Goal: Task Accomplishment & Management: Use online tool/utility

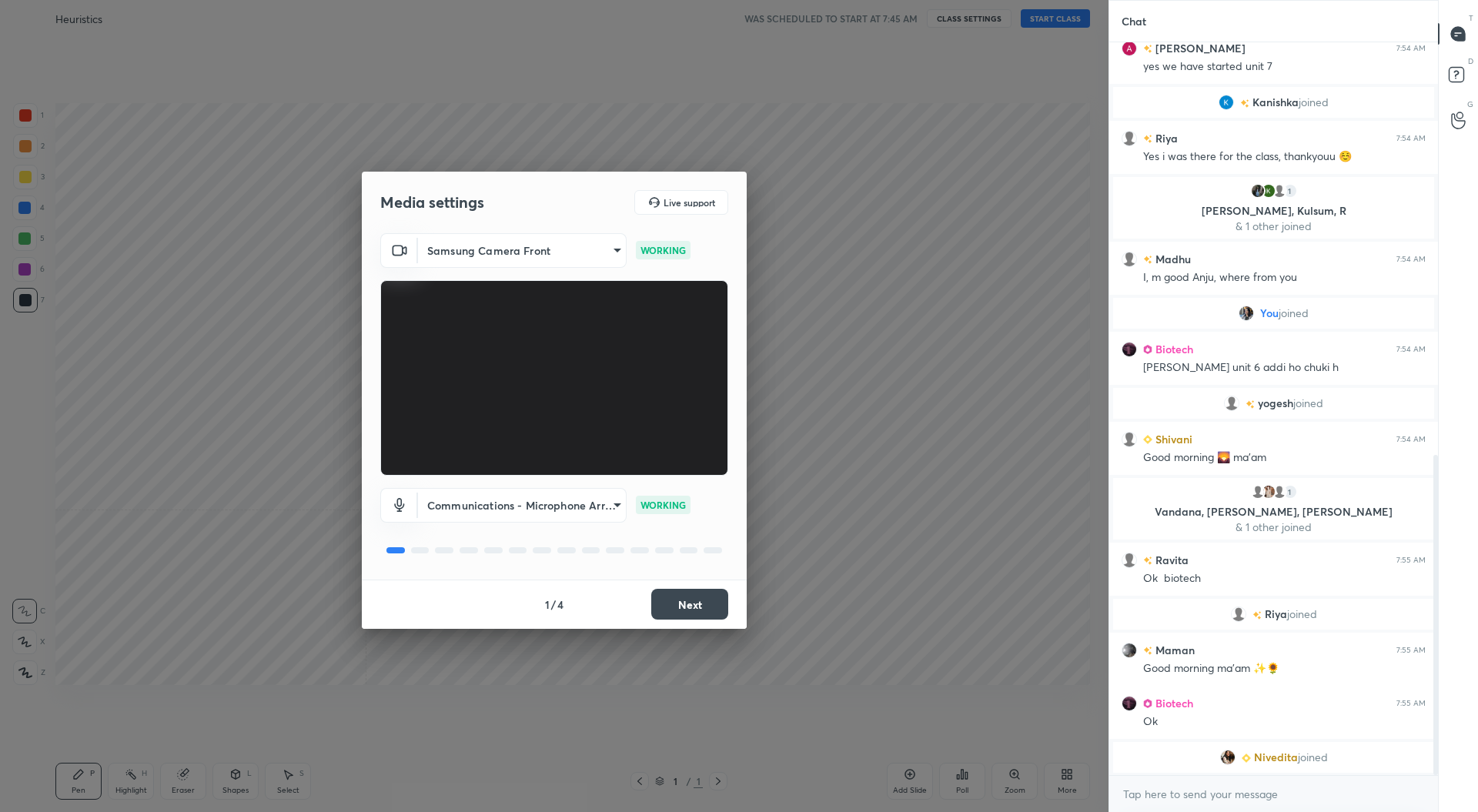
scroll to position [964, 0]
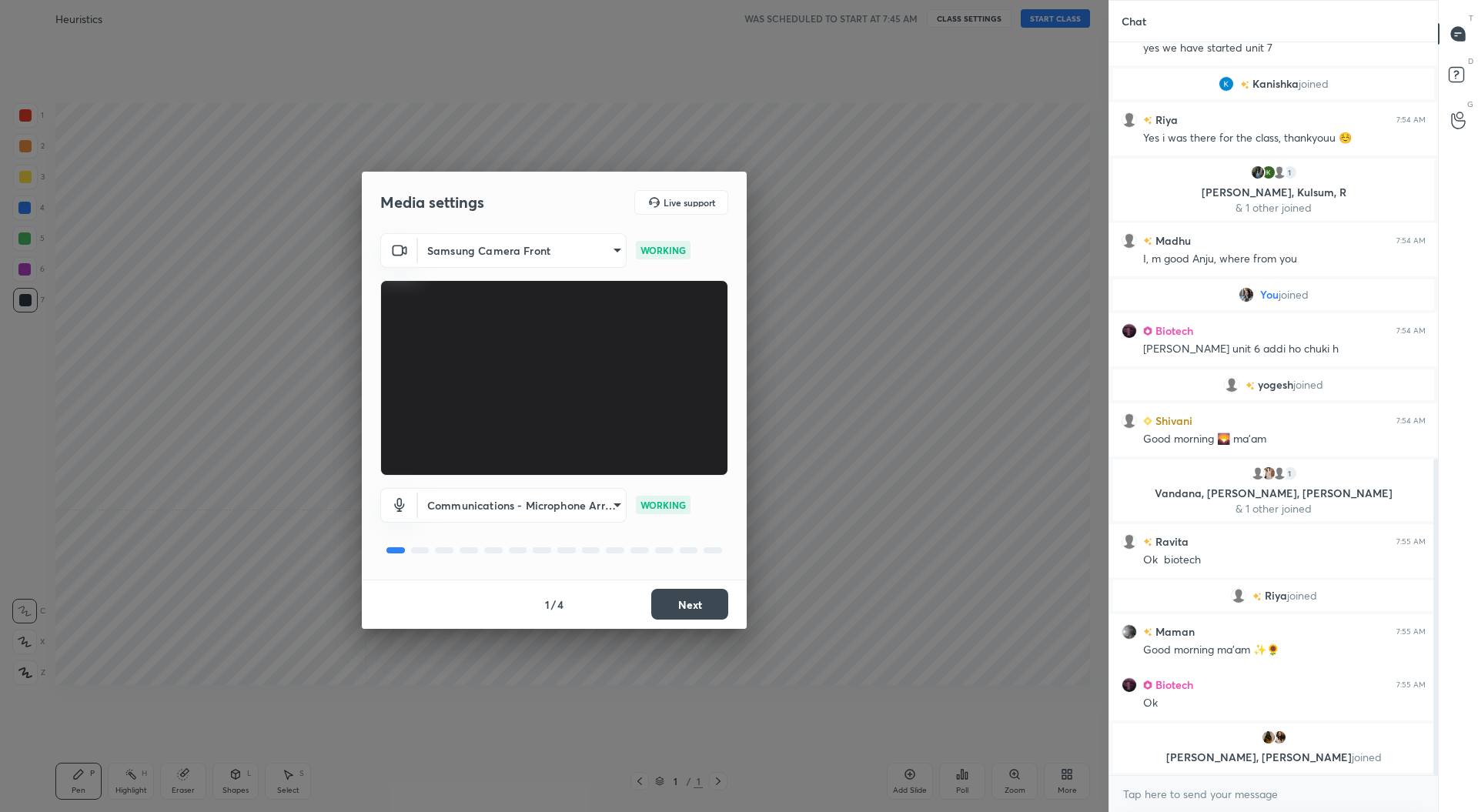
click at [696, 605] on button "Next" at bounding box center [690, 605] width 77 height 31
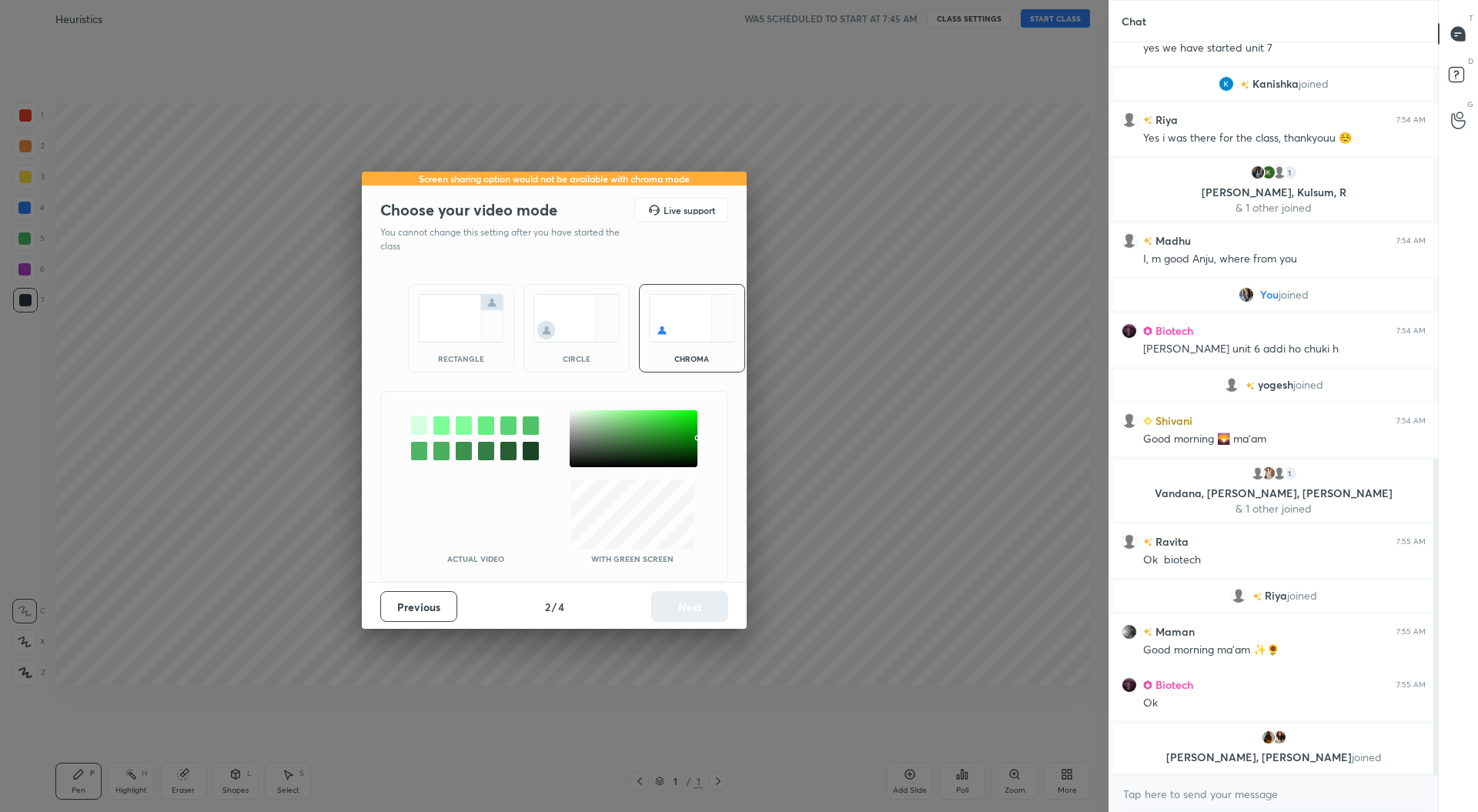
click at [470, 305] on img at bounding box center [461, 318] width 86 height 48
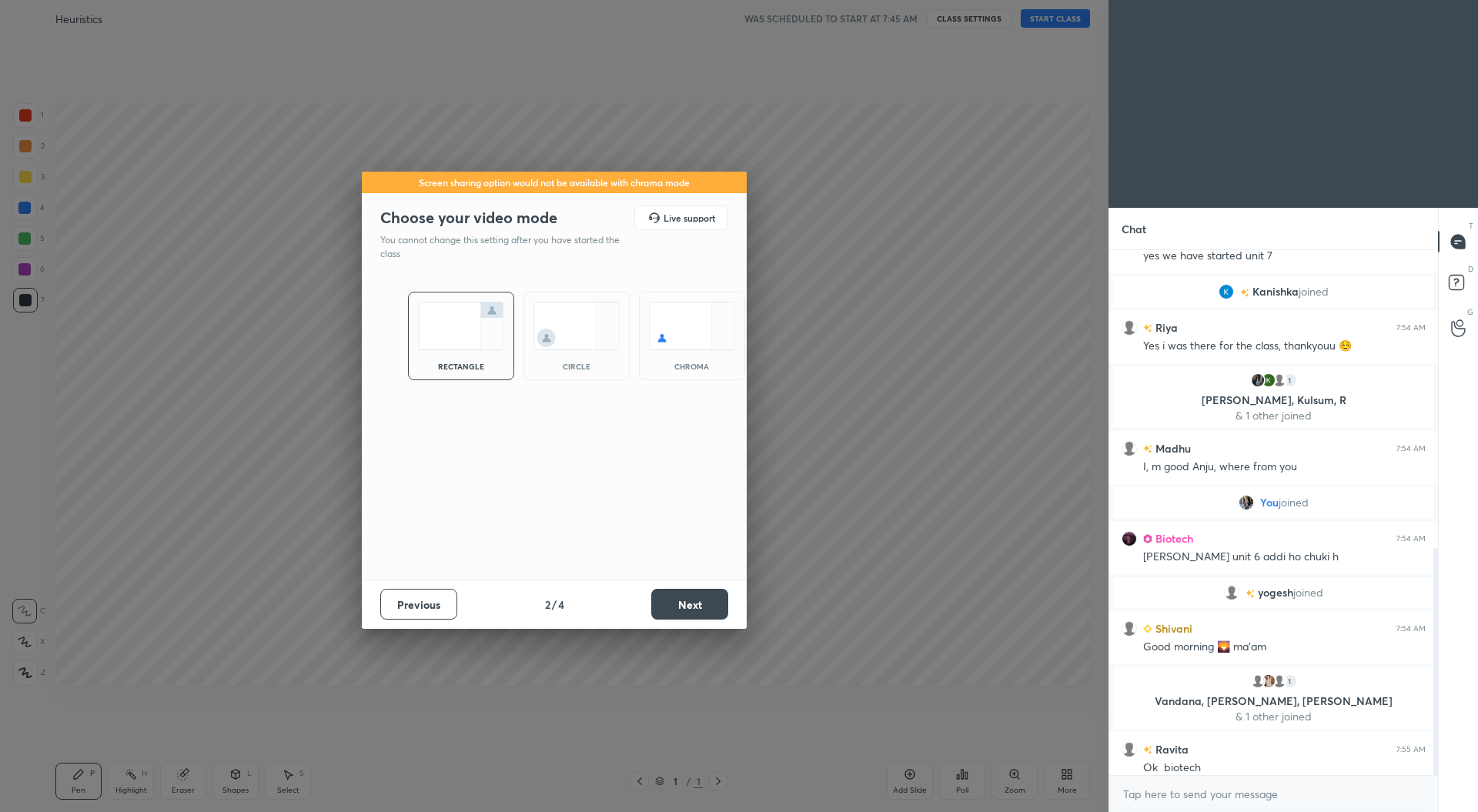
click at [704, 599] on button "Next" at bounding box center [690, 605] width 77 height 31
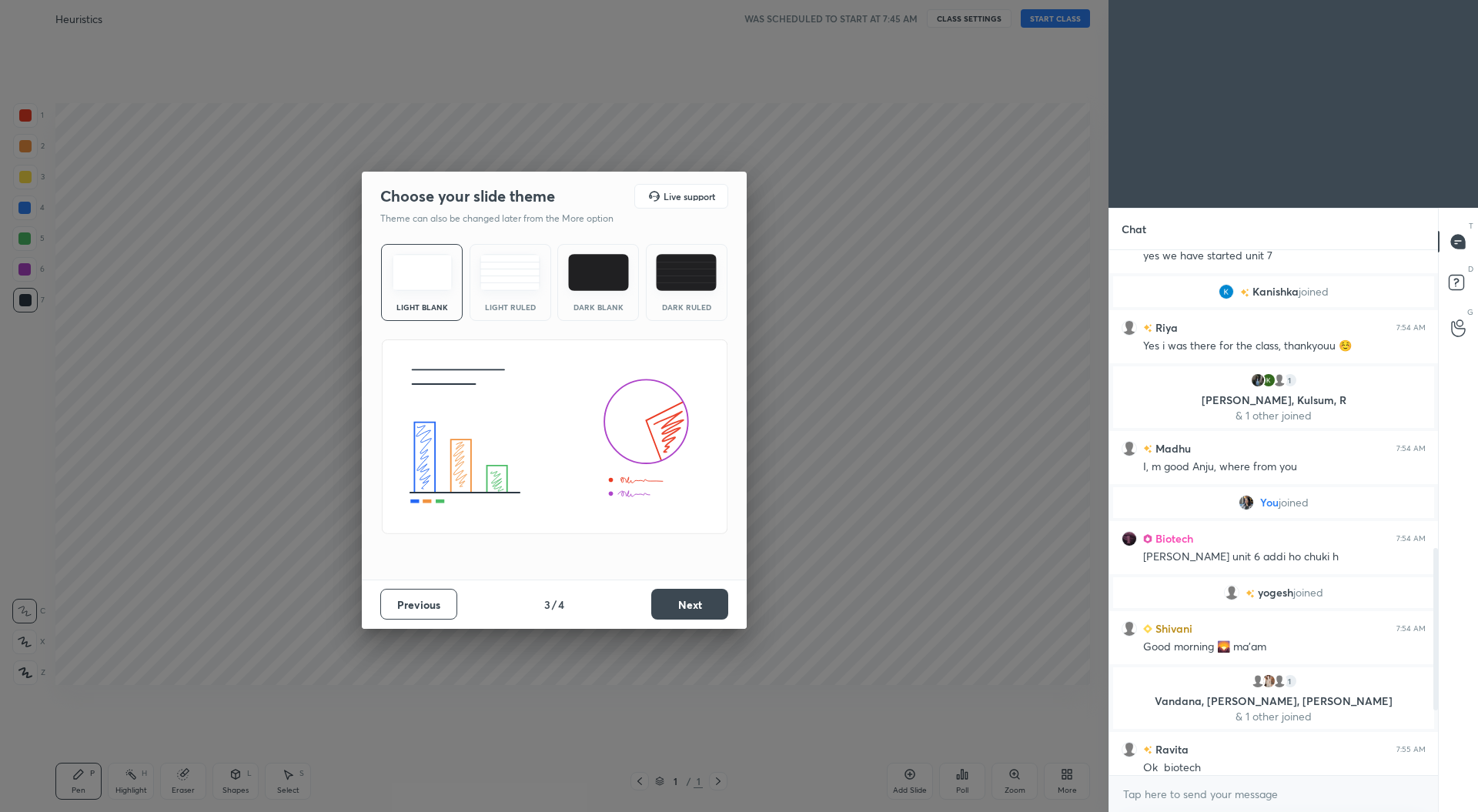
click at [675, 602] on button "Next" at bounding box center [690, 605] width 77 height 31
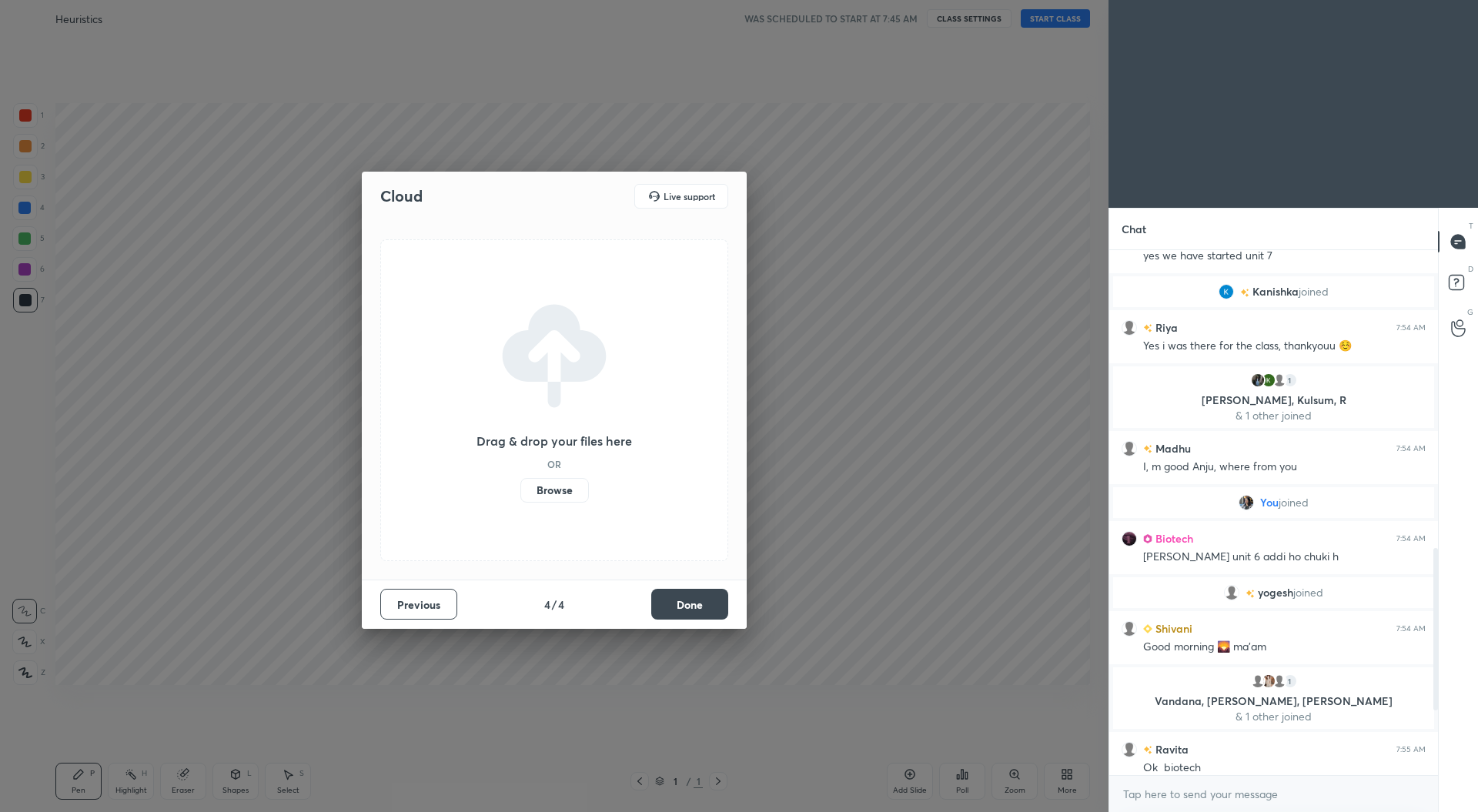
click at [710, 608] on button "Done" at bounding box center [690, 605] width 77 height 31
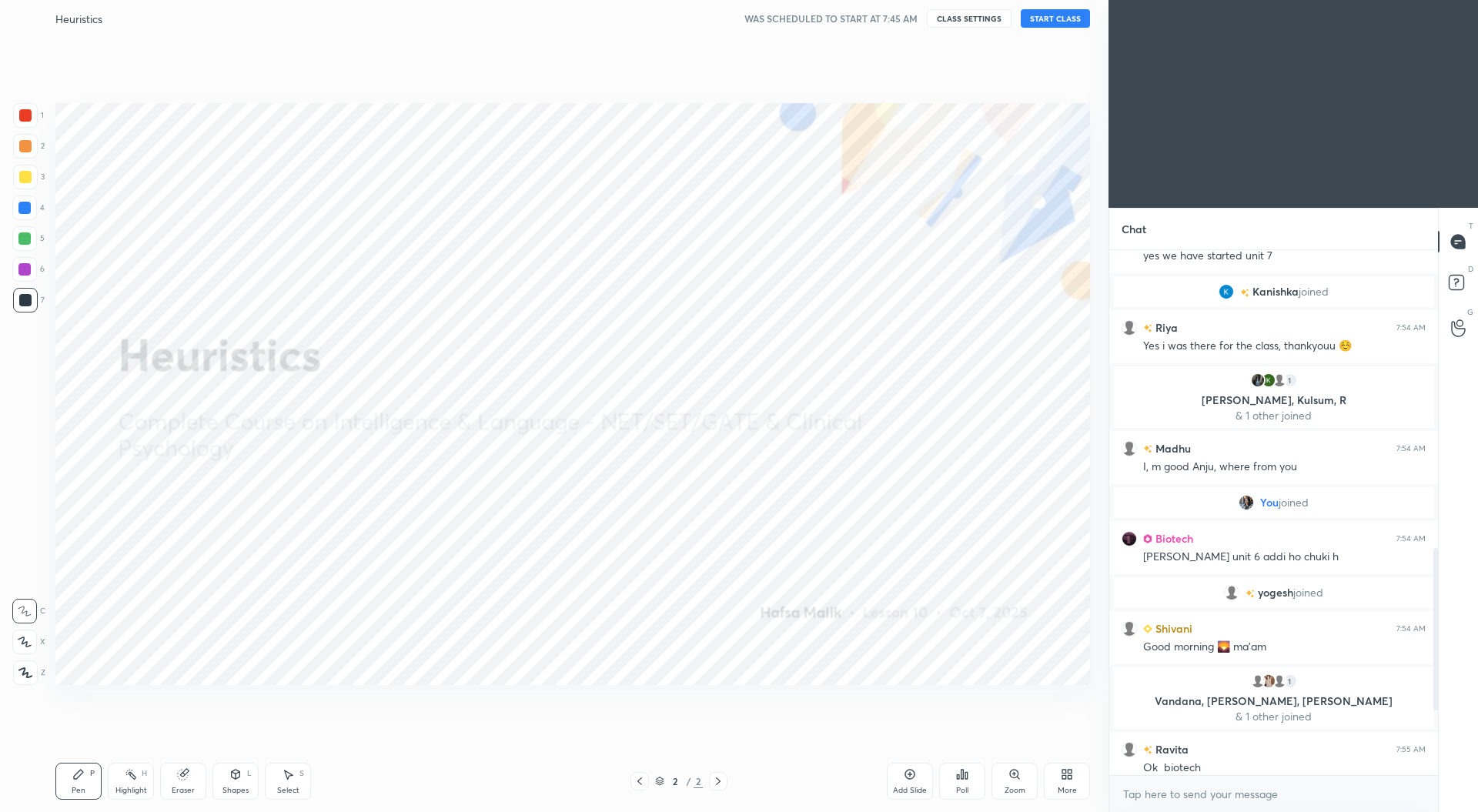
click at [1051, 13] on button "START CLASS" at bounding box center [1055, 19] width 69 height 19
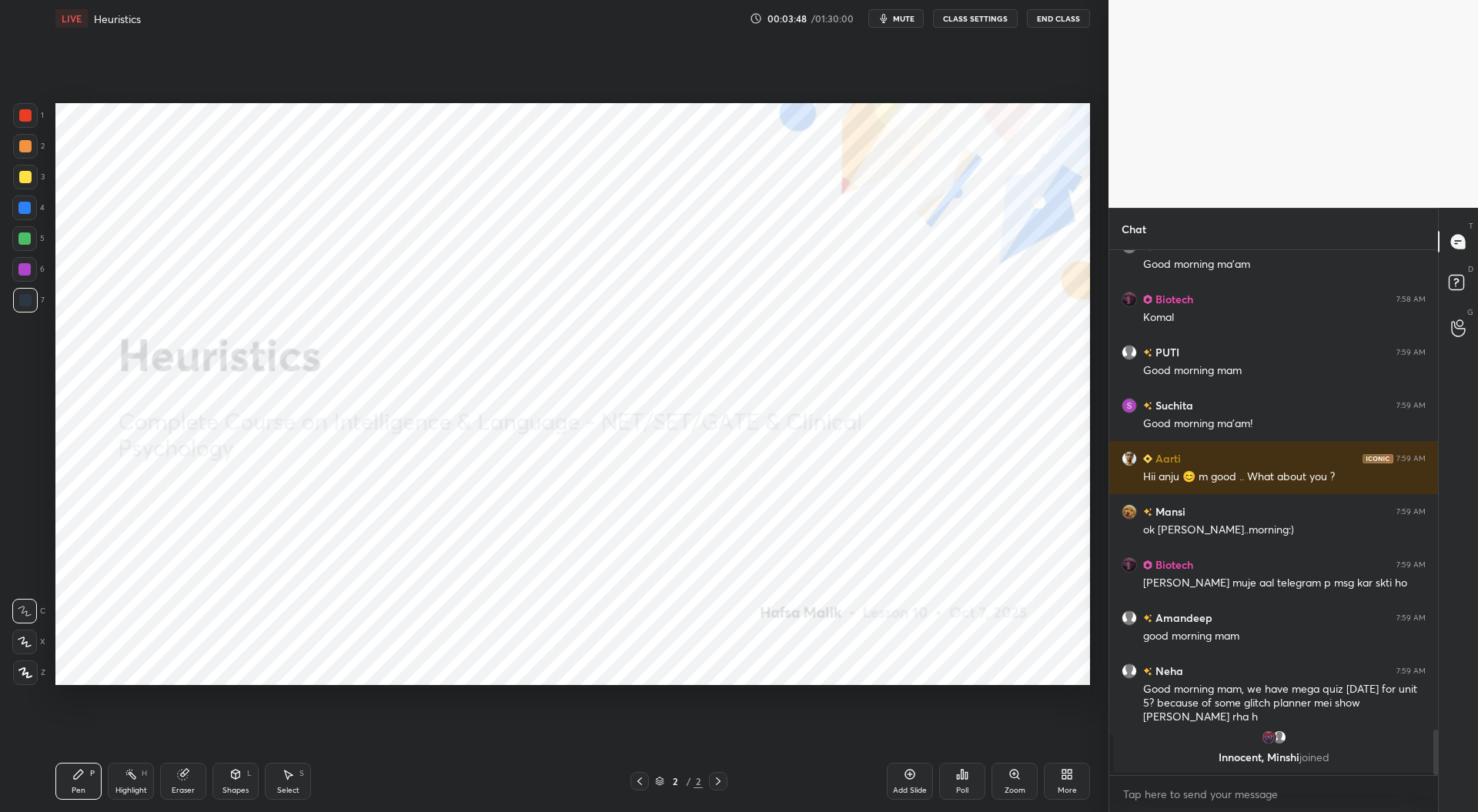
scroll to position [5334, 0]
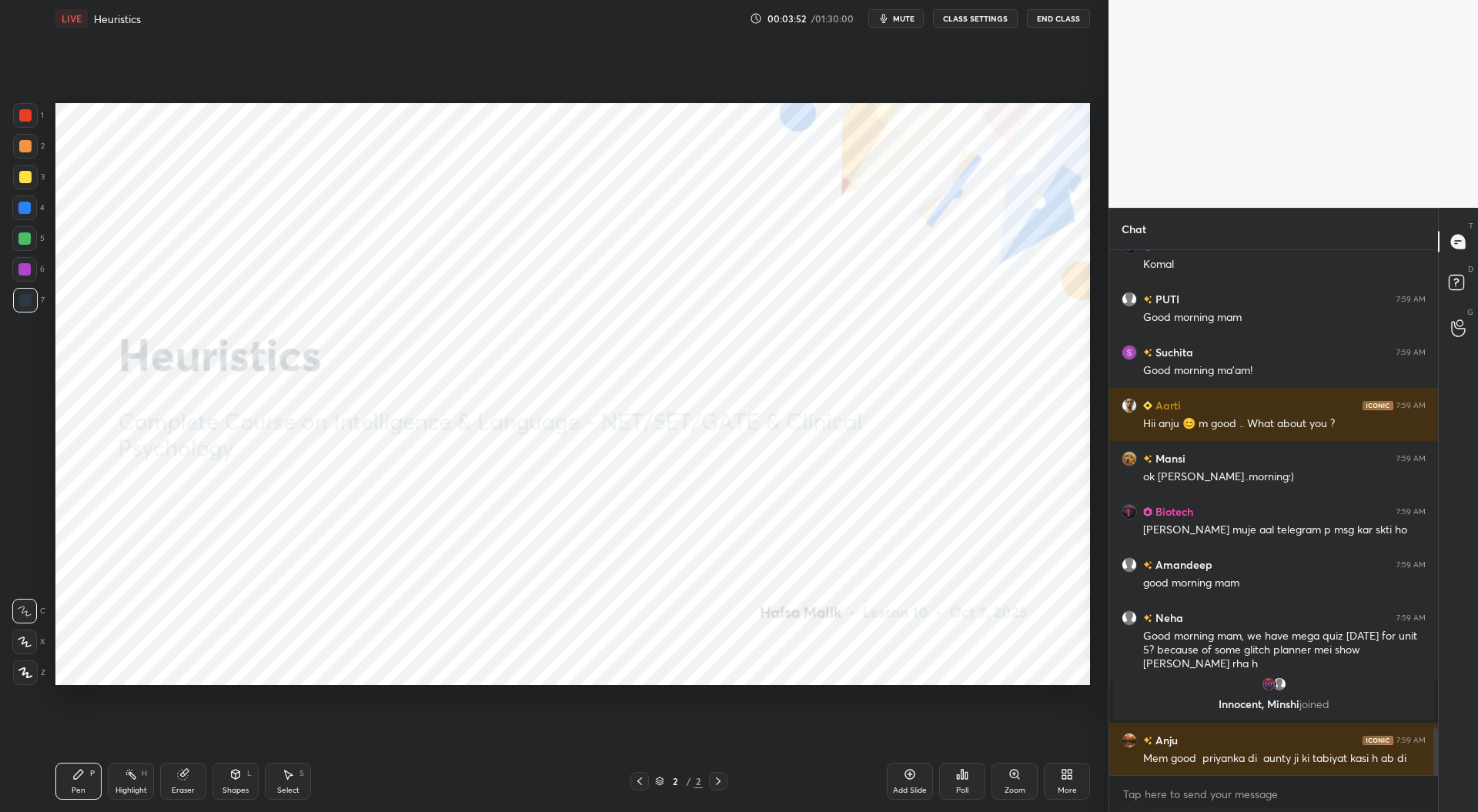
click at [683, 693] on div "Setting up your live class Poll for secs No correct answer Start poll" at bounding box center [572, 394] width 1047 height 713
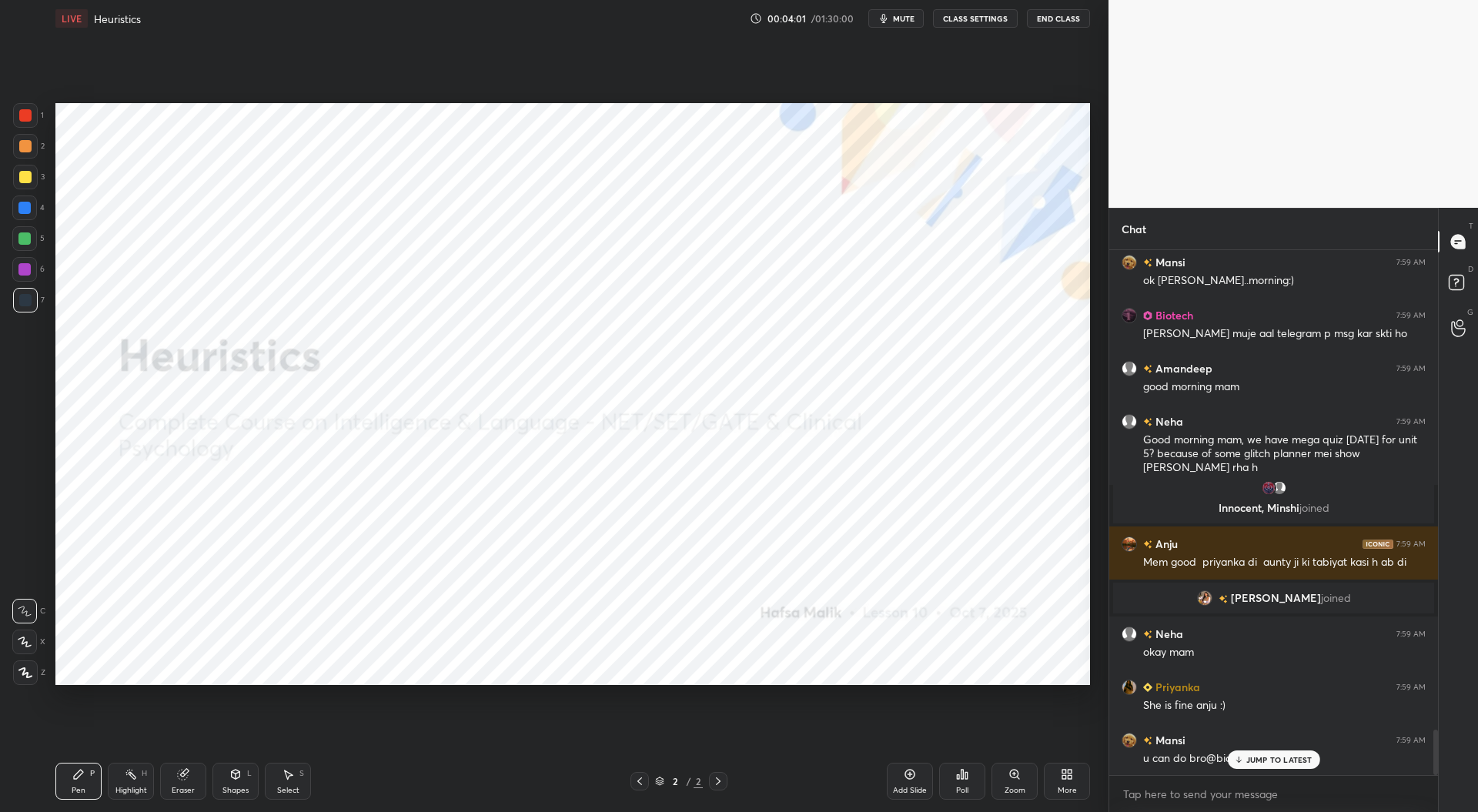
scroll to position [5539, 0]
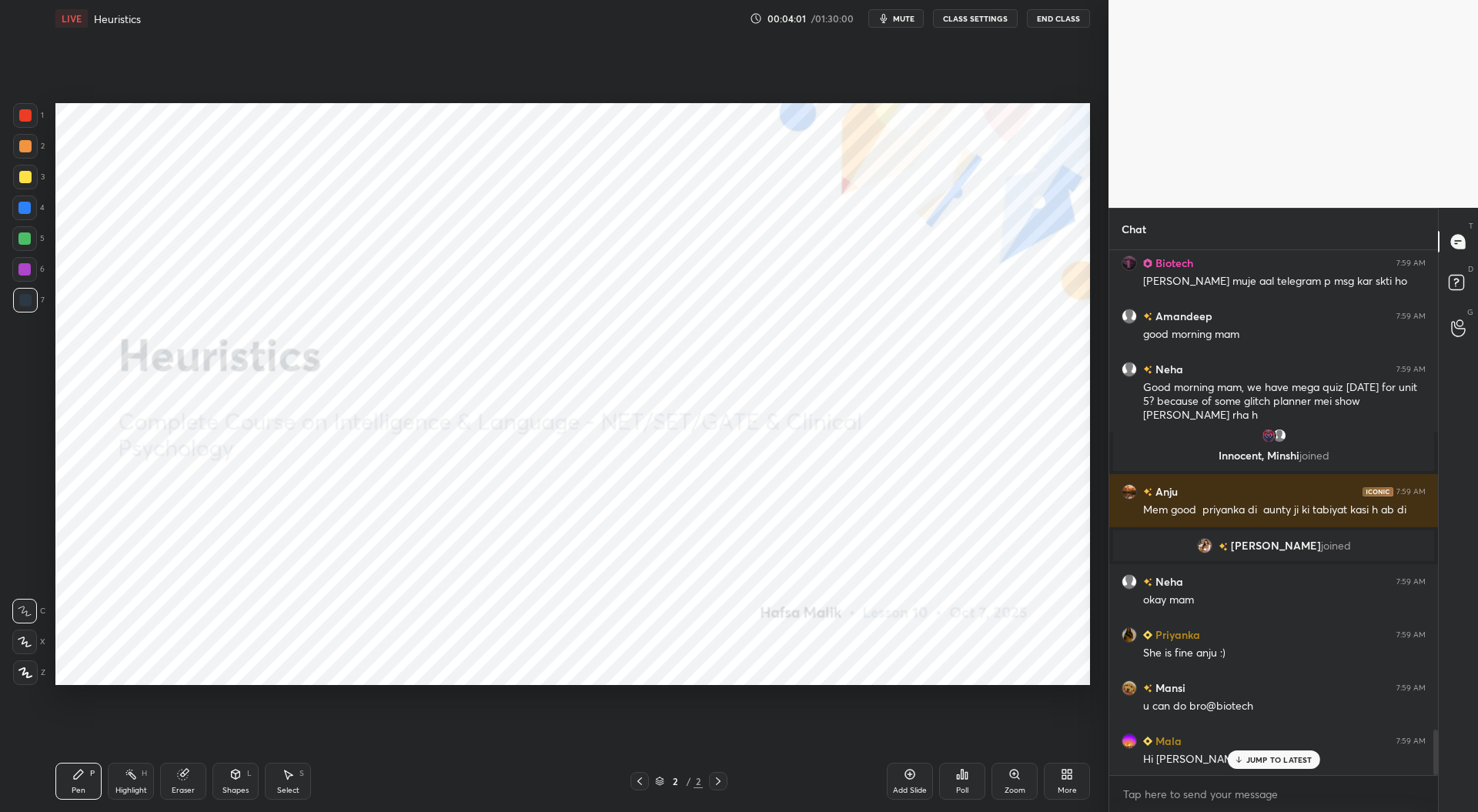
click at [910, 777] on icon at bounding box center [910, 774] width 12 height 12
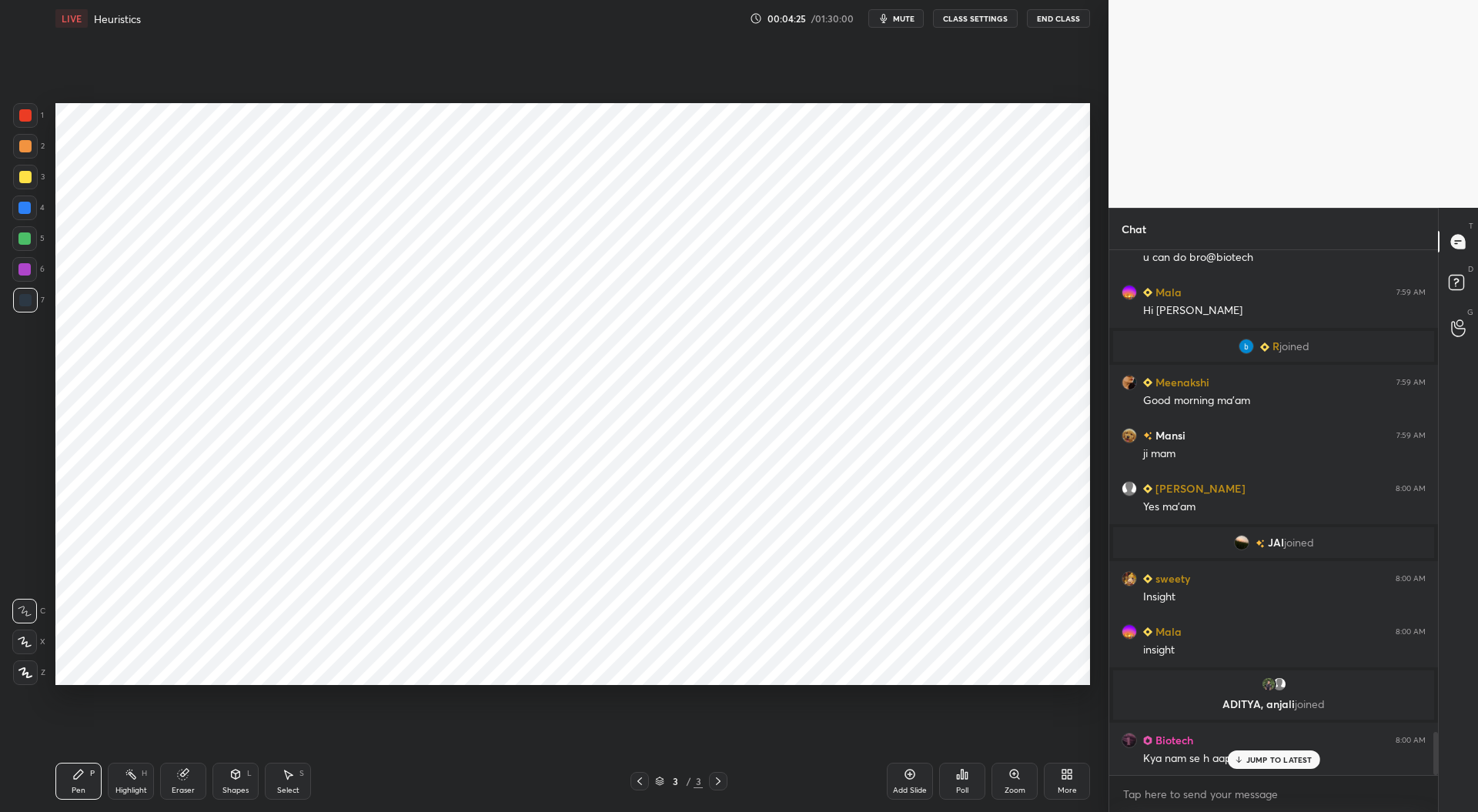
scroll to position [5926, 0]
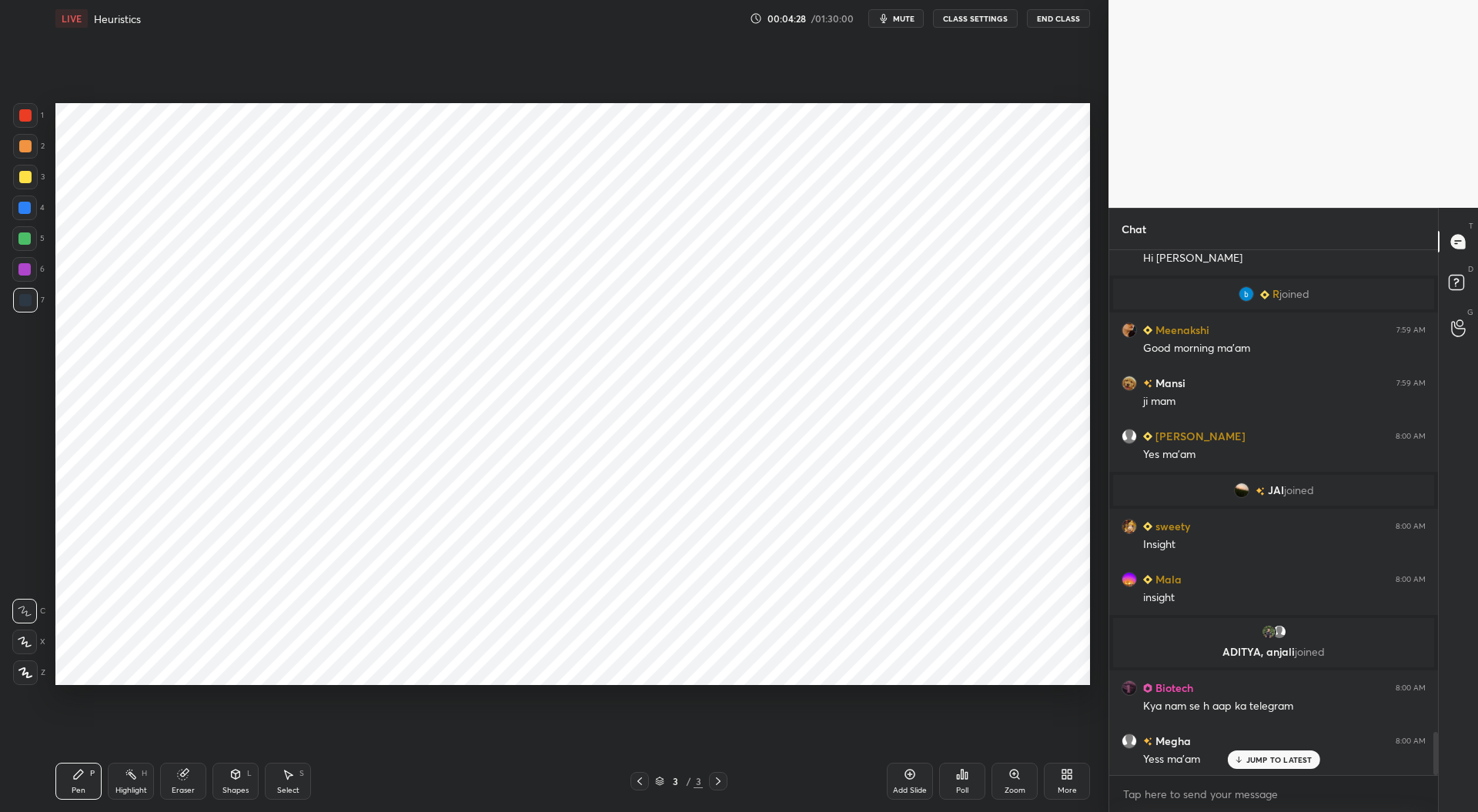
click at [21, 671] on icon at bounding box center [26, 673] width 14 height 11
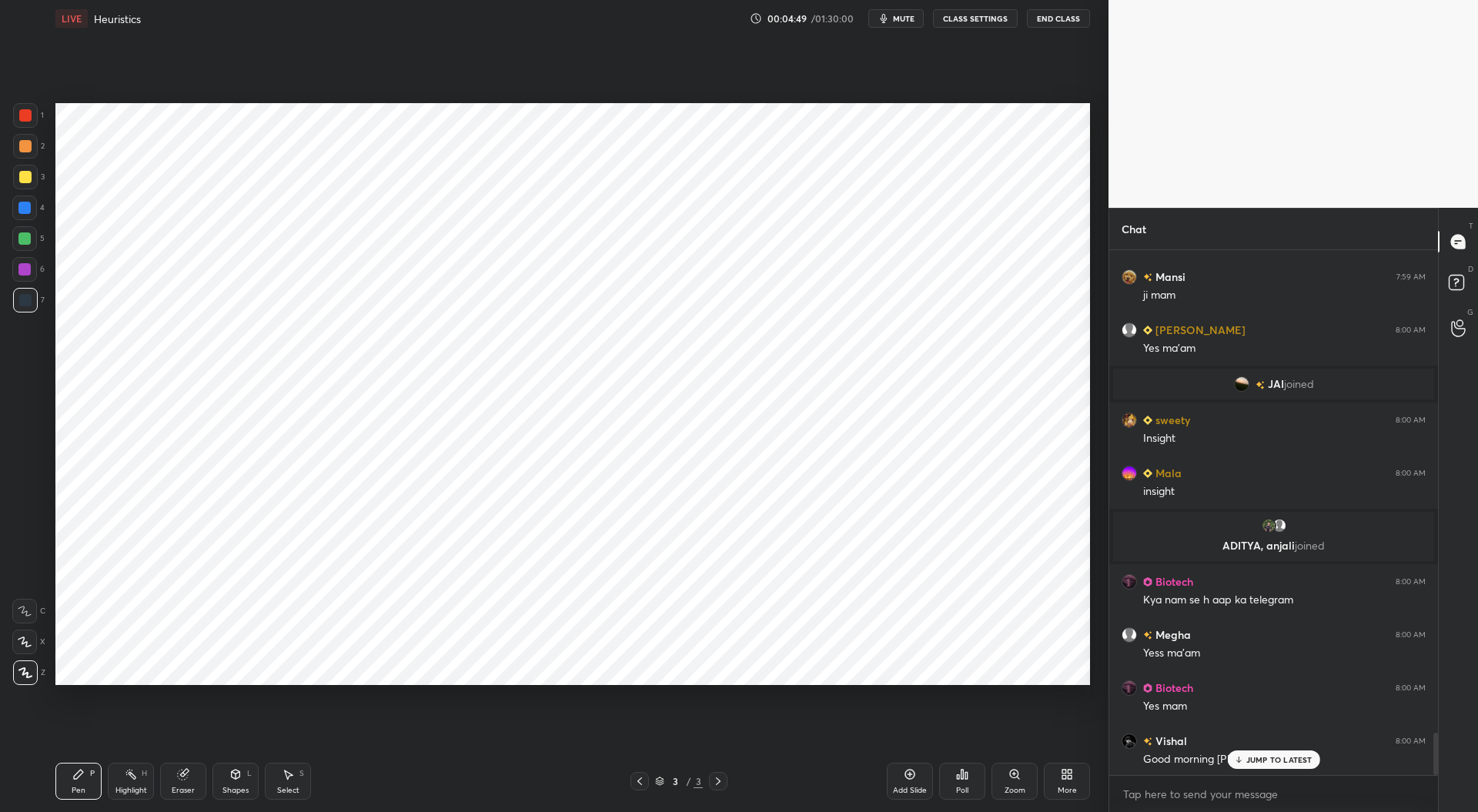
scroll to position [6069, 0]
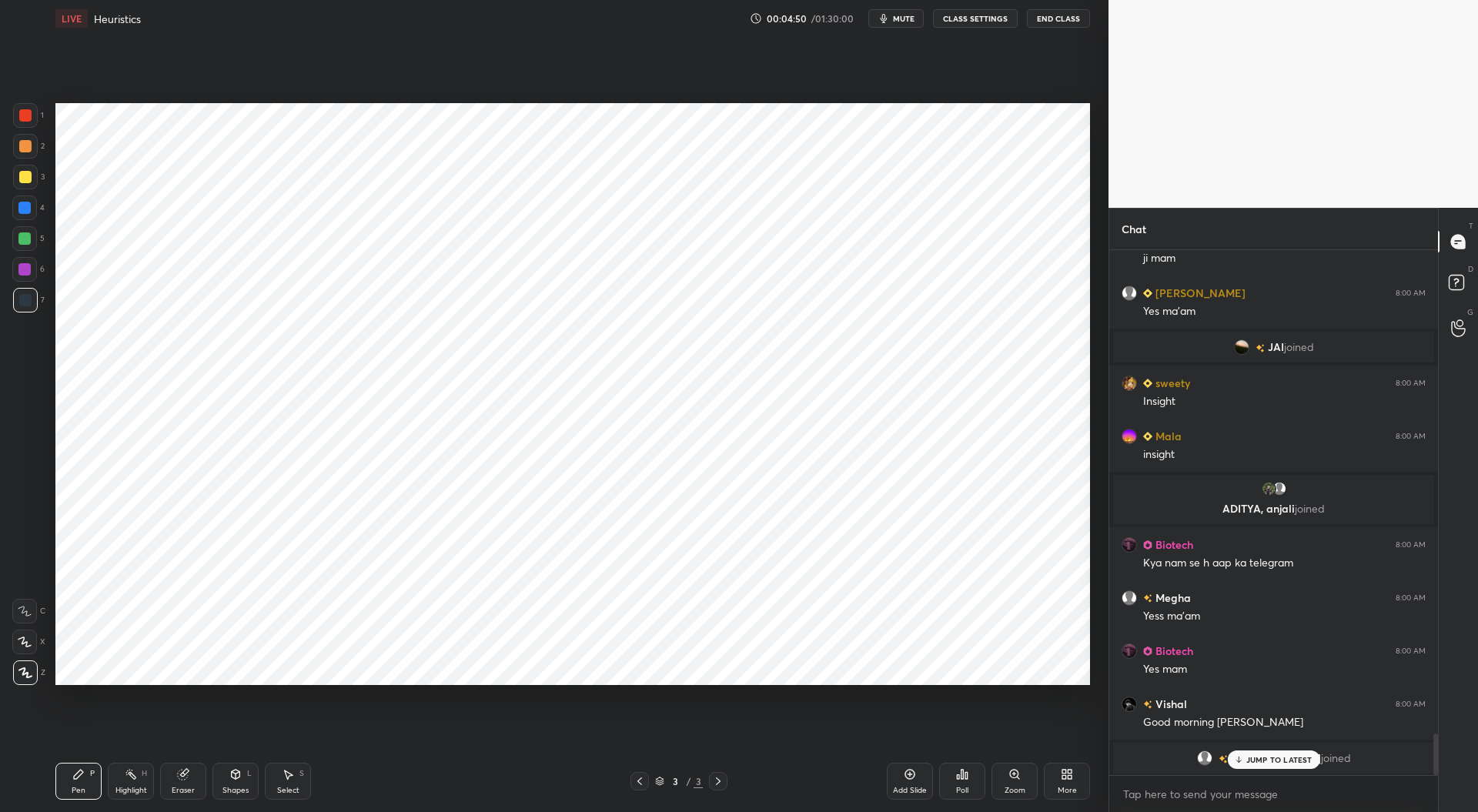
click at [31, 121] on div at bounding box center [26, 116] width 25 height 25
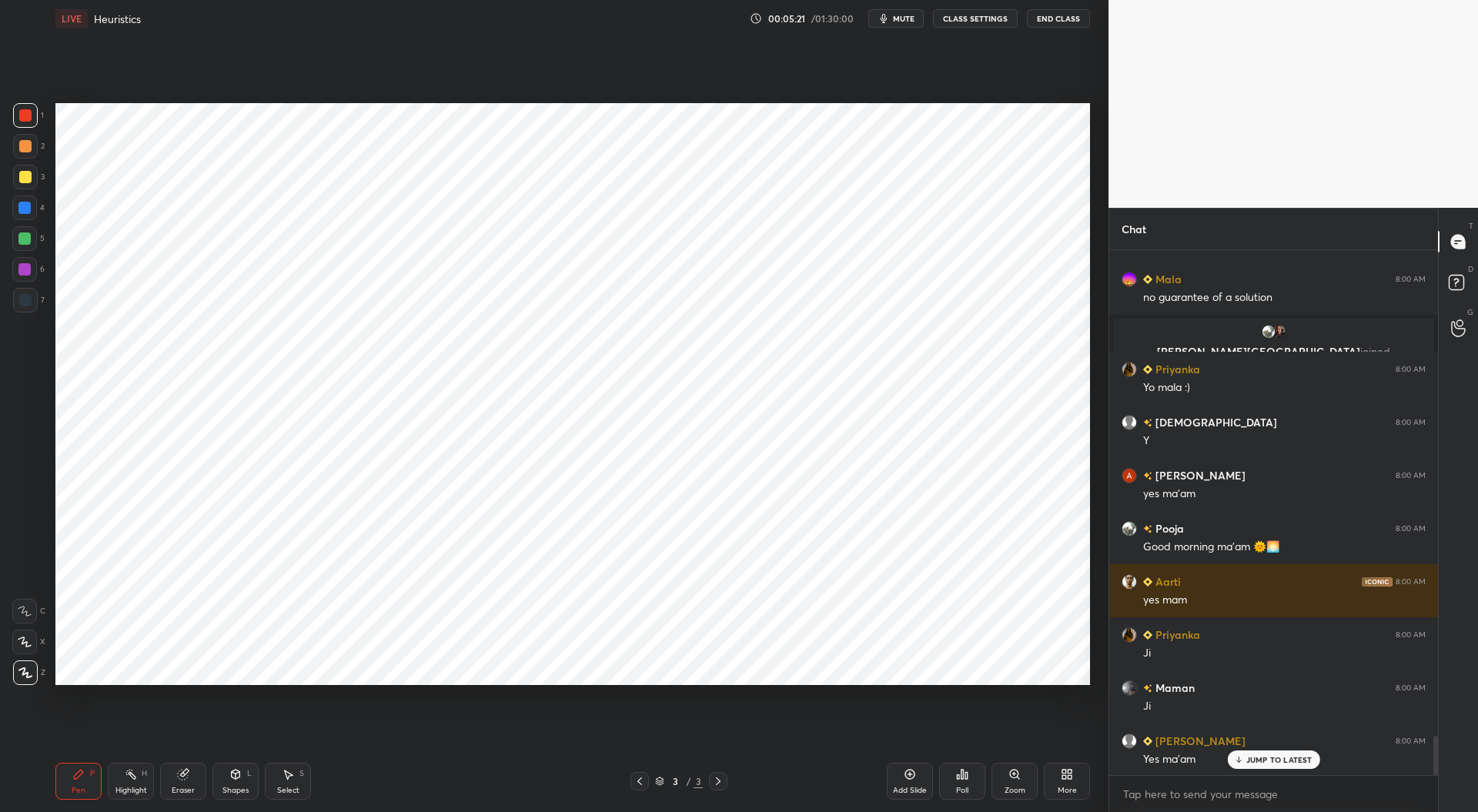
scroll to position [6600, 0]
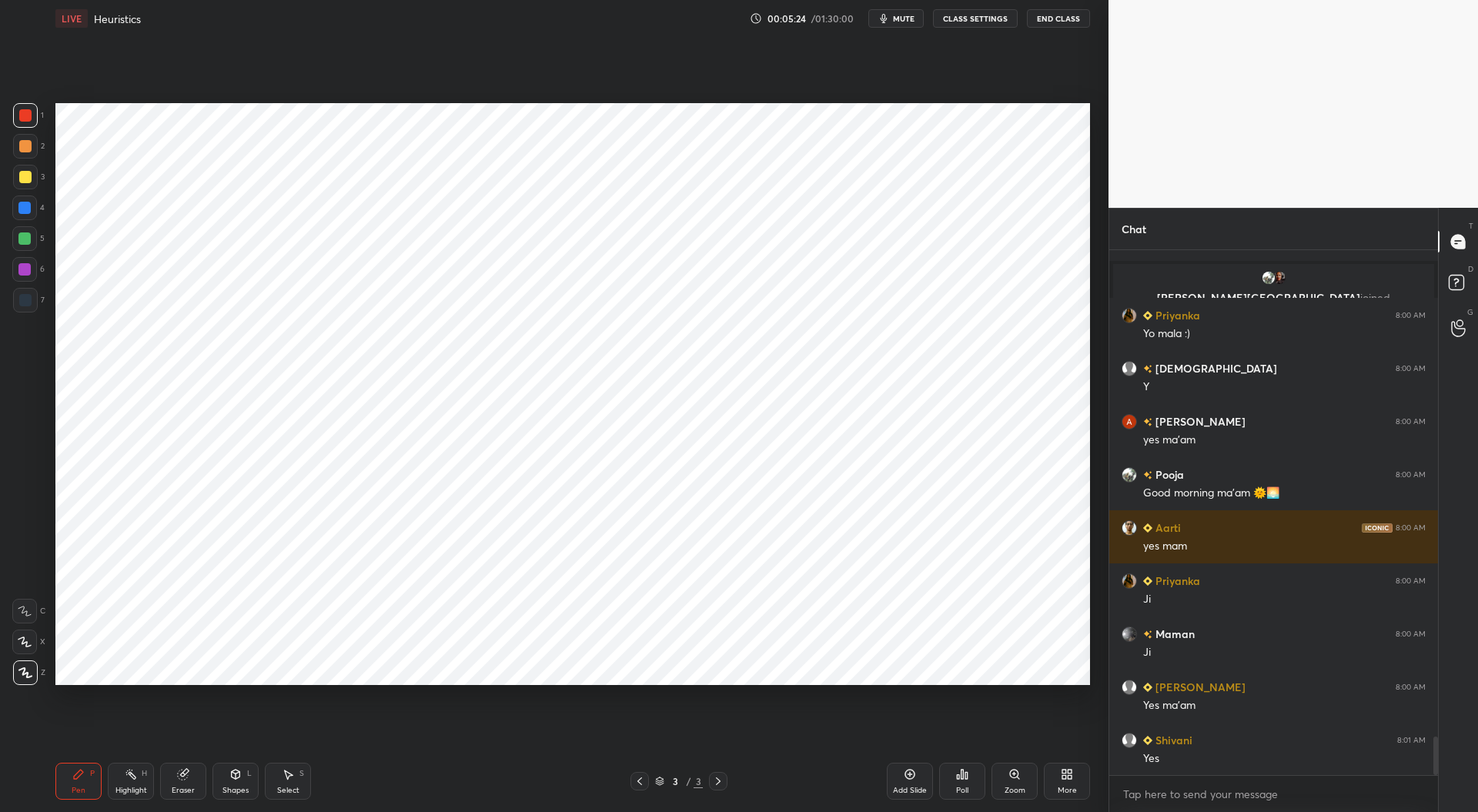
click at [28, 297] on div at bounding box center [26, 300] width 12 height 12
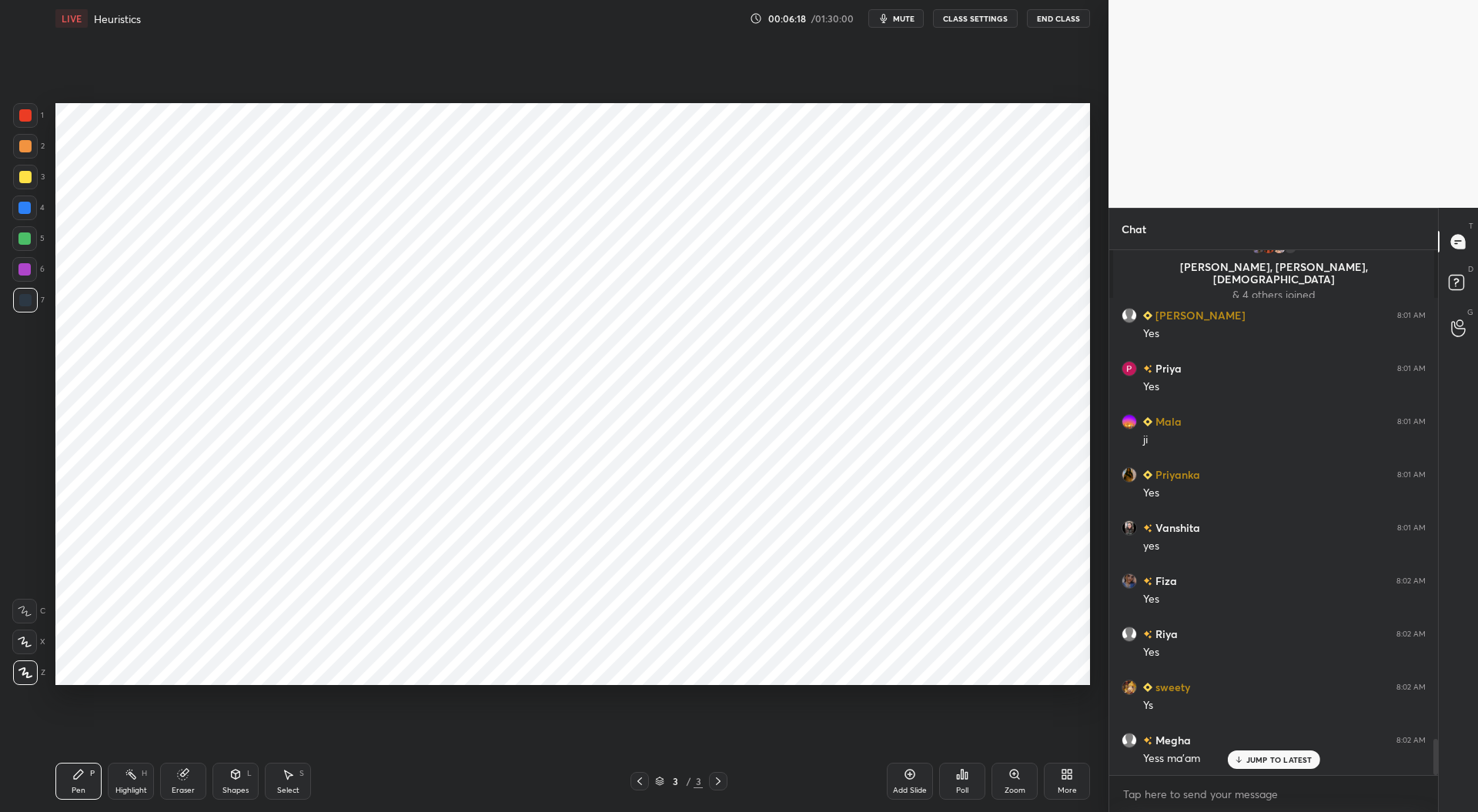
scroll to position [7090, 0]
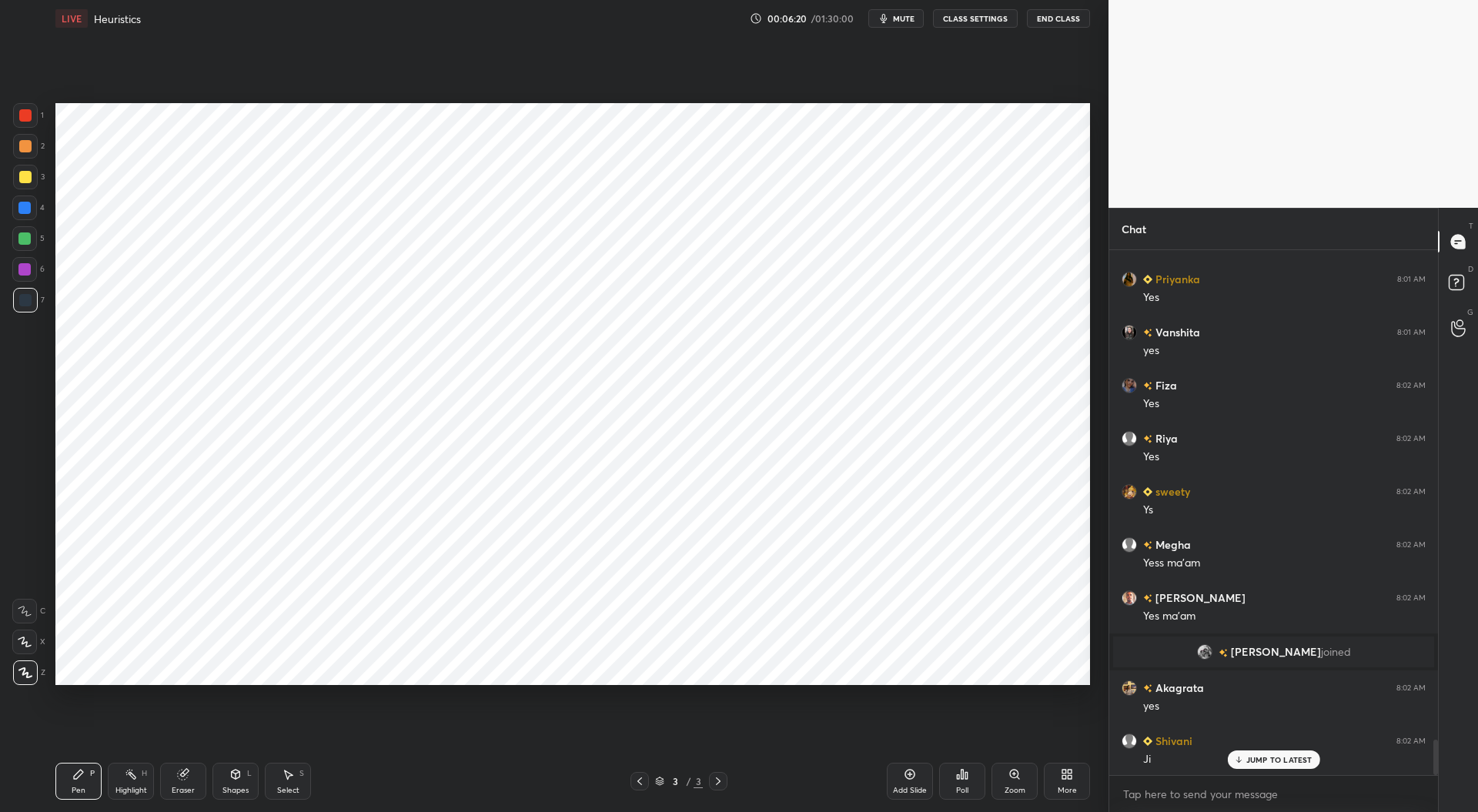
click at [25, 240] on div at bounding box center [25, 239] width 12 height 12
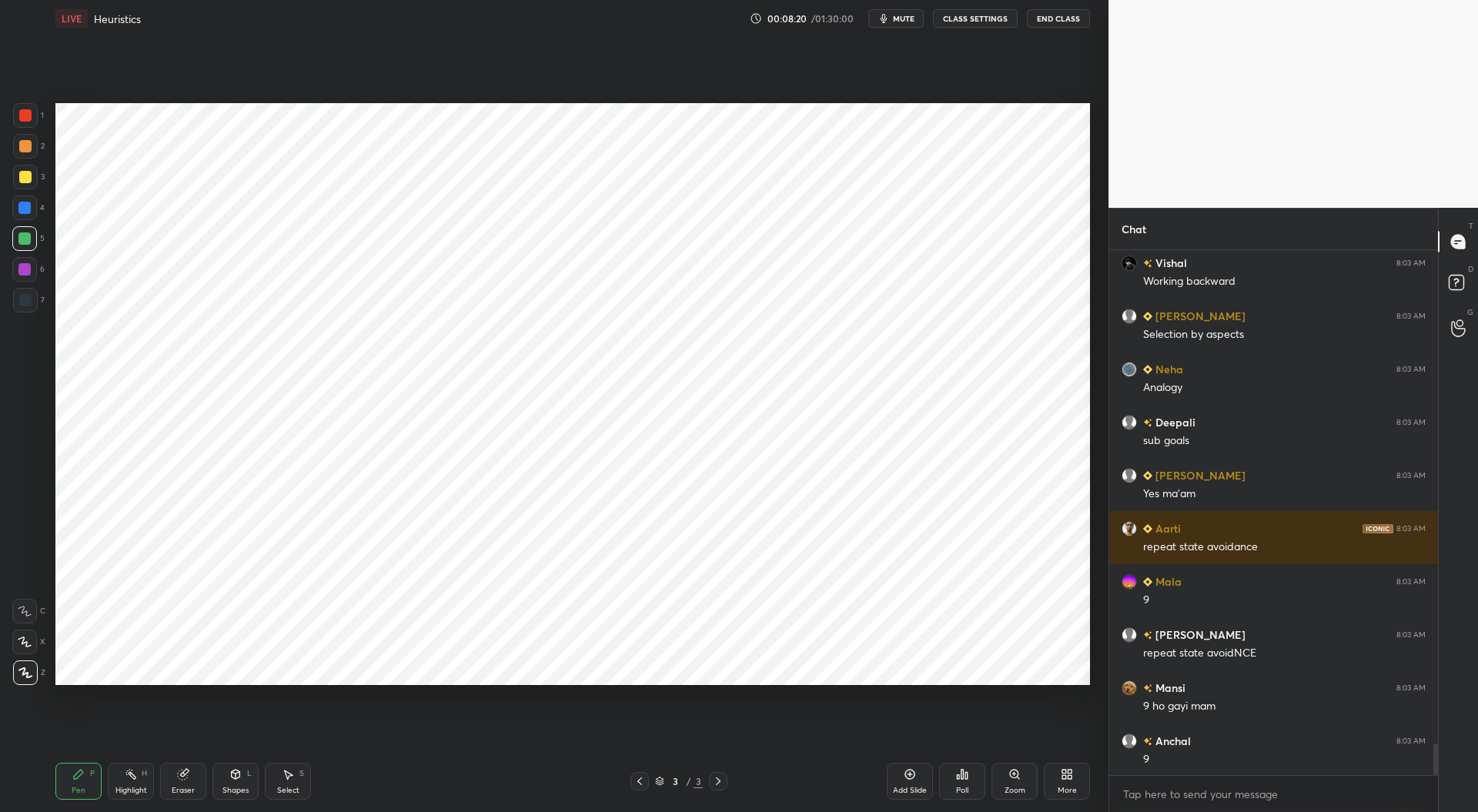
scroll to position [8165, 0]
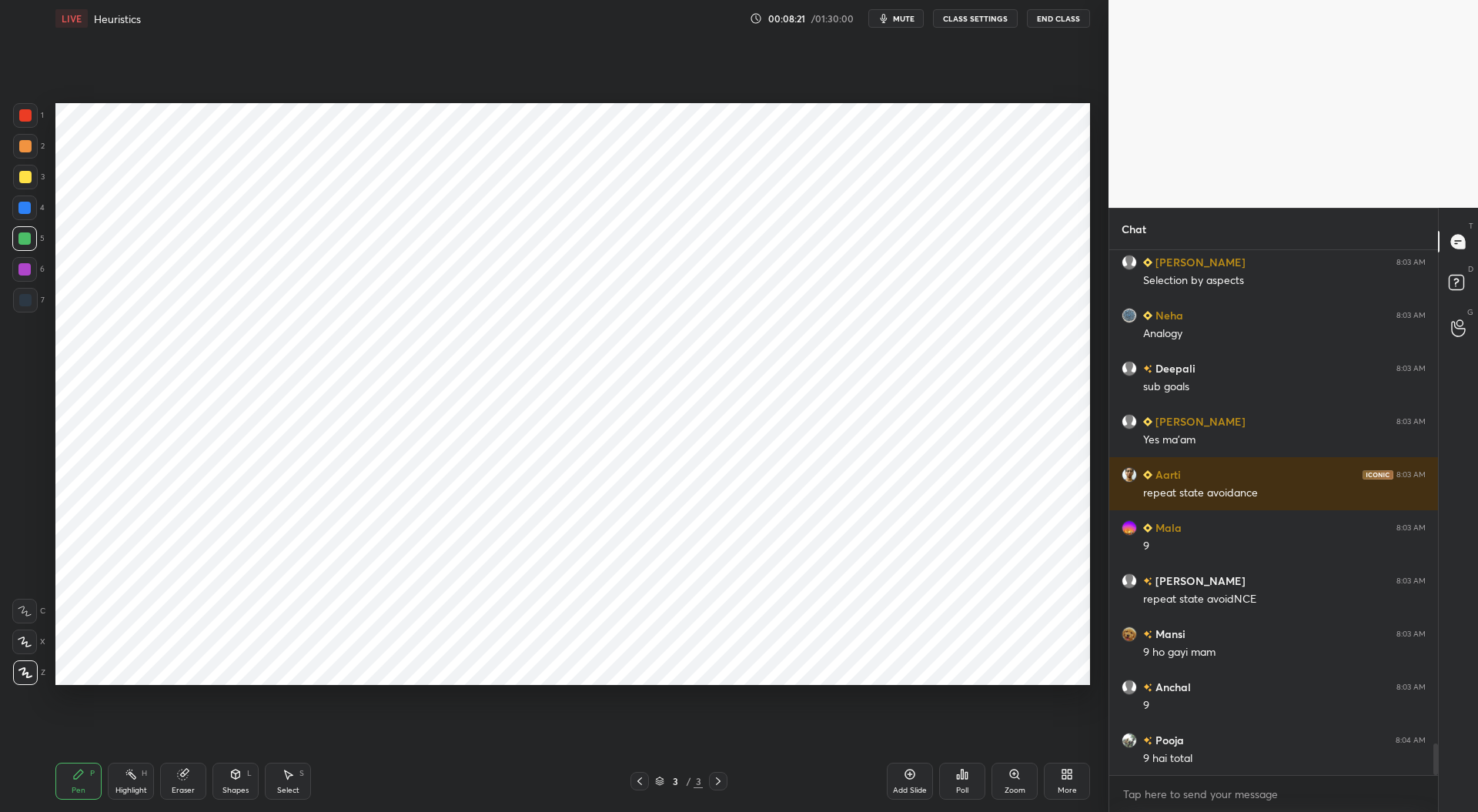
click at [29, 111] on div at bounding box center [26, 116] width 12 height 12
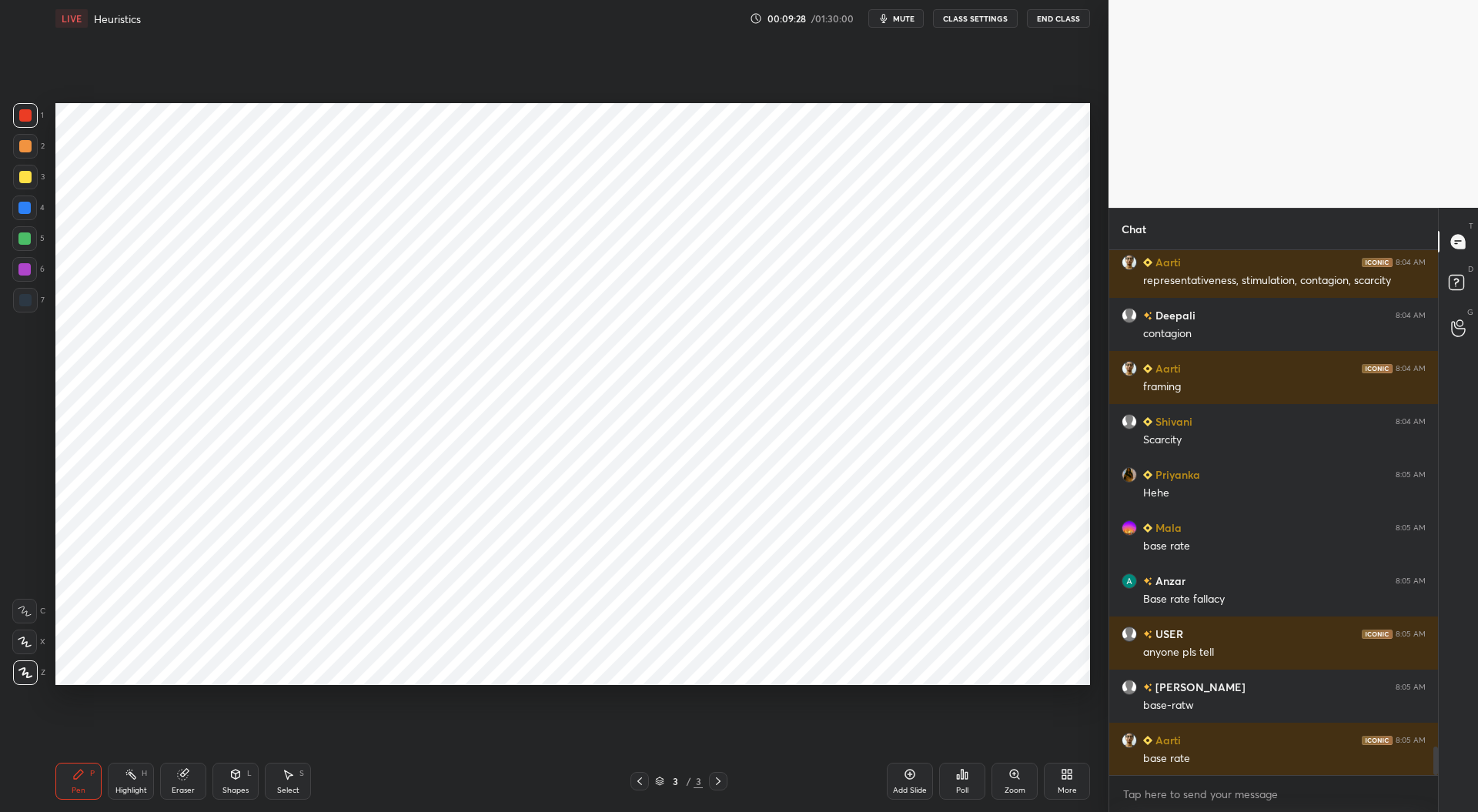
scroll to position [5, 5]
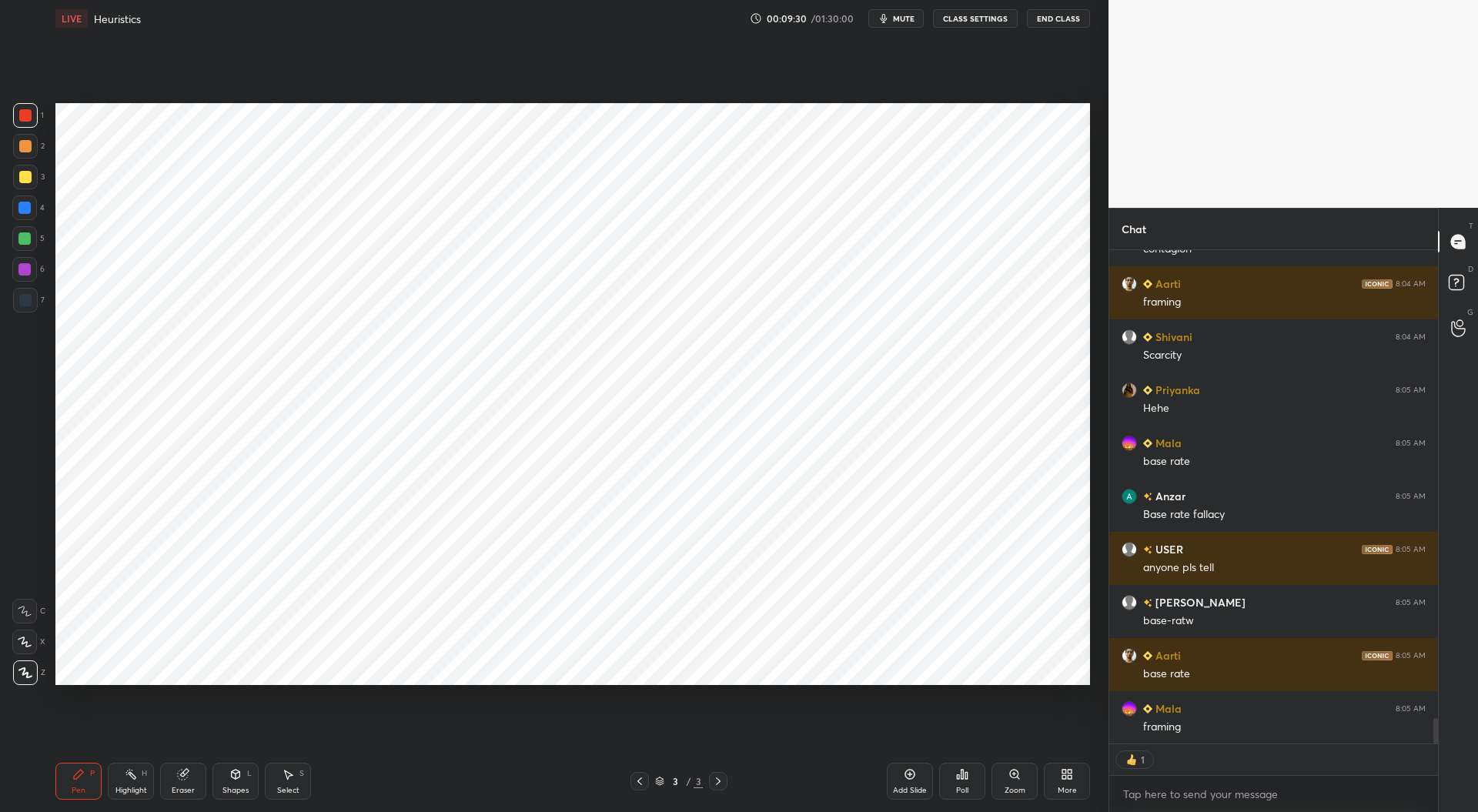
click at [907, 789] on div "Add Slide" at bounding box center [910, 790] width 34 height 8
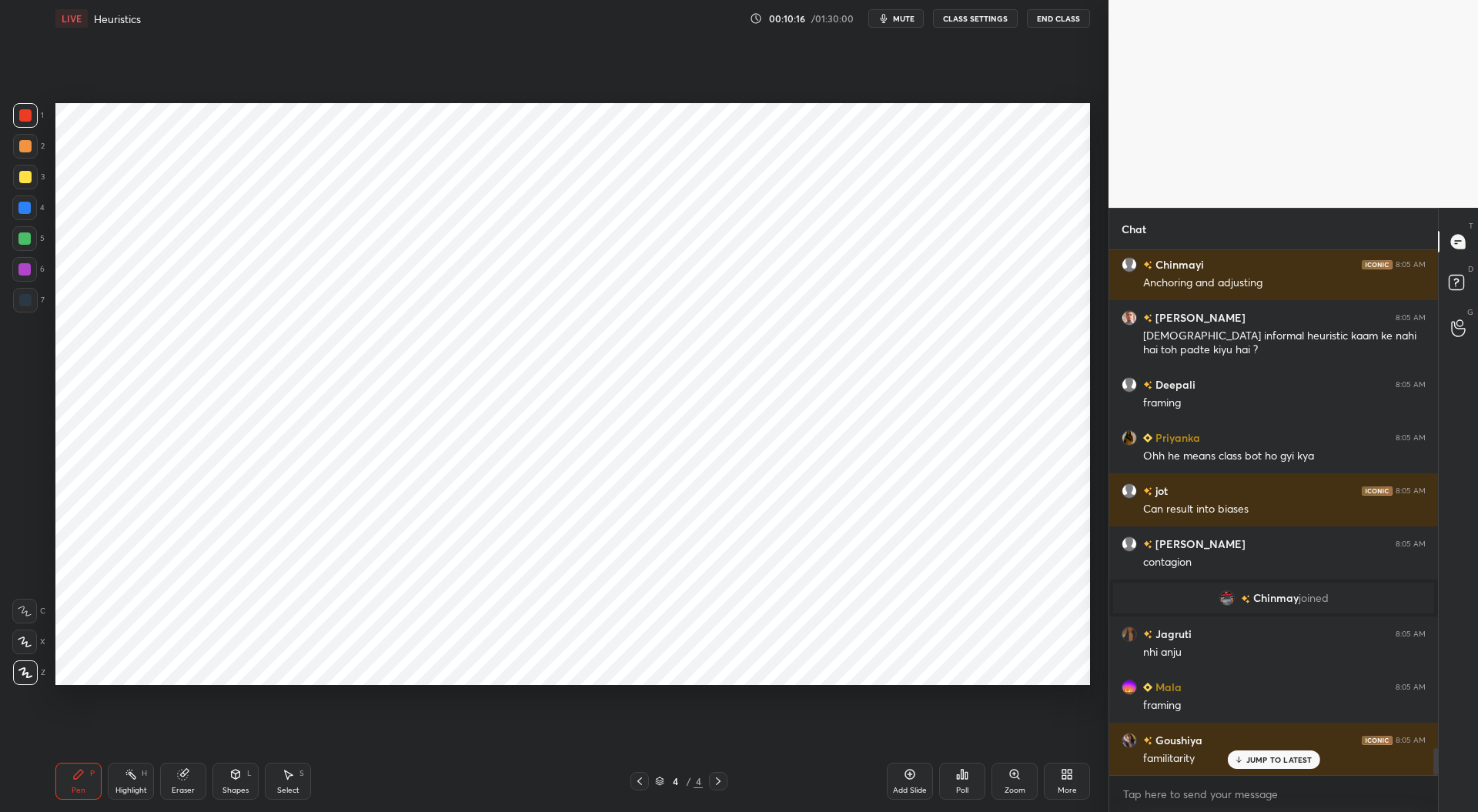
scroll to position [9746, 0]
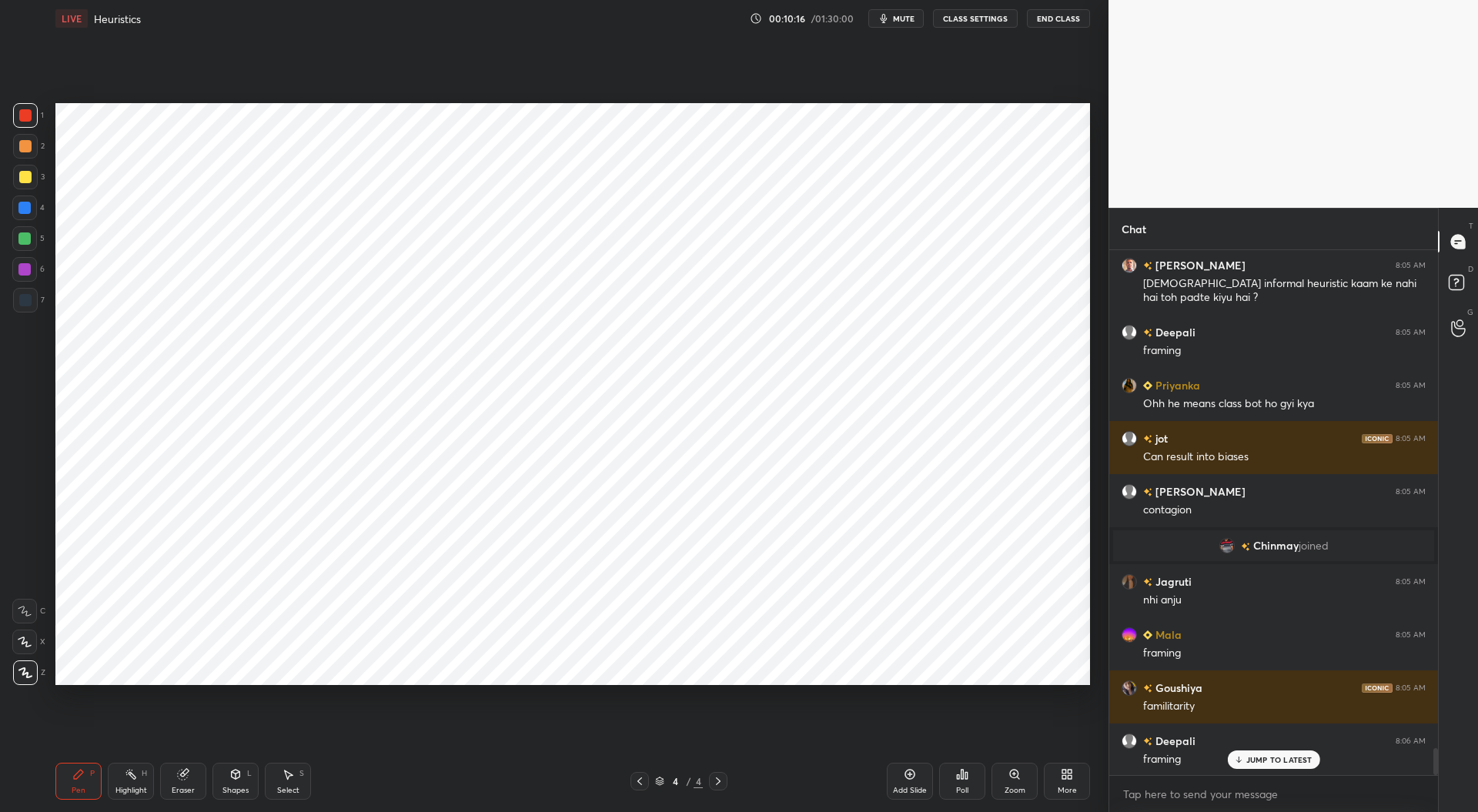
click at [642, 787] on icon at bounding box center [640, 781] width 12 height 12
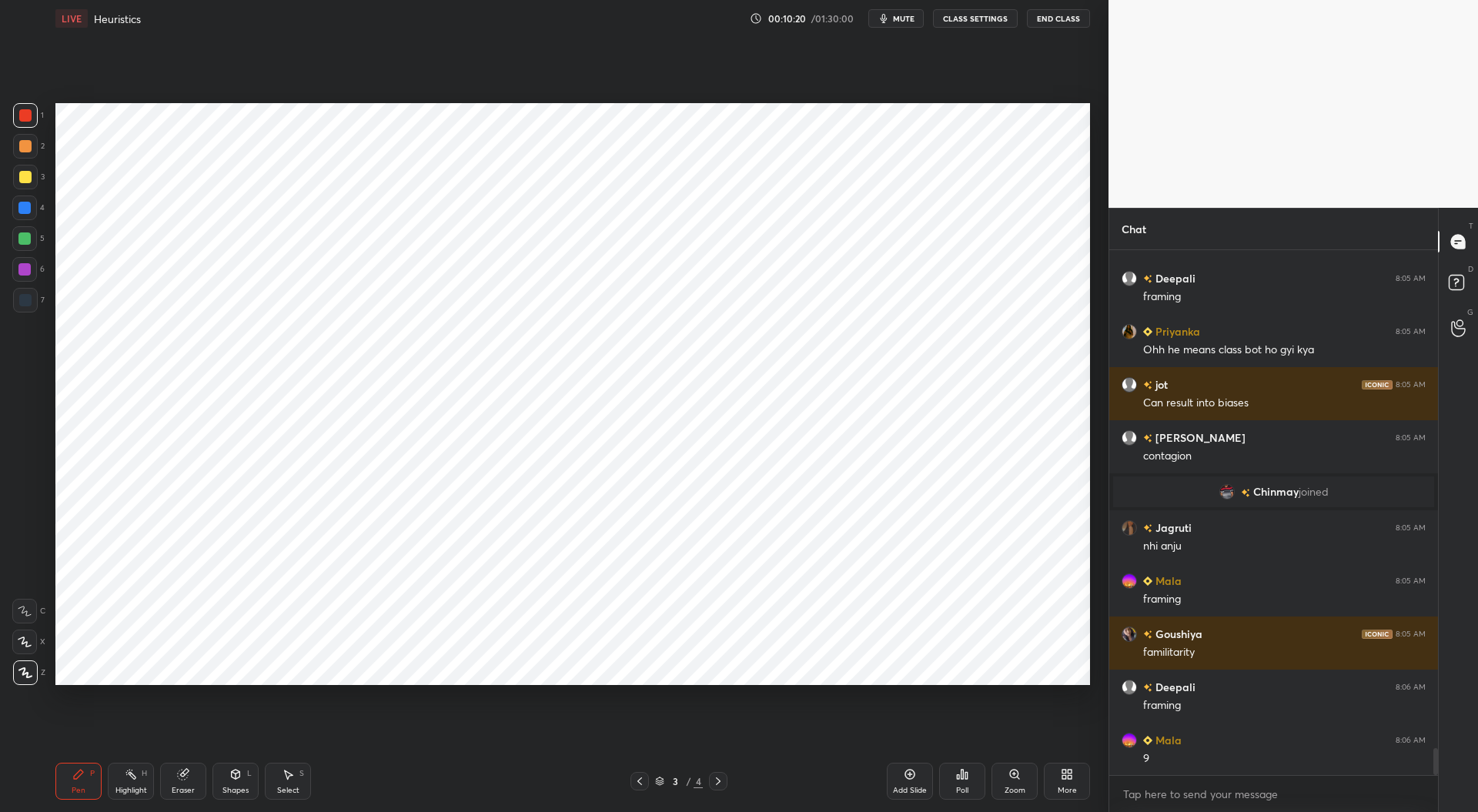
click at [716, 786] on icon at bounding box center [718, 781] width 12 height 12
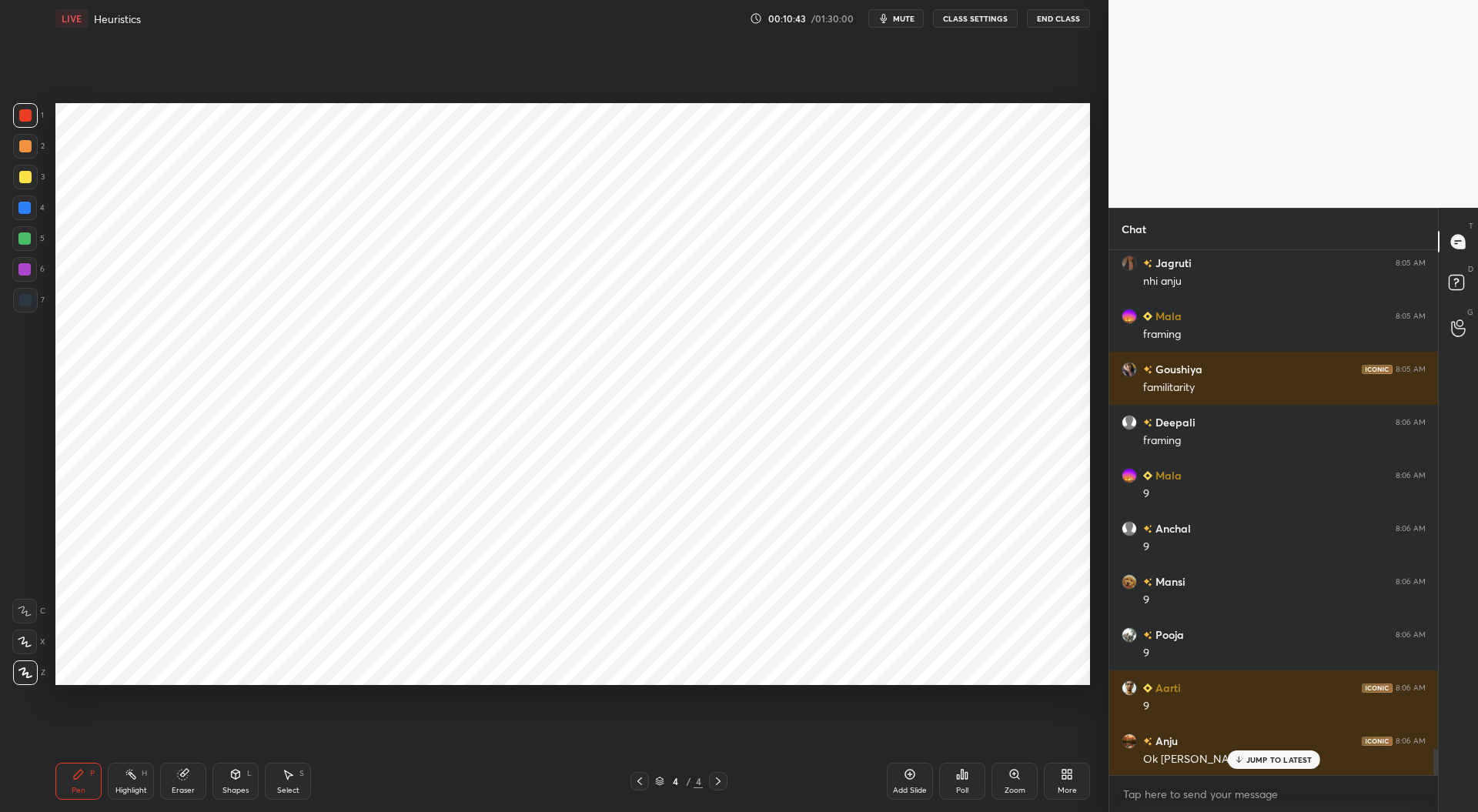
scroll to position [10101, 0]
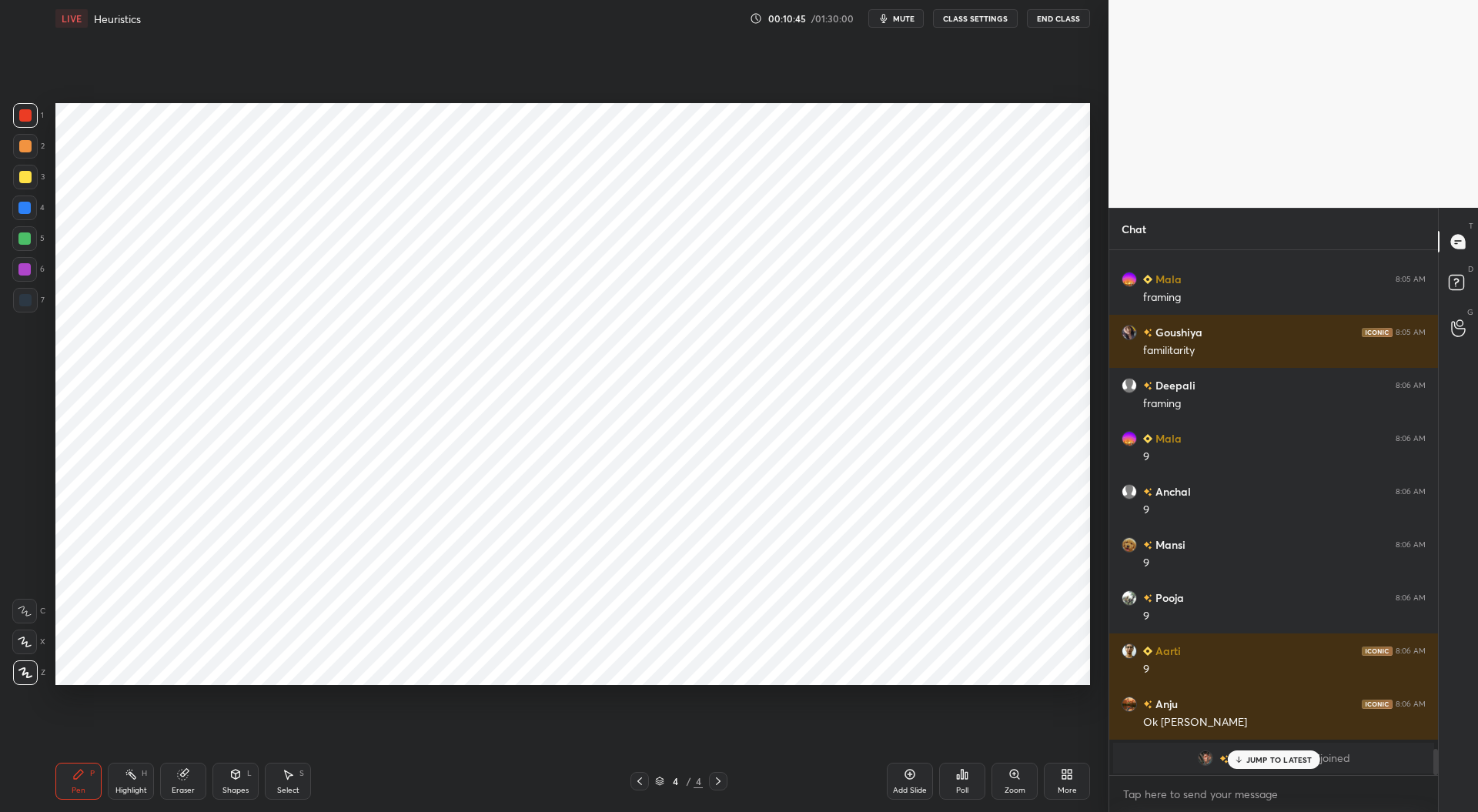
click at [907, 771] on icon at bounding box center [910, 774] width 12 height 12
click at [25, 298] on div at bounding box center [26, 300] width 12 height 12
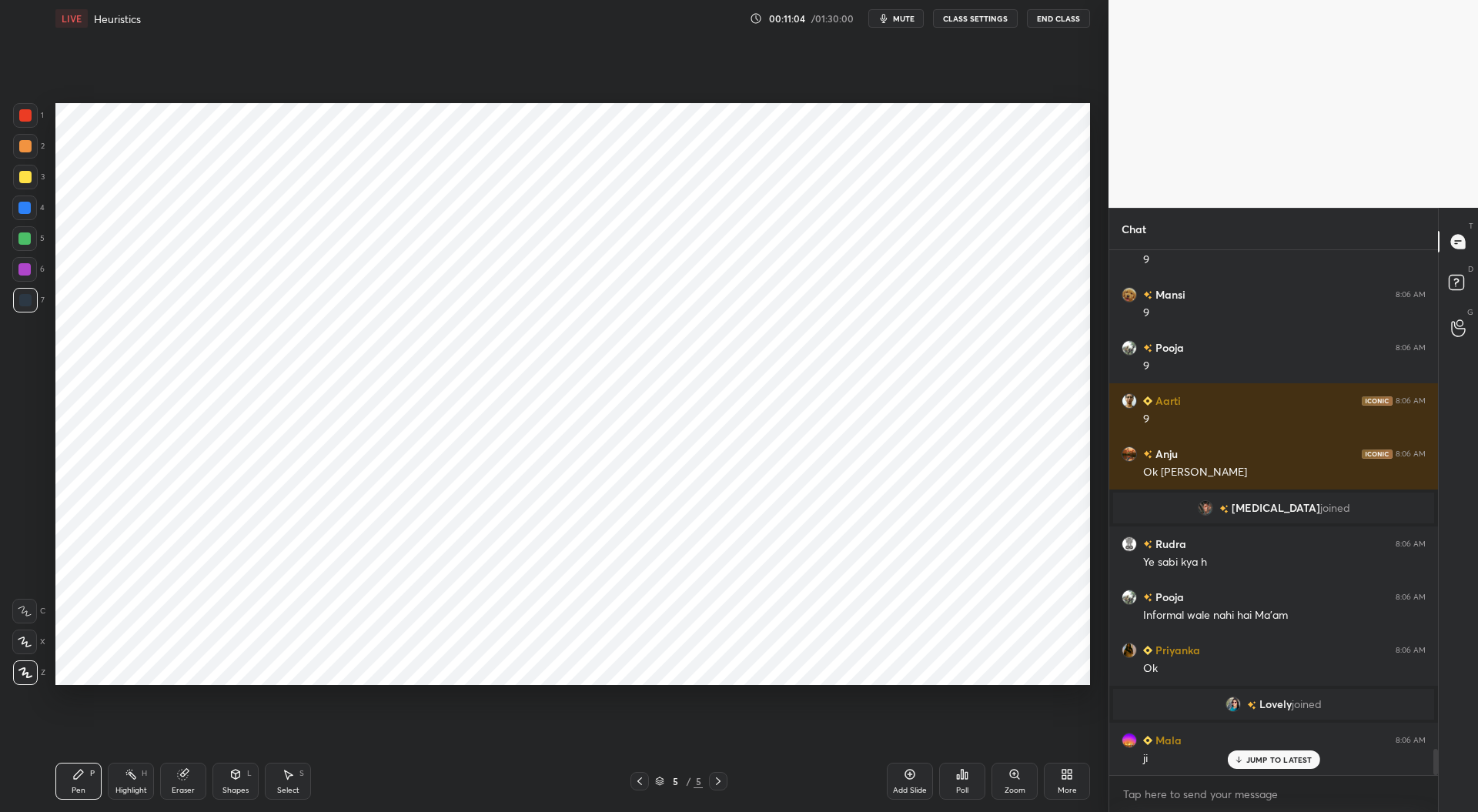
scroll to position [10047, 0]
click at [26, 236] on div at bounding box center [25, 239] width 12 height 12
click at [639, 779] on icon at bounding box center [640, 781] width 12 height 12
click at [645, 774] on div at bounding box center [640, 781] width 19 height 19
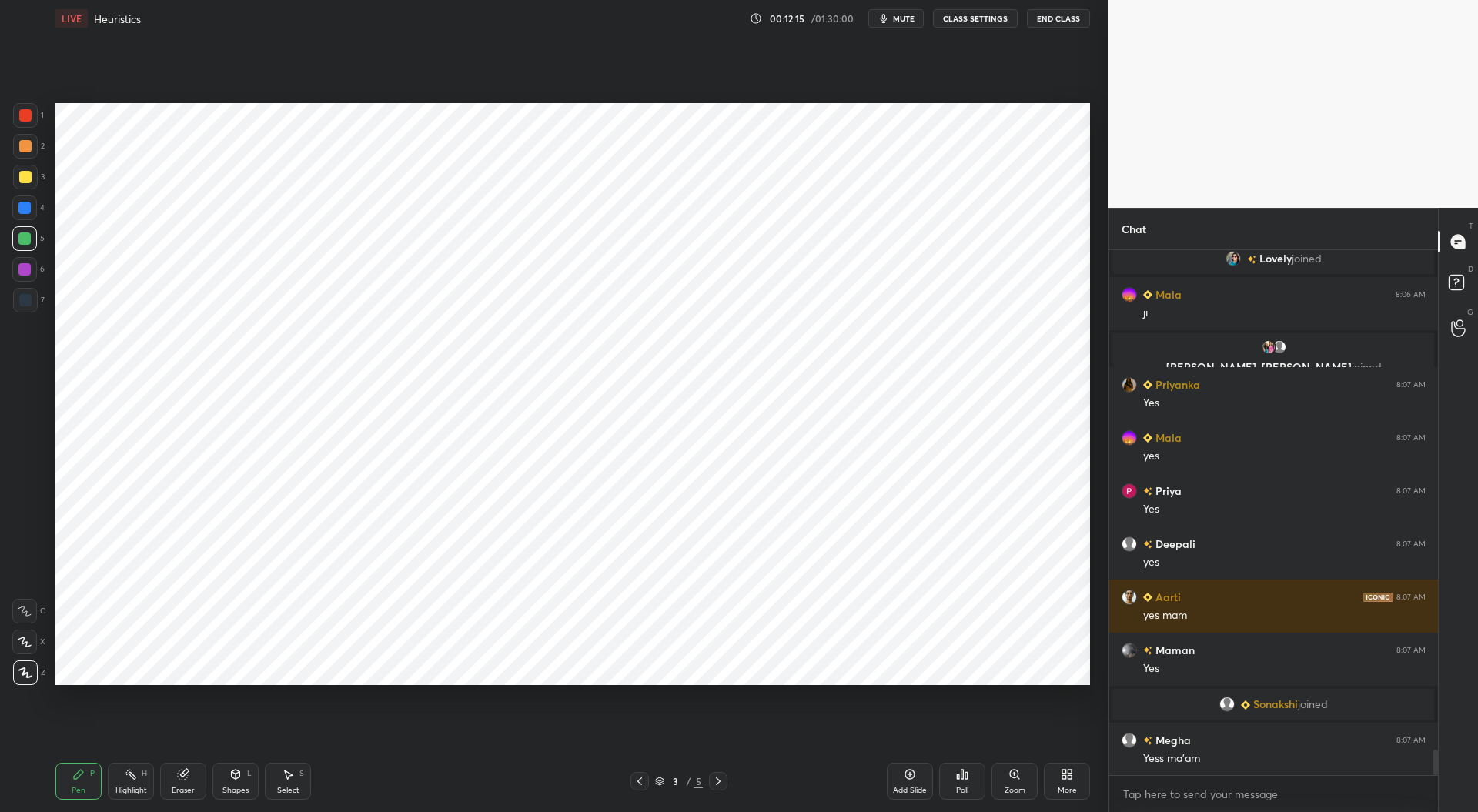
scroll to position [10546, 0]
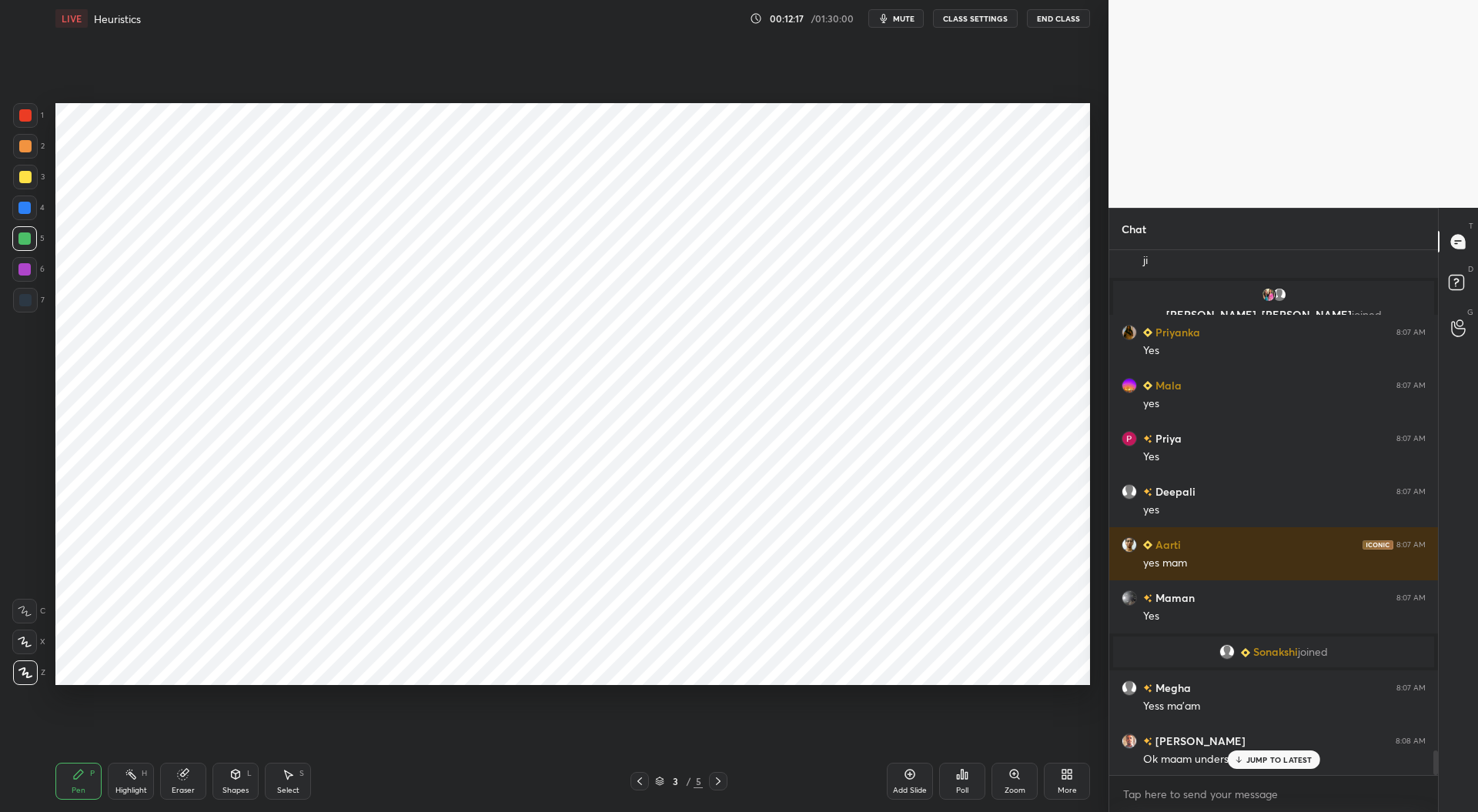
click at [722, 781] on icon at bounding box center [718, 781] width 12 height 12
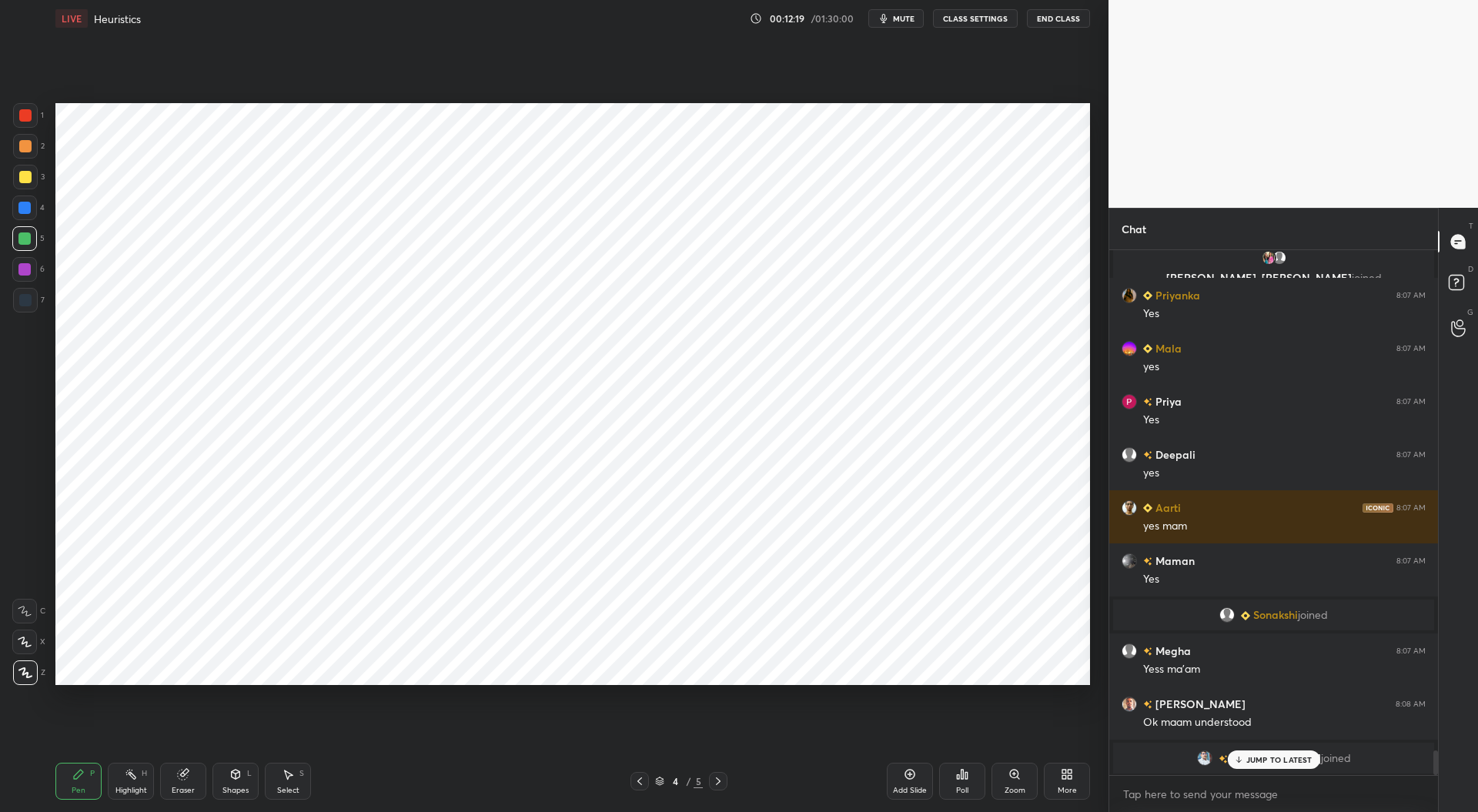
click at [725, 784] on div at bounding box center [718, 781] width 19 height 19
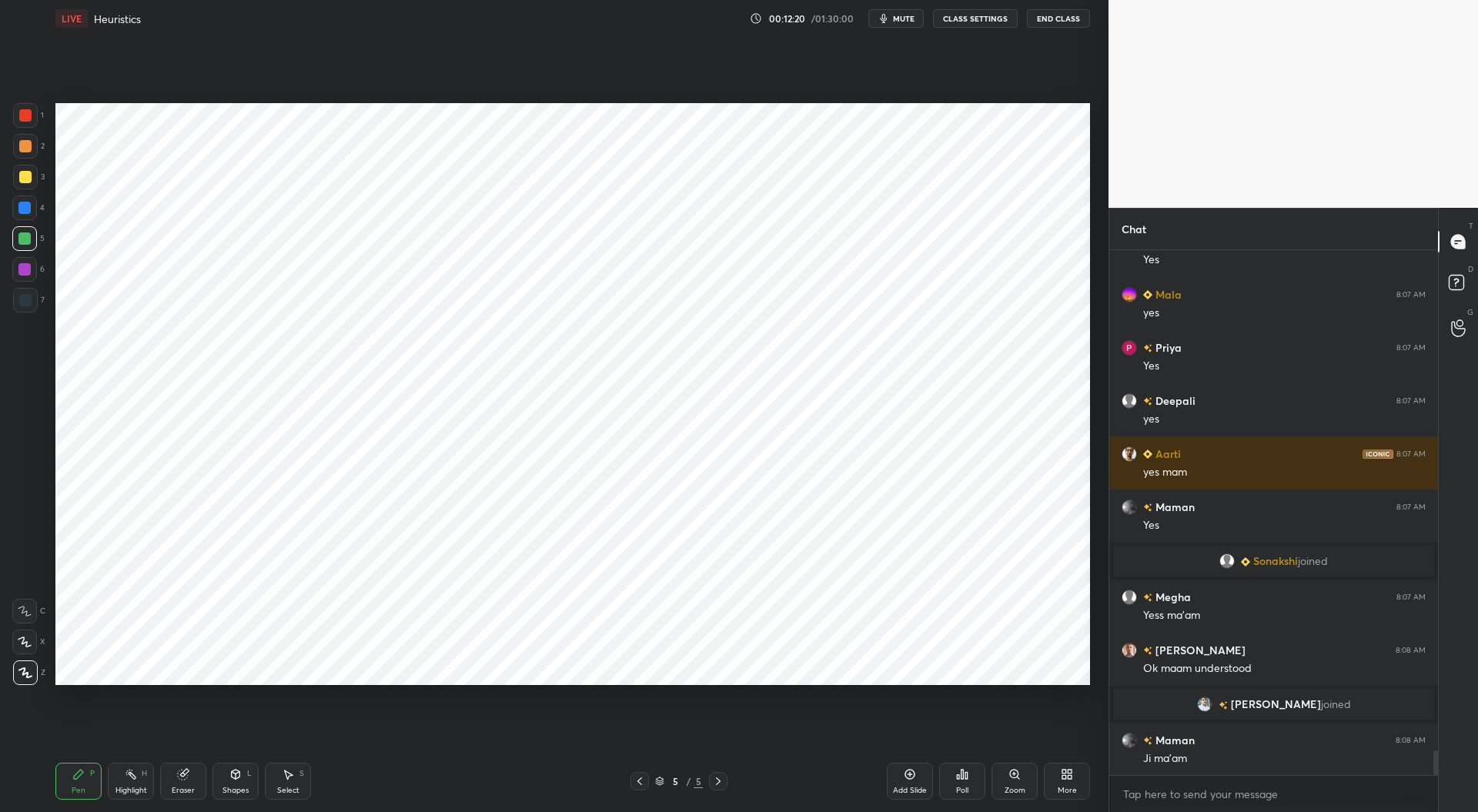
click at [22, 301] on div at bounding box center [26, 300] width 12 height 12
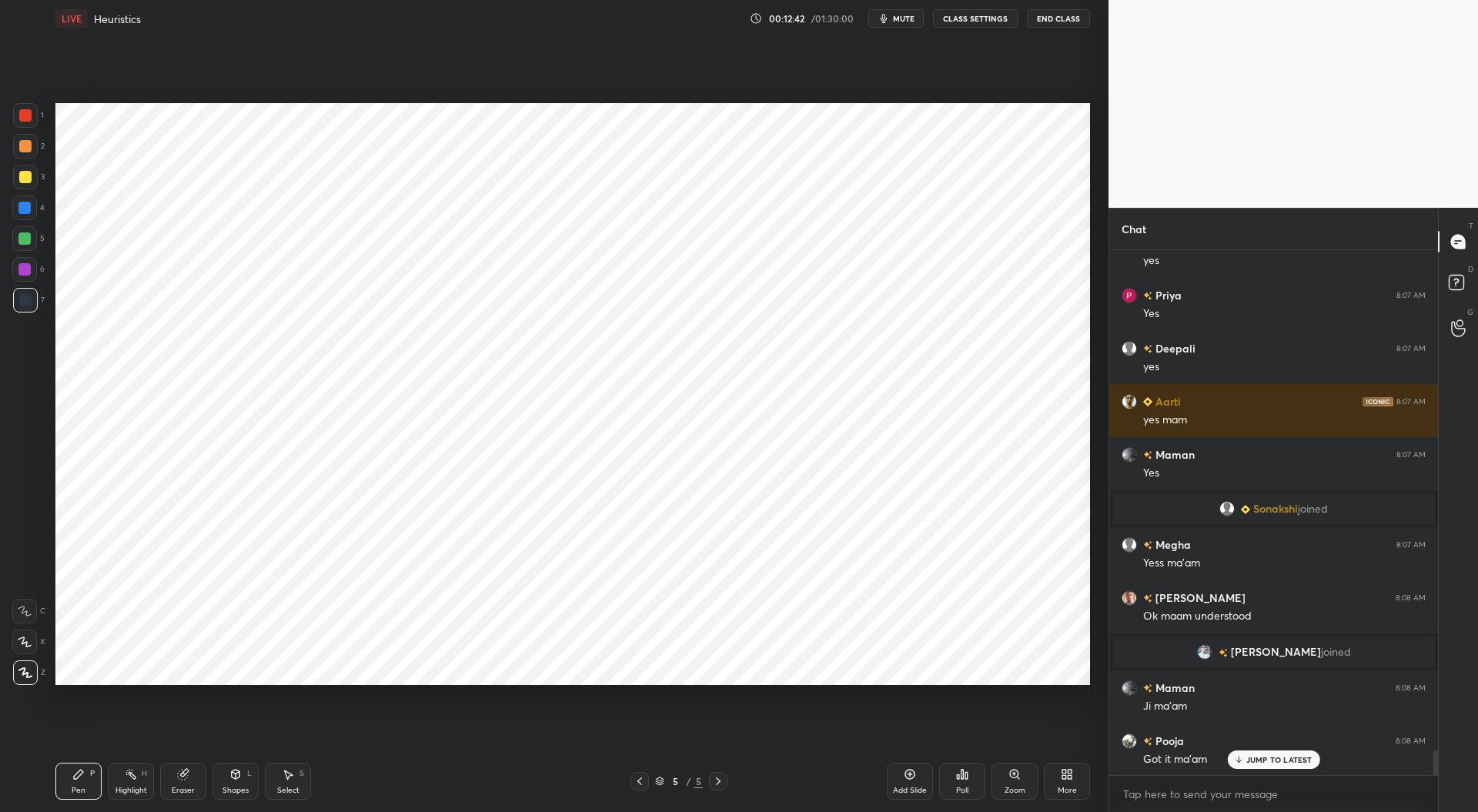
click at [191, 787] on div "Eraser" at bounding box center [183, 790] width 23 height 8
click at [82, 782] on div "Pen P" at bounding box center [78, 781] width 46 height 37
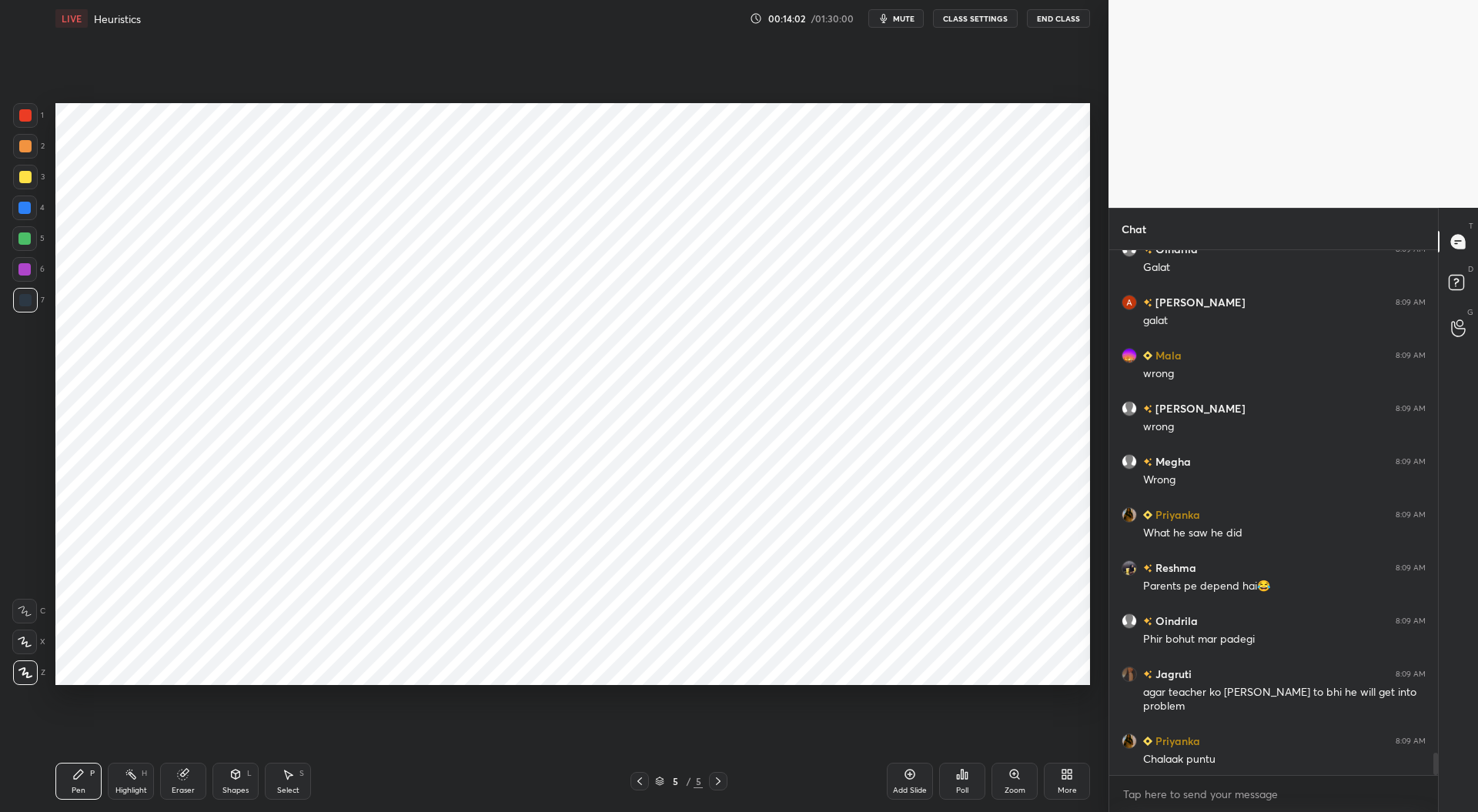
scroll to position [11643, 0]
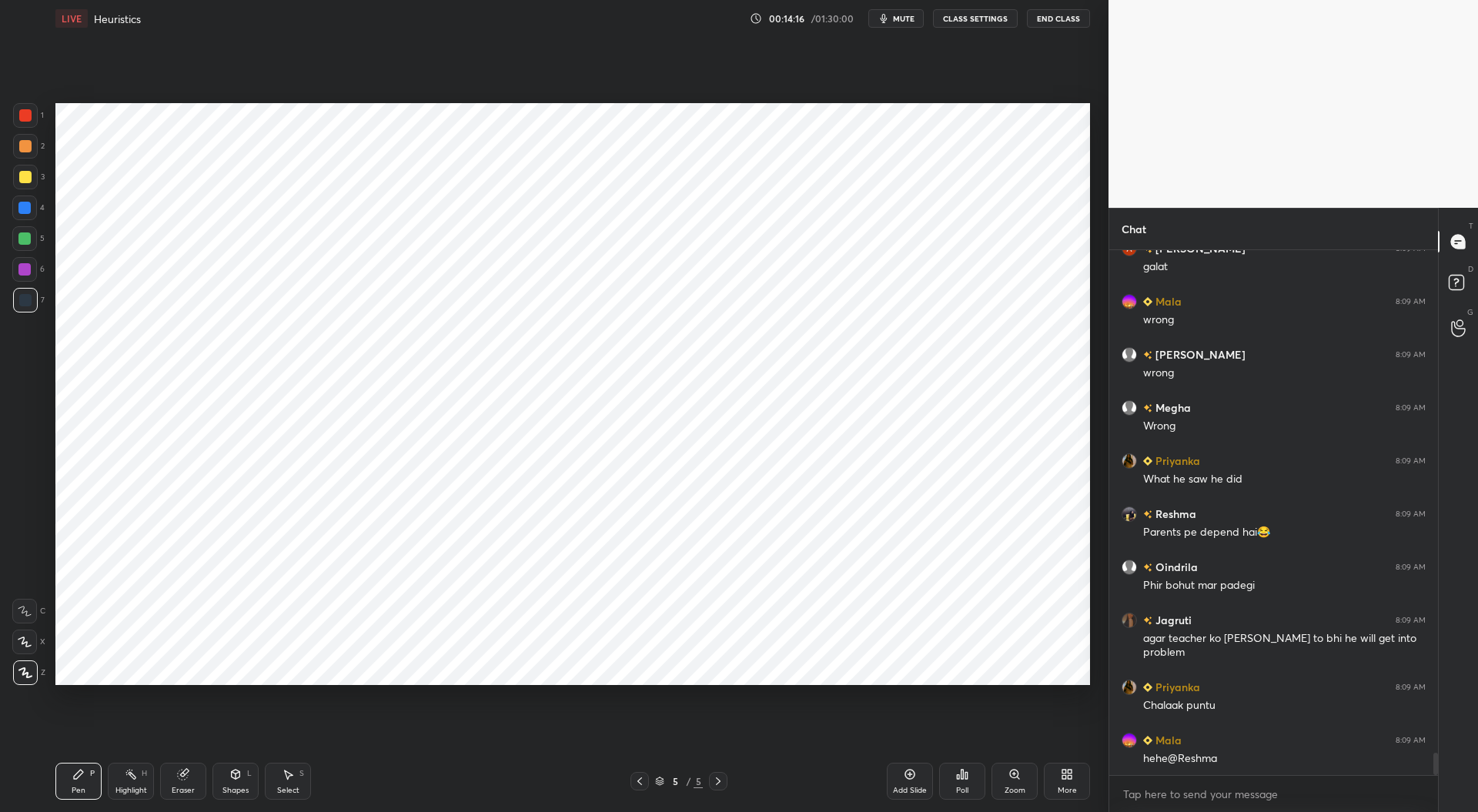
click at [26, 212] on div at bounding box center [25, 207] width 12 height 12
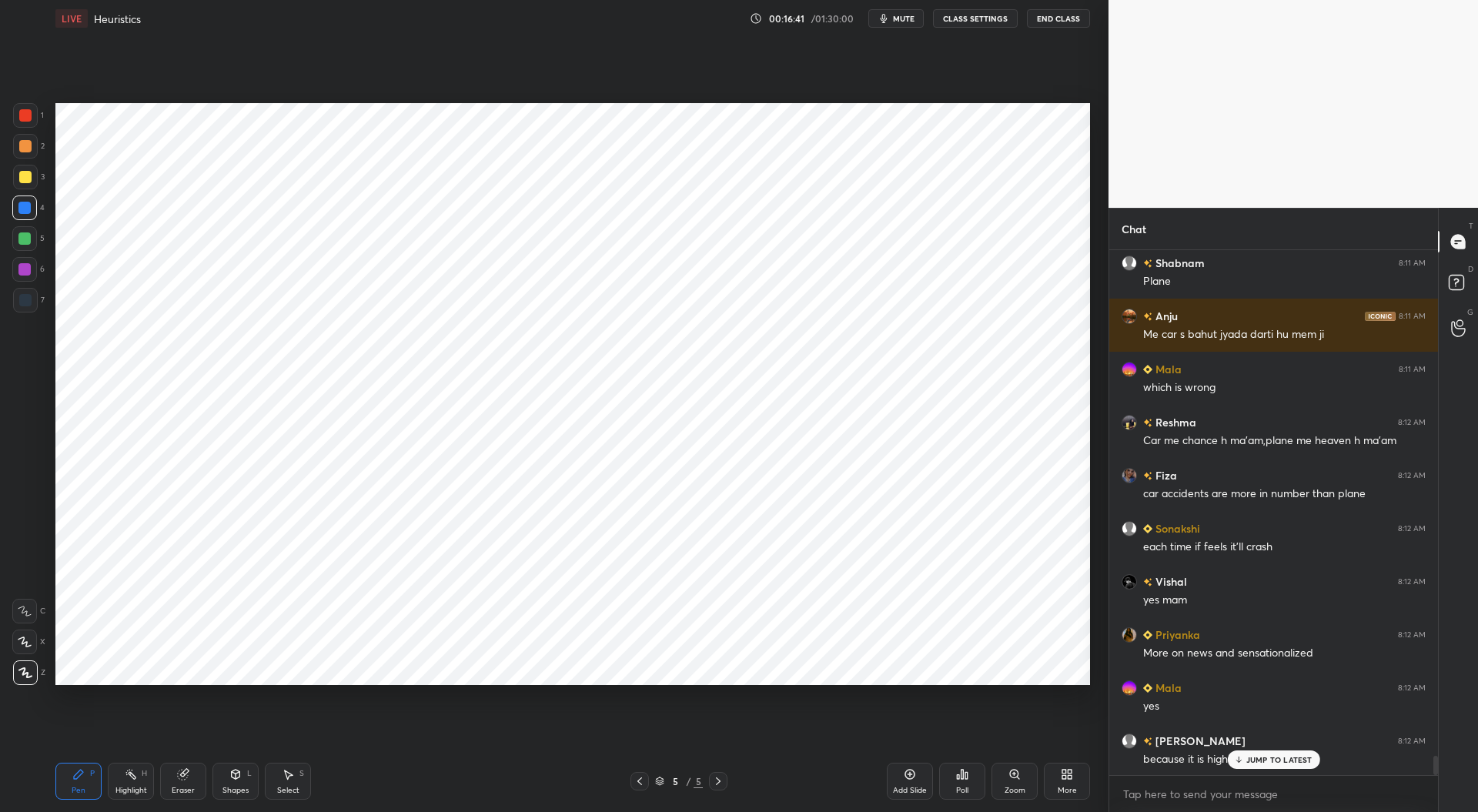
scroll to position [14059, 0]
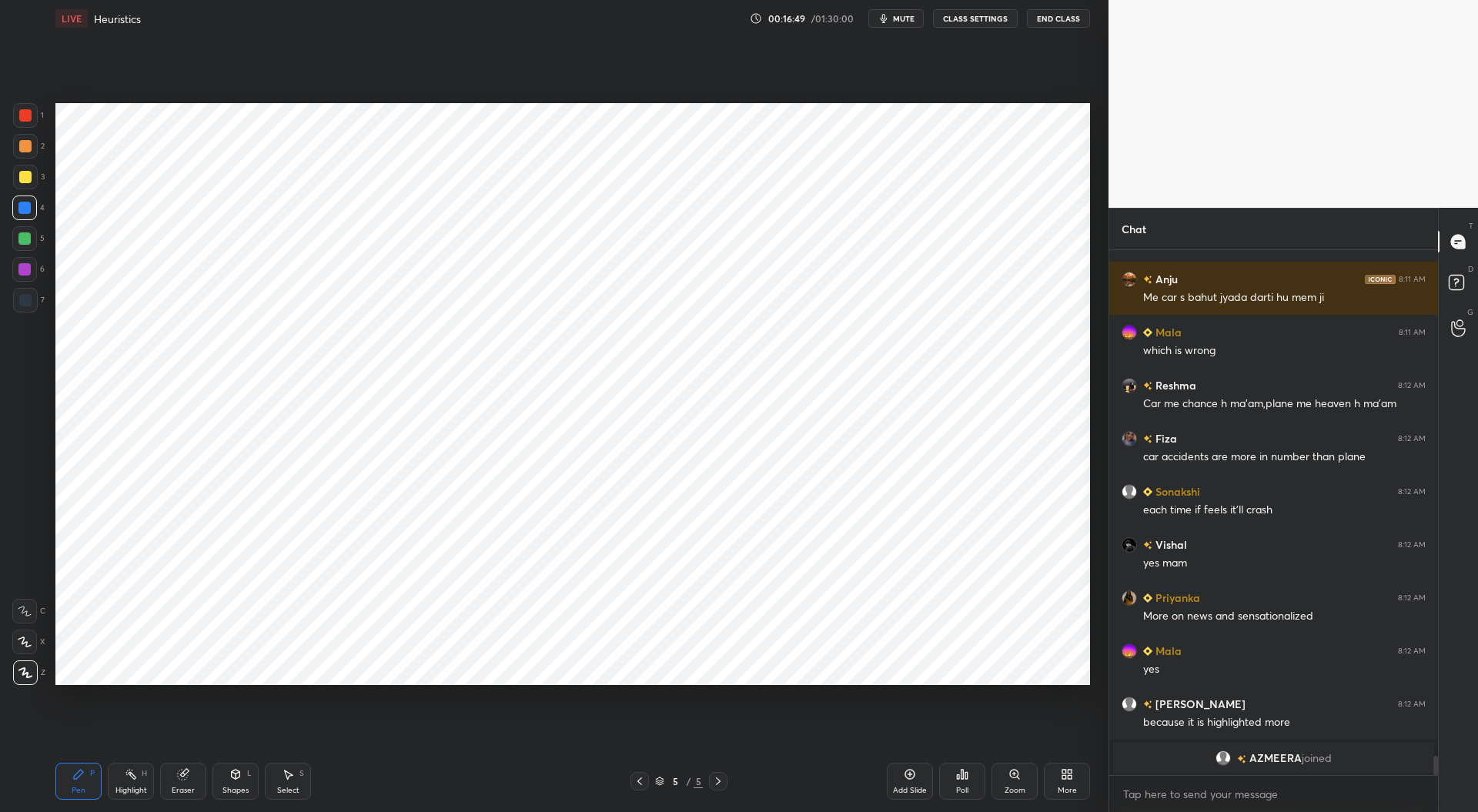
click at [26, 233] on div at bounding box center [25, 239] width 12 height 12
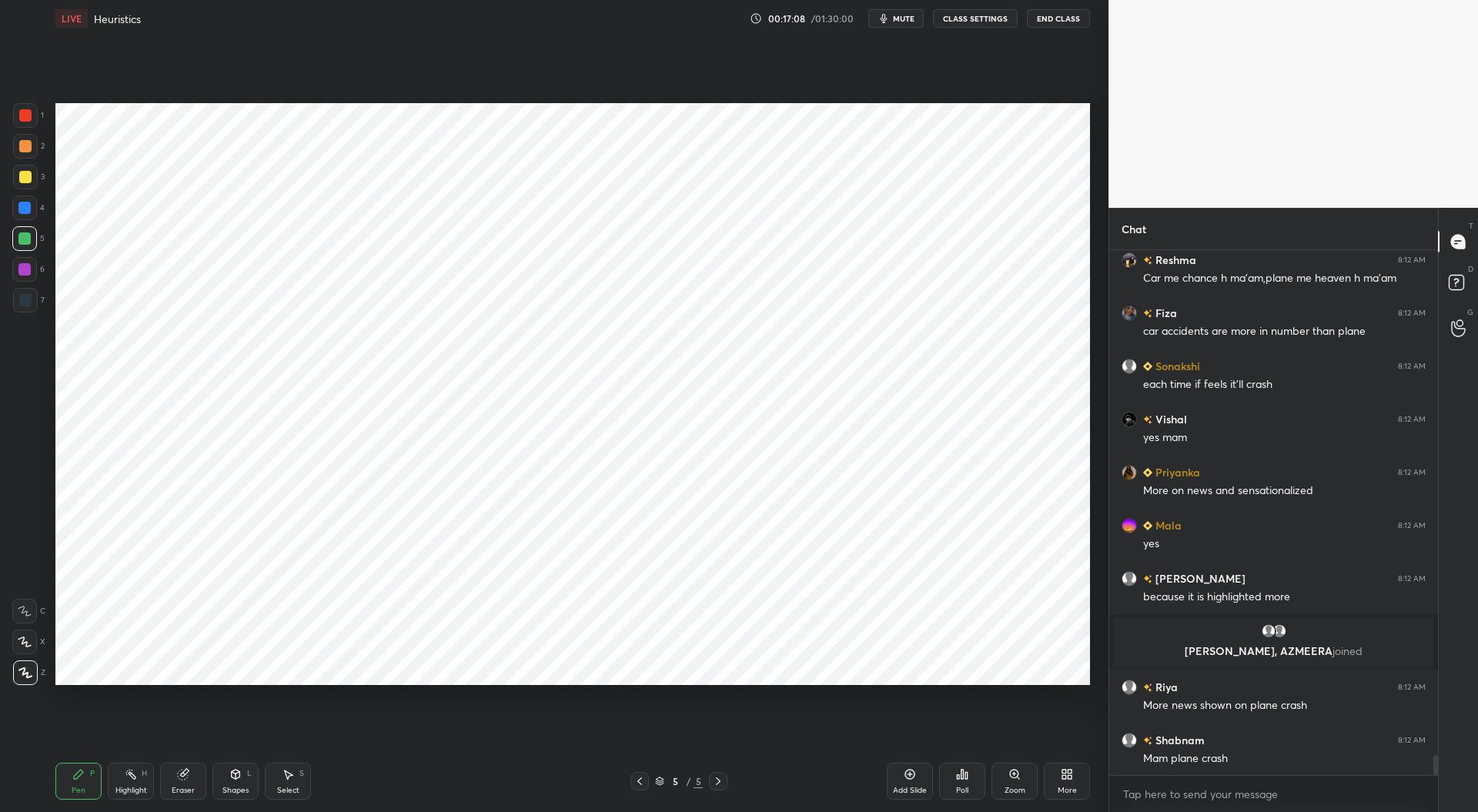
scroll to position [13470, 0]
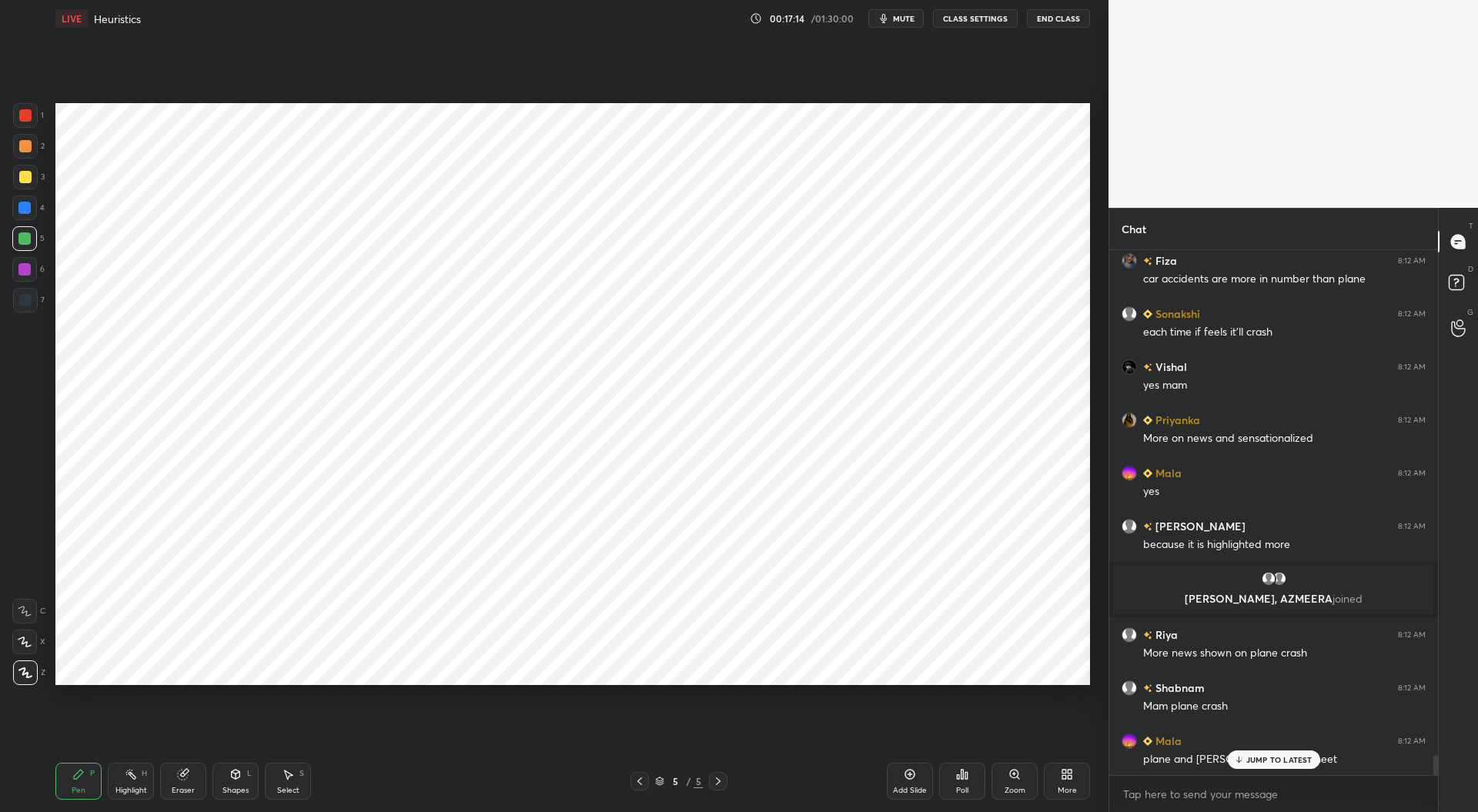
click at [179, 789] on div "Eraser" at bounding box center [183, 790] width 23 height 8
click at [82, 784] on div "Pen P" at bounding box center [78, 781] width 46 height 37
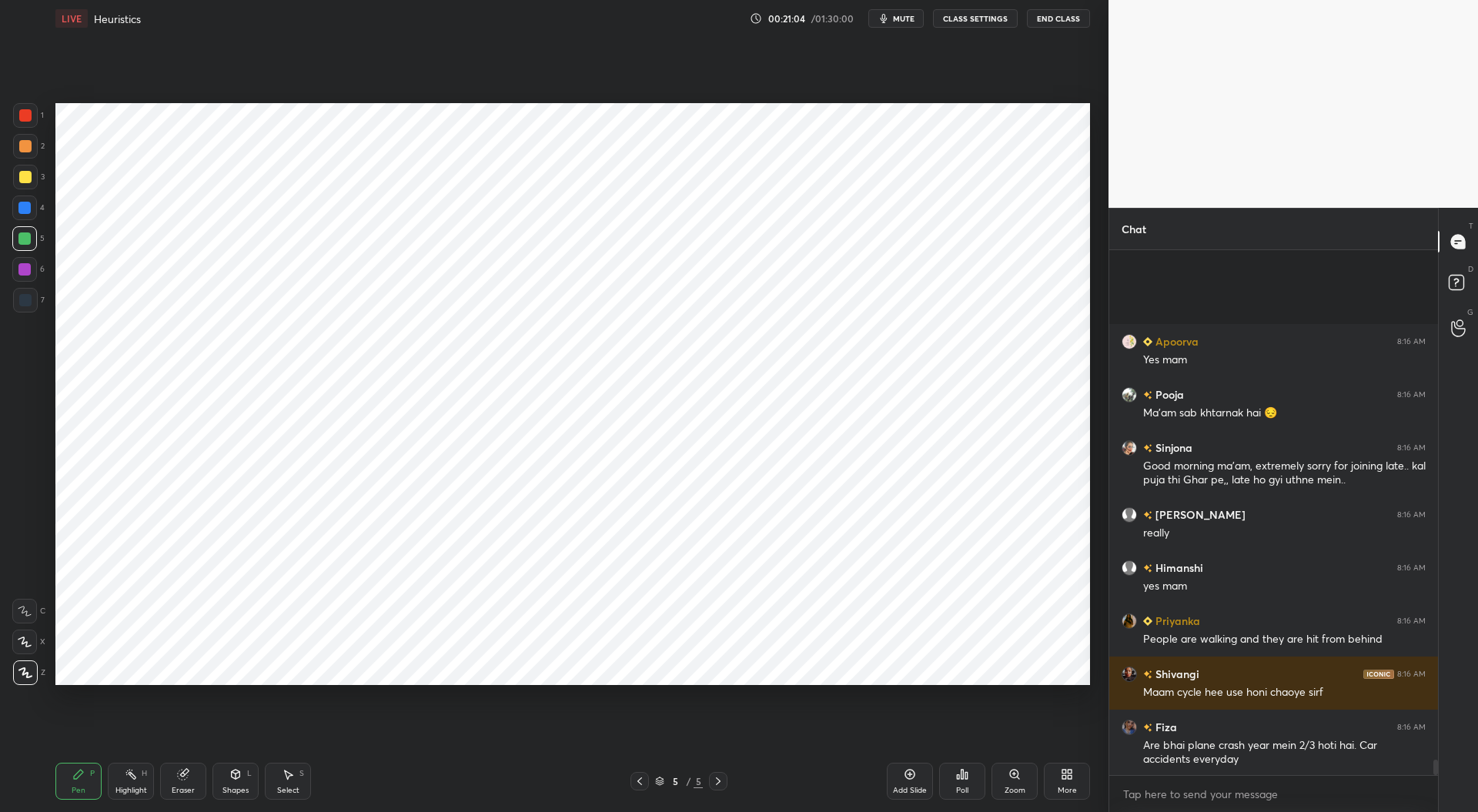
scroll to position [17731, 0]
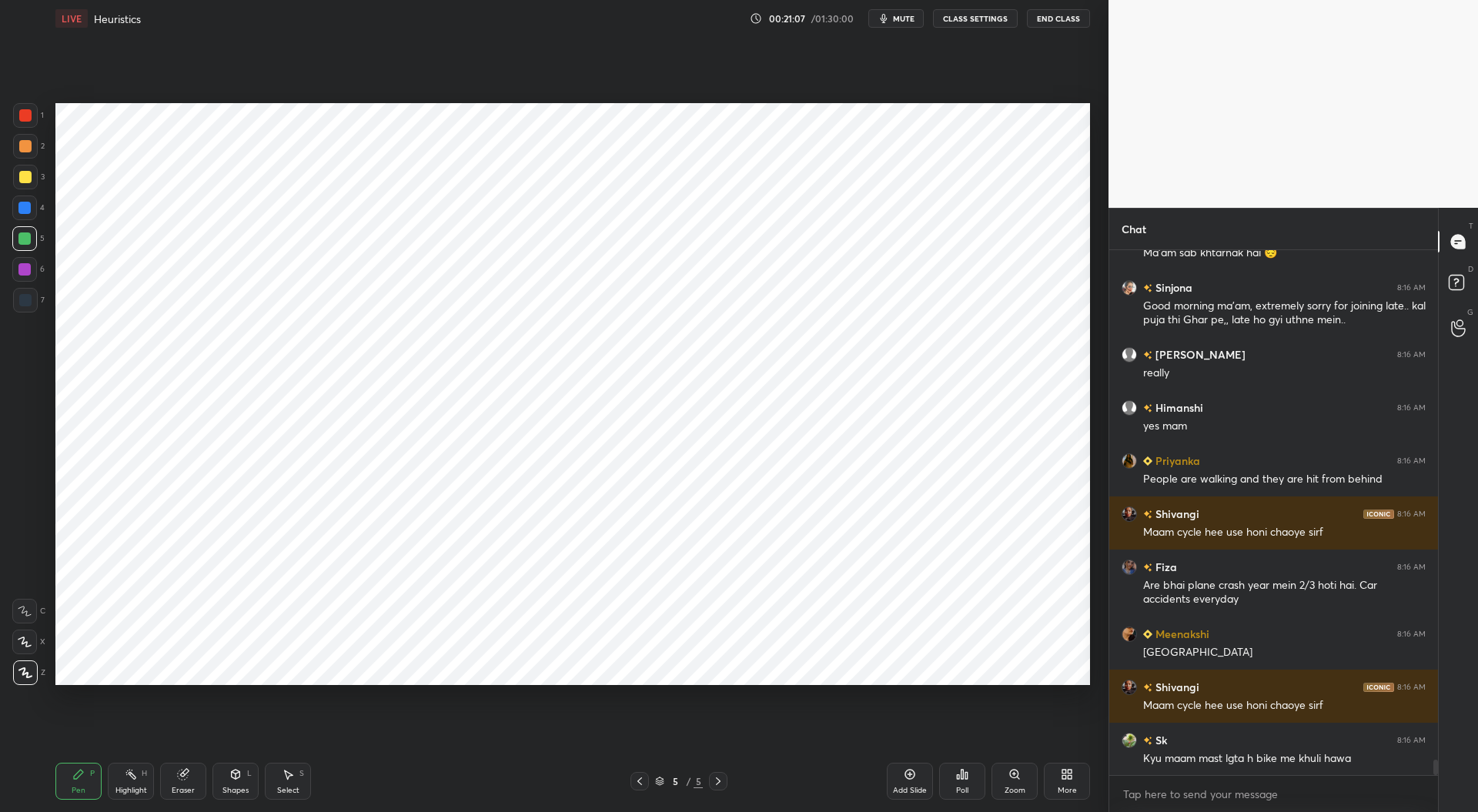
click at [187, 788] on div "Eraser" at bounding box center [183, 790] width 23 height 8
click at [125, 772] on circle at bounding box center [126, 772] width 2 height 2
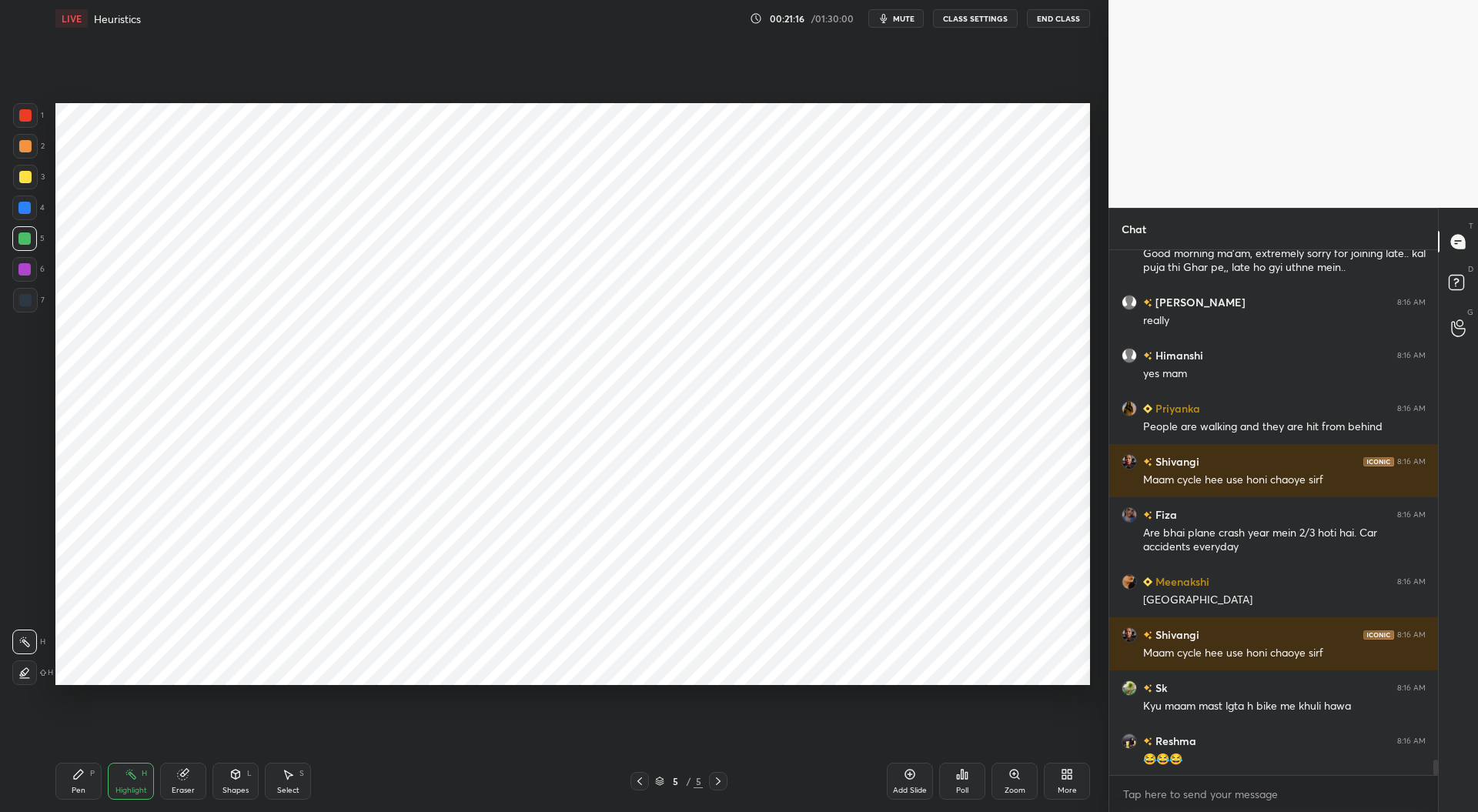
click at [24, 667] on icon at bounding box center [25, 673] width 12 height 12
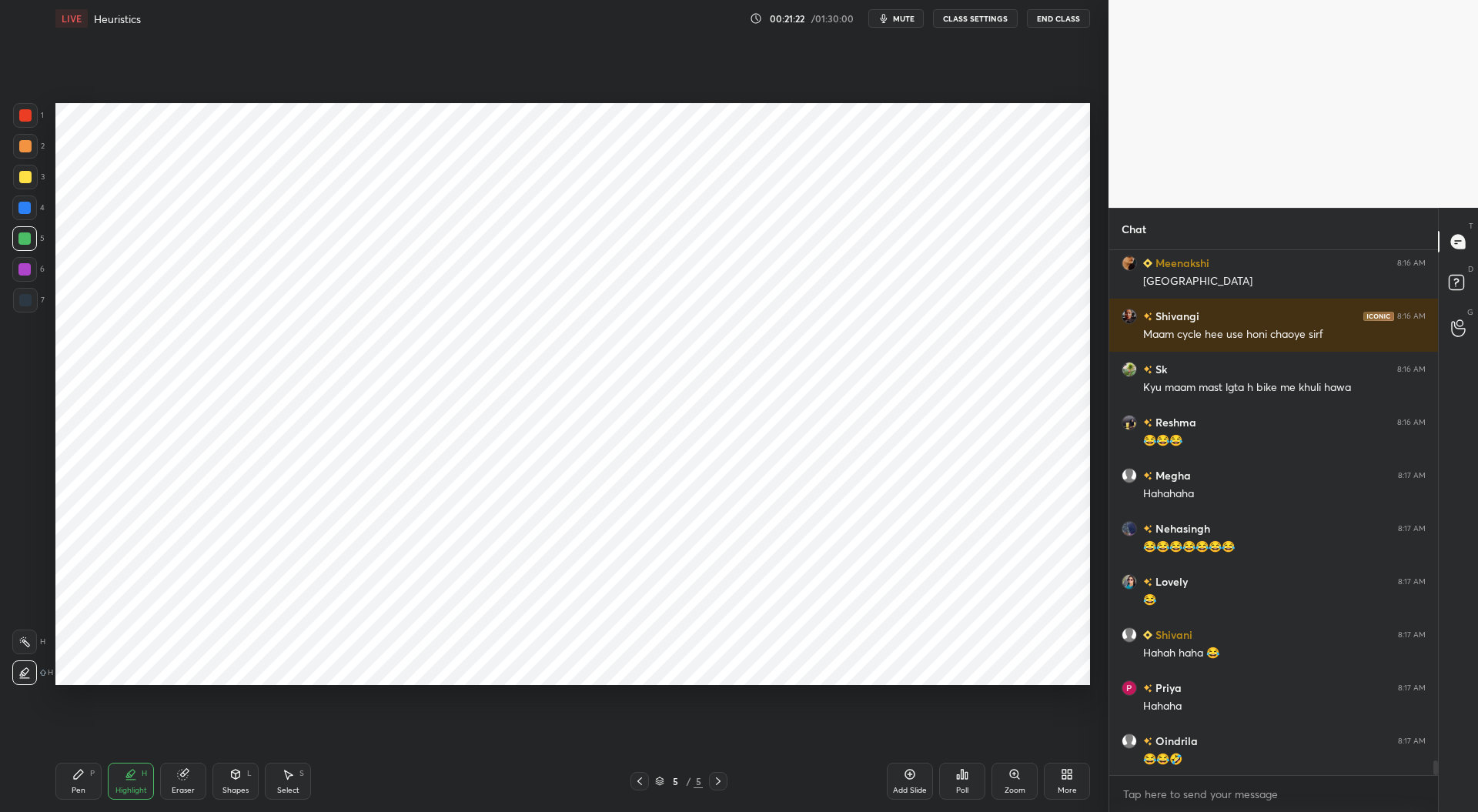
scroll to position [18155, 0]
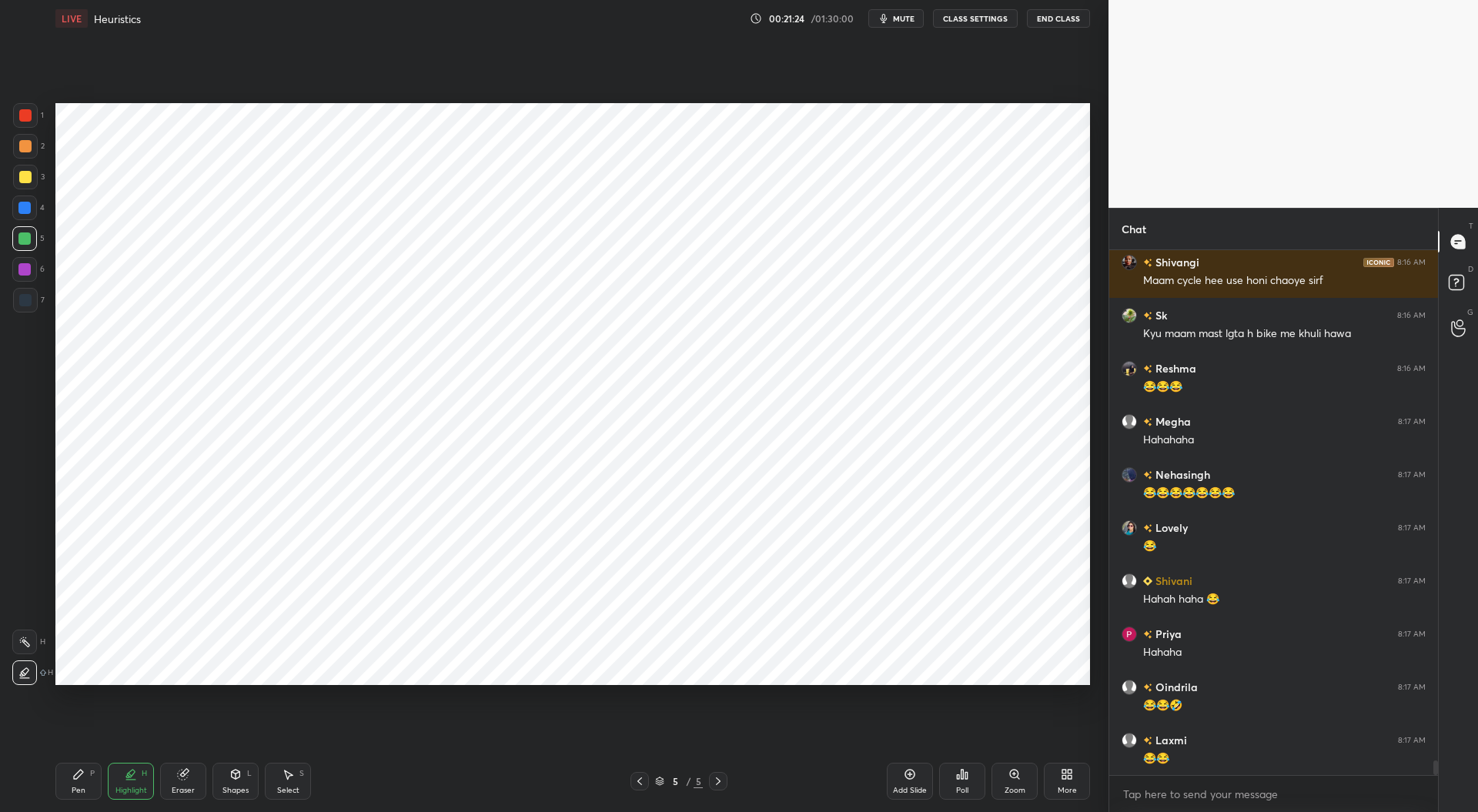
click at [80, 775] on icon at bounding box center [79, 774] width 12 height 12
click at [722, 784] on icon at bounding box center [718, 781] width 12 height 12
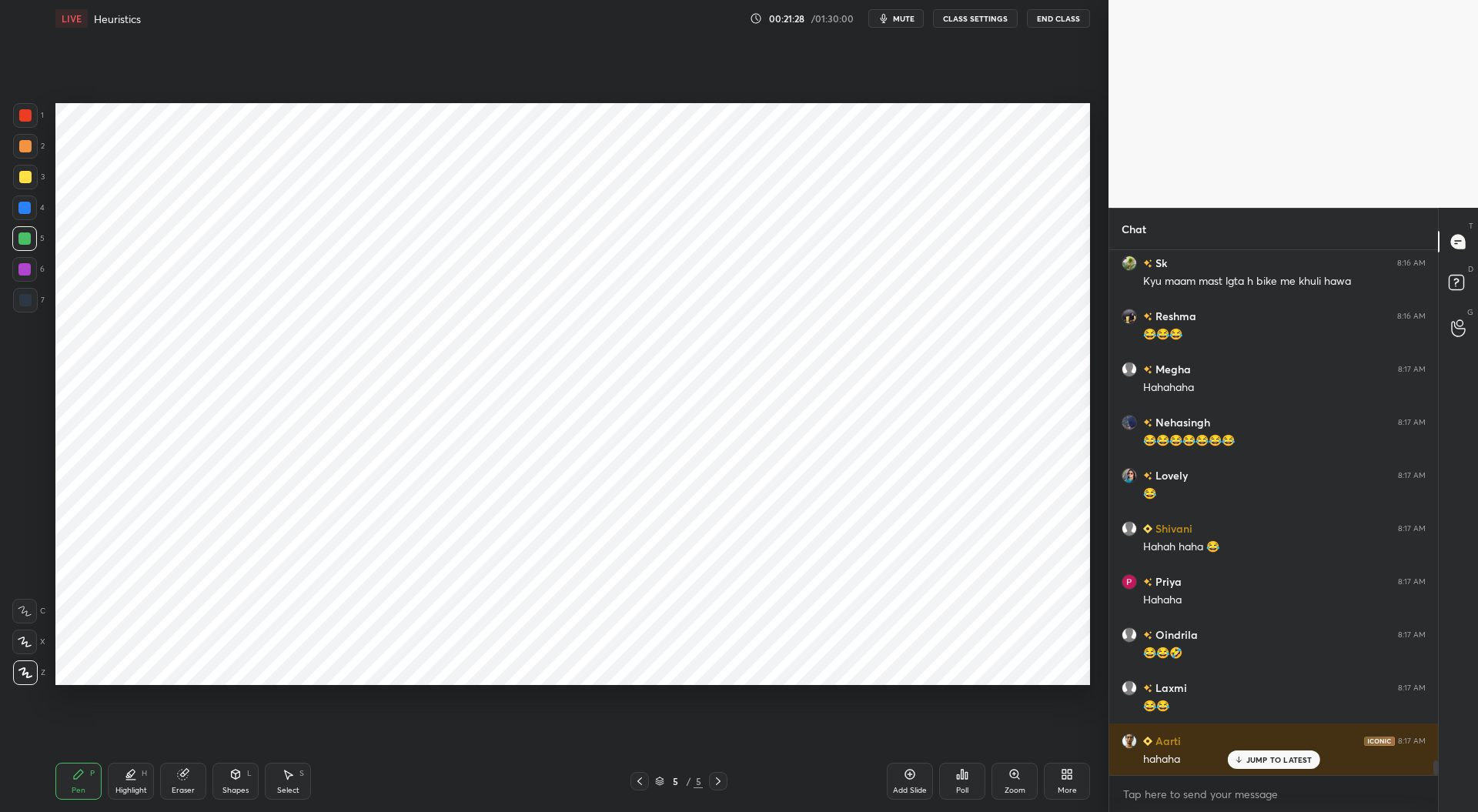
click at [907, 784] on div "Add Slide" at bounding box center [910, 781] width 46 height 37
click at [28, 301] on div at bounding box center [26, 300] width 12 height 12
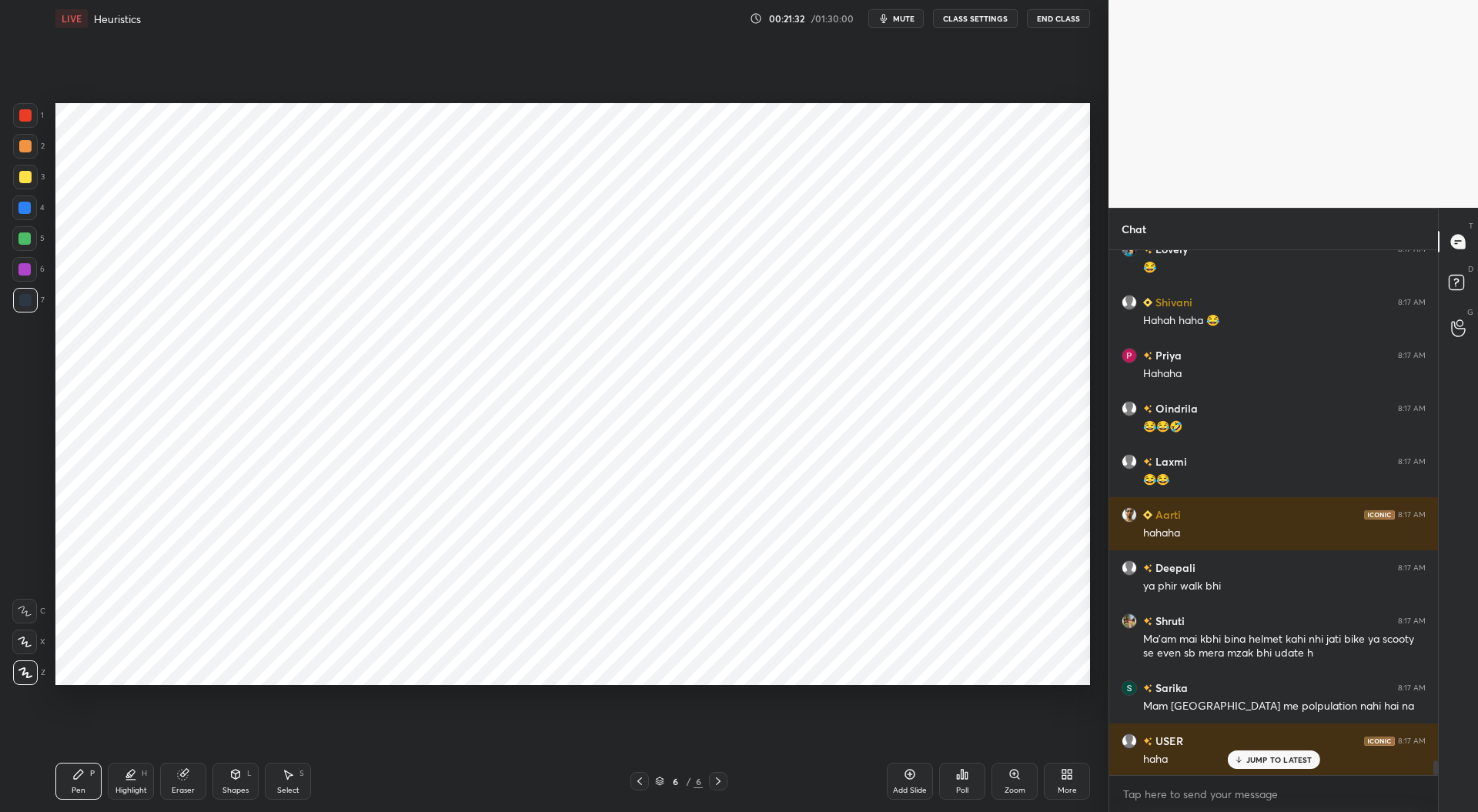
scroll to position [18541, 0]
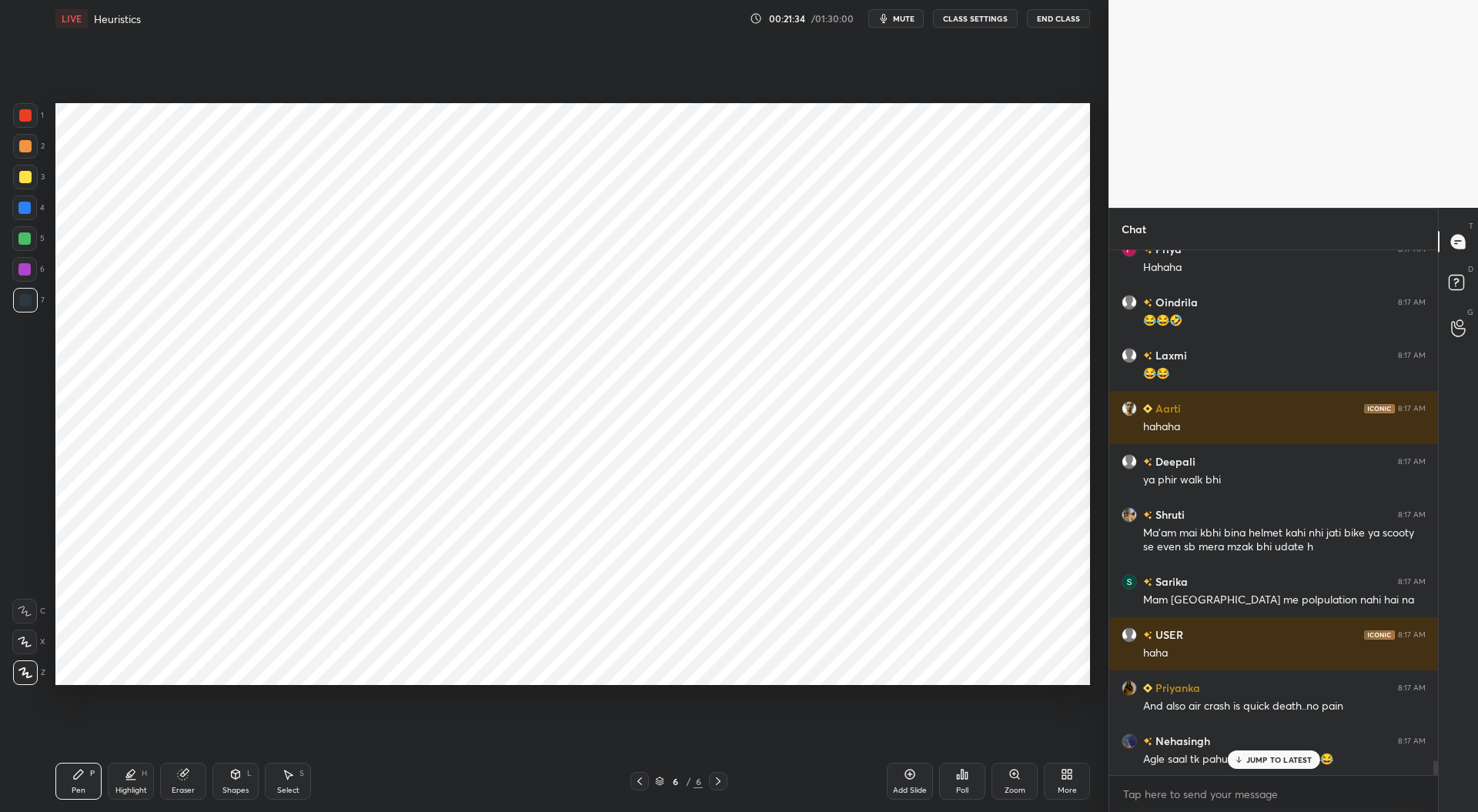
click at [641, 782] on icon at bounding box center [640, 781] width 12 height 12
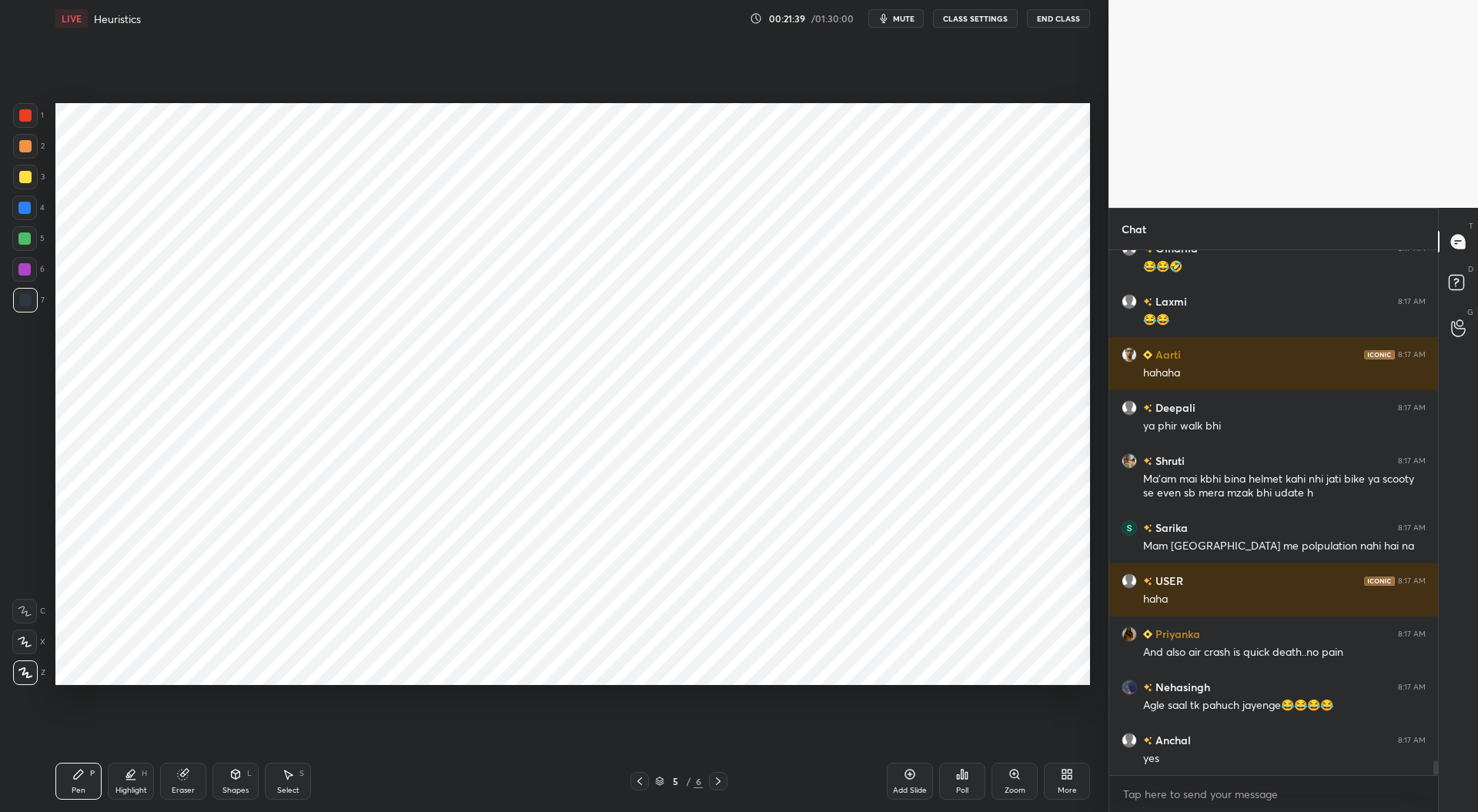
scroll to position [18646, 0]
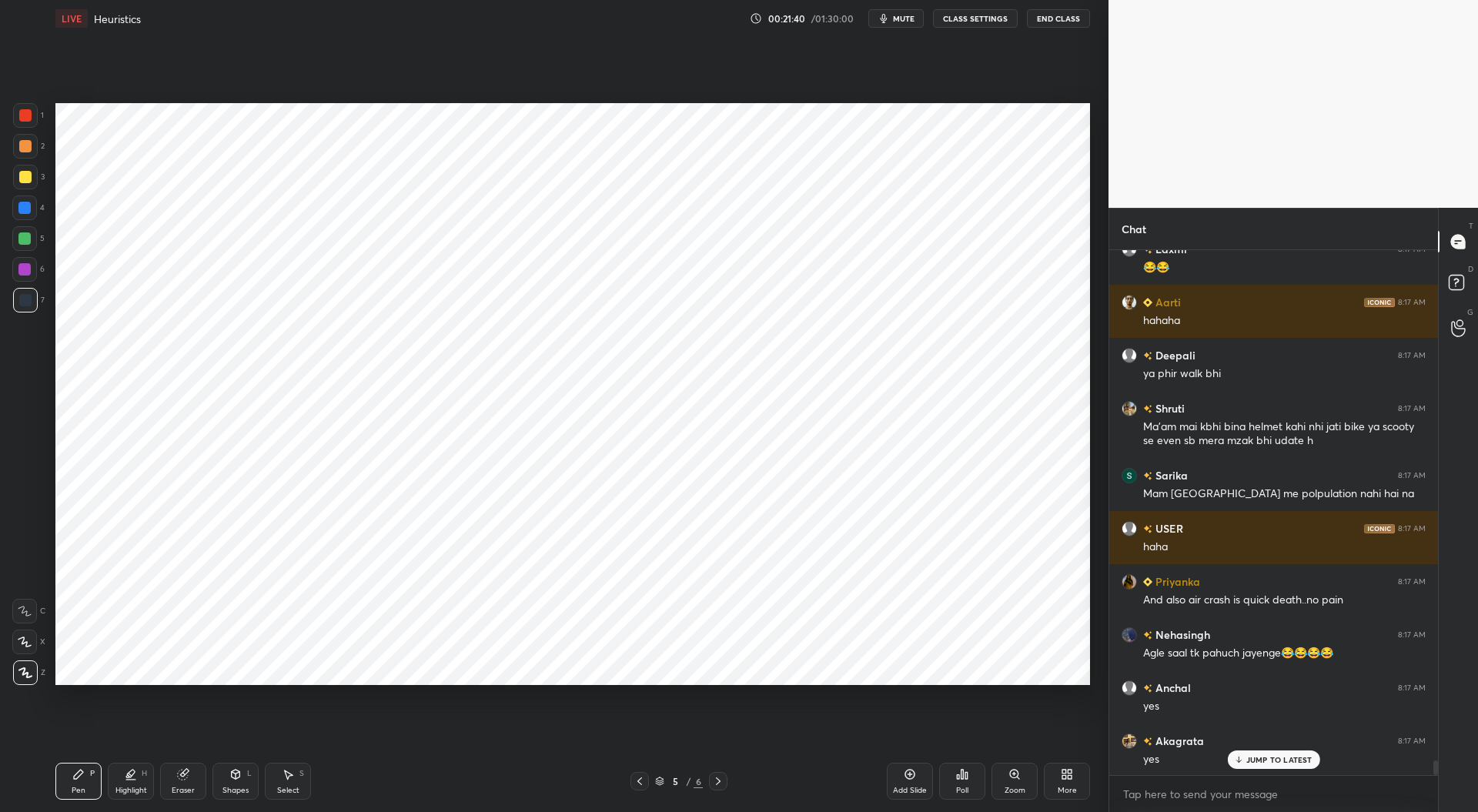
click at [736, 730] on div "Setting up your live class Poll for secs No correct answer Start poll" at bounding box center [572, 394] width 1047 height 713
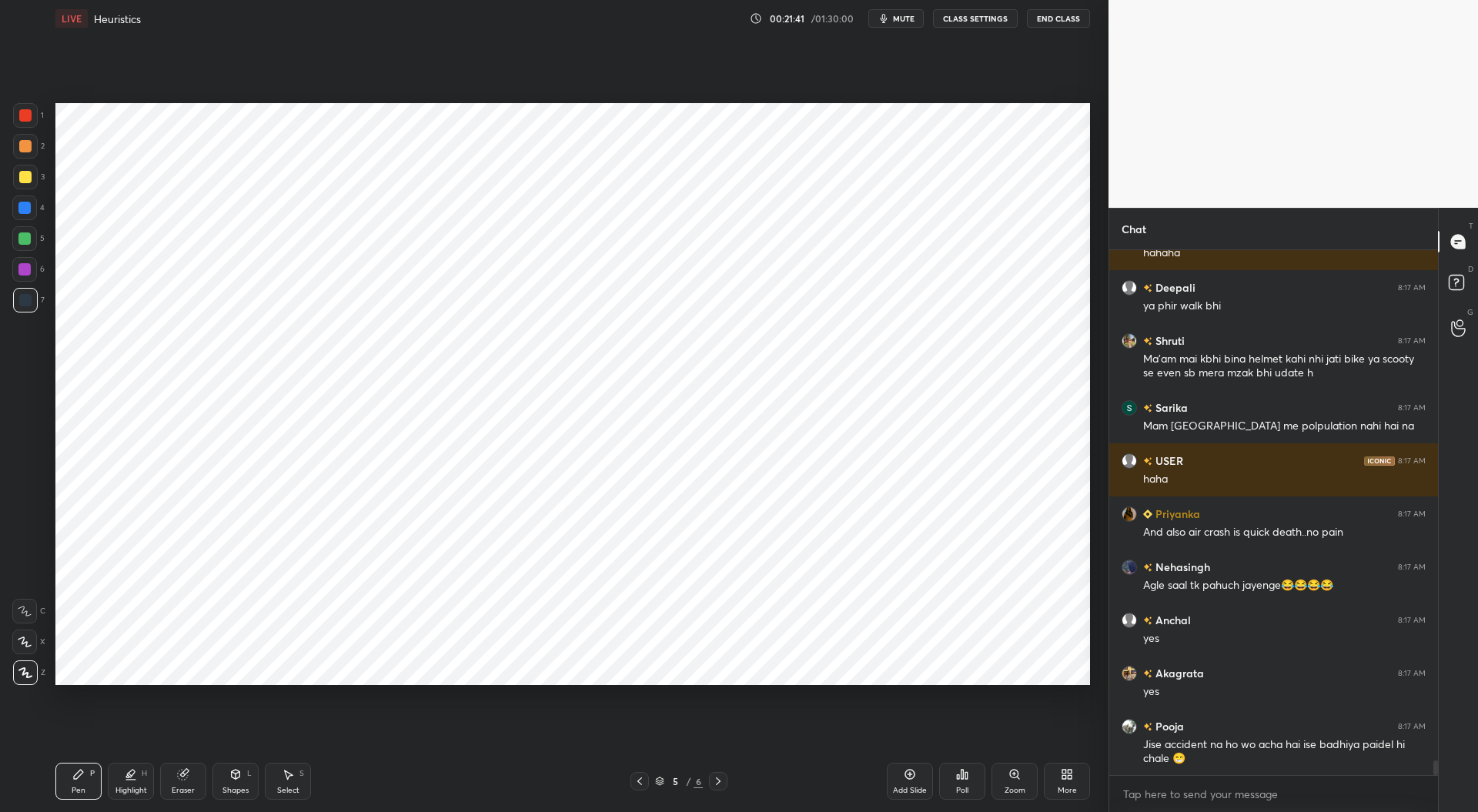
click at [719, 744] on div "Setting up your live class Poll for secs No correct answer Start poll" at bounding box center [572, 394] width 1047 height 713
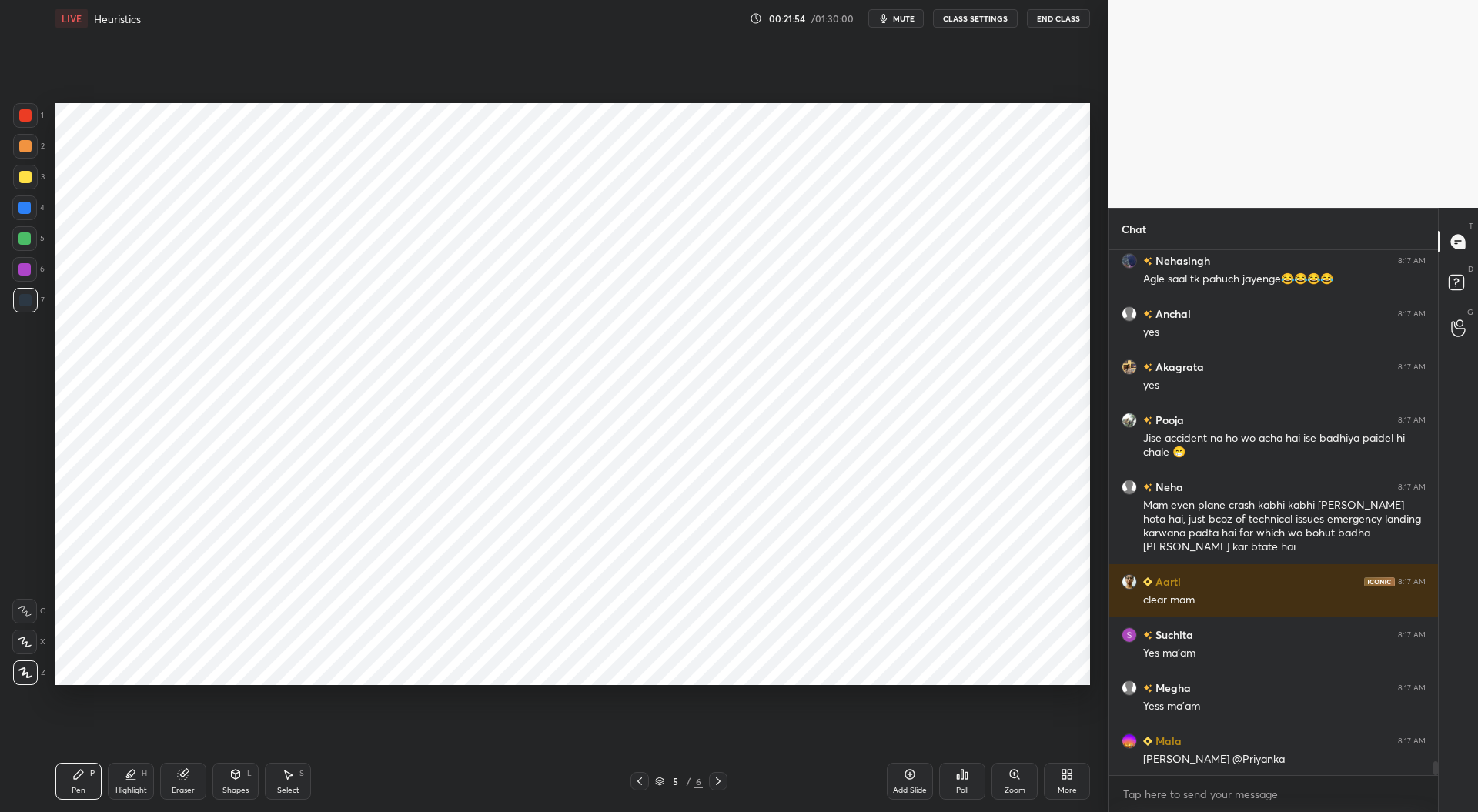
scroll to position [19075, 0]
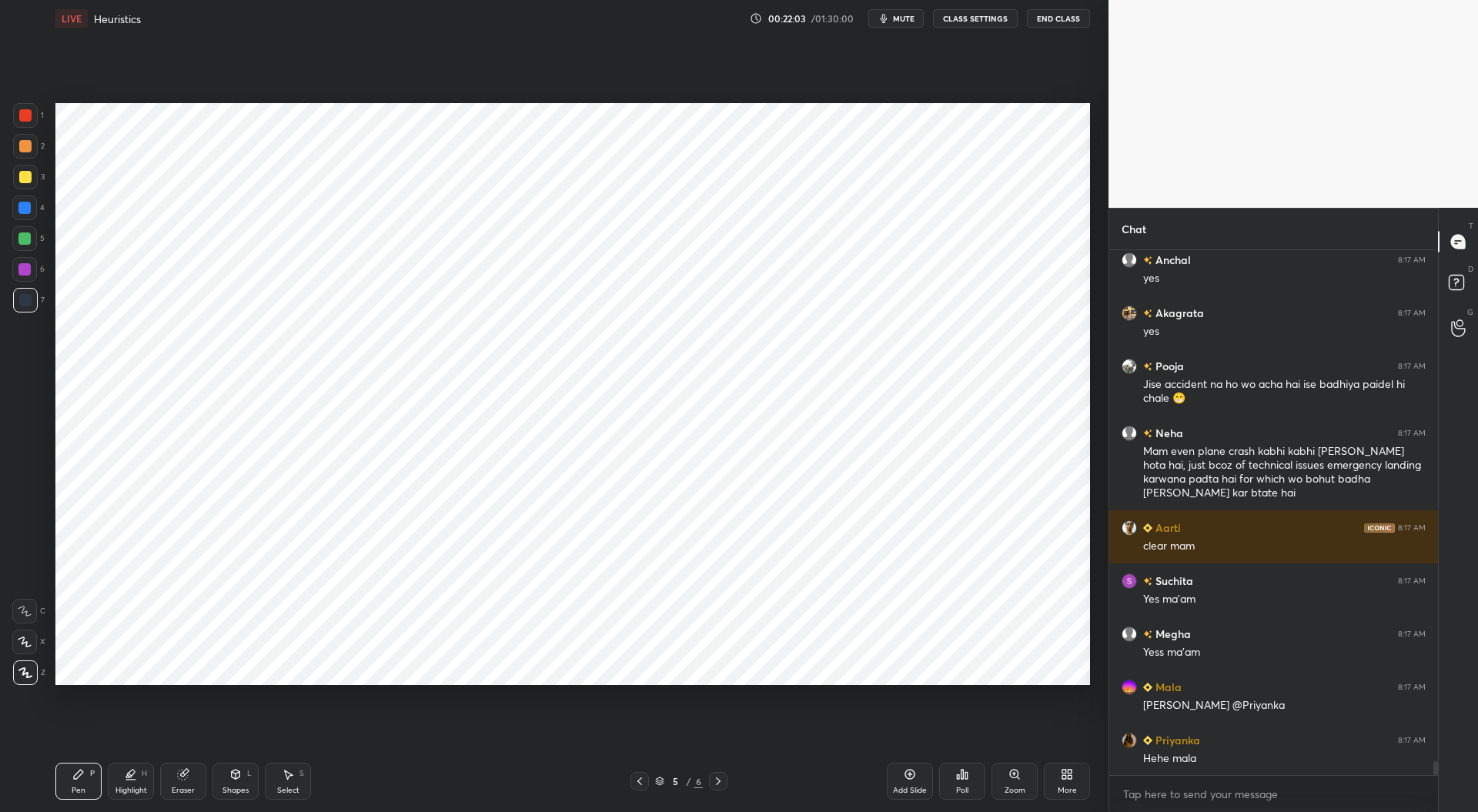
click at [721, 779] on icon at bounding box center [718, 781] width 12 height 12
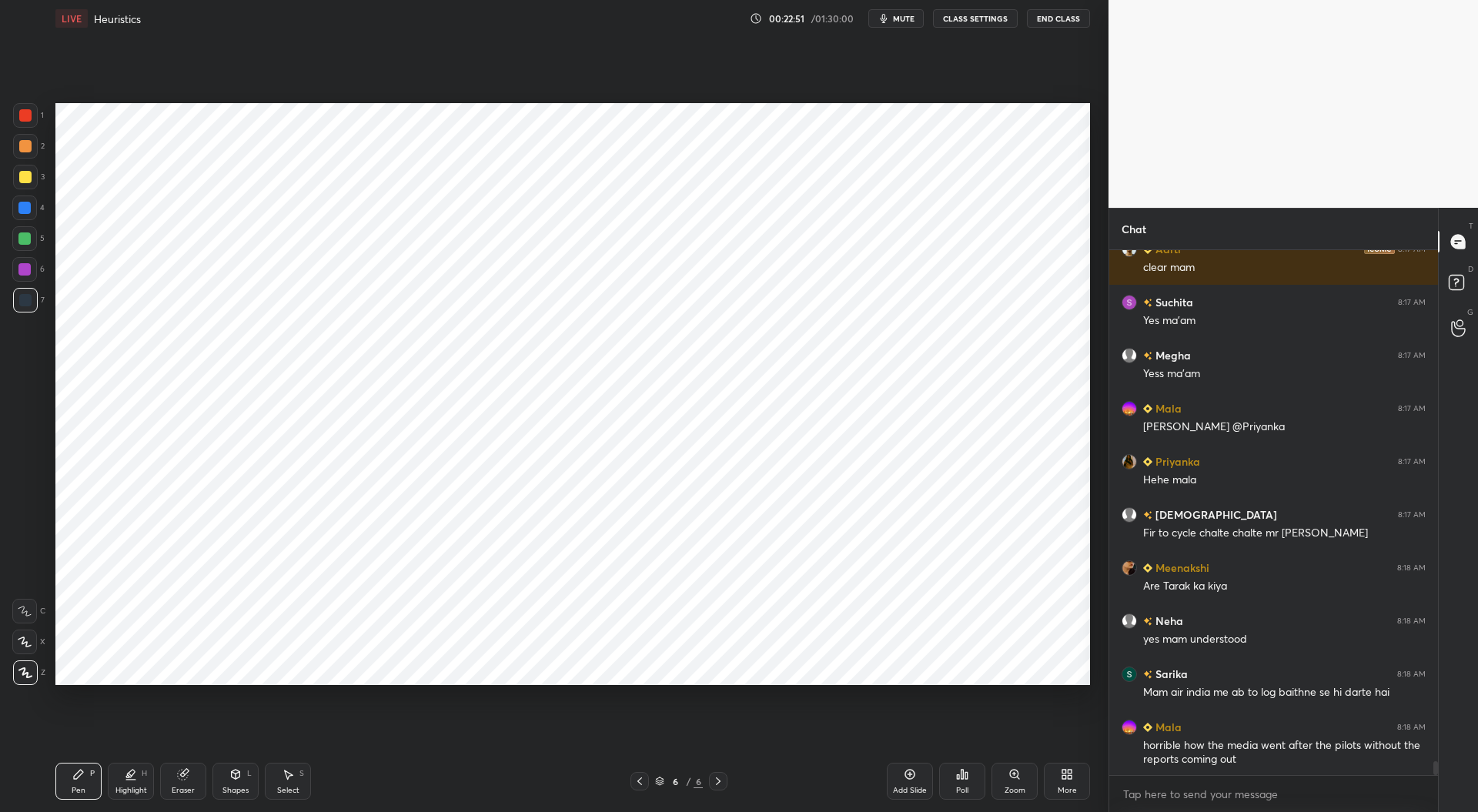
scroll to position [19407, 0]
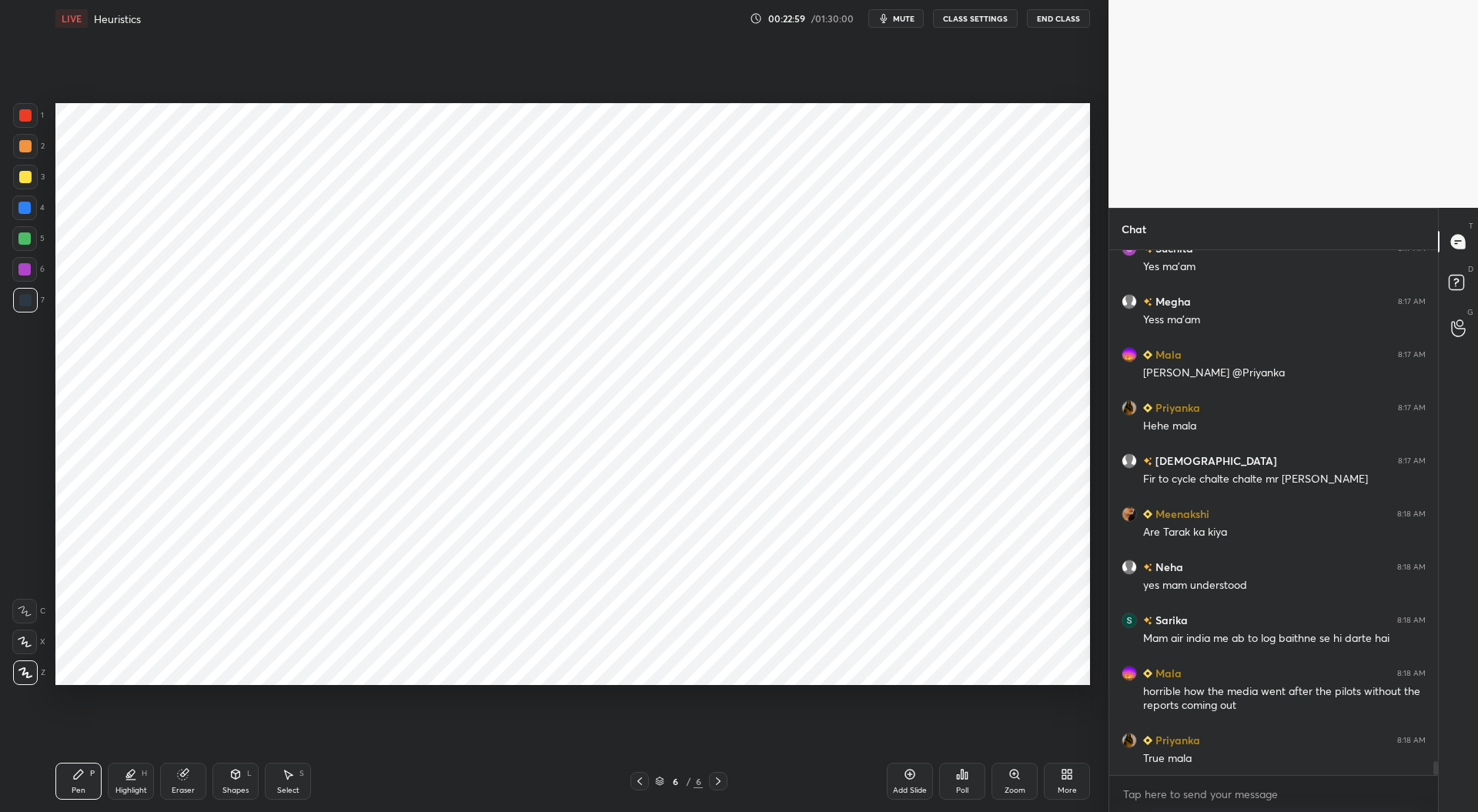
click at [19, 211] on div at bounding box center [25, 207] width 12 height 12
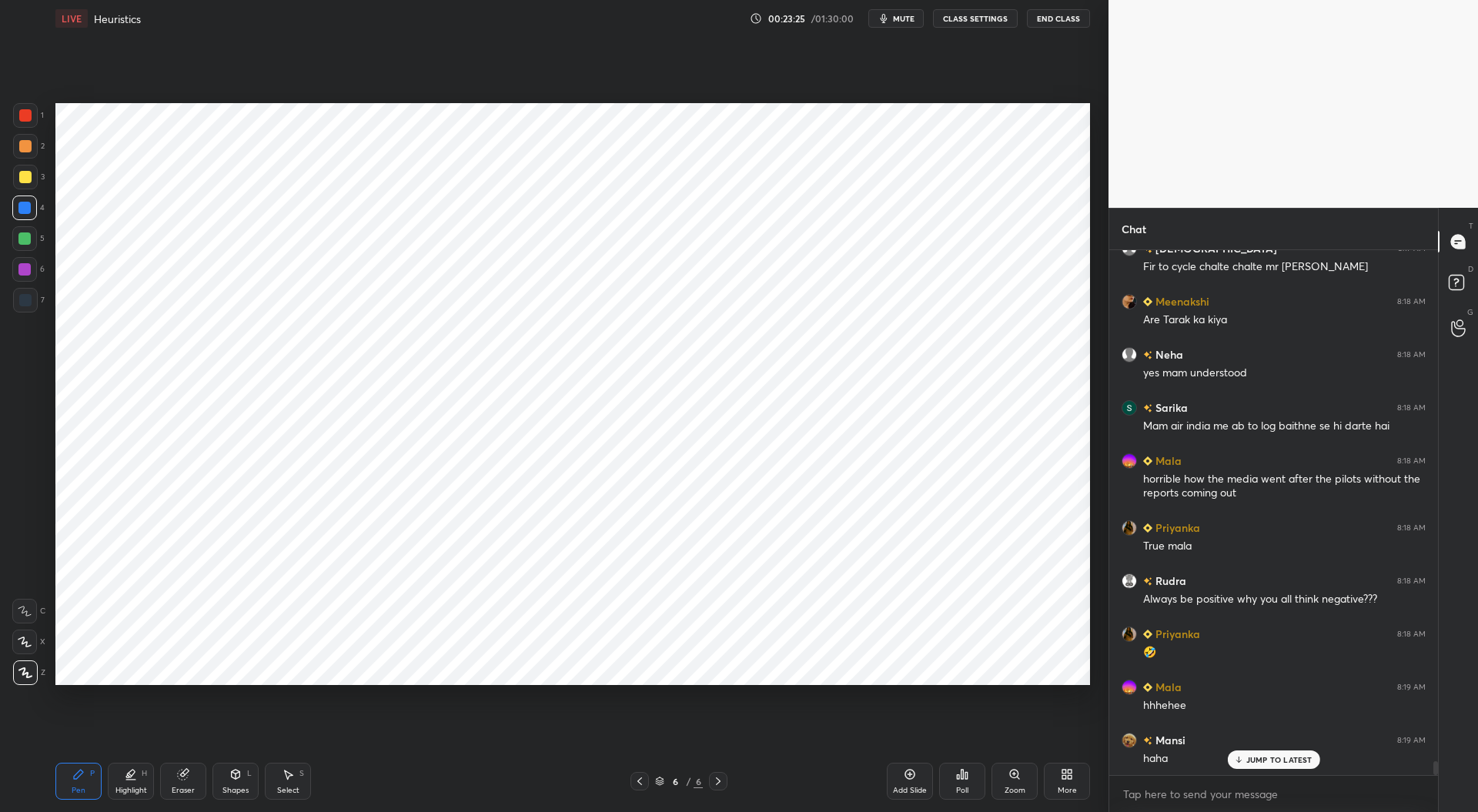
scroll to position [19671, 0]
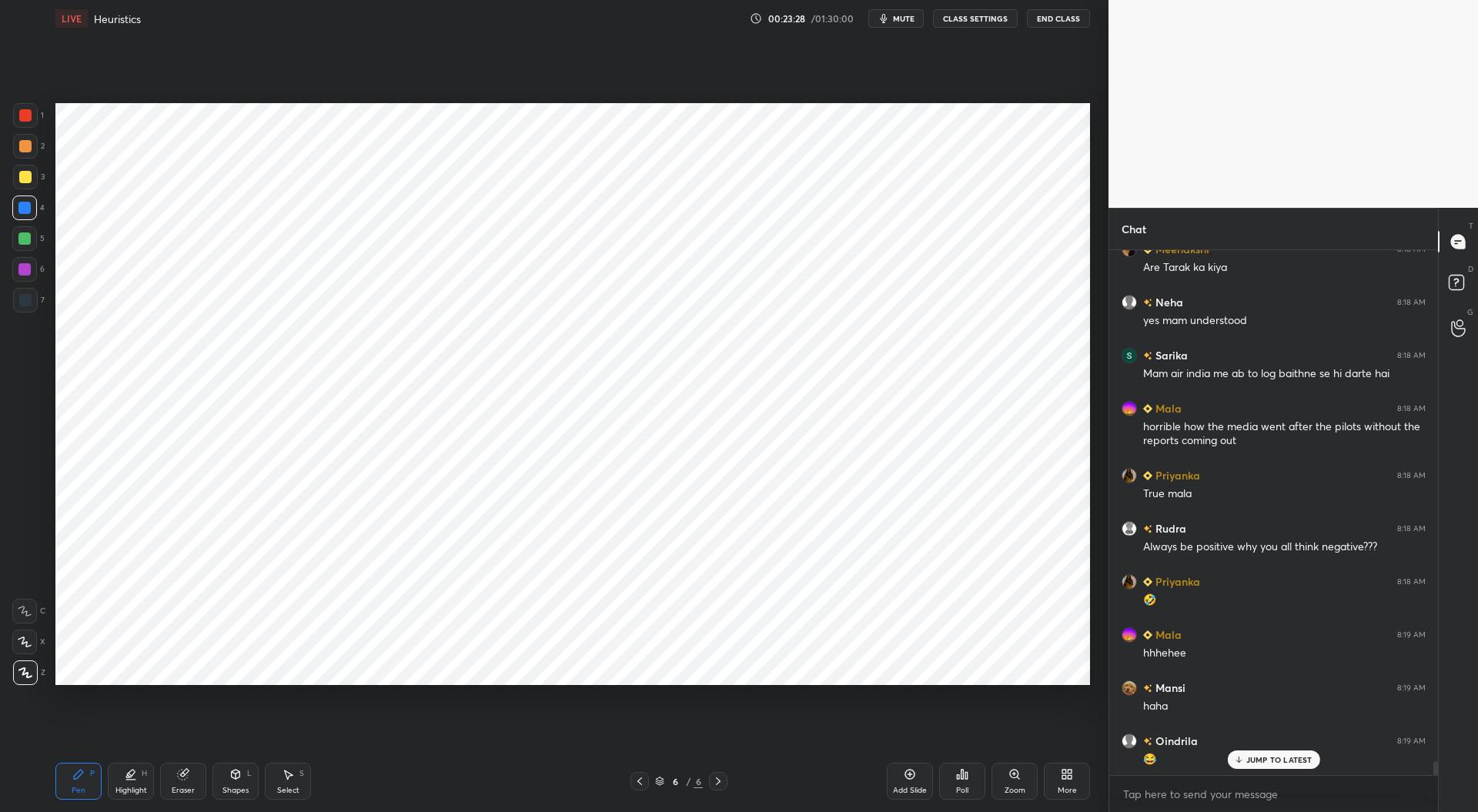
click at [26, 269] on div at bounding box center [25, 270] width 12 height 12
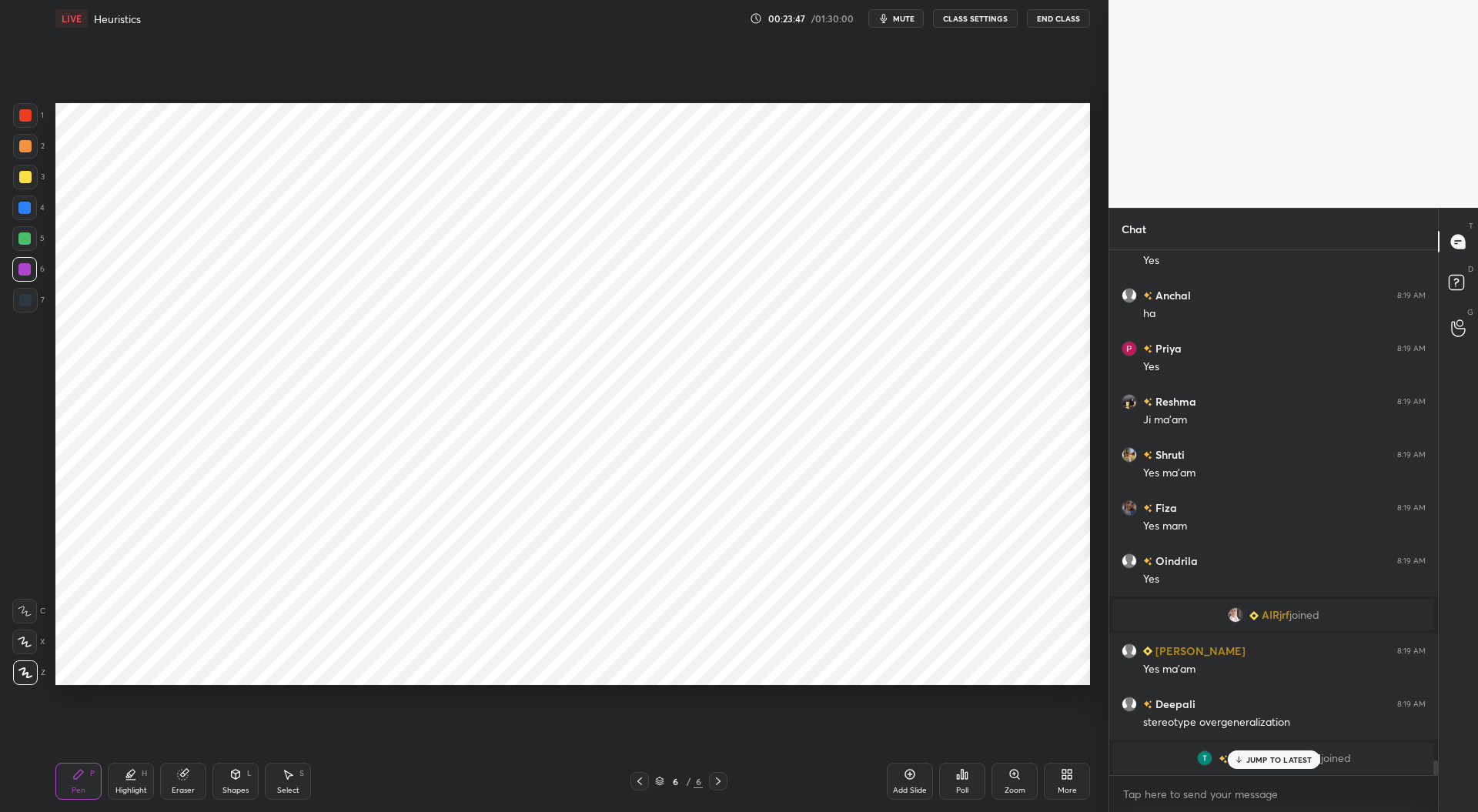
scroll to position [18653, 0]
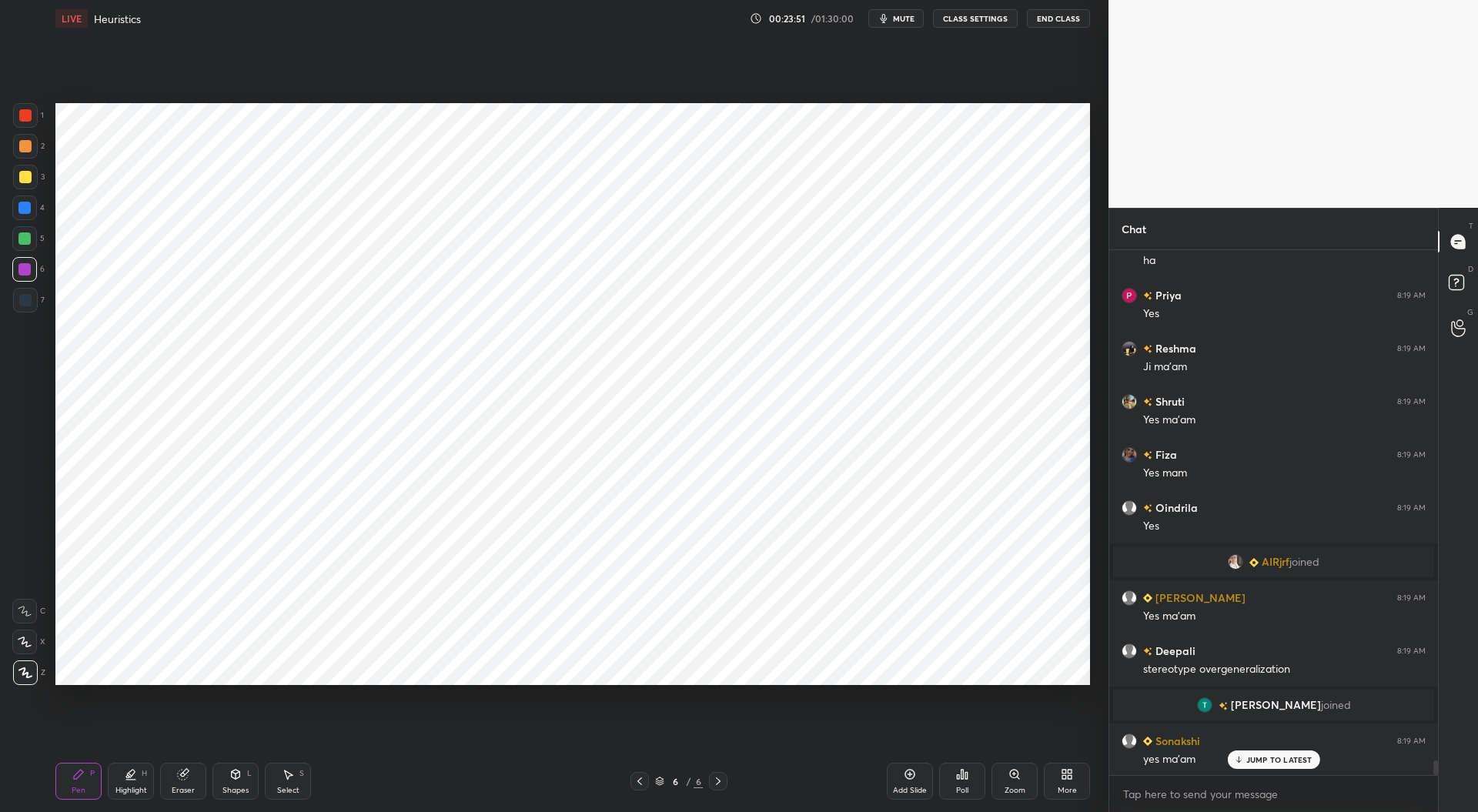
click at [26, 204] on div at bounding box center [25, 207] width 12 height 12
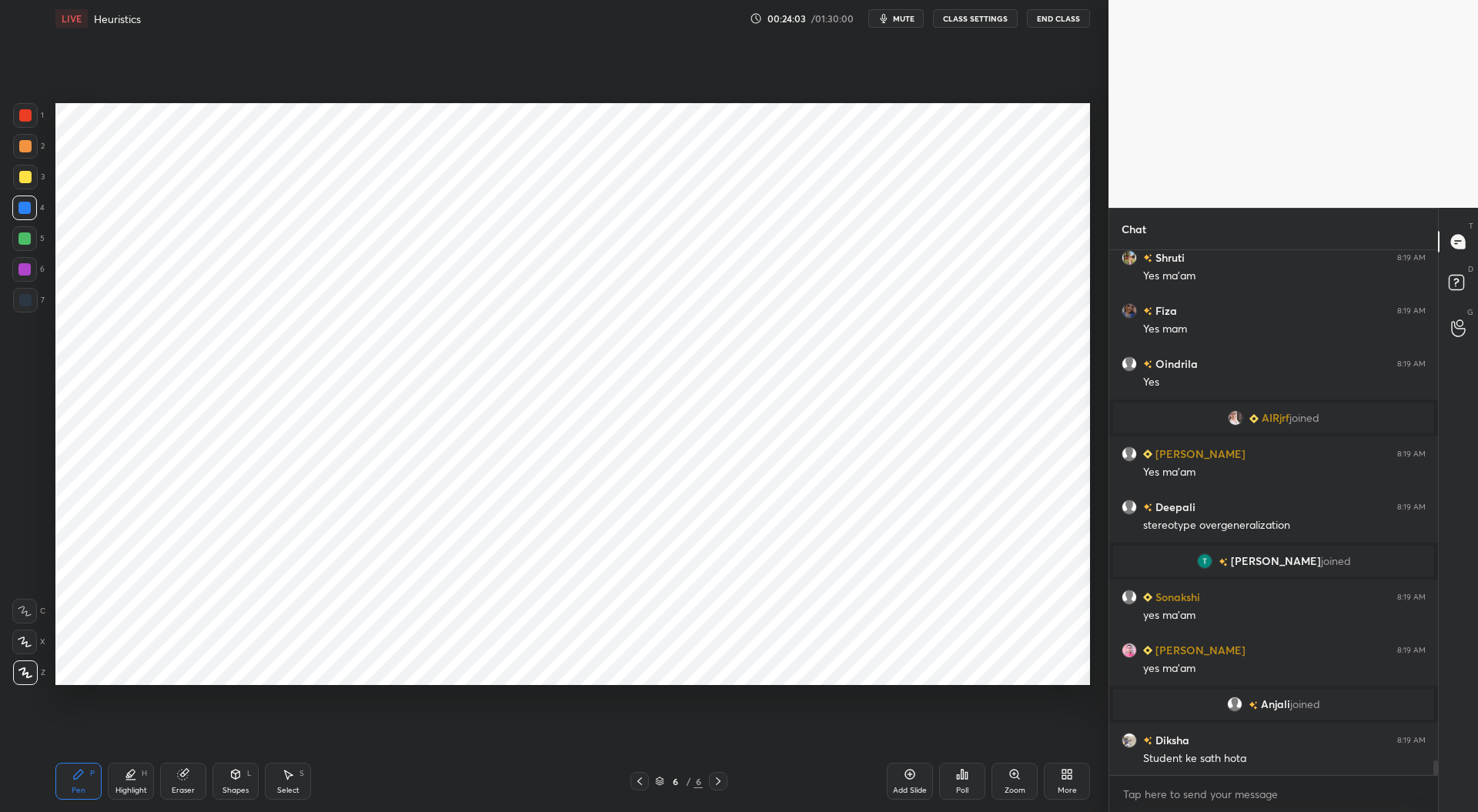
scroll to position [18835, 0]
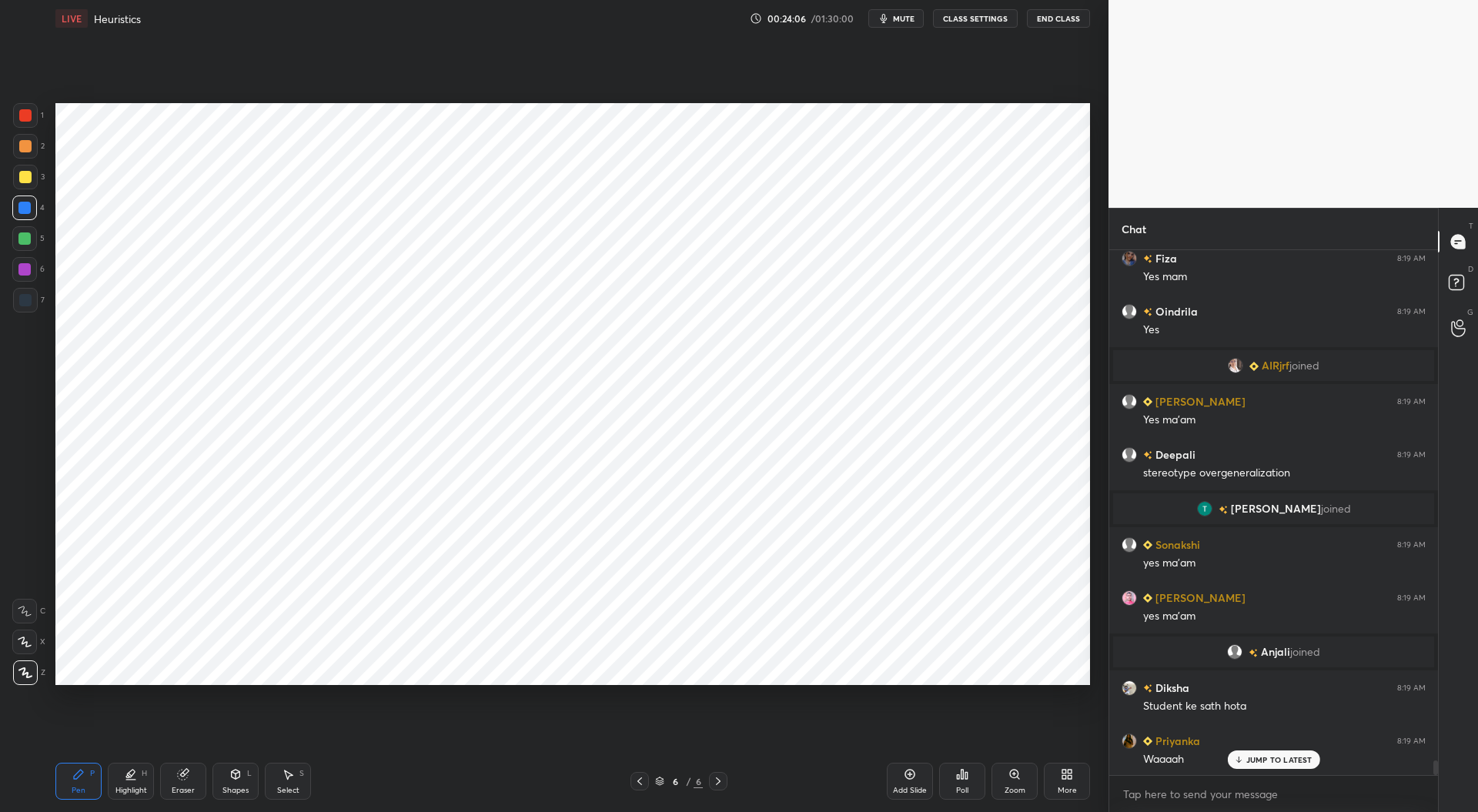
click at [187, 789] on div "Eraser" at bounding box center [183, 790] width 23 height 8
click at [82, 776] on icon at bounding box center [79, 774] width 12 height 12
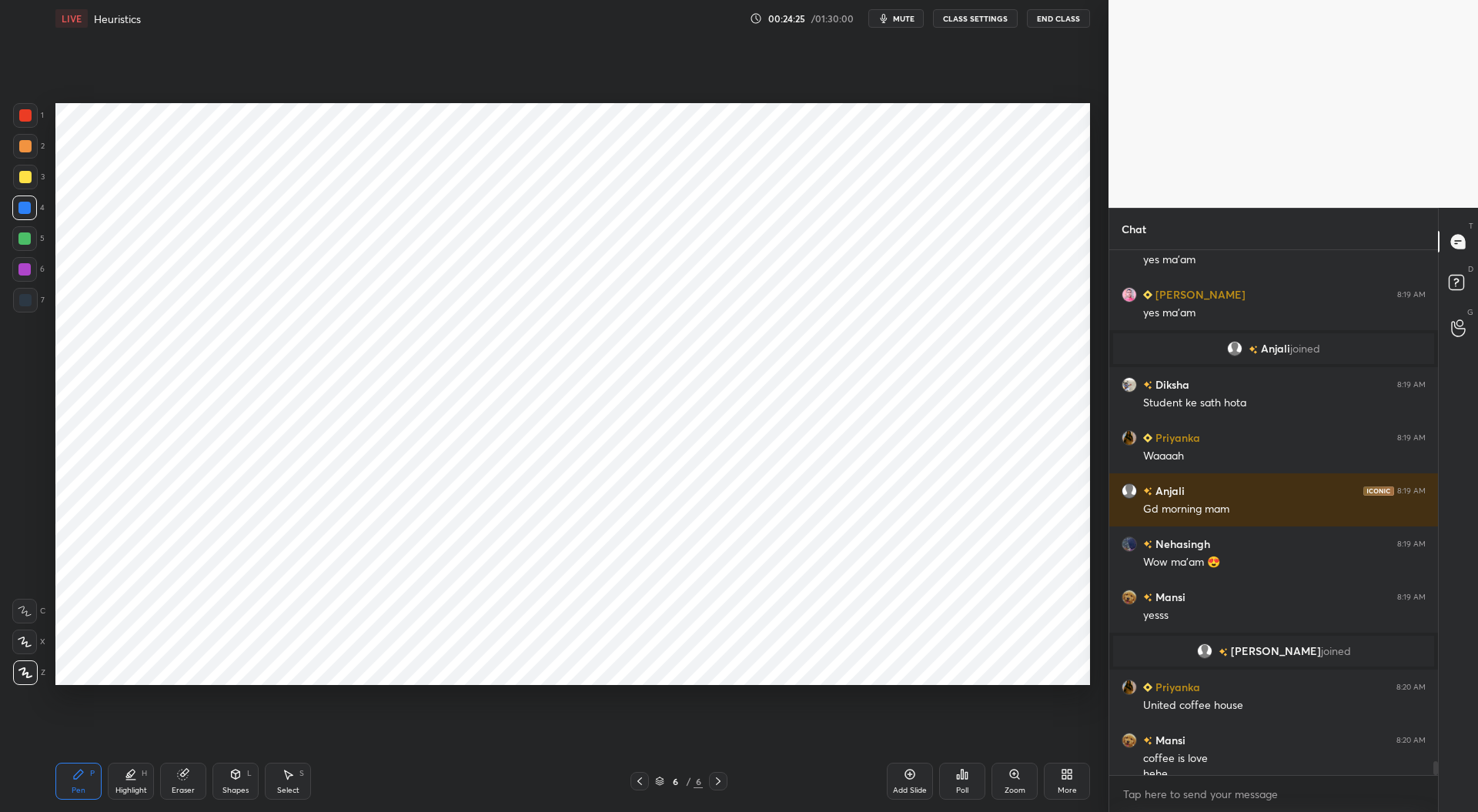
scroll to position [19065, 0]
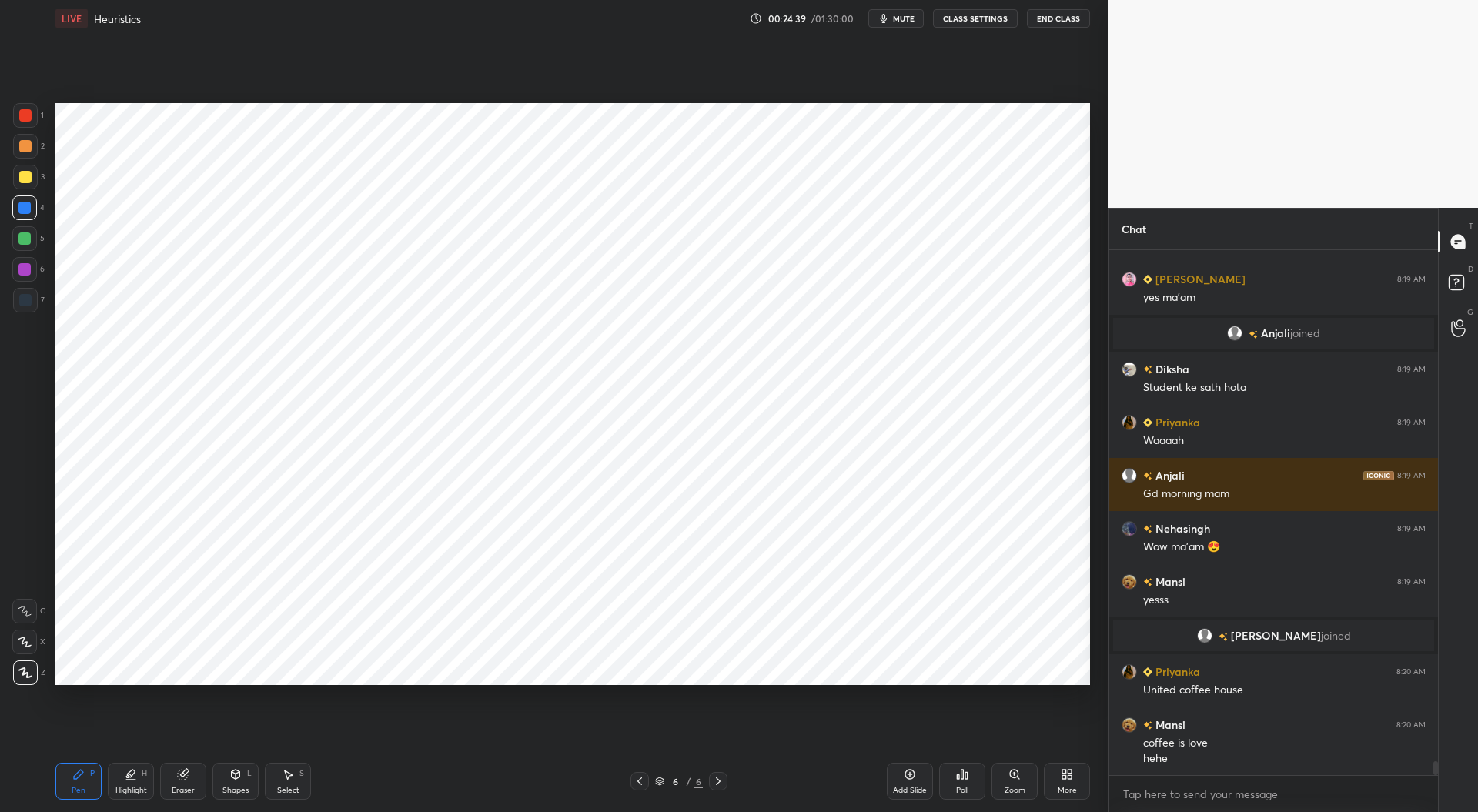
click at [21, 302] on div at bounding box center [26, 300] width 12 height 12
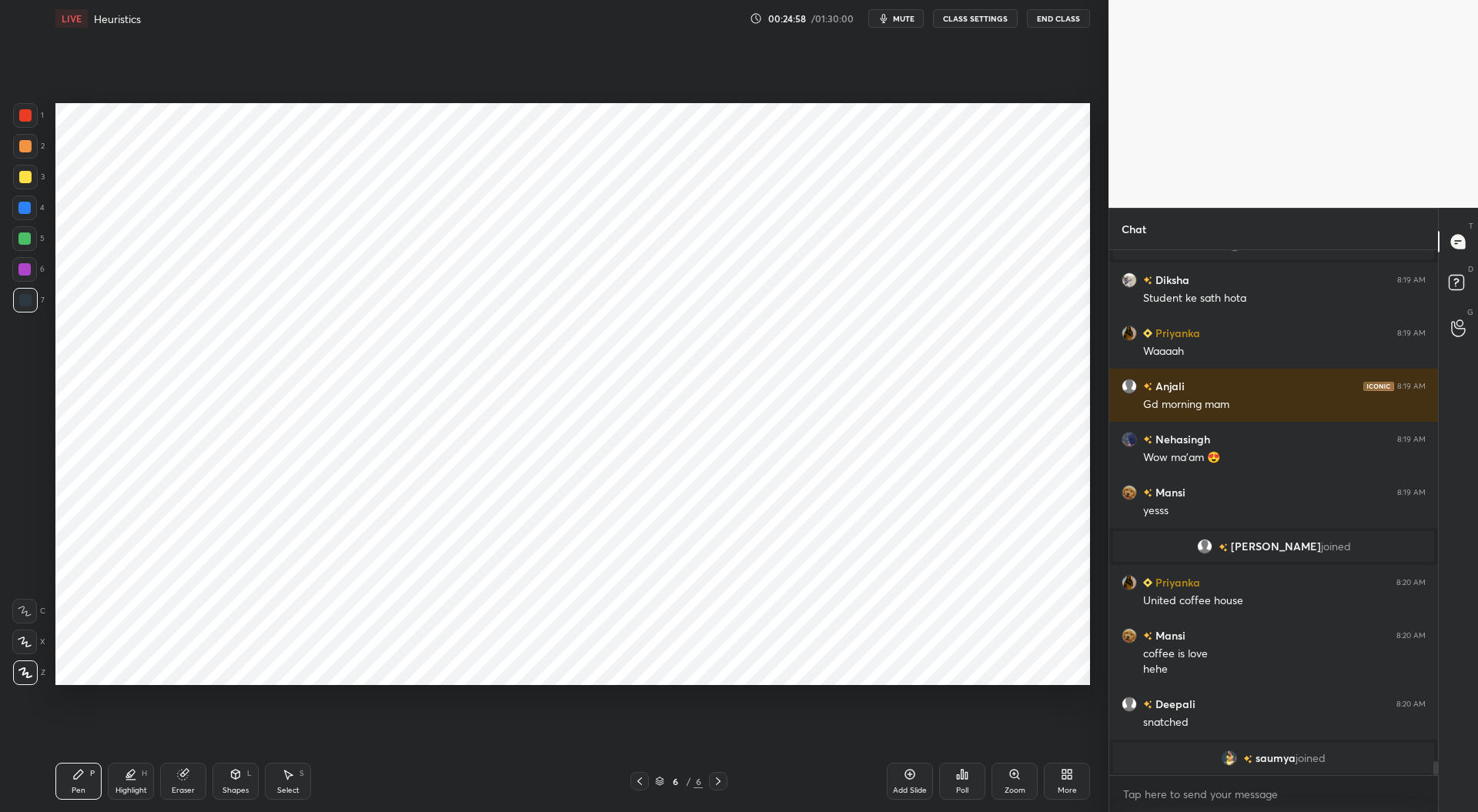
scroll to position [19173, 0]
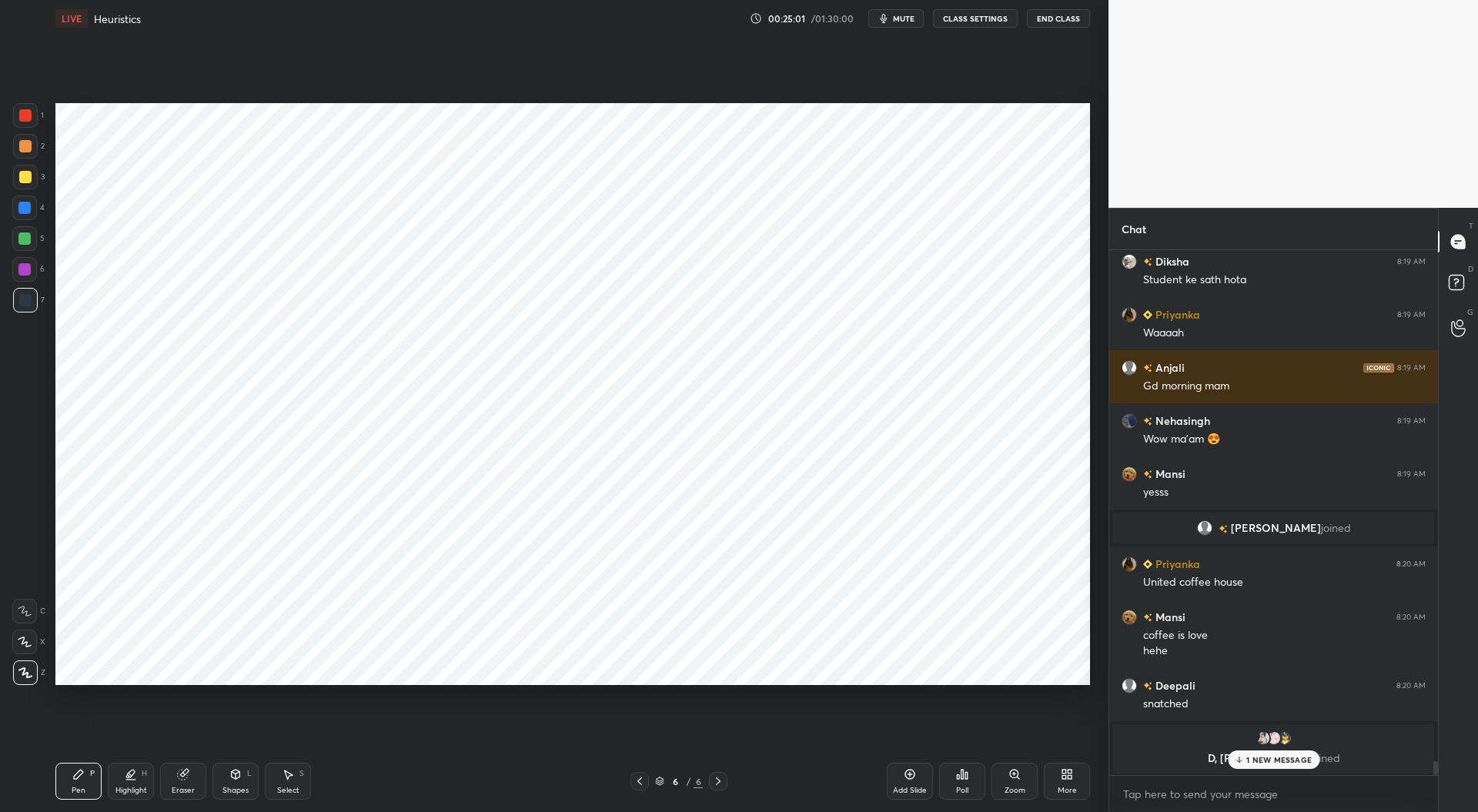
click at [26, 209] on div at bounding box center [25, 207] width 12 height 12
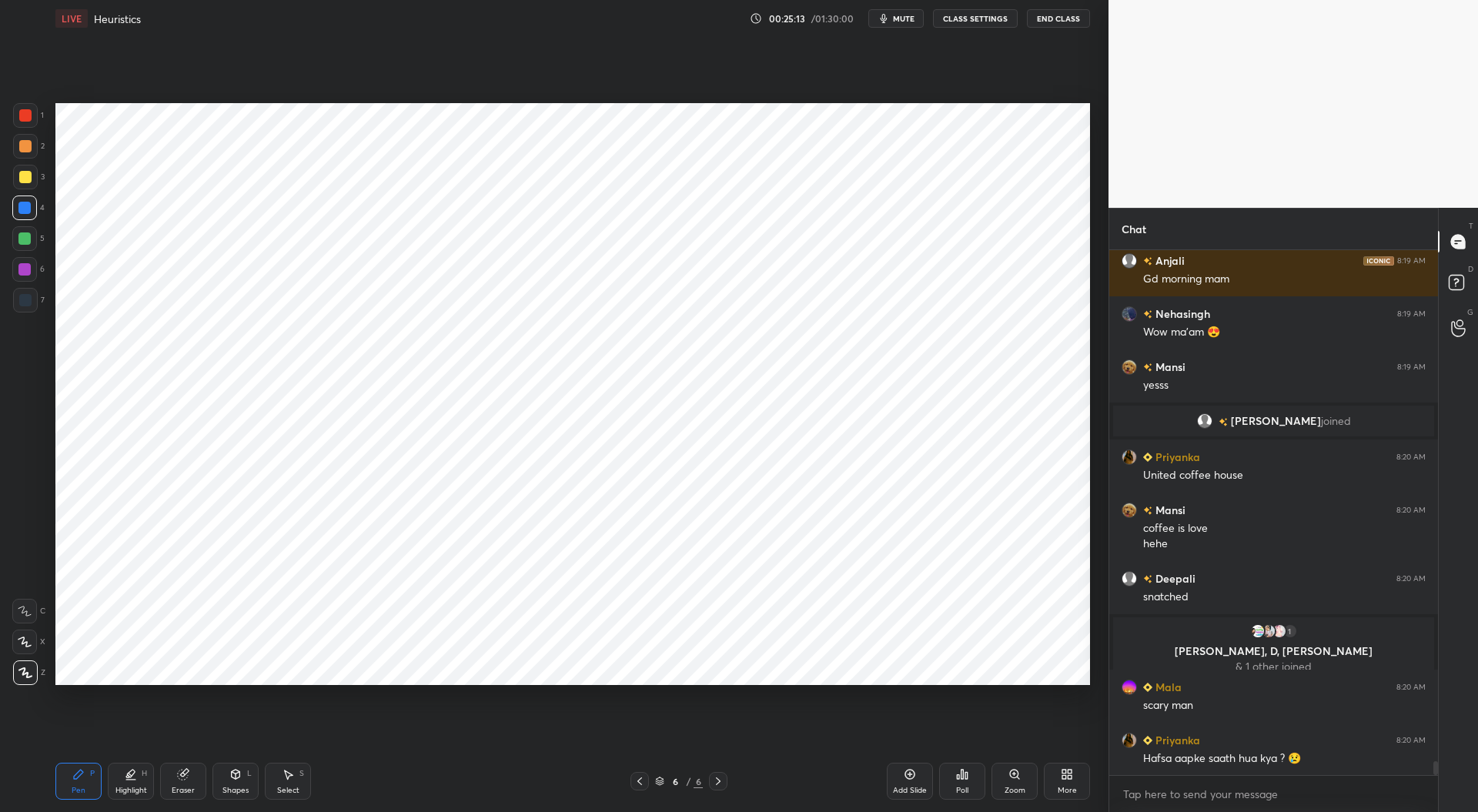
scroll to position [19230, 0]
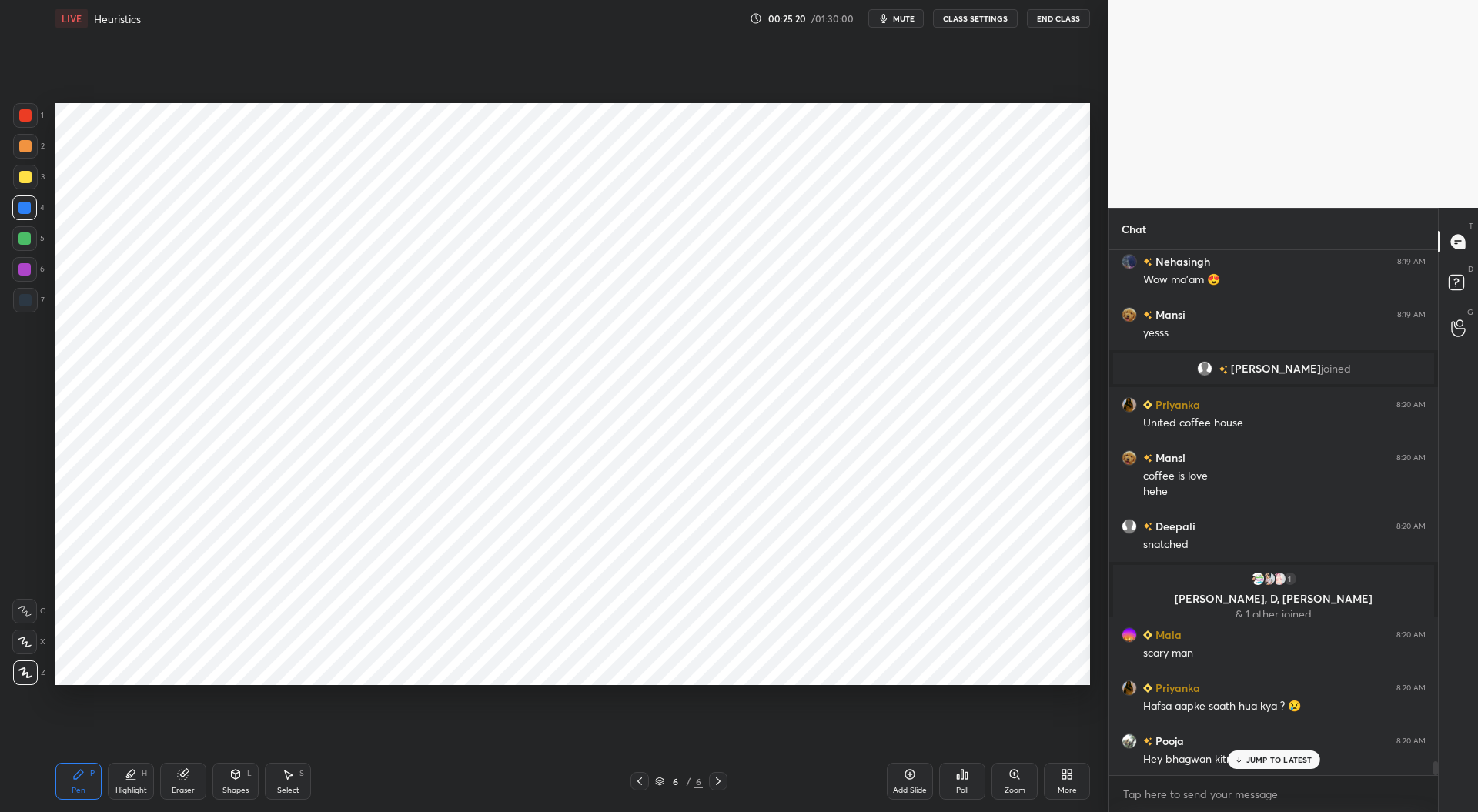
click at [27, 272] on div at bounding box center [25, 270] width 12 height 12
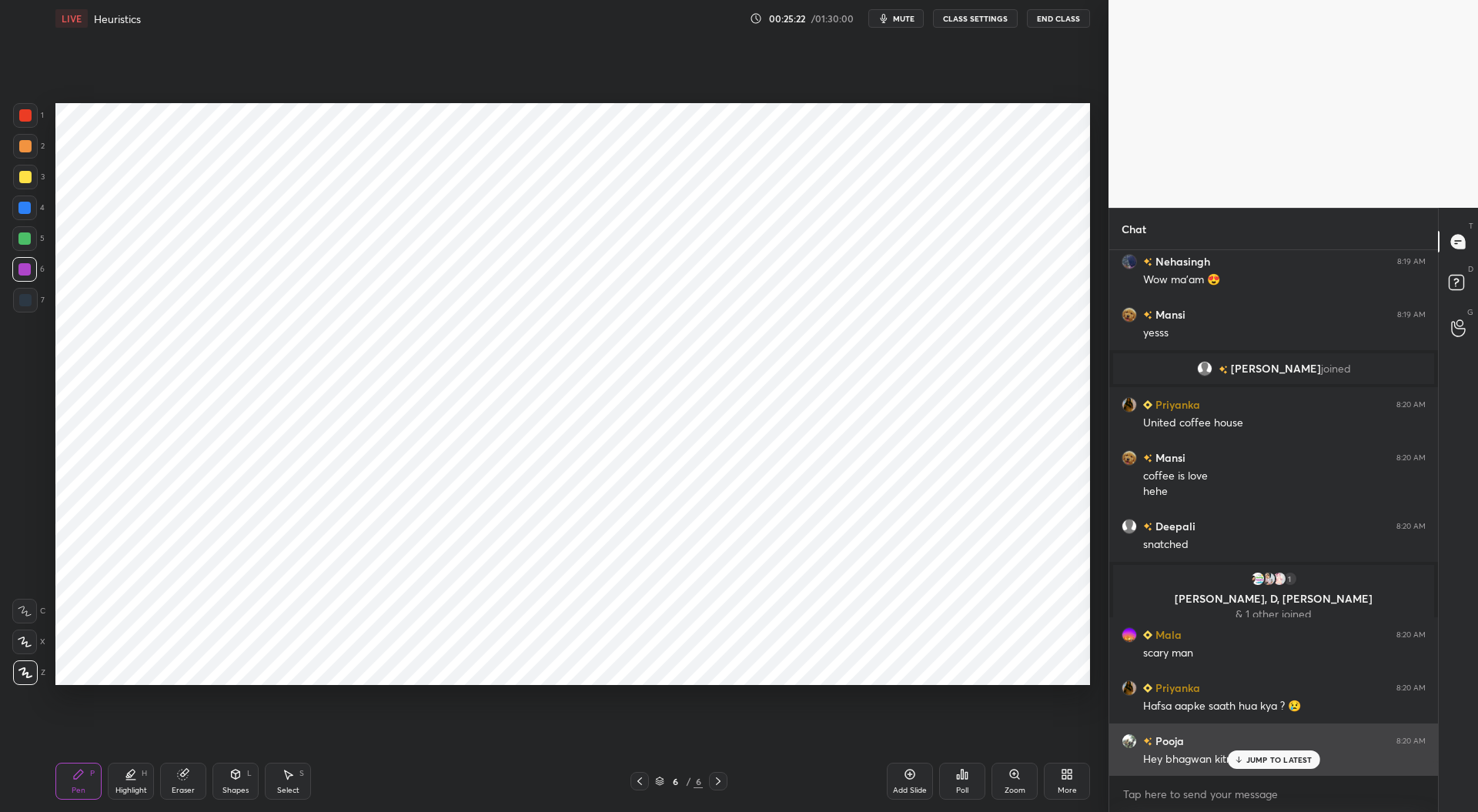
click at [1249, 756] on p "JUMP TO LATEST" at bounding box center [1279, 759] width 66 height 9
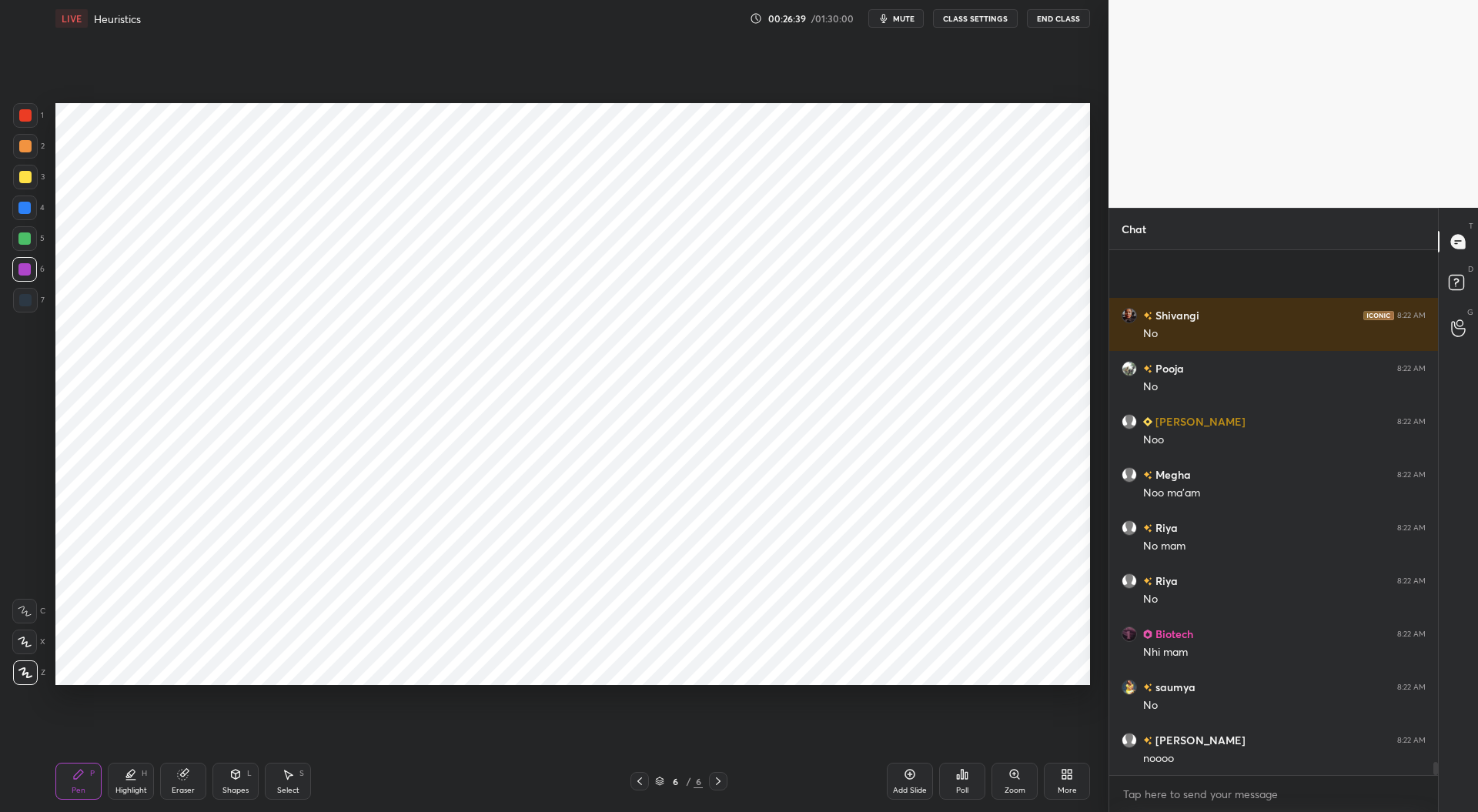
scroll to position [20783, 0]
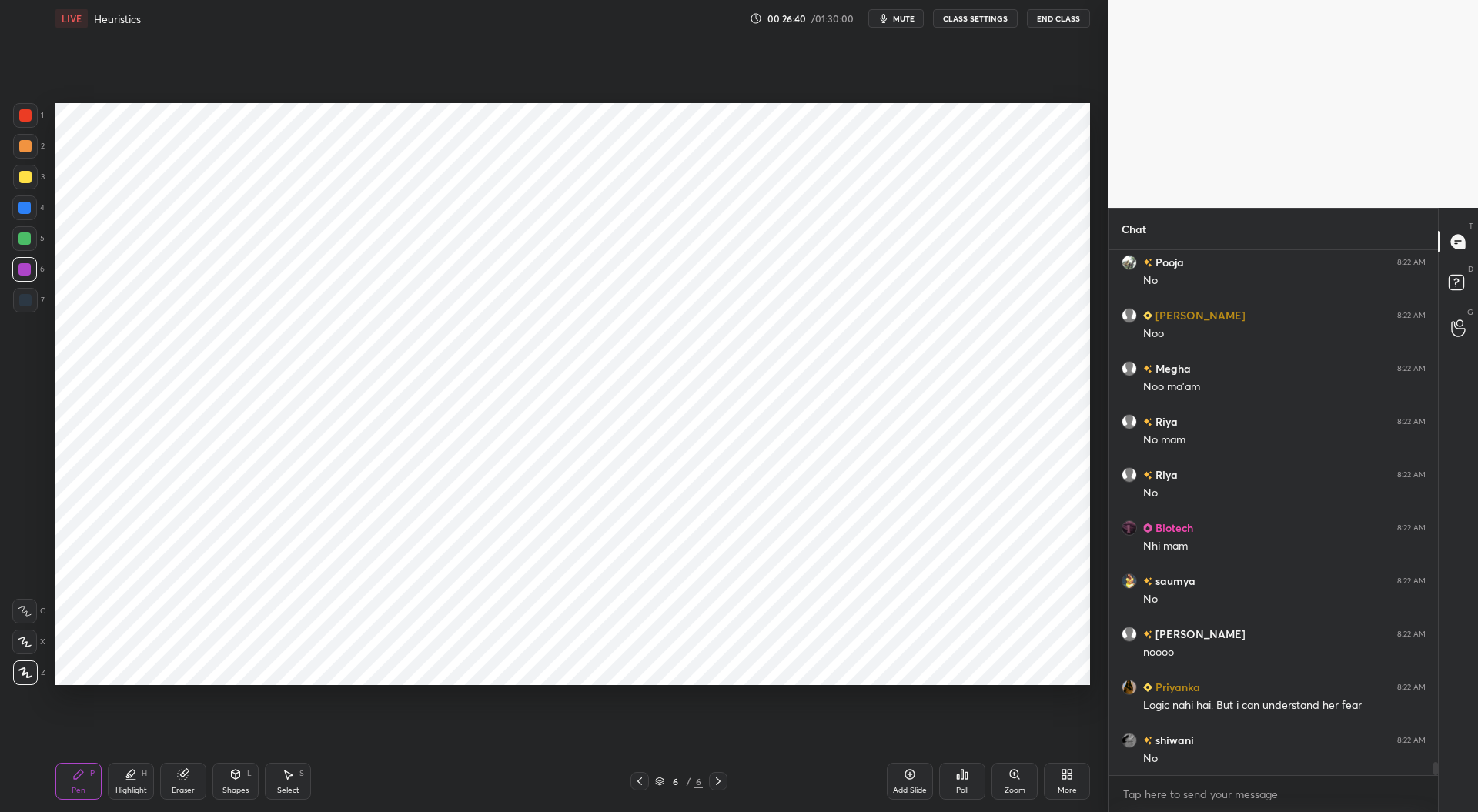
click at [23, 118] on div at bounding box center [26, 116] width 12 height 12
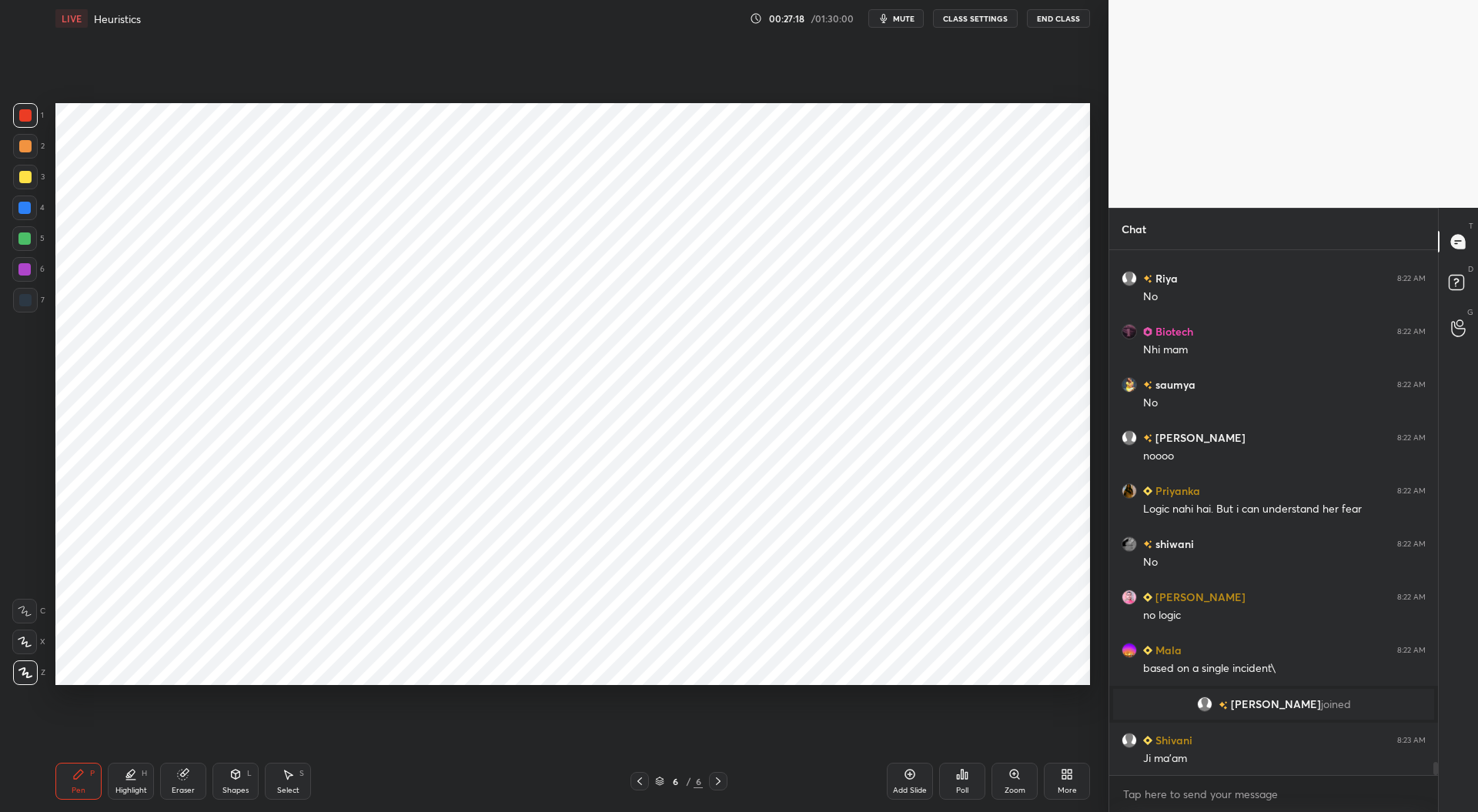
scroll to position [20636, 0]
click at [29, 211] on div at bounding box center [25, 207] width 12 height 12
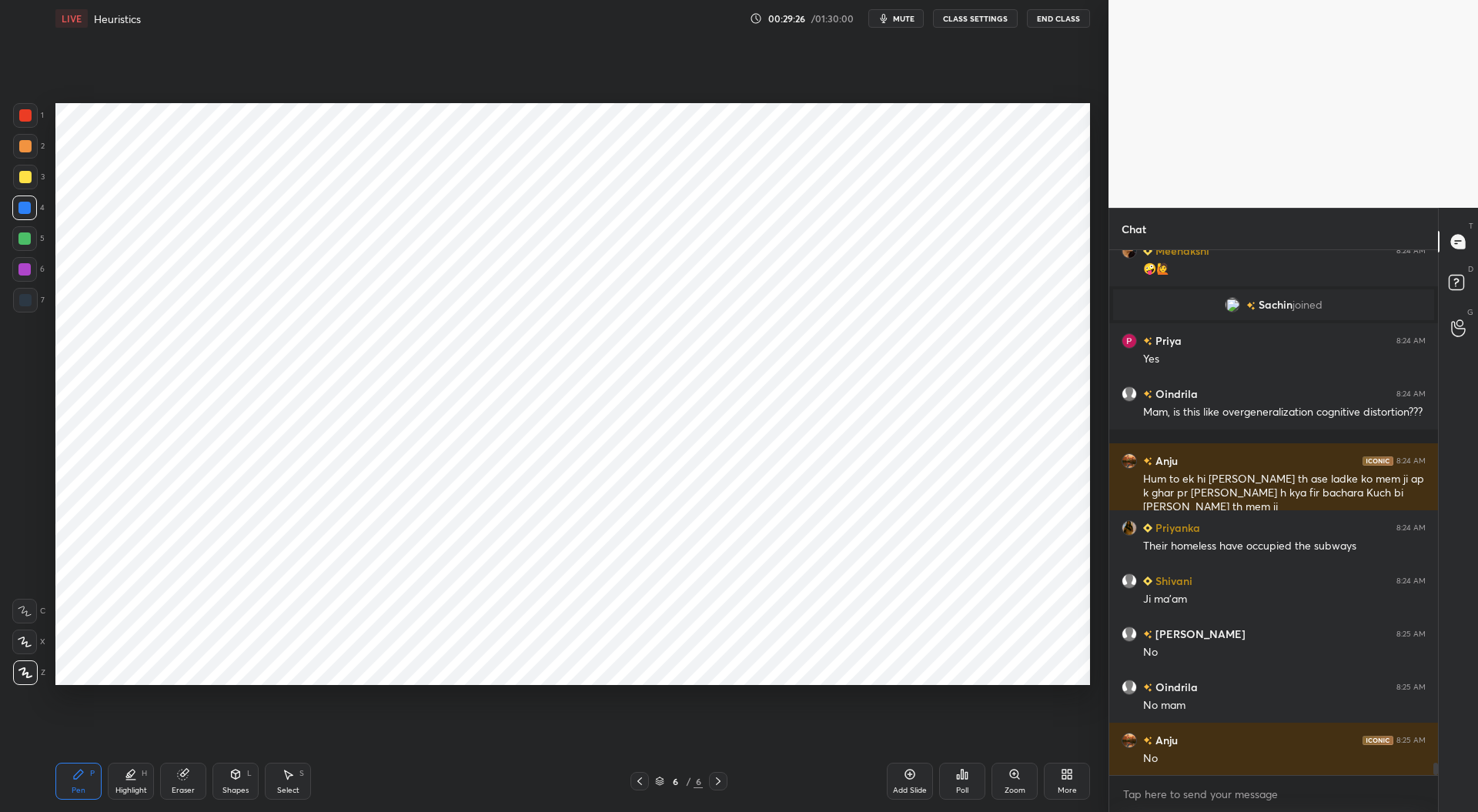
scroll to position [21957, 0]
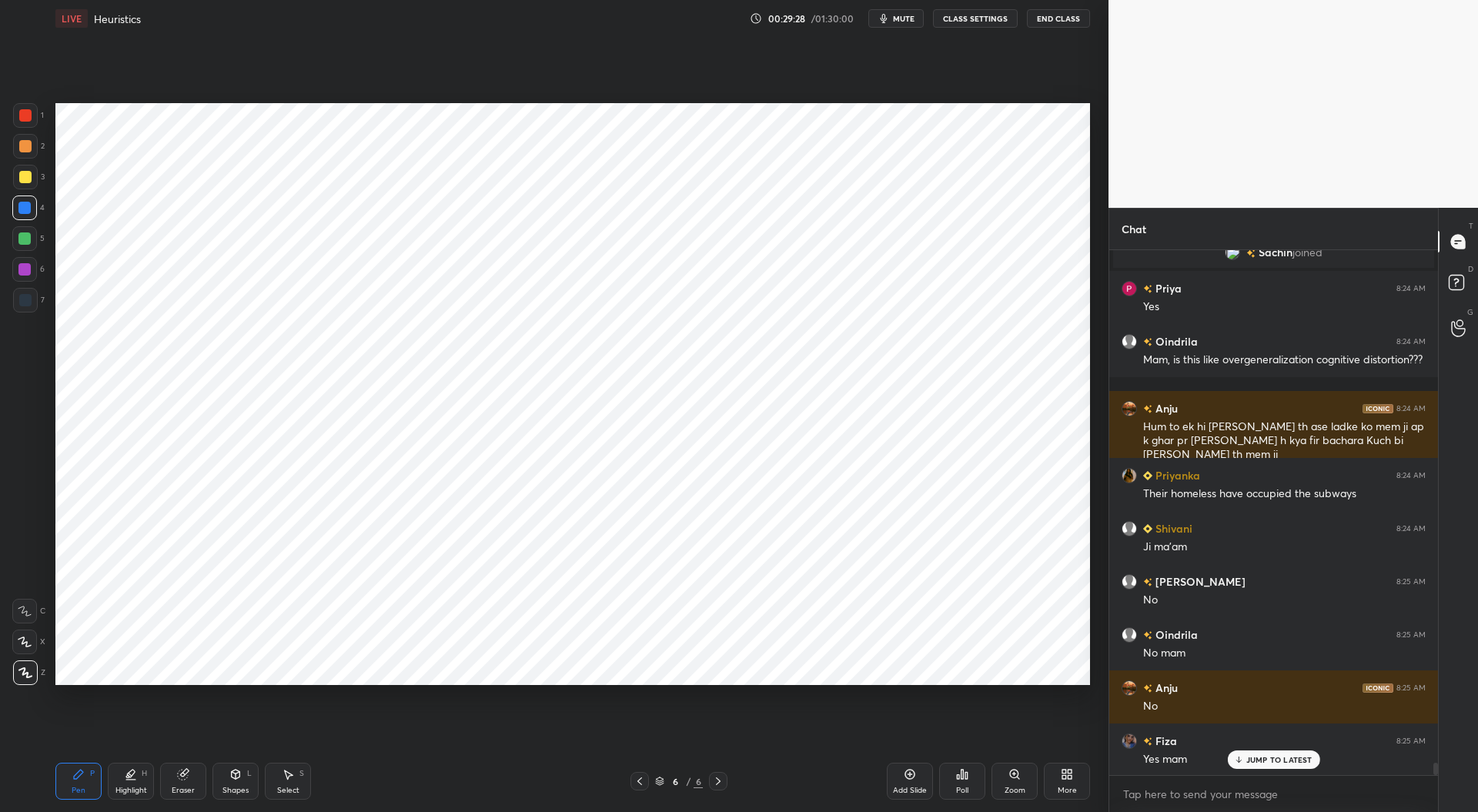
click at [648, 776] on div at bounding box center [640, 781] width 19 height 19
click at [725, 784] on div at bounding box center [718, 781] width 19 height 19
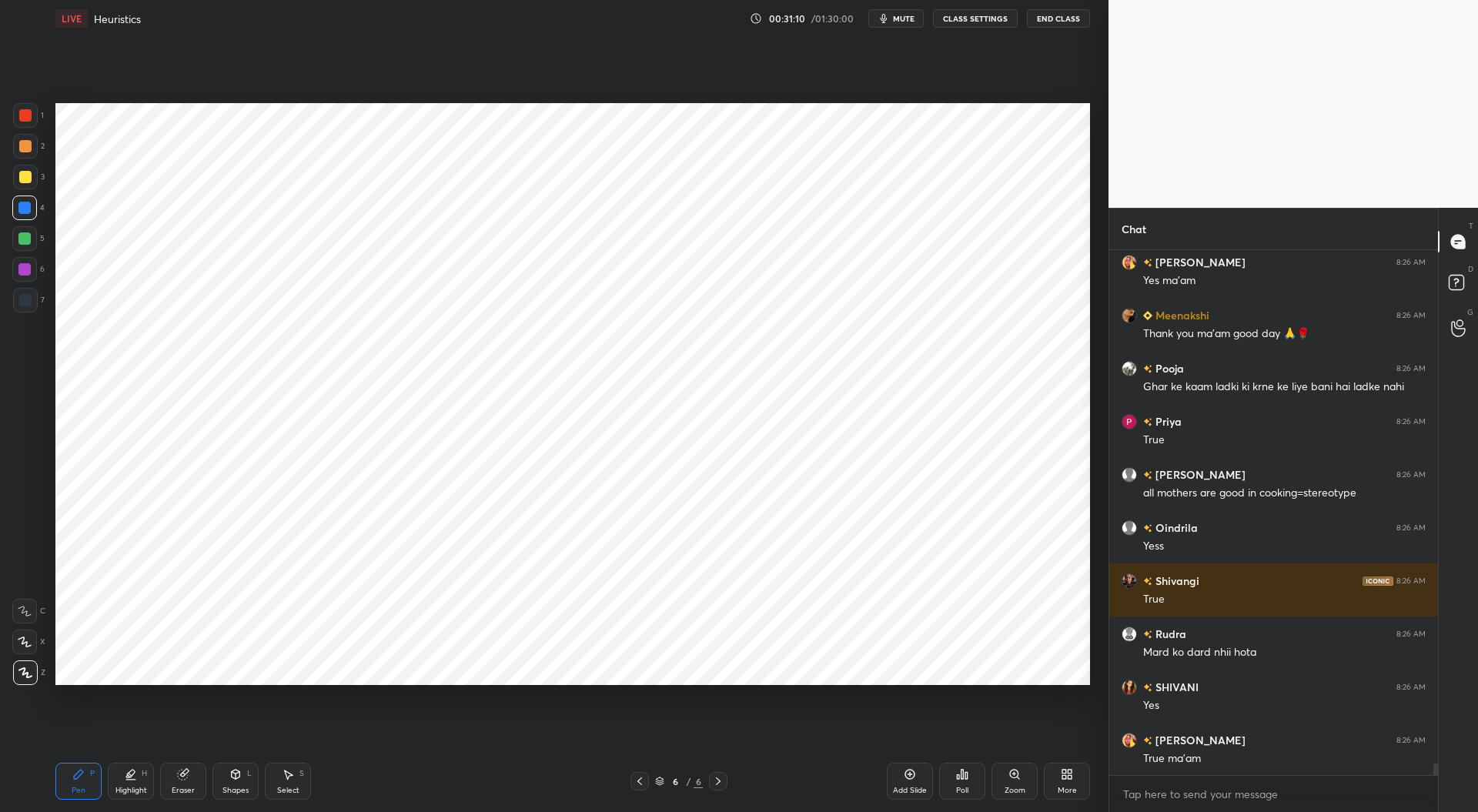
scroll to position [23777, 0]
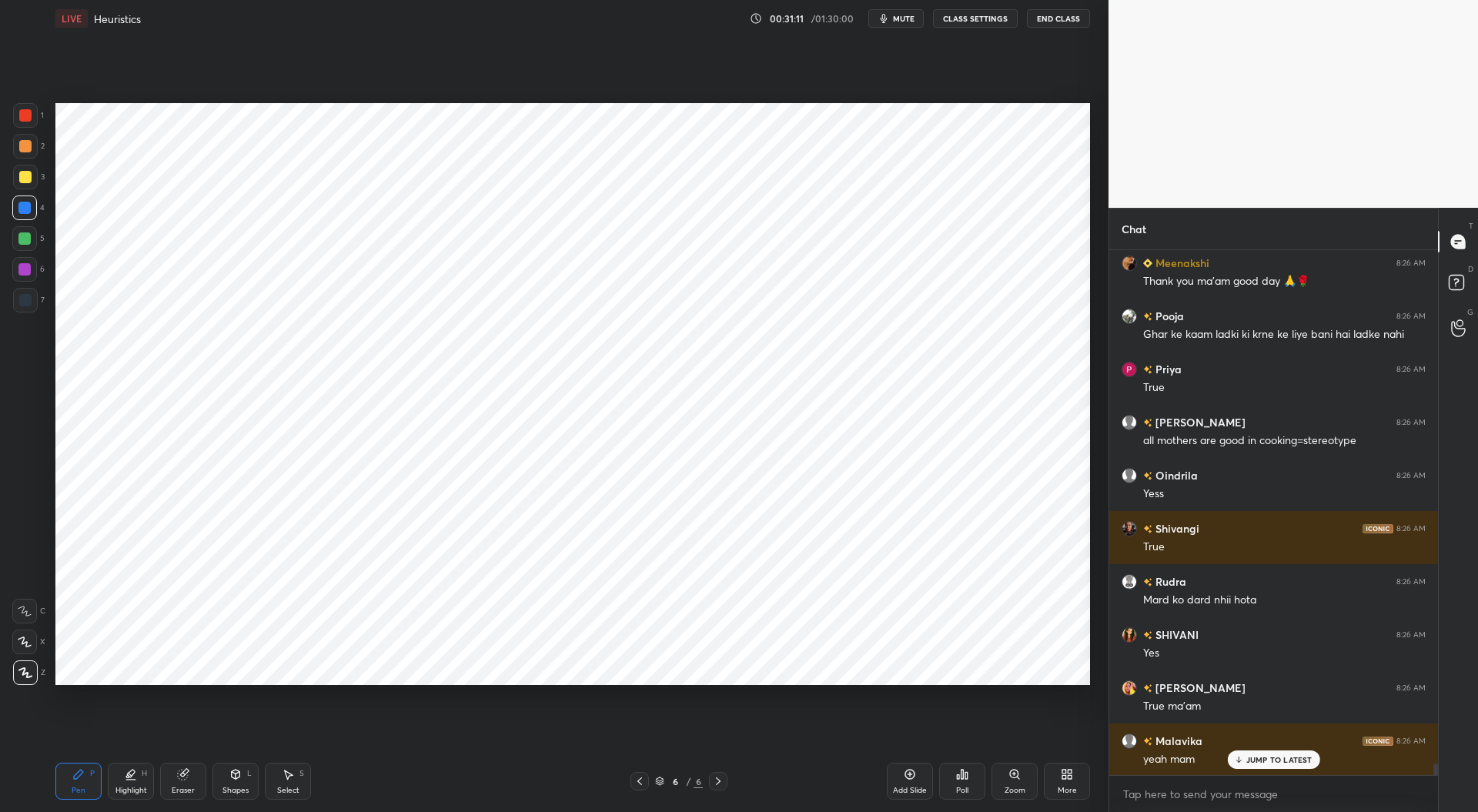
click at [635, 776] on icon at bounding box center [640, 781] width 12 height 12
click at [721, 778] on icon at bounding box center [718, 781] width 12 height 12
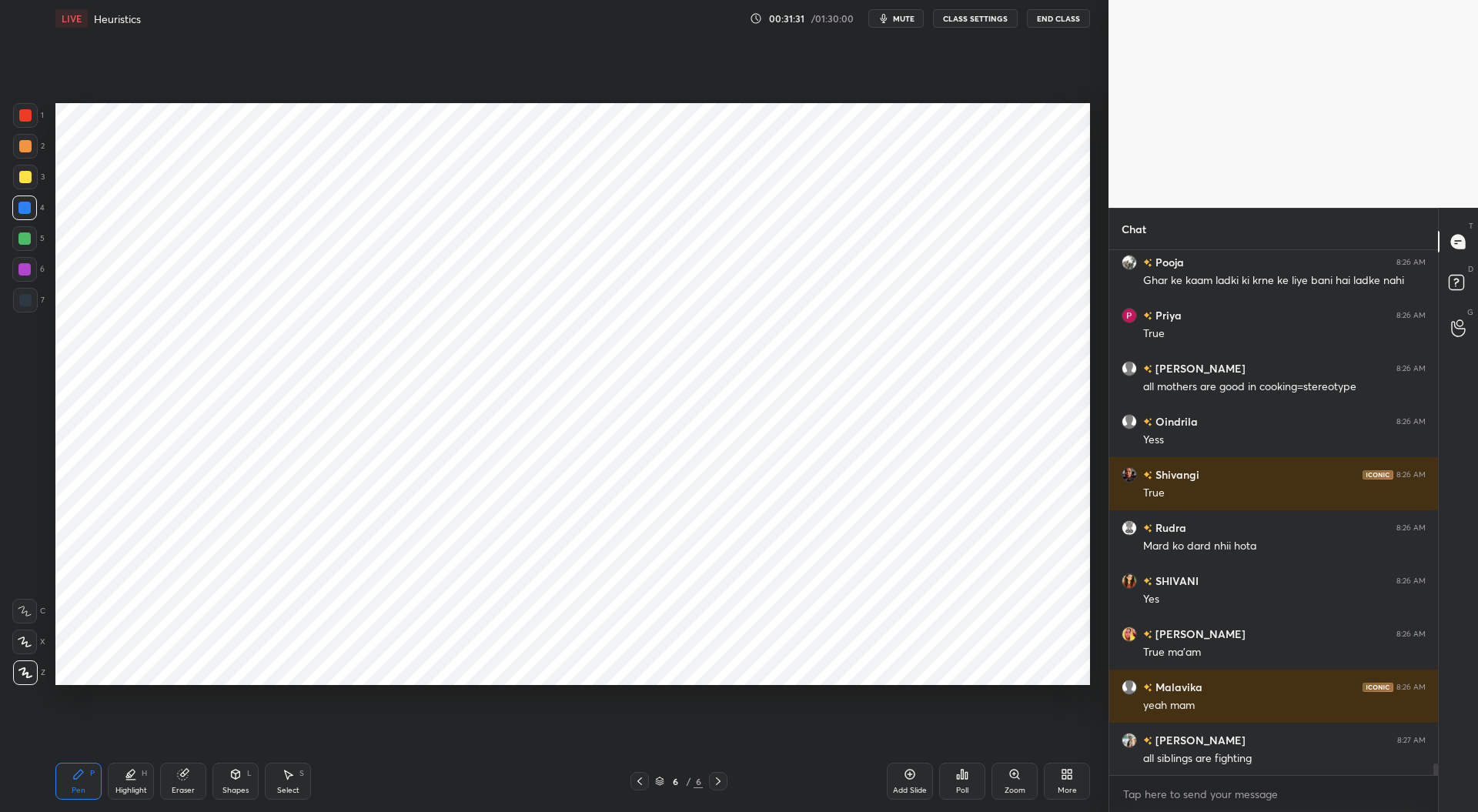
click at [718, 772] on div at bounding box center [718, 781] width 19 height 19
click at [722, 778] on icon at bounding box center [718, 781] width 12 height 12
click at [716, 775] on div at bounding box center [718, 781] width 19 height 19
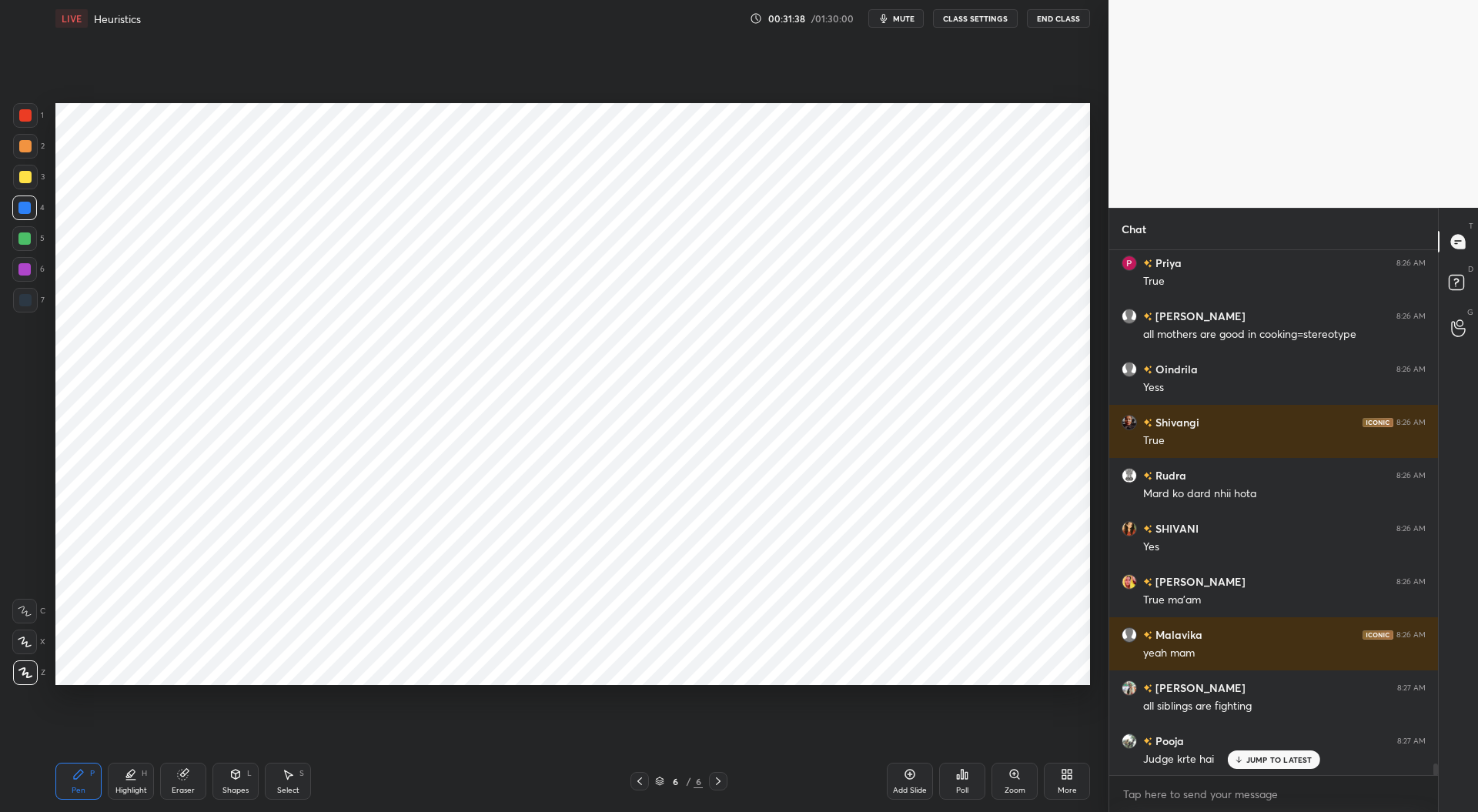
scroll to position [23965, 0]
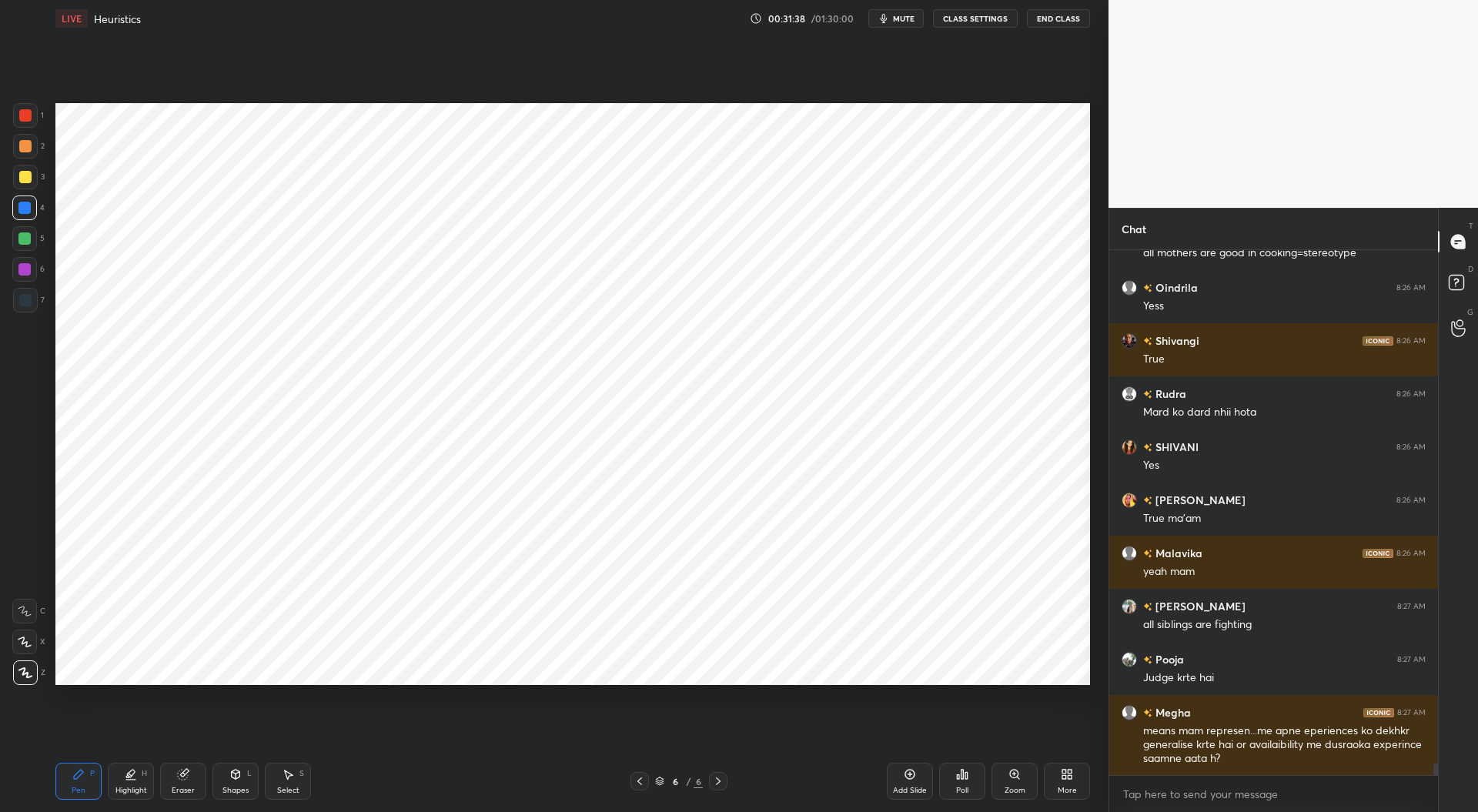
click at [911, 778] on icon at bounding box center [910, 774] width 12 height 12
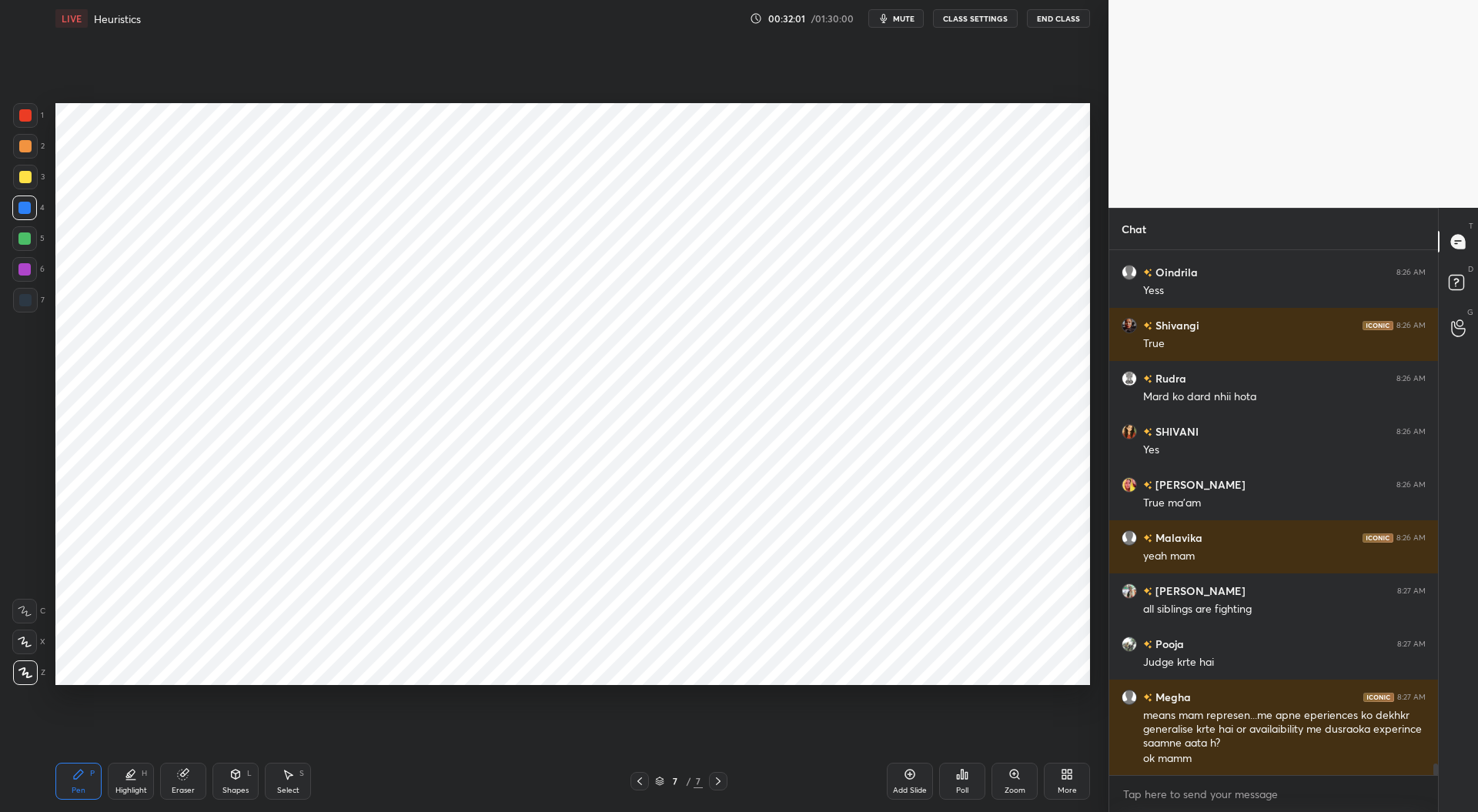
click at [28, 299] on div at bounding box center [26, 300] width 12 height 12
click at [639, 780] on icon at bounding box center [640, 781] width 5 height 8
click at [645, 780] on icon at bounding box center [640, 781] width 12 height 12
click at [645, 779] on icon at bounding box center [640, 781] width 12 height 12
click at [647, 779] on div at bounding box center [640, 781] width 19 height 19
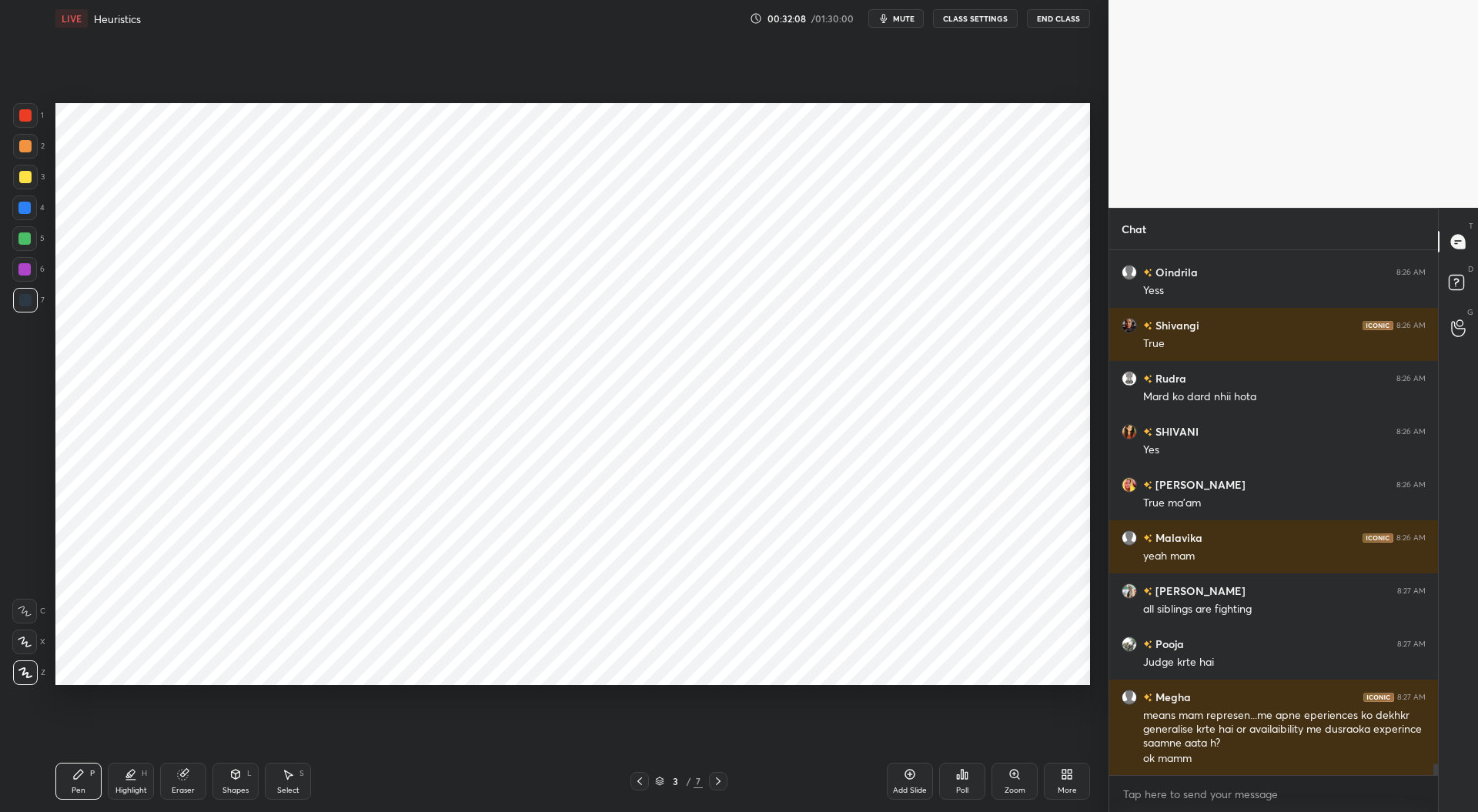
click at [724, 781] on icon at bounding box center [718, 781] width 12 height 12
click at [725, 779] on div at bounding box center [718, 781] width 19 height 19
click at [727, 778] on div at bounding box center [718, 781] width 19 height 19
click at [729, 775] on div "6 / 7" at bounding box center [679, 781] width 416 height 19
click at [719, 784] on icon at bounding box center [718, 781] width 12 height 12
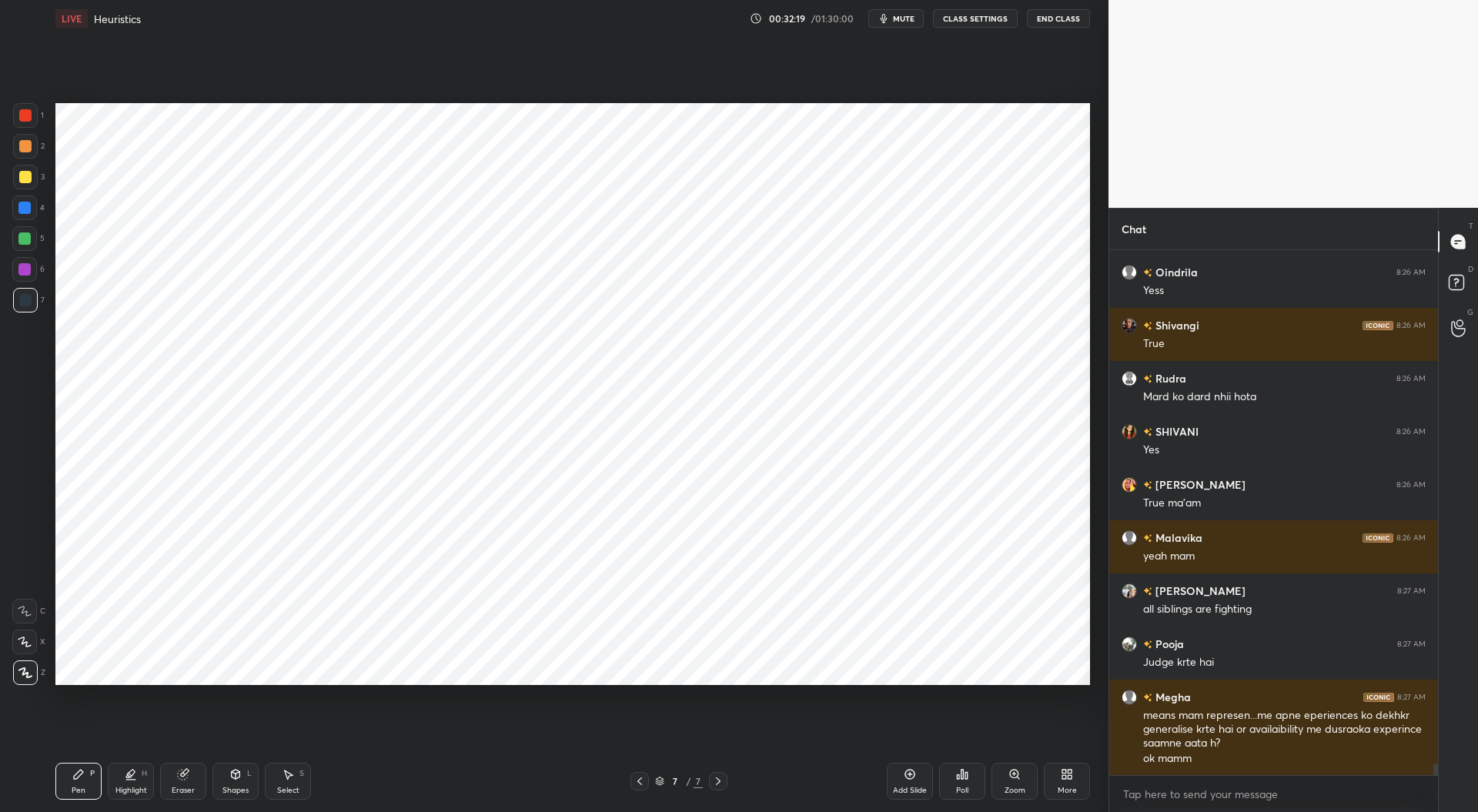
scroll to position [24033, 0]
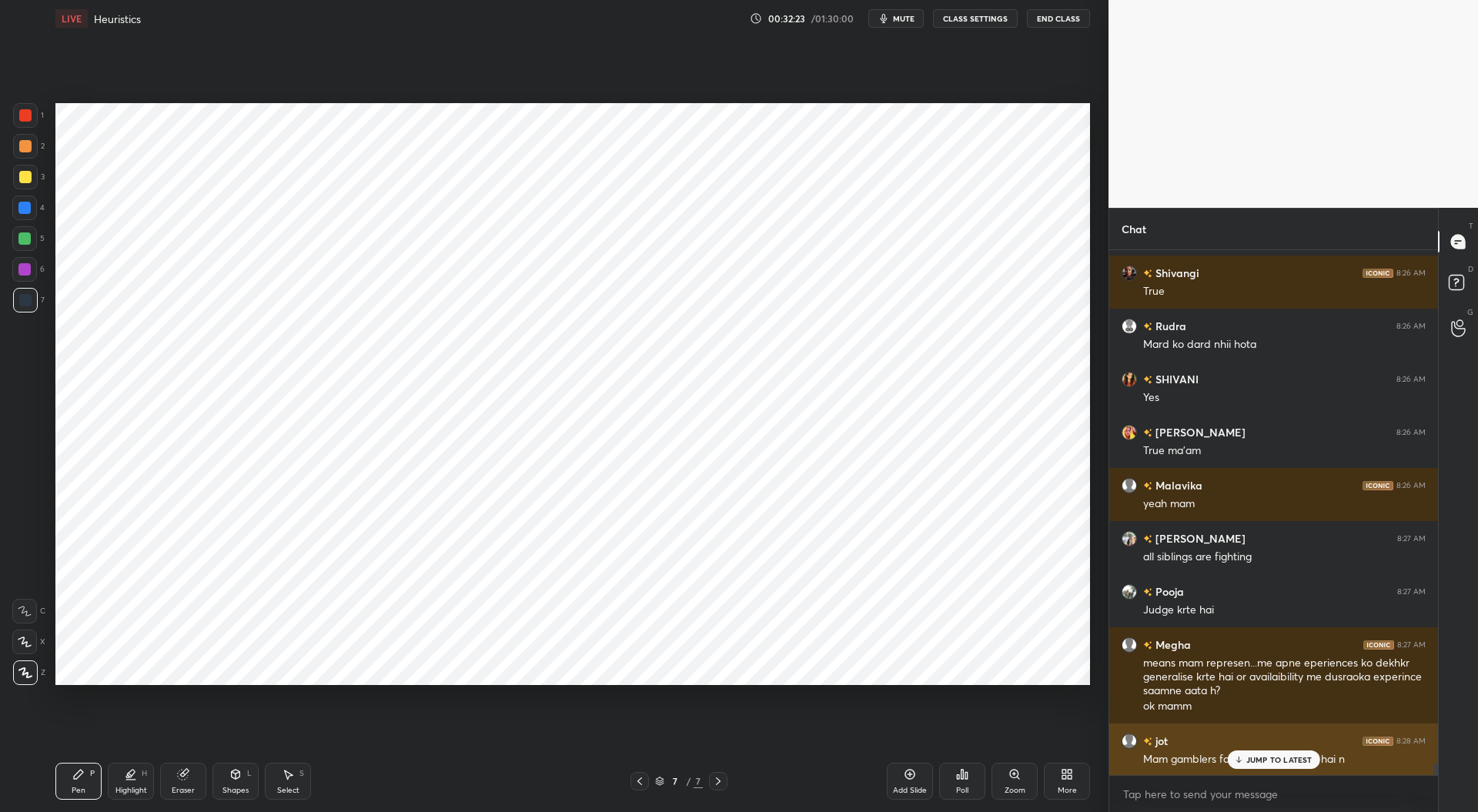
click at [1242, 761] on icon at bounding box center [1238, 759] width 10 height 9
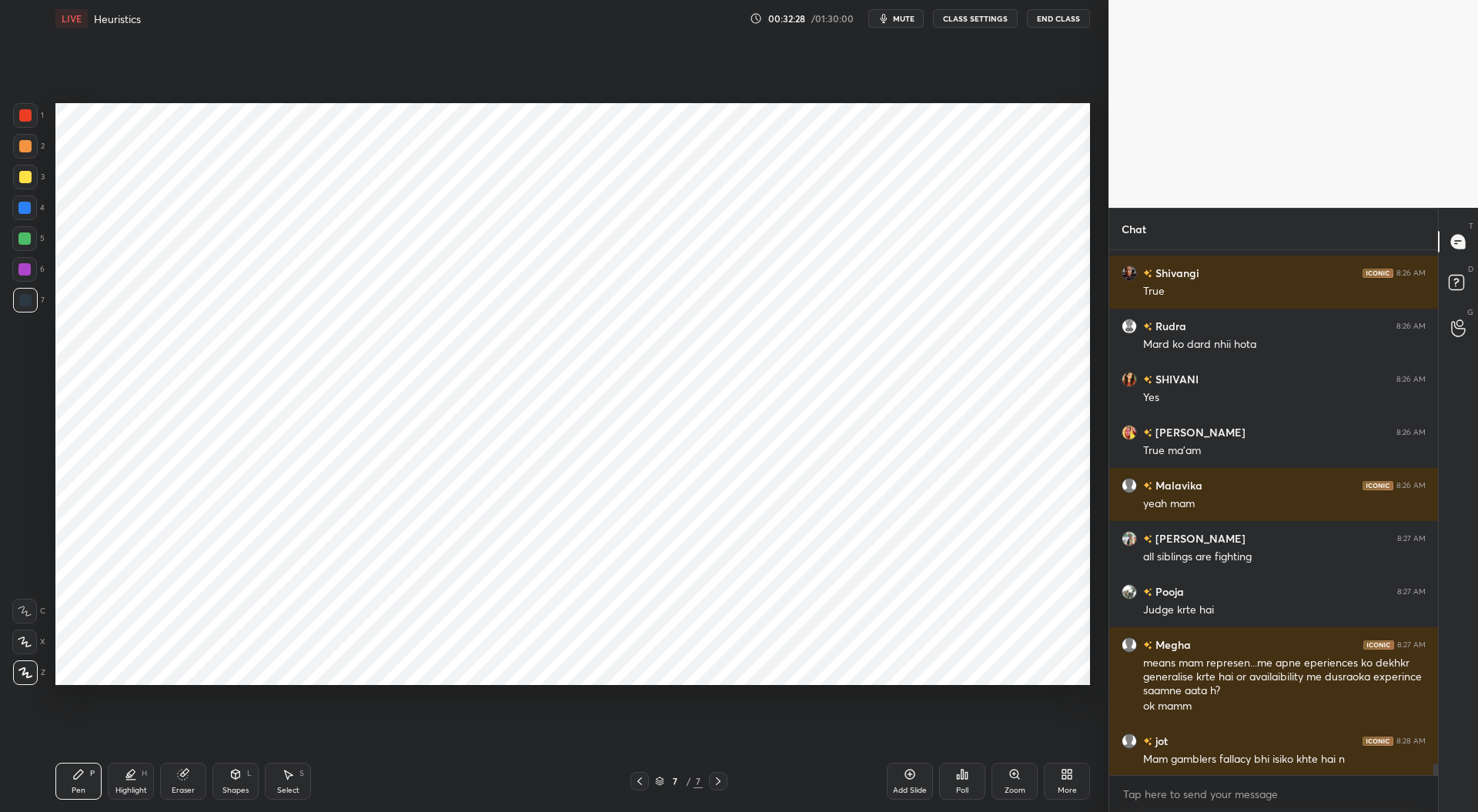
click at [30, 207] on div at bounding box center [25, 207] width 12 height 12
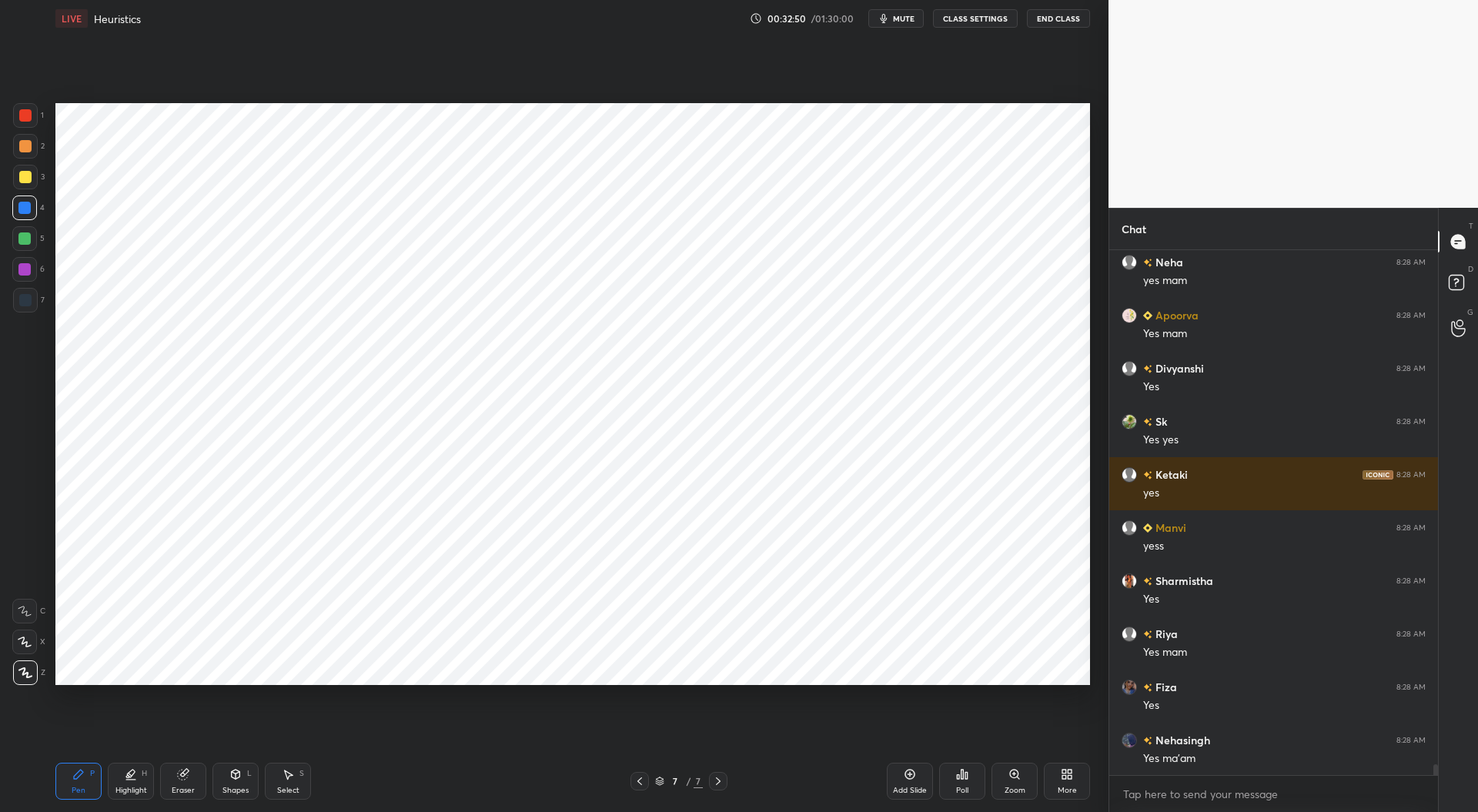
scroll to position [25428, 0]
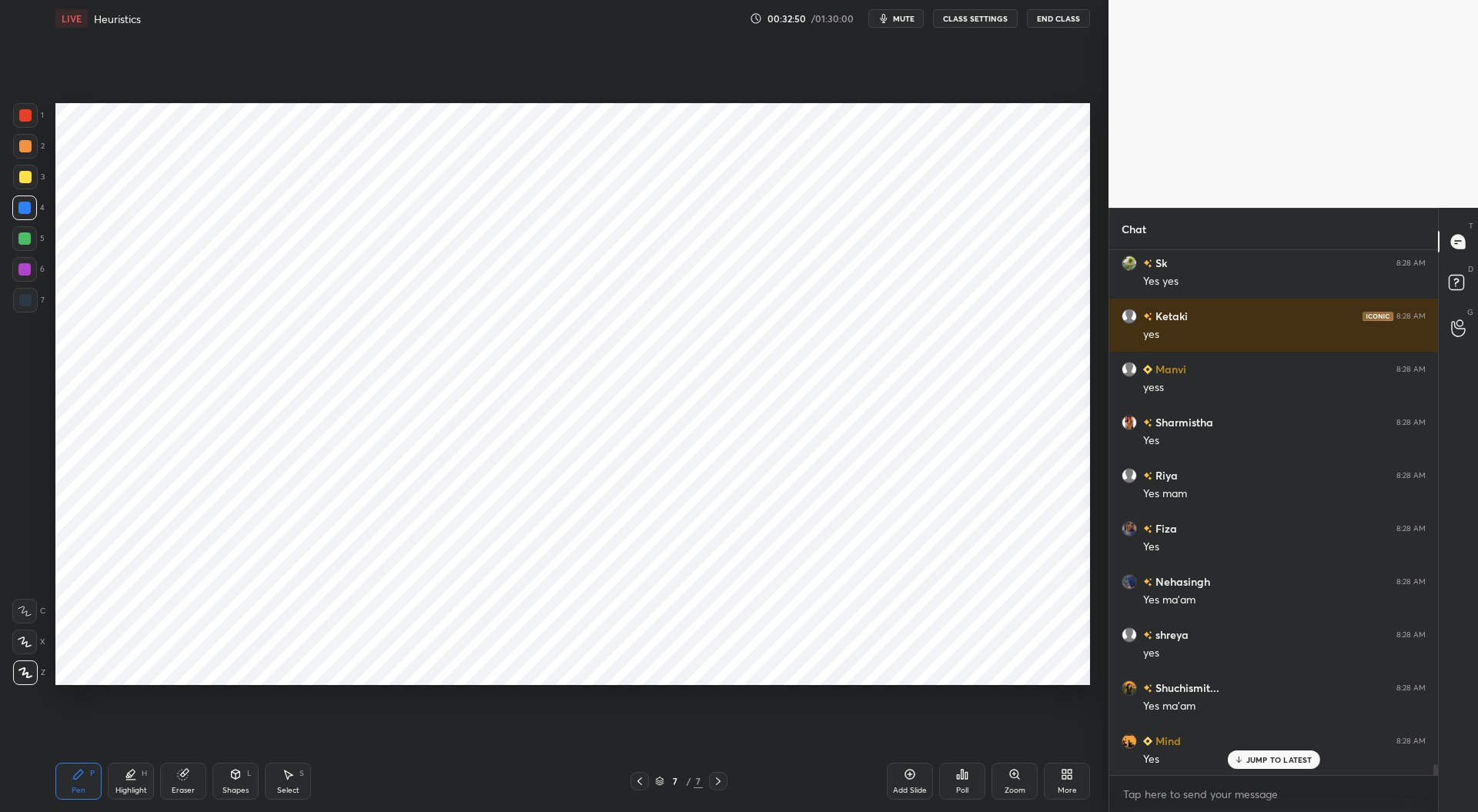
click at [25, 266] on div at bounding box center [25, 270] width 12 height 12
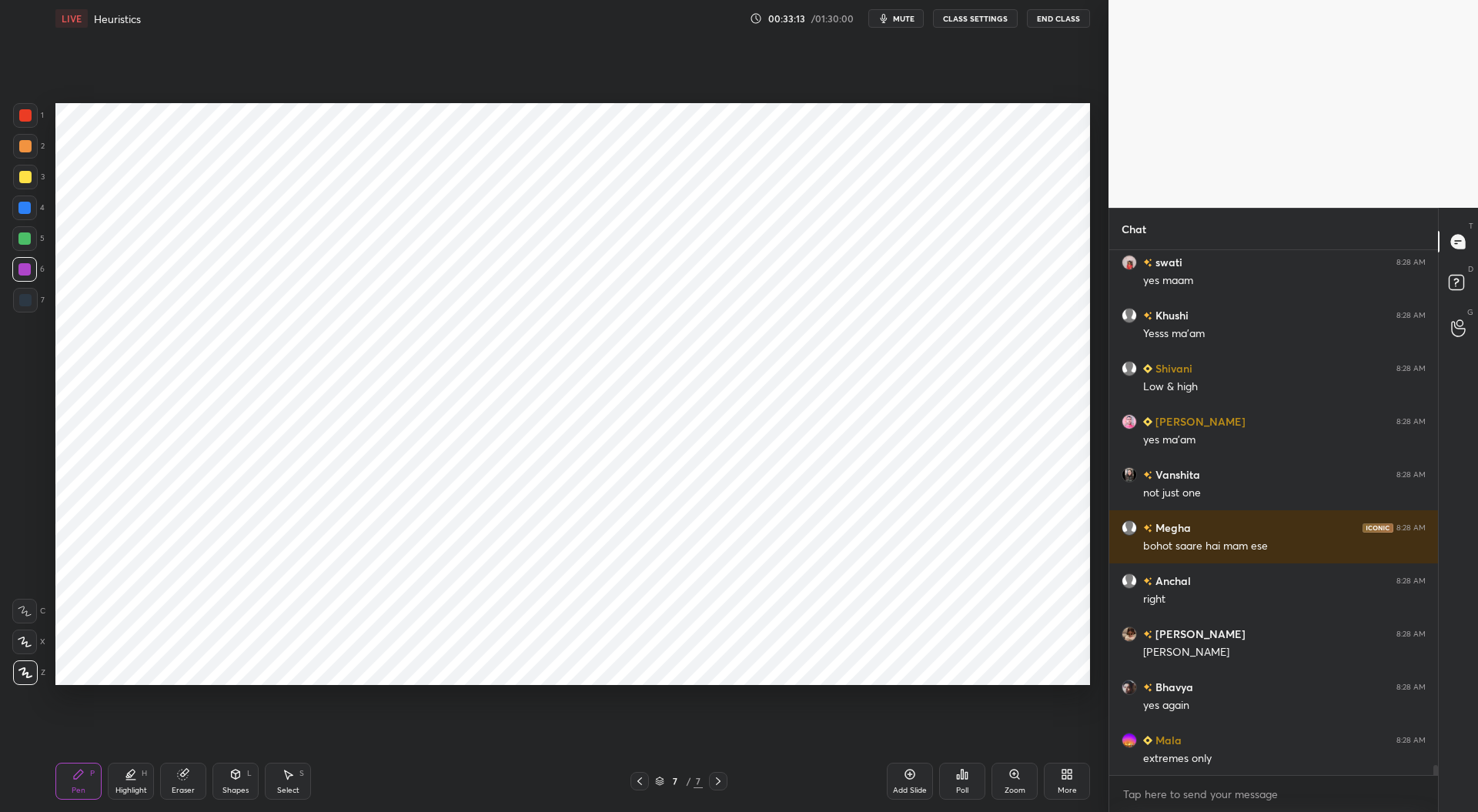
scroll to position [26596, 0]
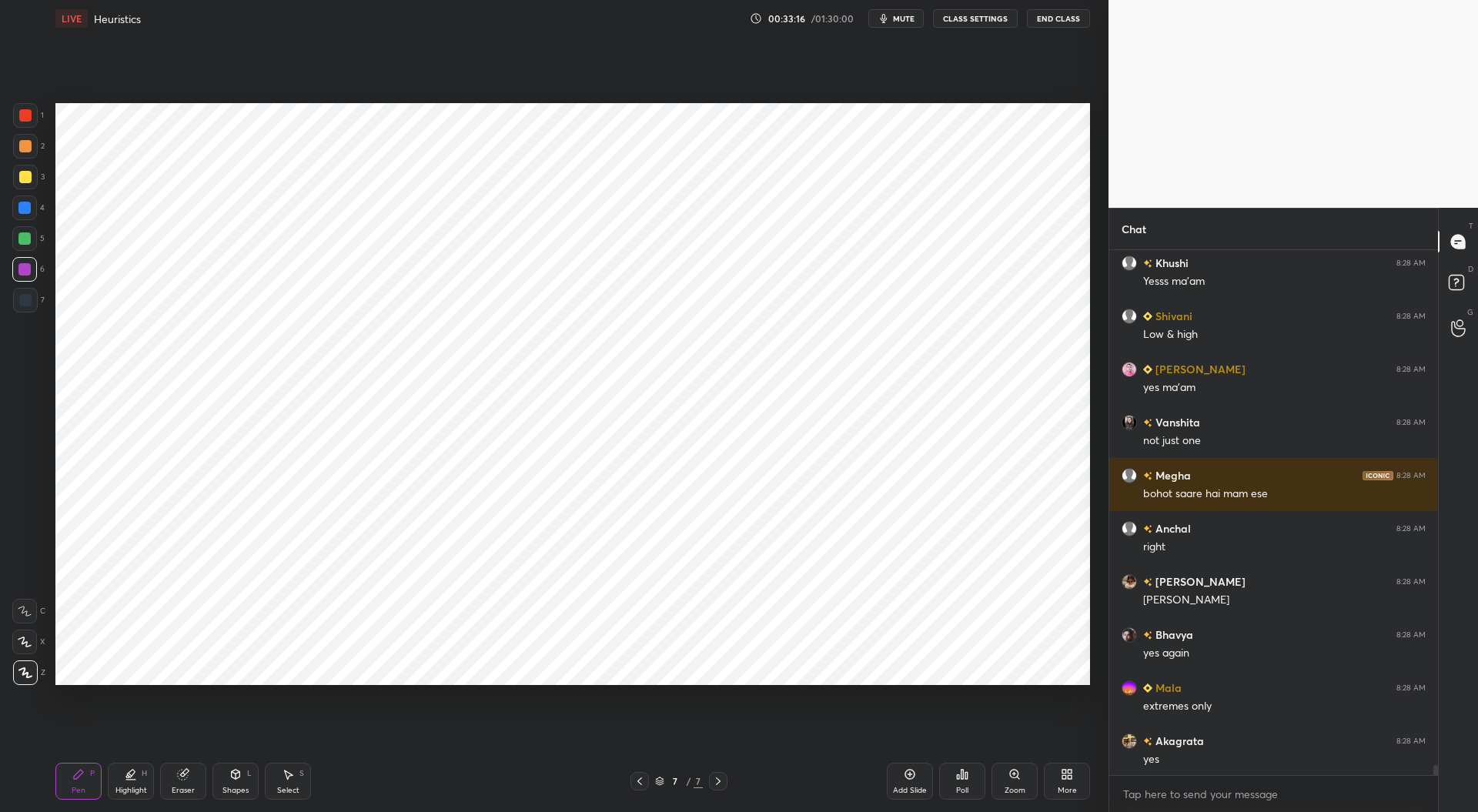
click at [26, 208] on div at bounding box center [25, 207] width 12 height 12
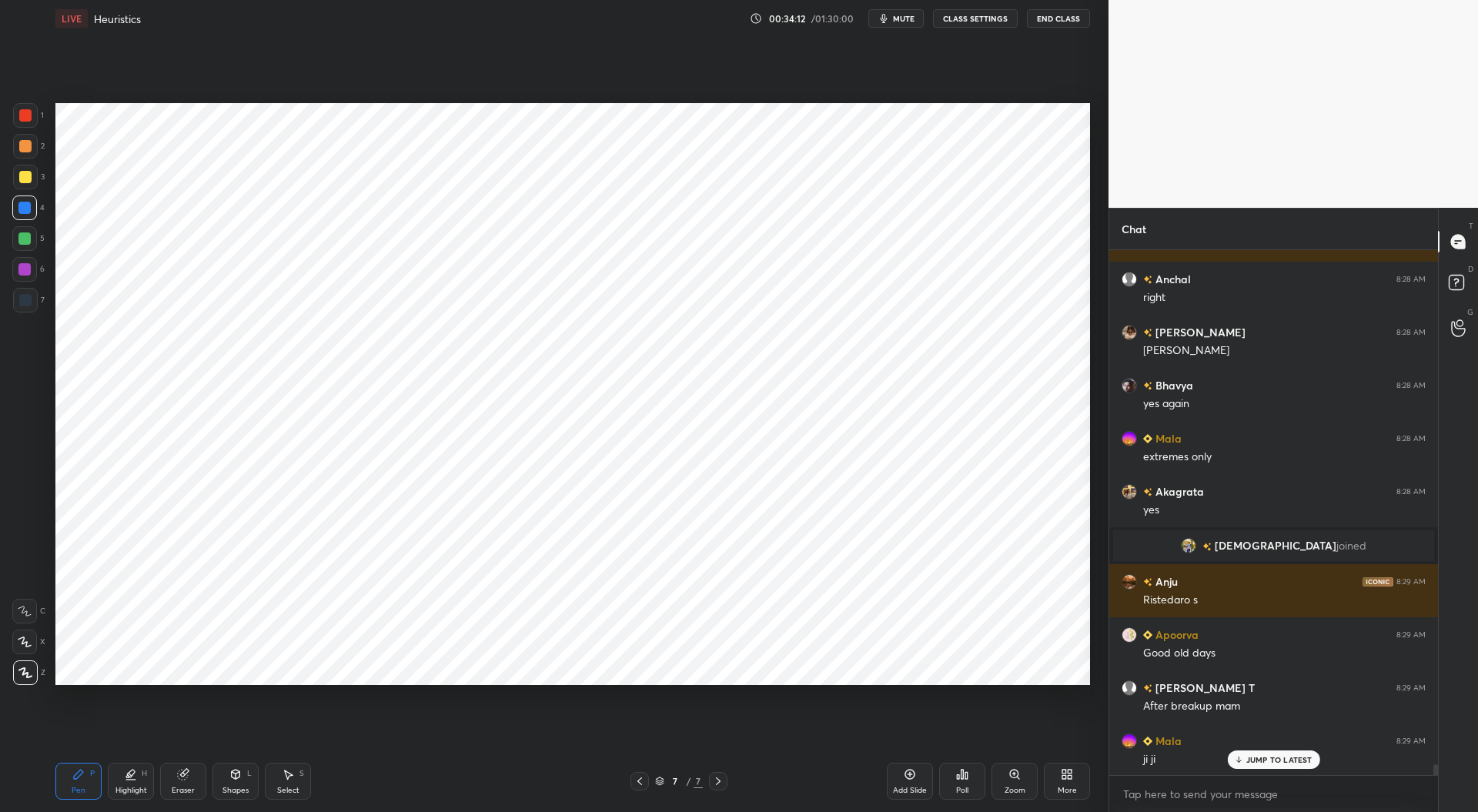
scroll to position [25367, 0]
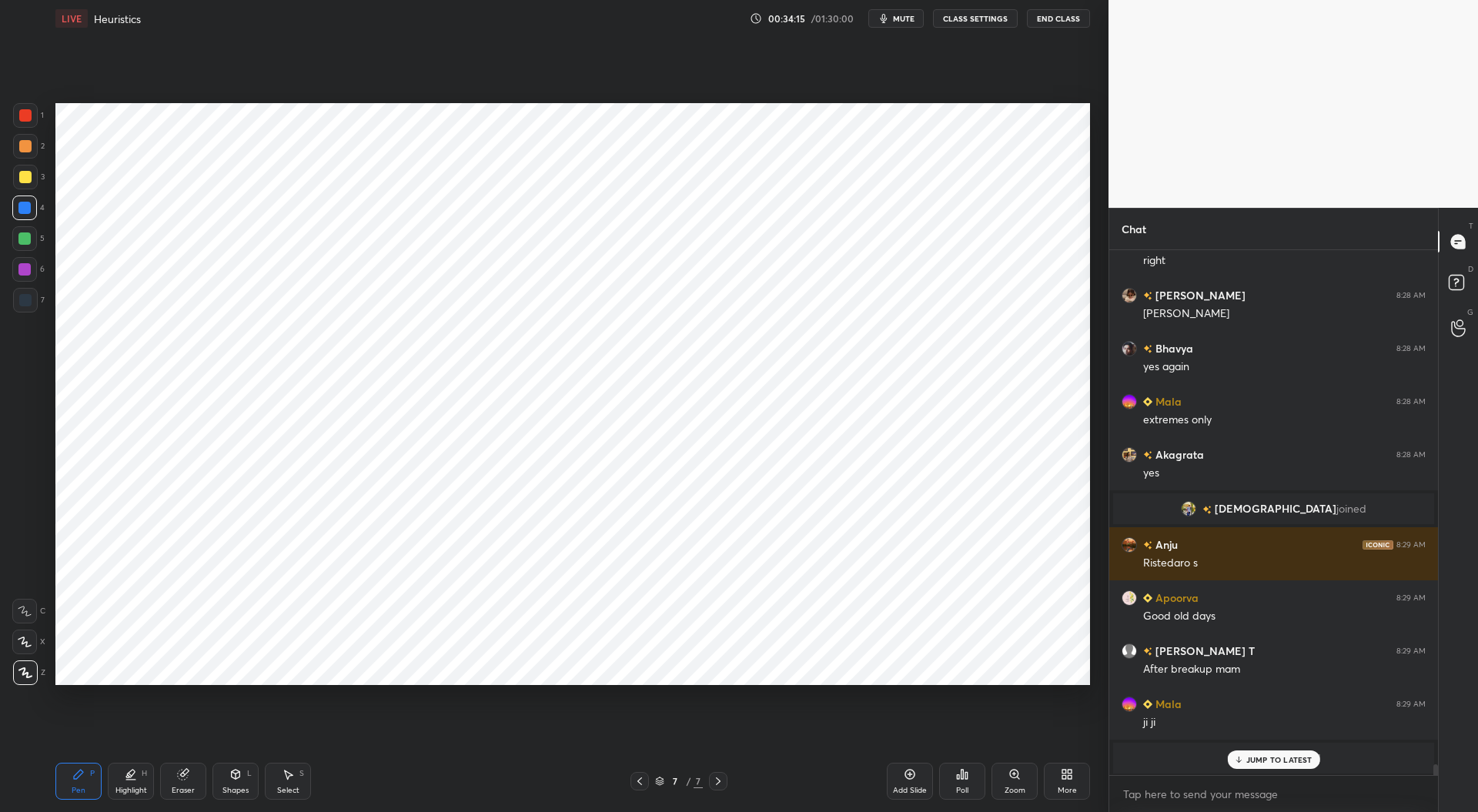
click at [26, 270] on div at bounding box center [25, 270] width 12 height 12
click at [28, 114] on div at bounding box center [26, 116] width 12 height 12
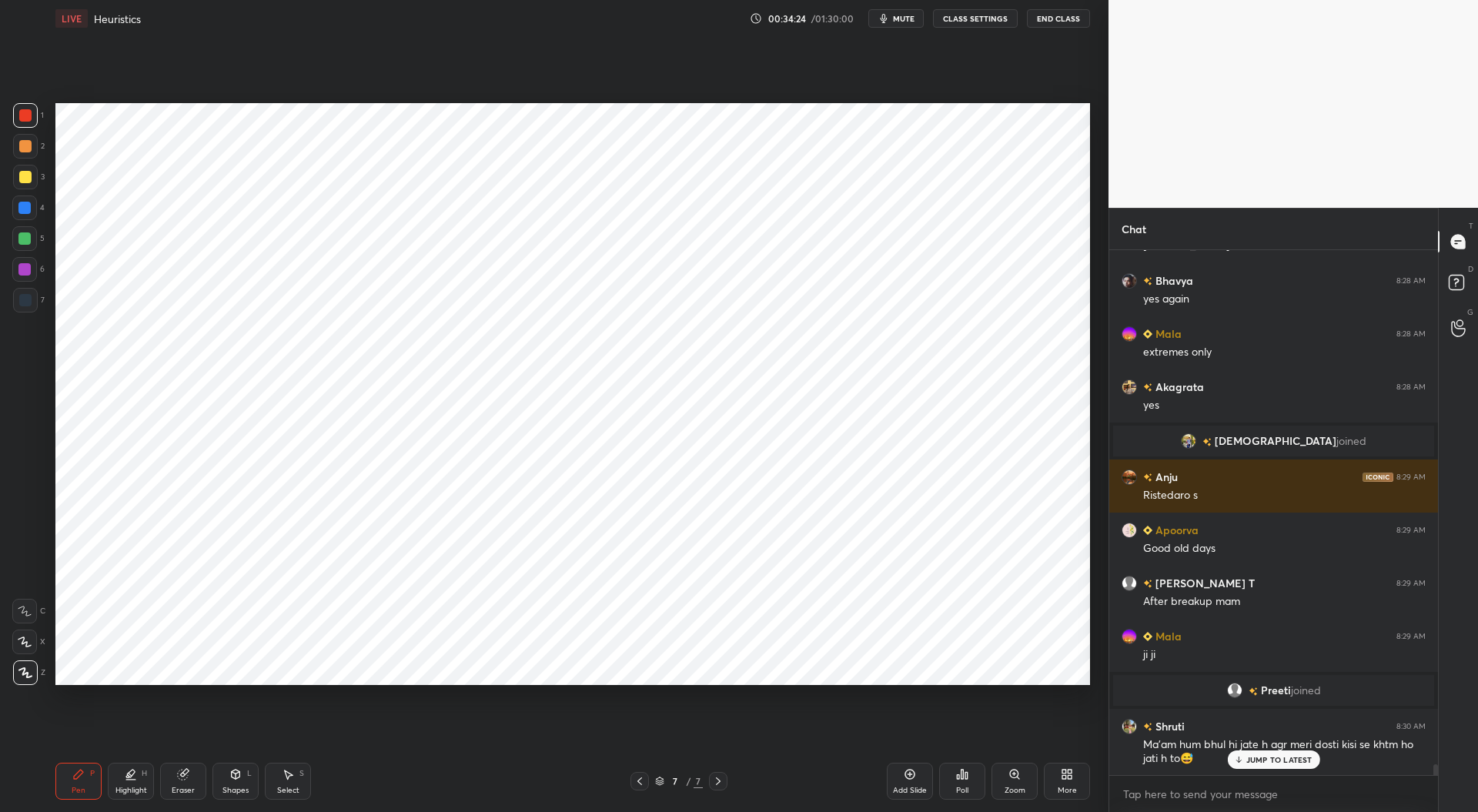
scroll to position [25487, 0]
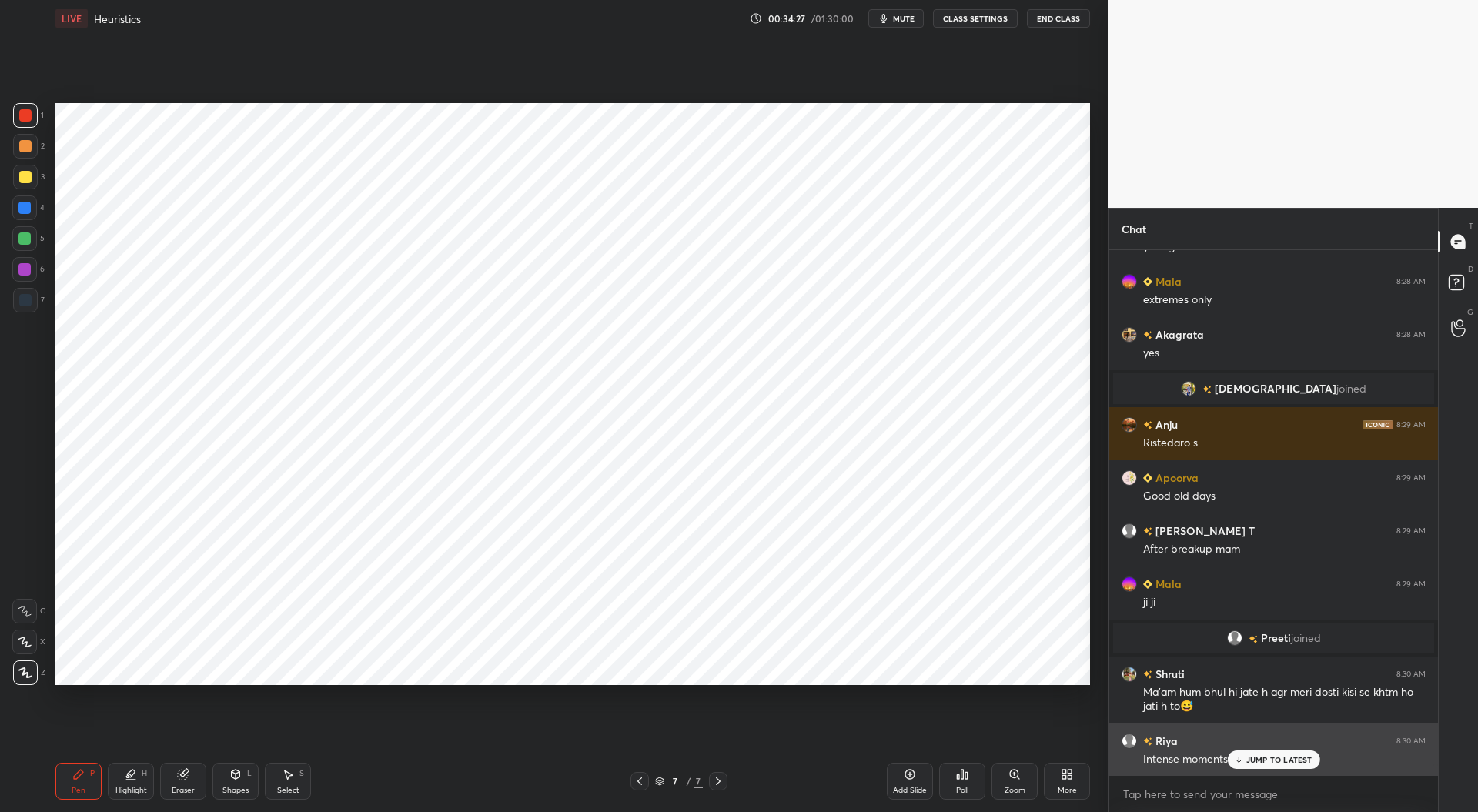
click at [1251, 759] on p "JUMP TO LATEST" at bounding box center [1279, 759] width 66 height 9
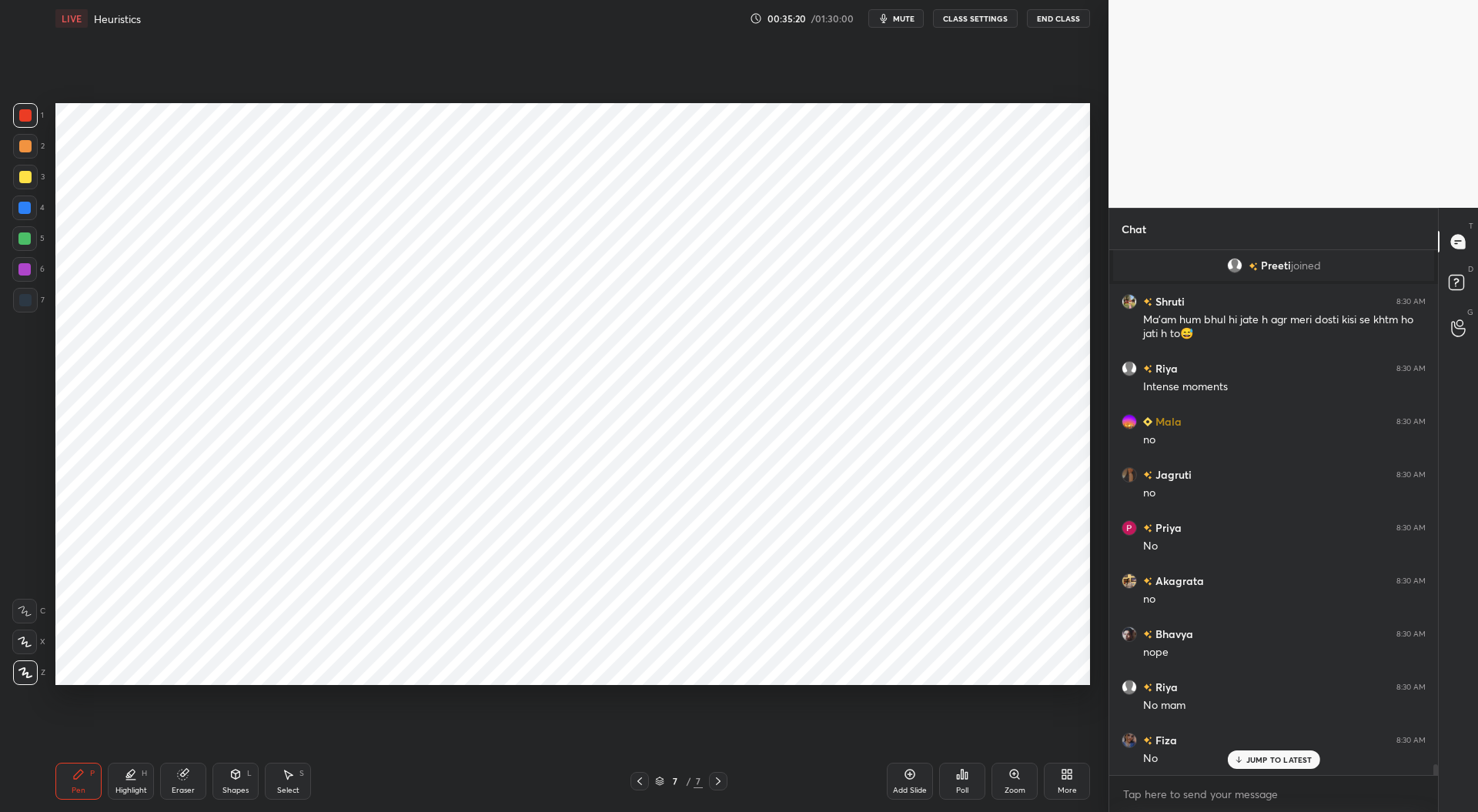
scroll to position [25912, 0]
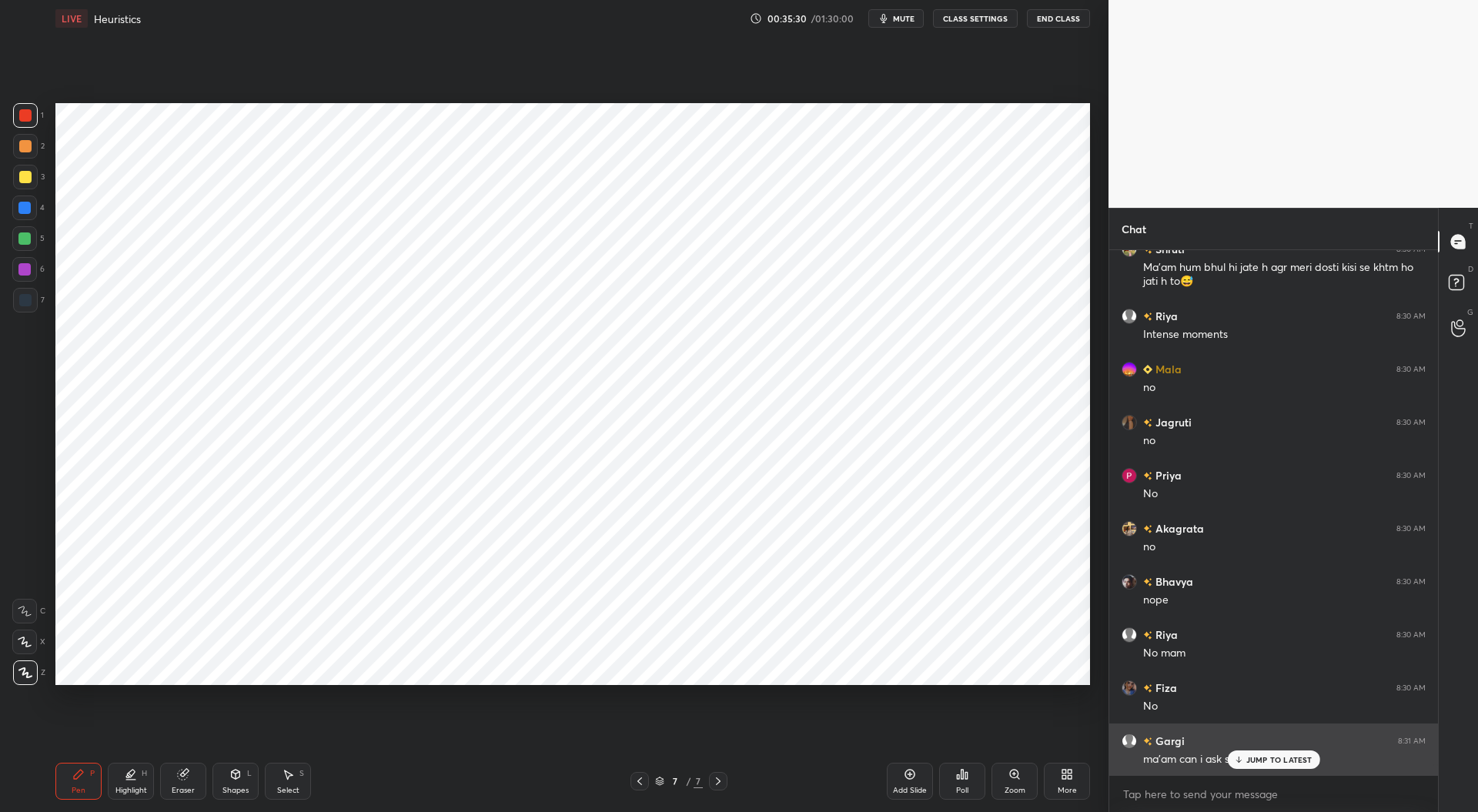
click at [1255, 758] on p "JUMP TO LATEST" at bounding box center [1279, 759] width 66 height 9
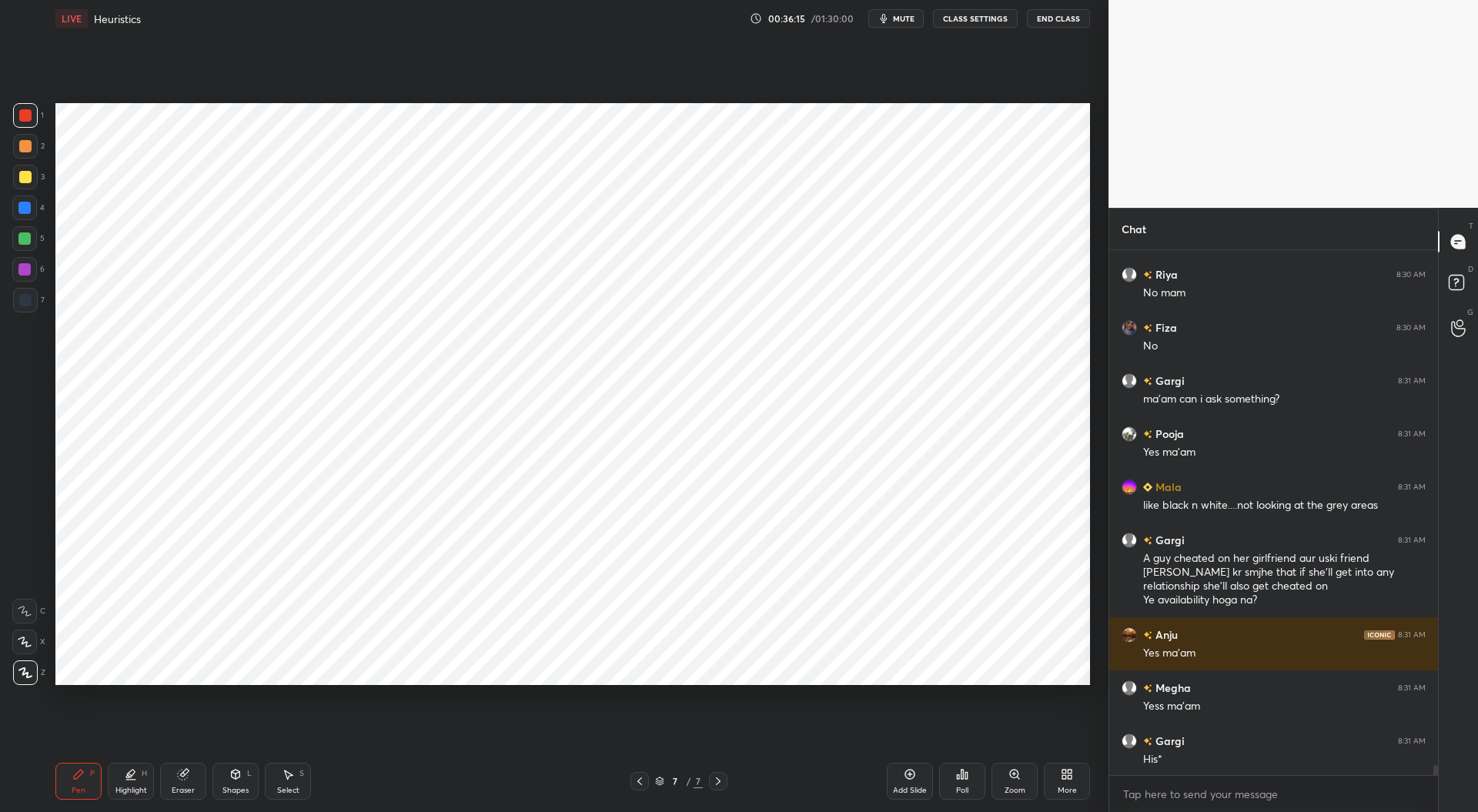
scroll to position [26326, 0]
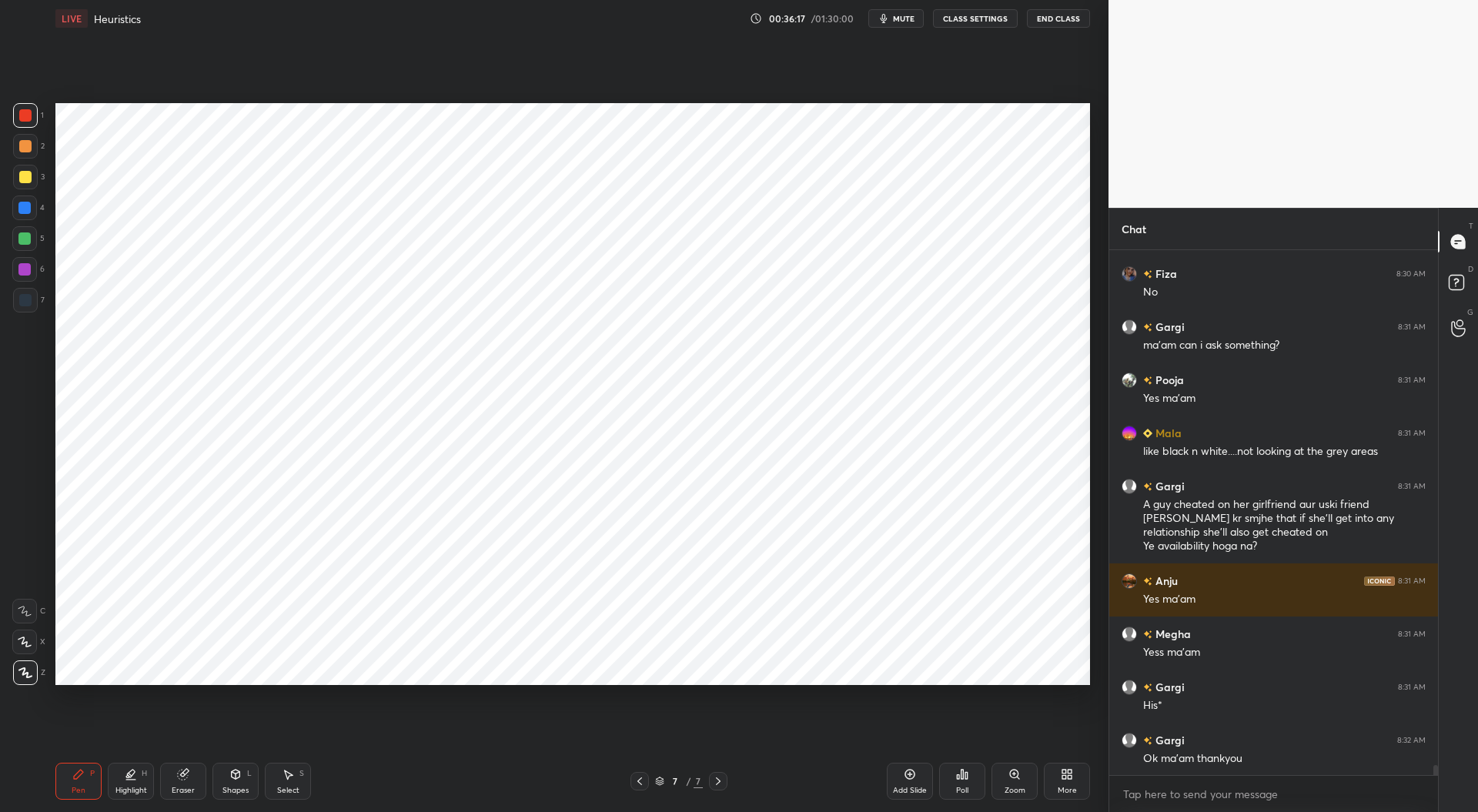
click at [659, 775] on div "7 / 7" at bounding box center [679, 781] width 47 height 14
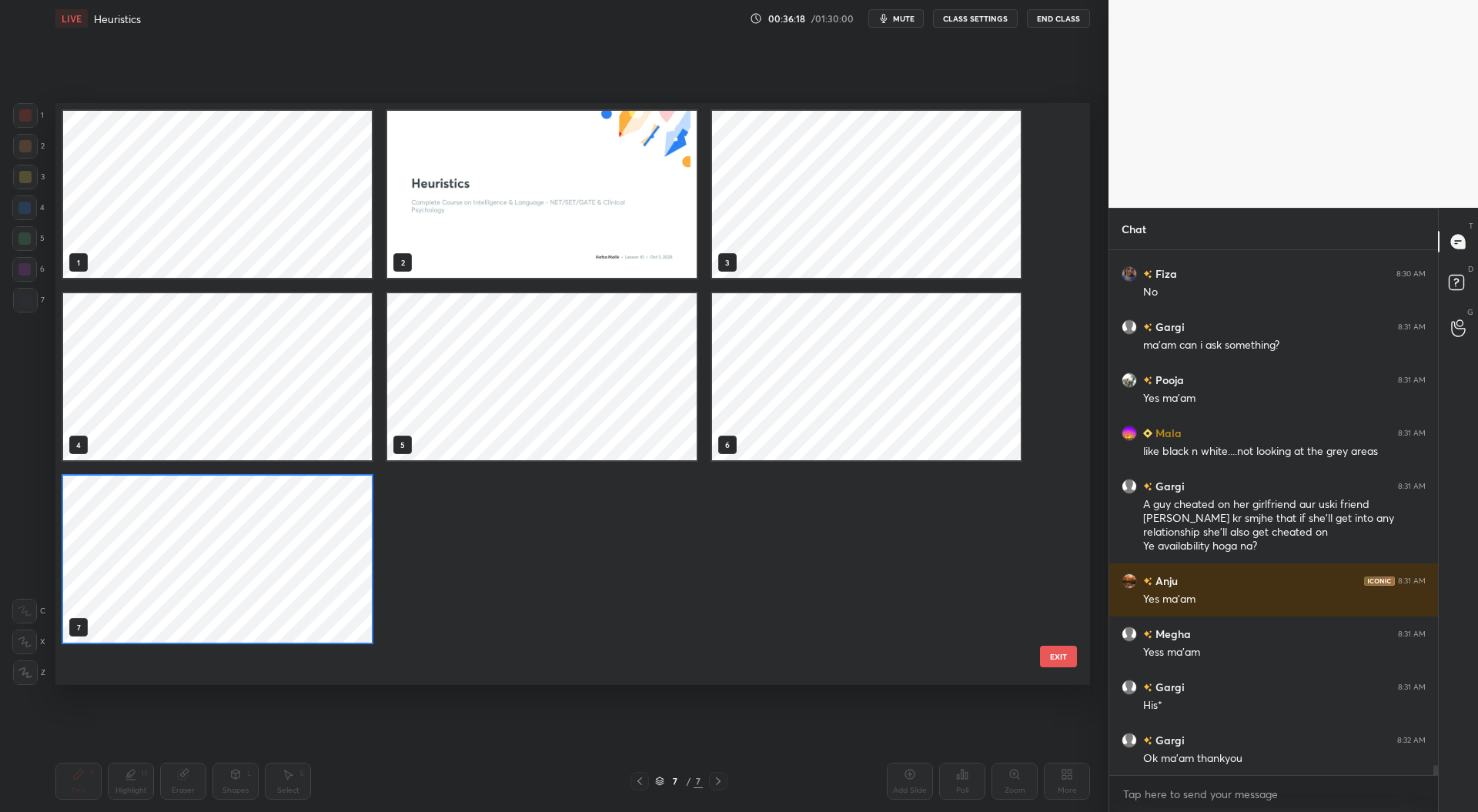
scroll to position [26378, 0]
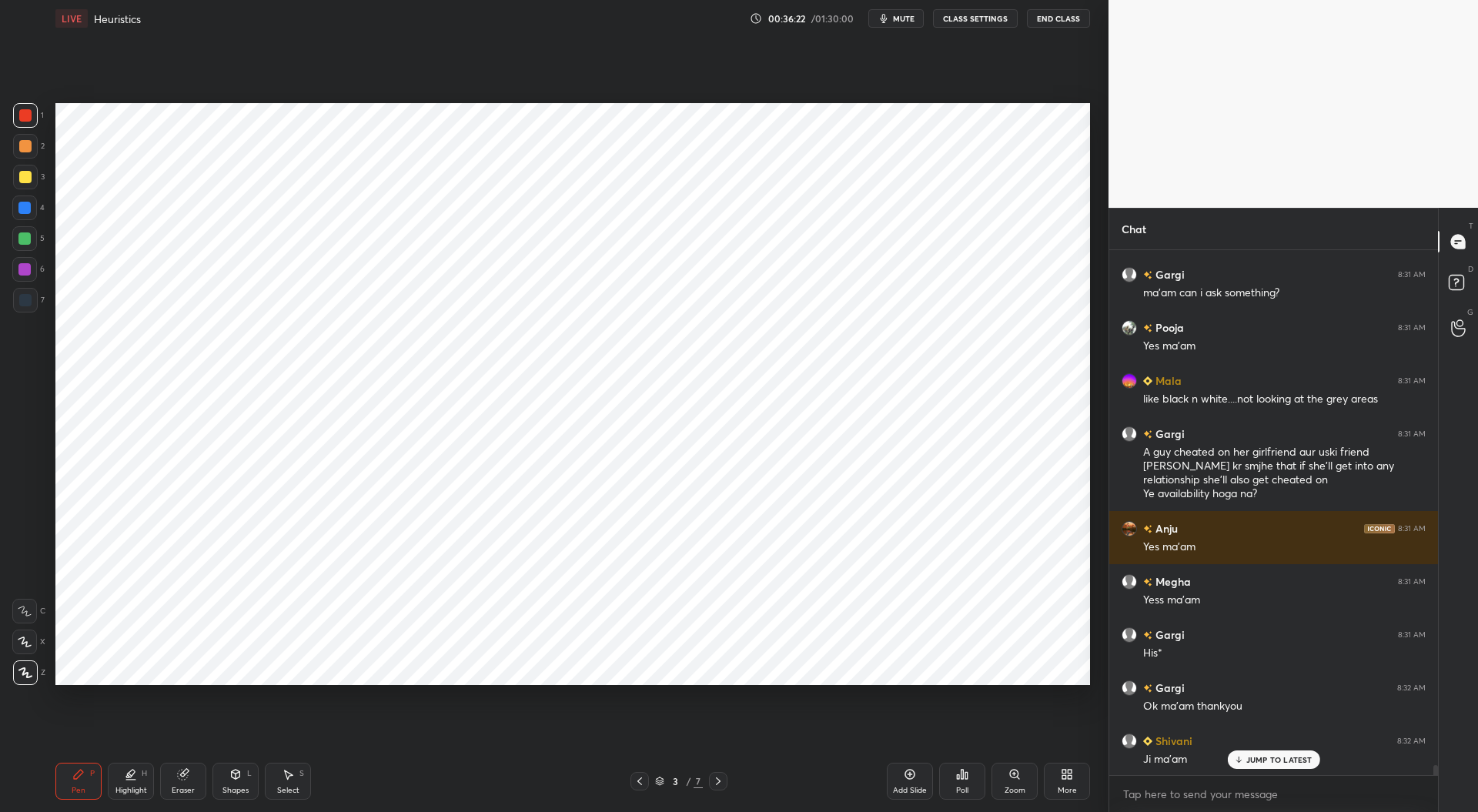
click at [715, 775] on div at bounding box center [718, 781] width 19 height 19
click at [716, 773] on div at bounding box center [718, 781] width 19 height 19
click at [716, 775] on div at bounding box center [718, 781] width 19 height 19
click at [715, 775] on div at bounding box center [718, 781] width 19 height 19
click at [715, 776] on icon at bounding box center [718, 781] width 12 height 12
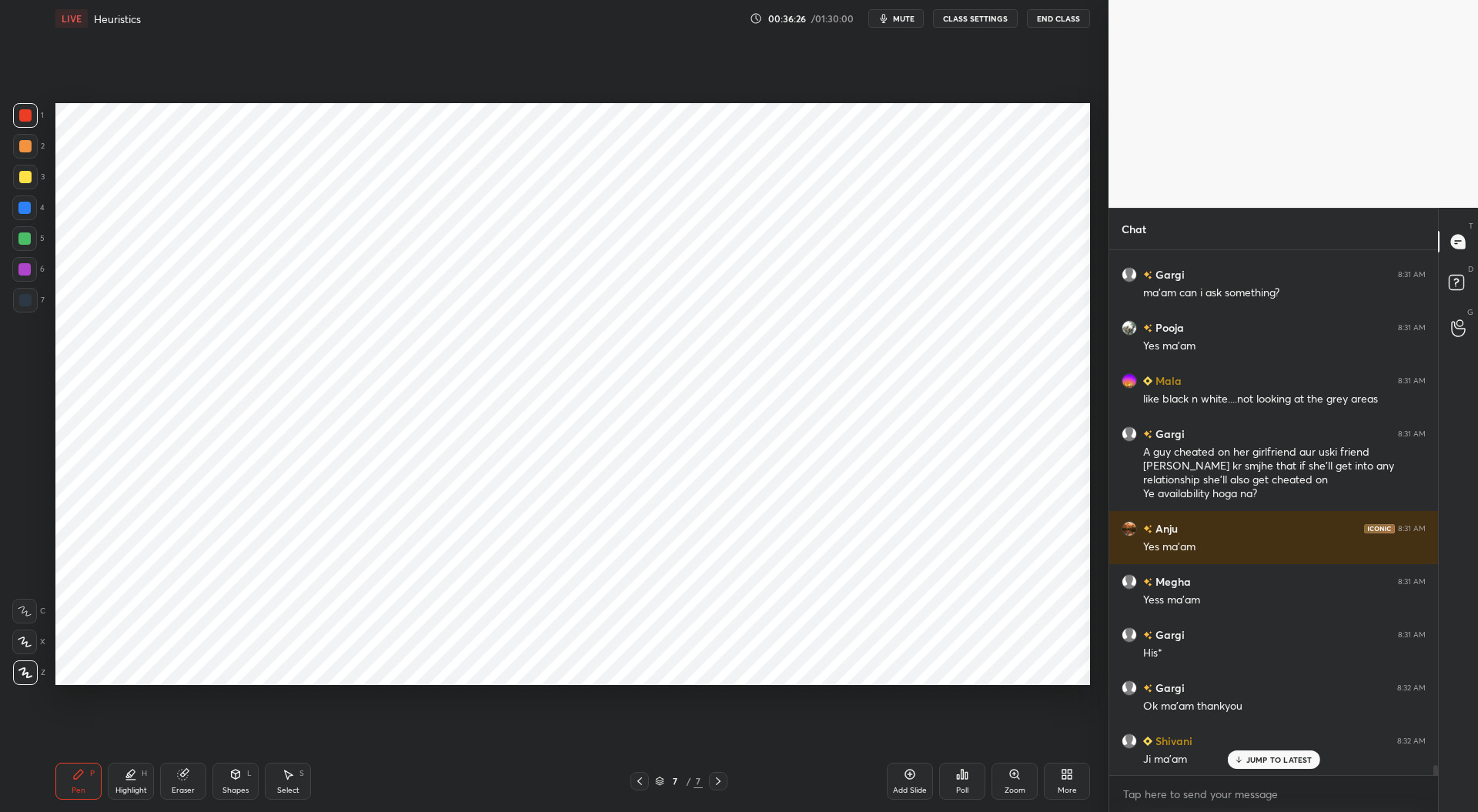
click at [906, 779] on icon at bounding box center [910, 774] width 12 height 12
click at [26, 298] on div at bounding box center [26, 300] width 12 height 12
click at [20, 213] on div at bounding box center [25, 207] width 12 height 12
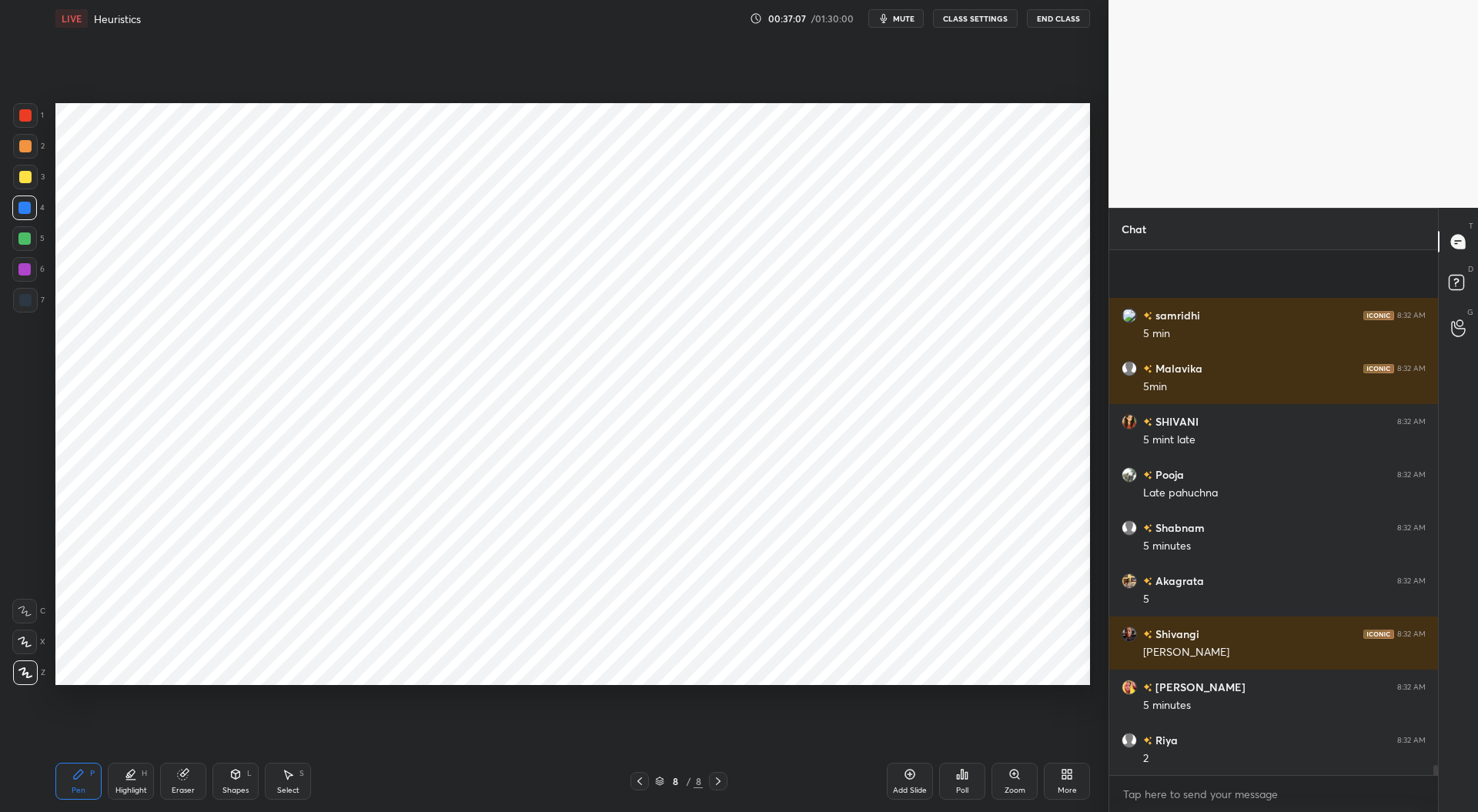
scroll to position [27919, 0]
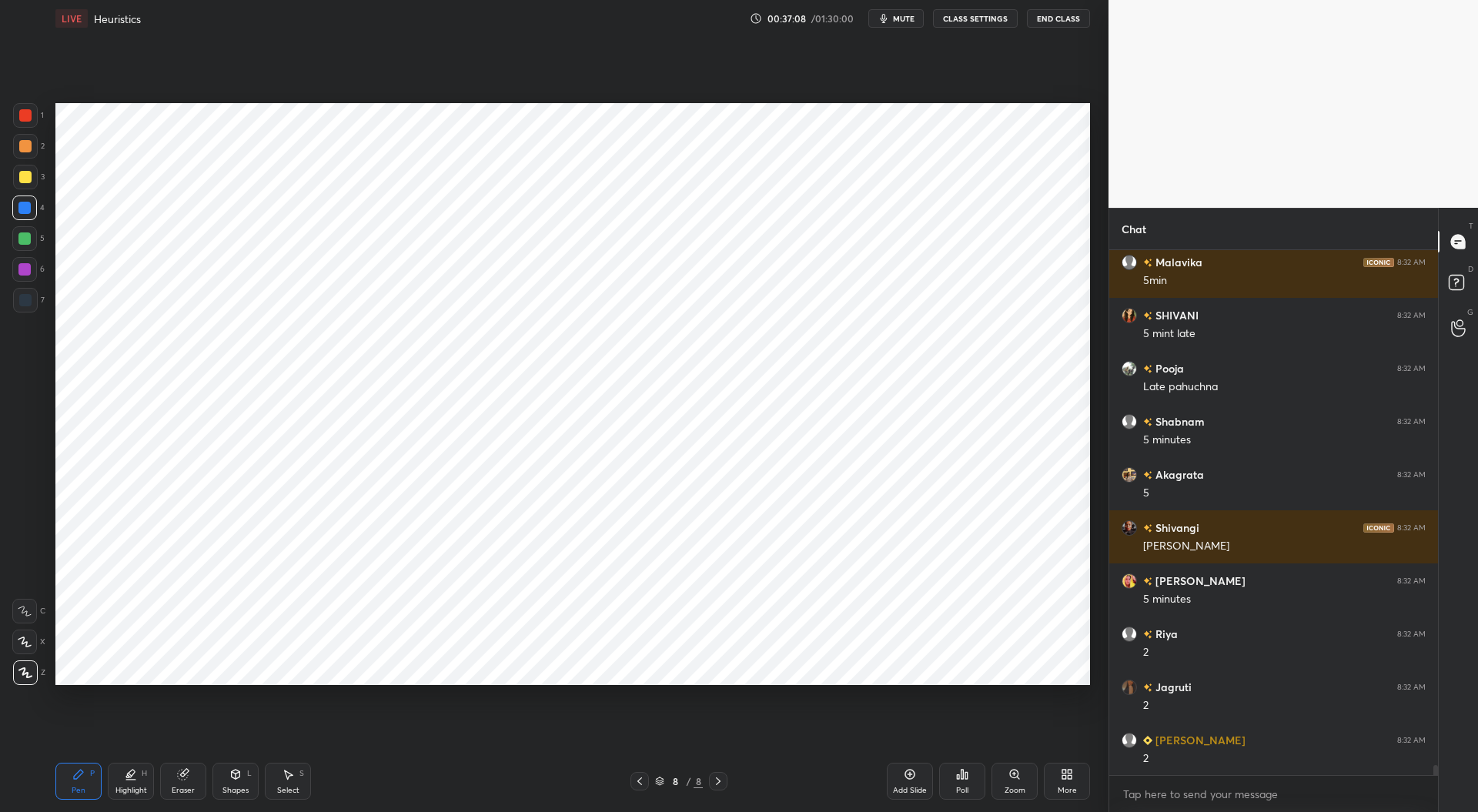
click at [26, 268] on div at bounding box center [25, 270] width 12 height 12
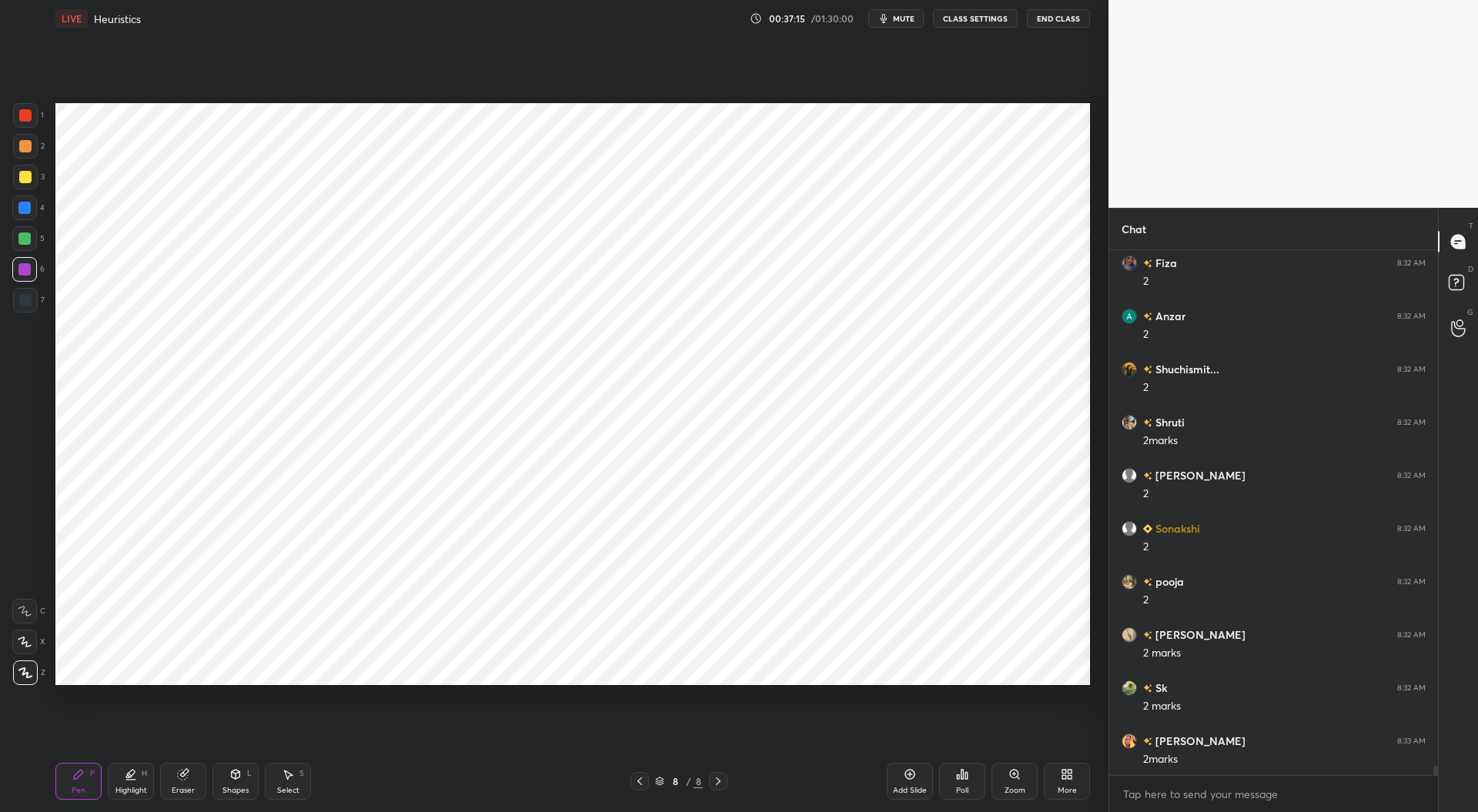
scroll to position [29299, 0]
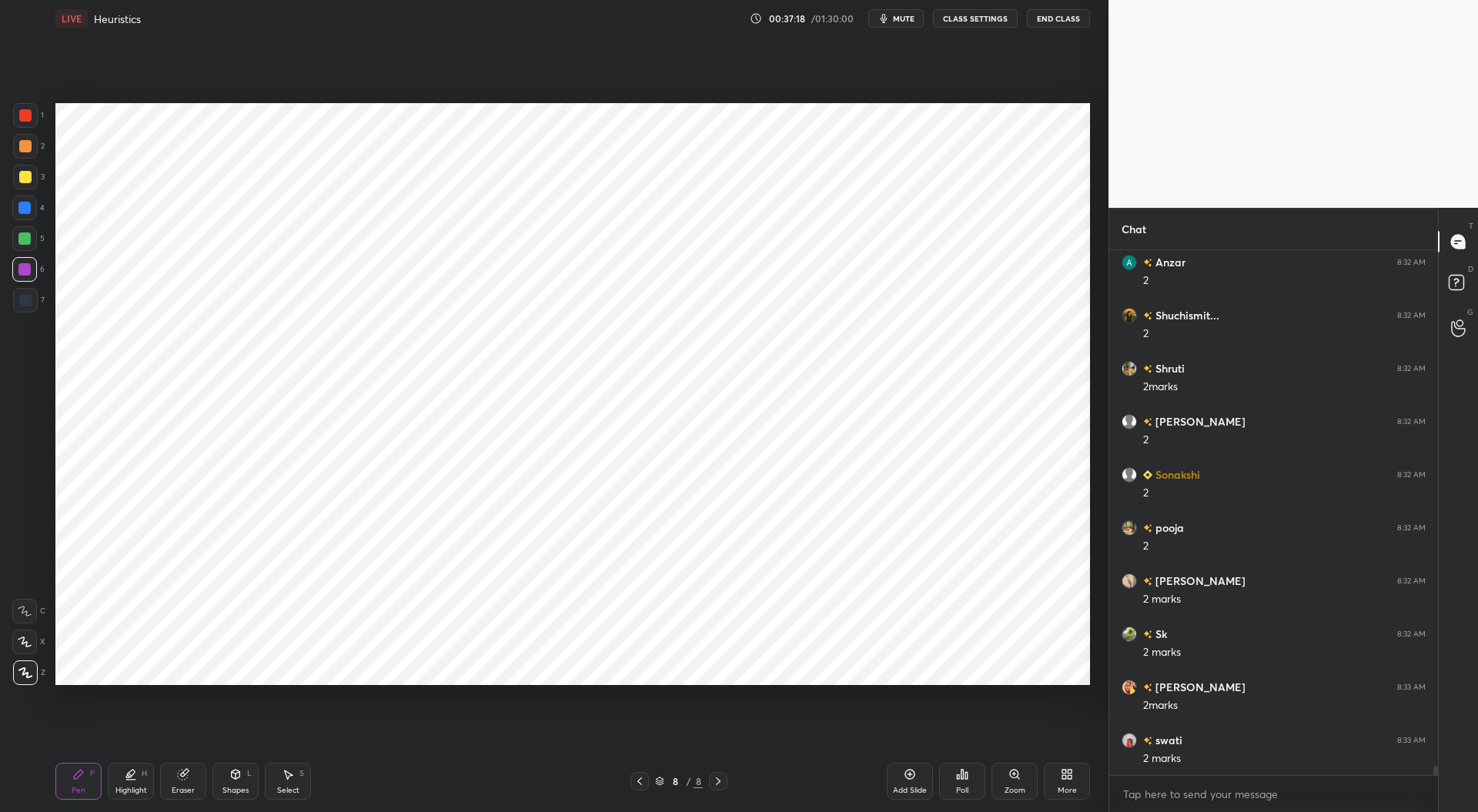
click at [27, 215] on div at bounding box center [25, 208] width 25 height 25
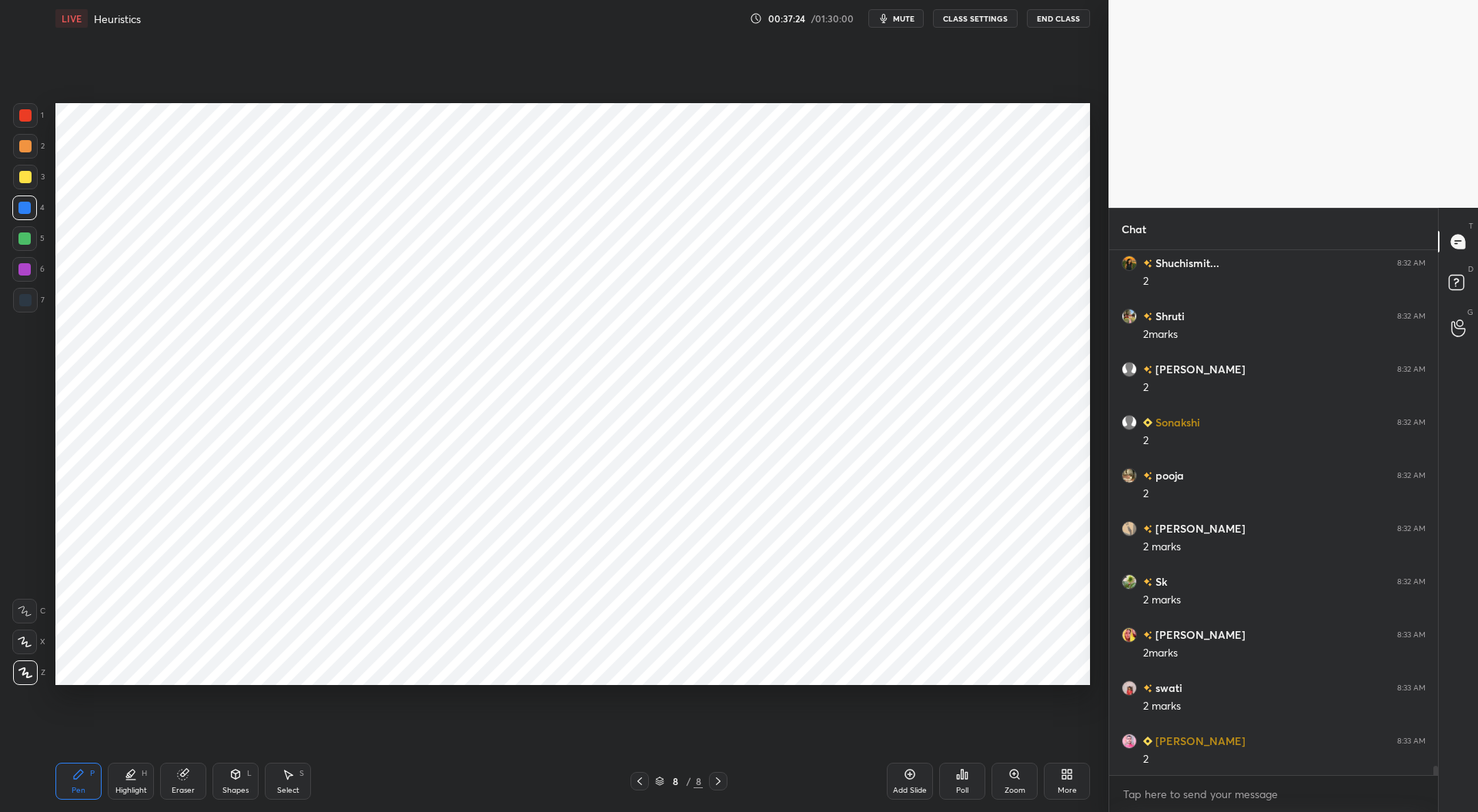
scroll to position [29405, 0]
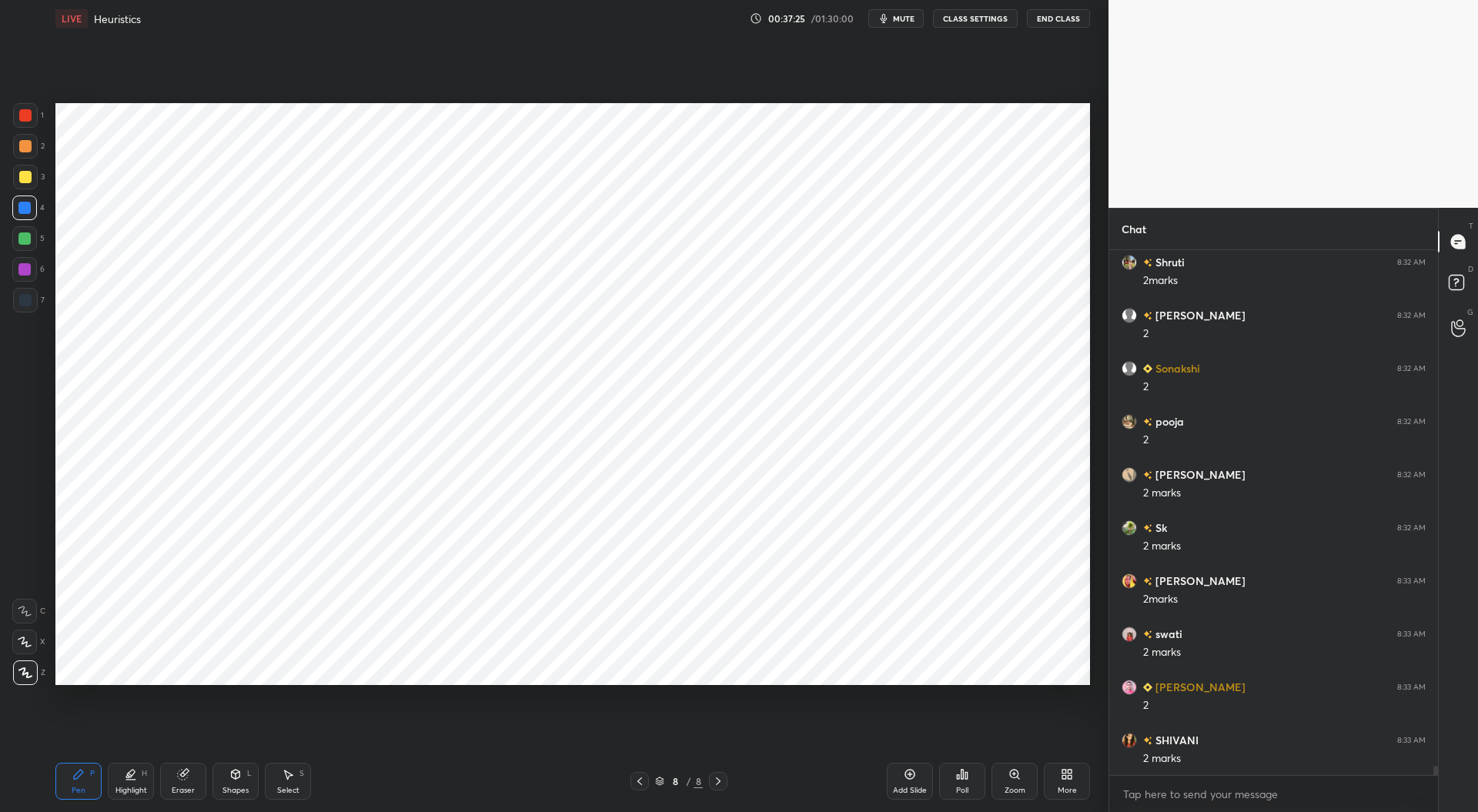
click at [20, 274] on div at bounding box center [25, 270] width 12 height 12
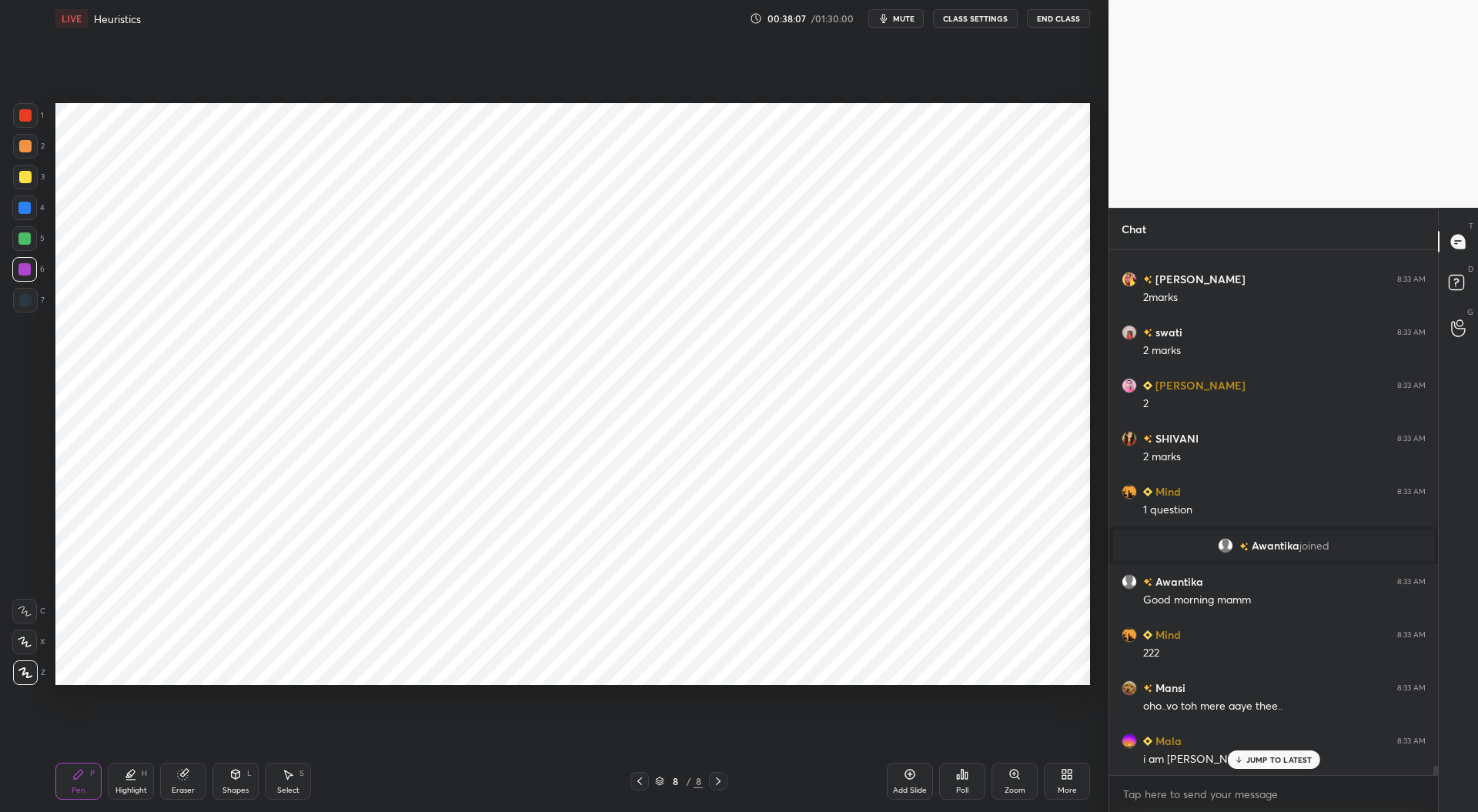
scroll to position [29760, 0]
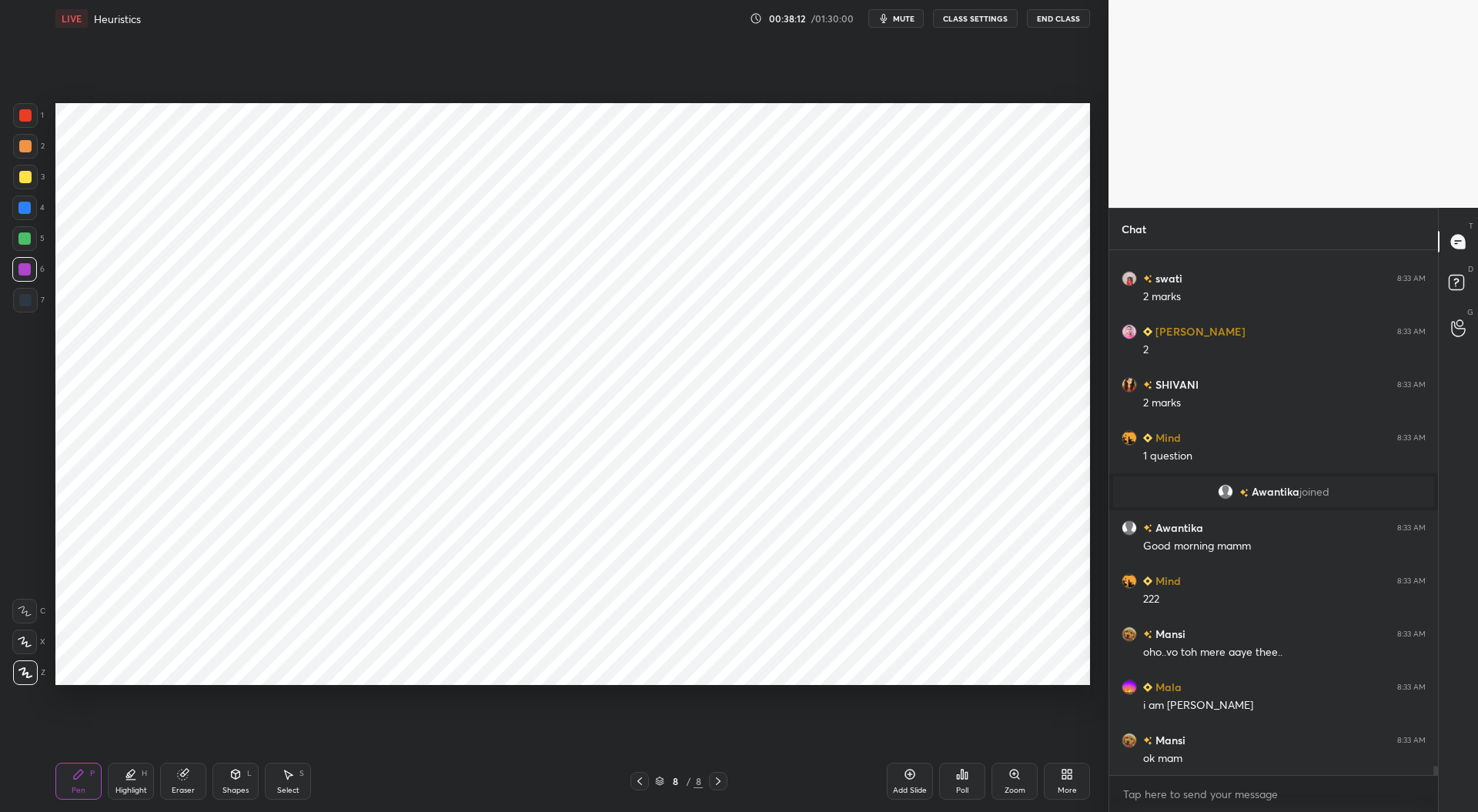
click at [26, 301] on div at bounding box center [26, 300] width 12 height 12
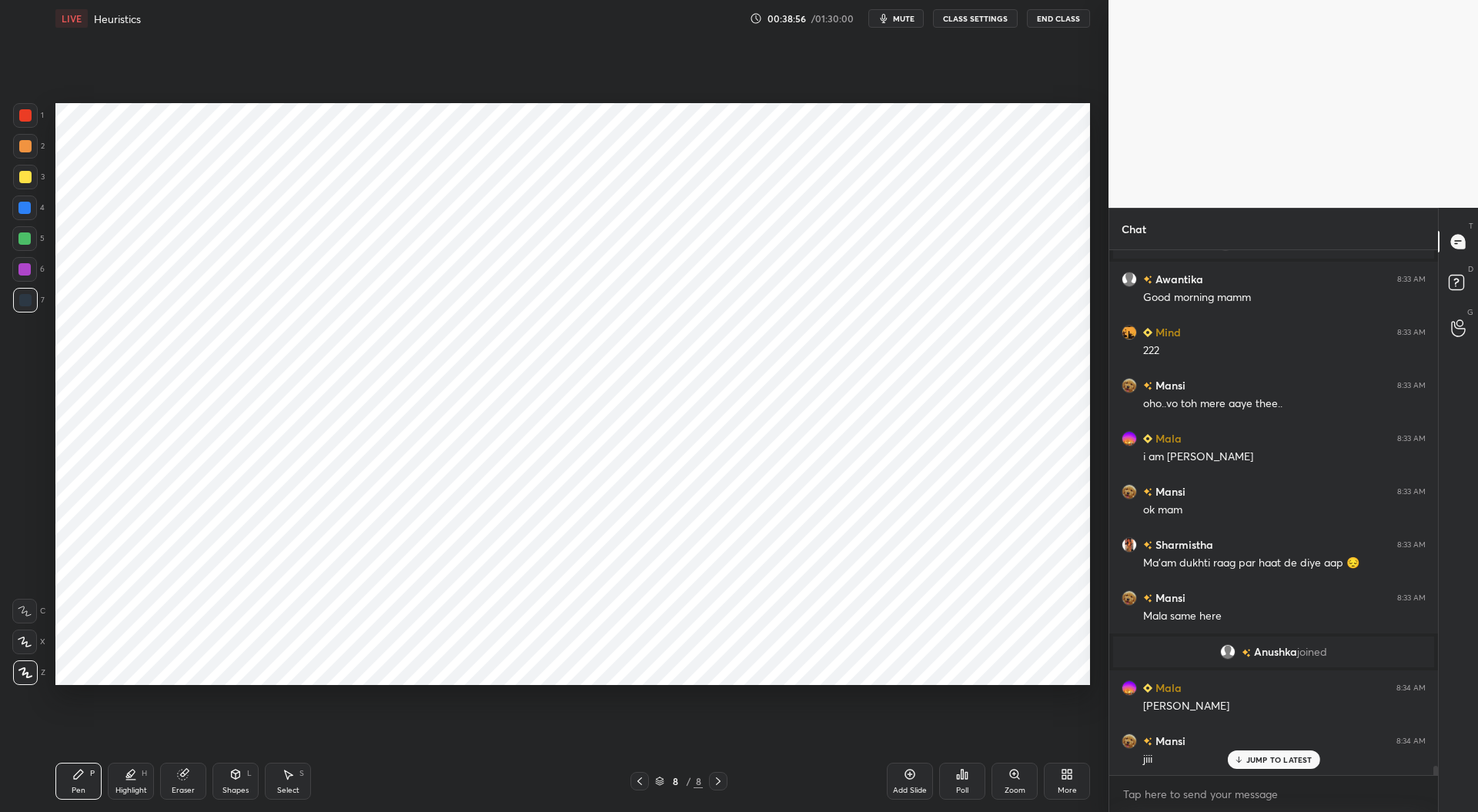
scroll to position [28739, 0]
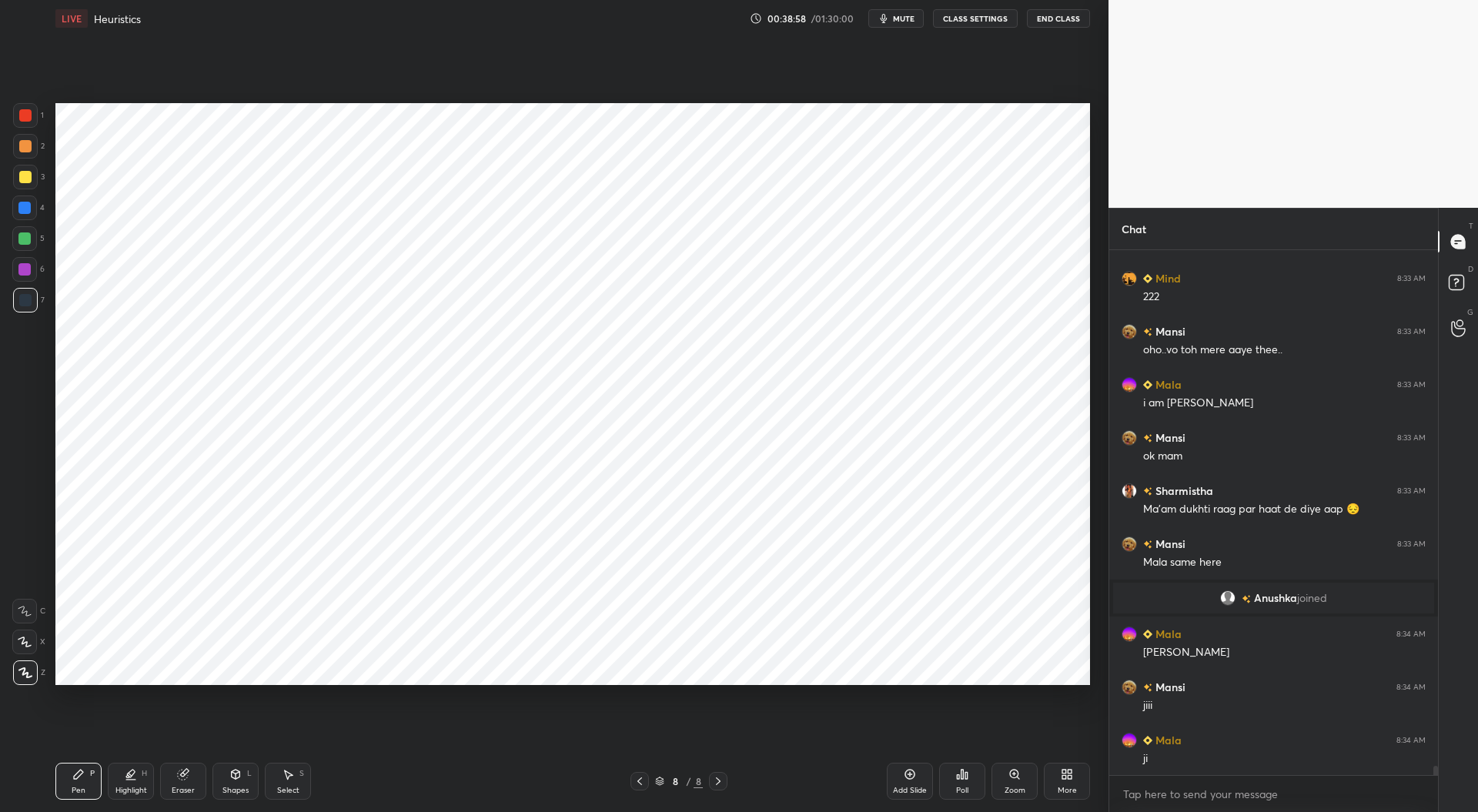
click at [27, 267] on div at bounding box center [25, 270] width 12 height 12
click at [26, 306] on div at bounding box center [26, 300] width 25 height 25
click at [21, 115] on div at bounding box center [26, 116] width 12 height 12
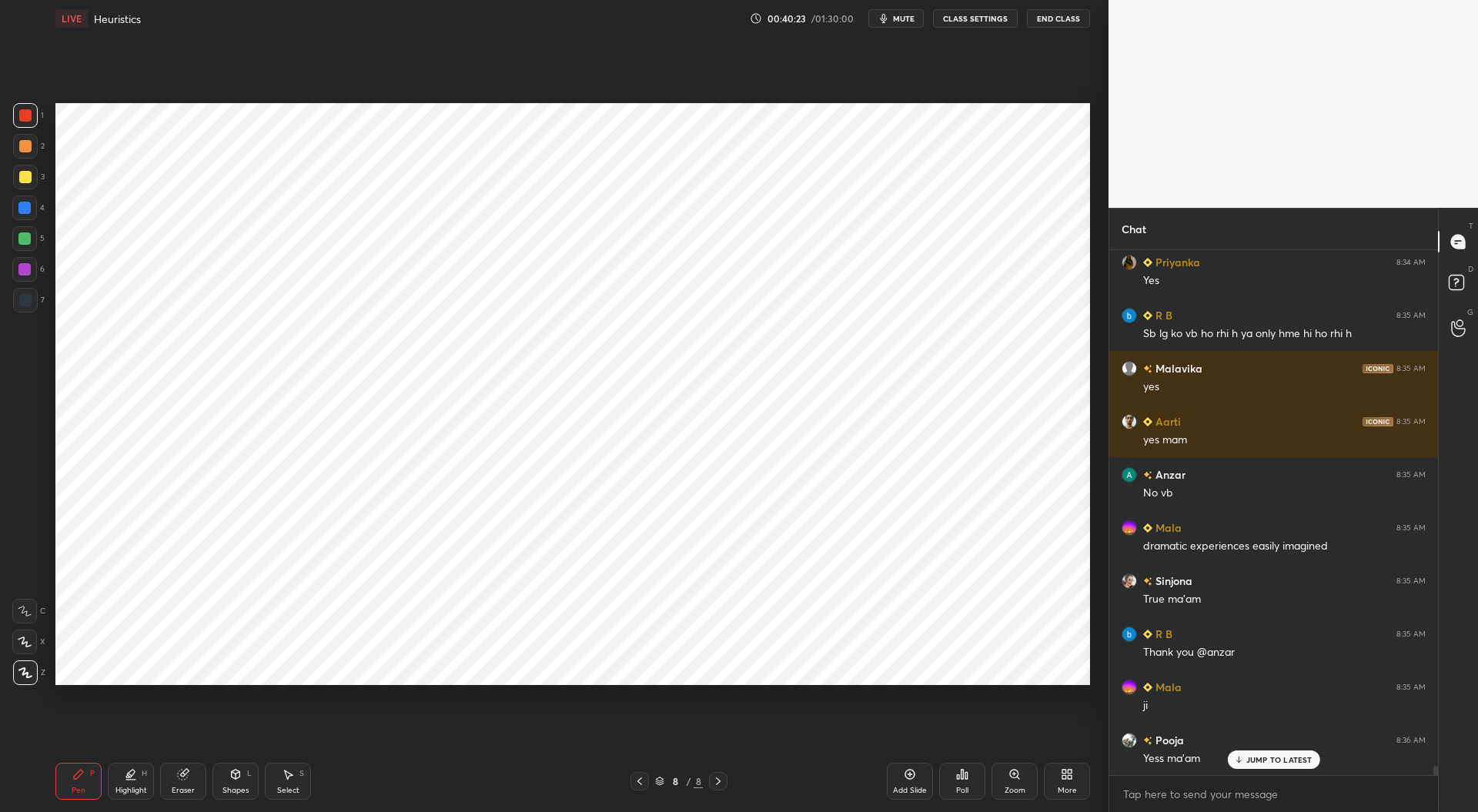
scroll to position [29322, 0]
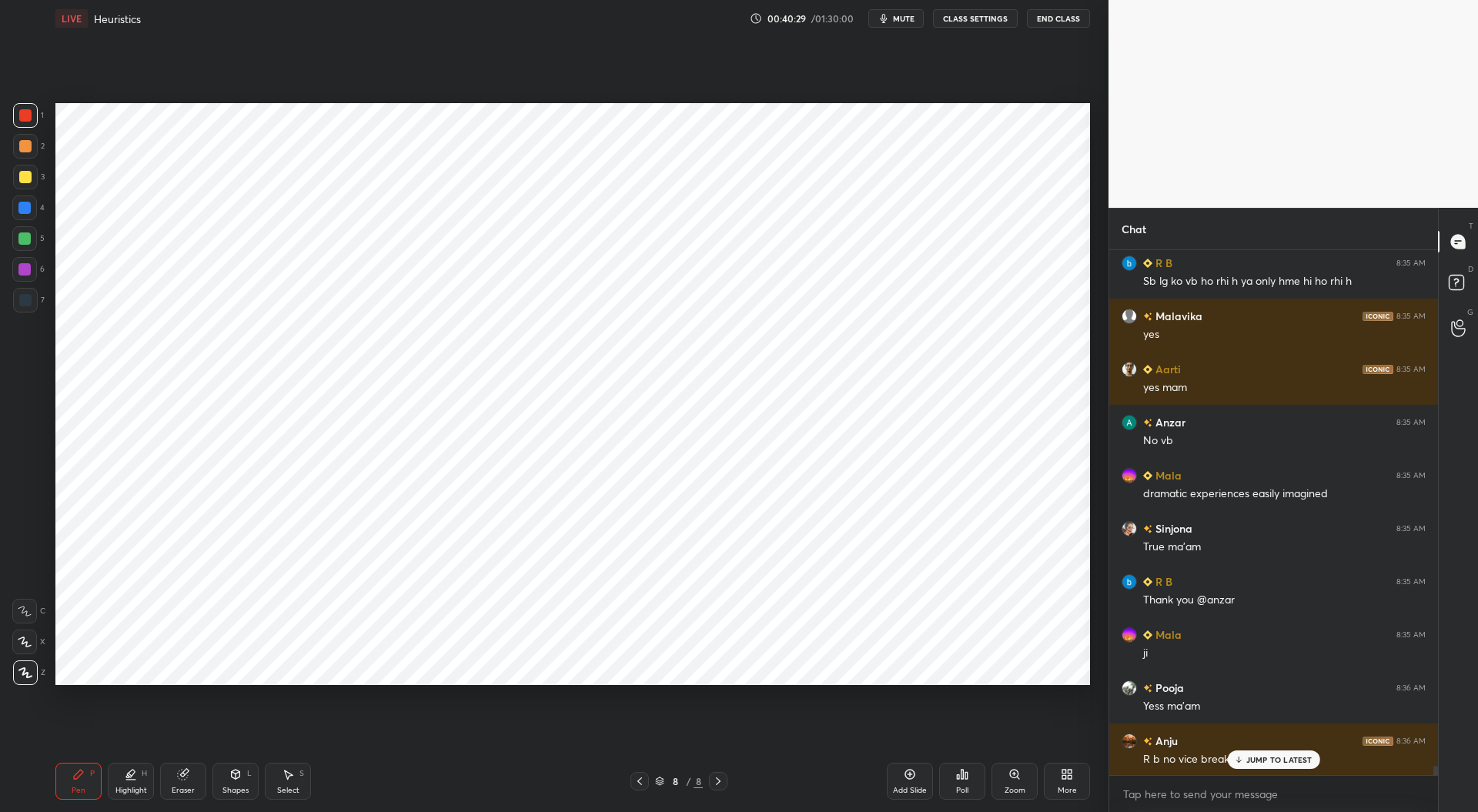
click at [30, 240] on div at bounding box center [25, 239] width 12 height 12
click at [28, 113] on div at bounding box center [26, 116] width 12 height 12
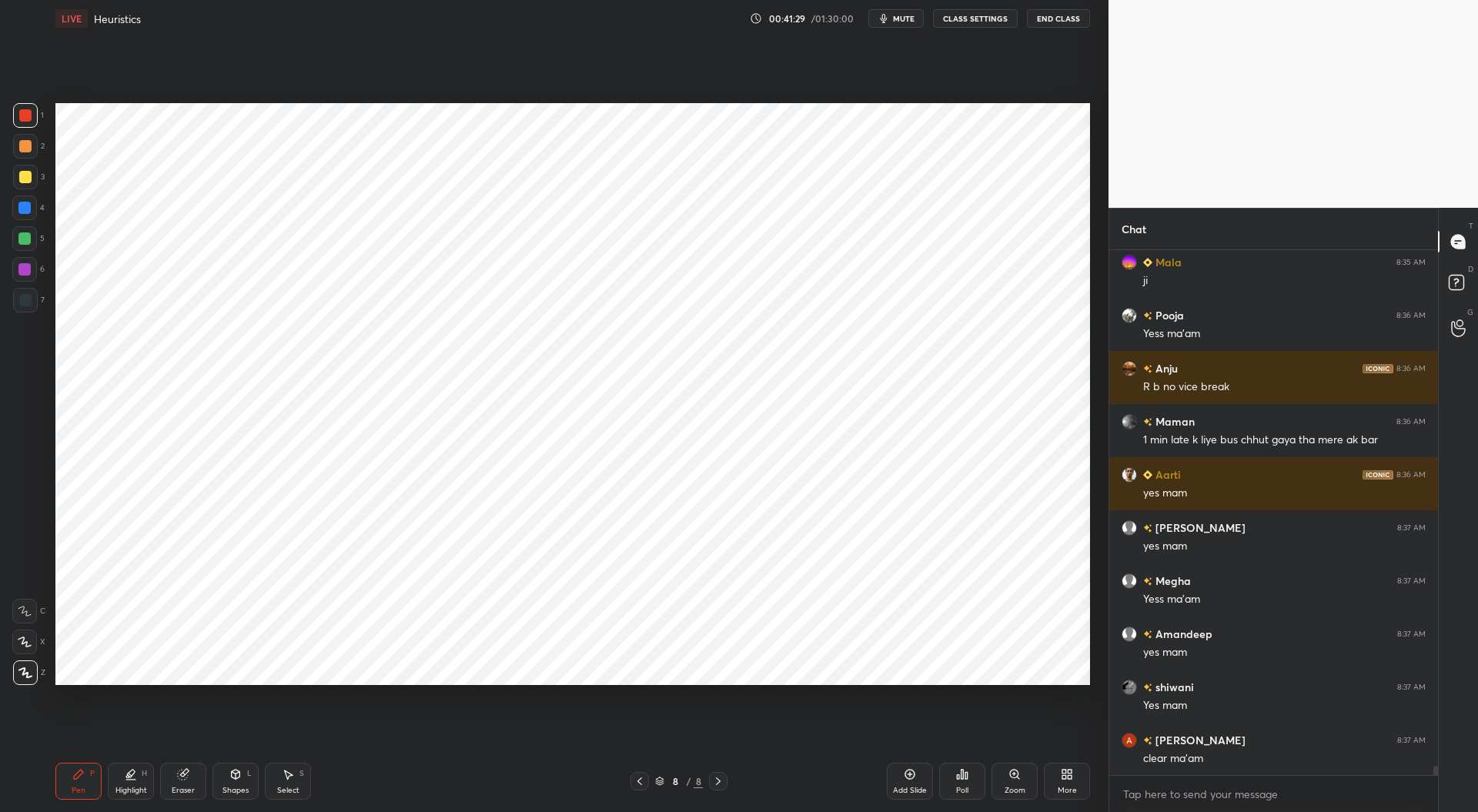
scroll to position [29746, 0]
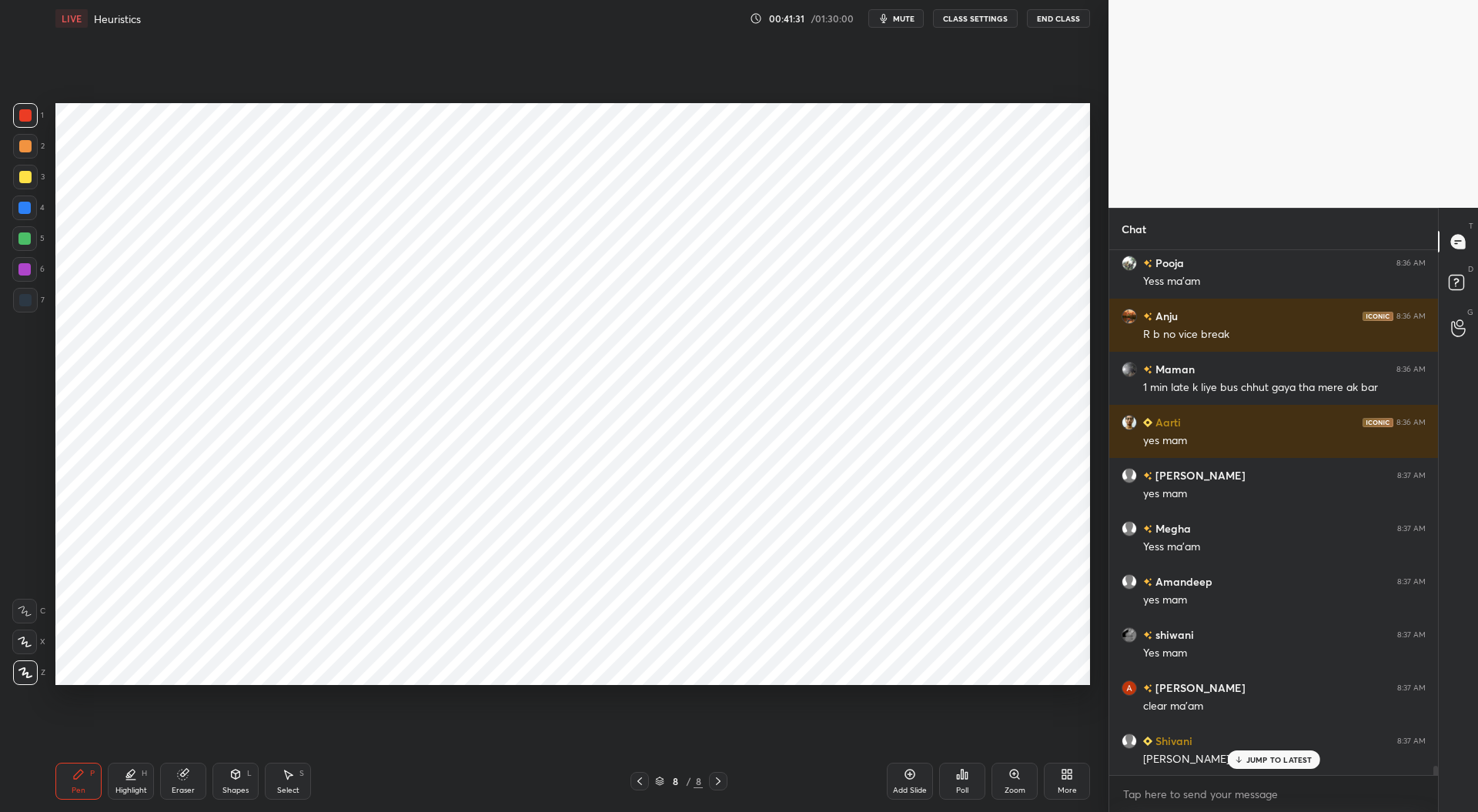
click at [722, 779] on icon at bounding box center [718, 781] width 12 height 12
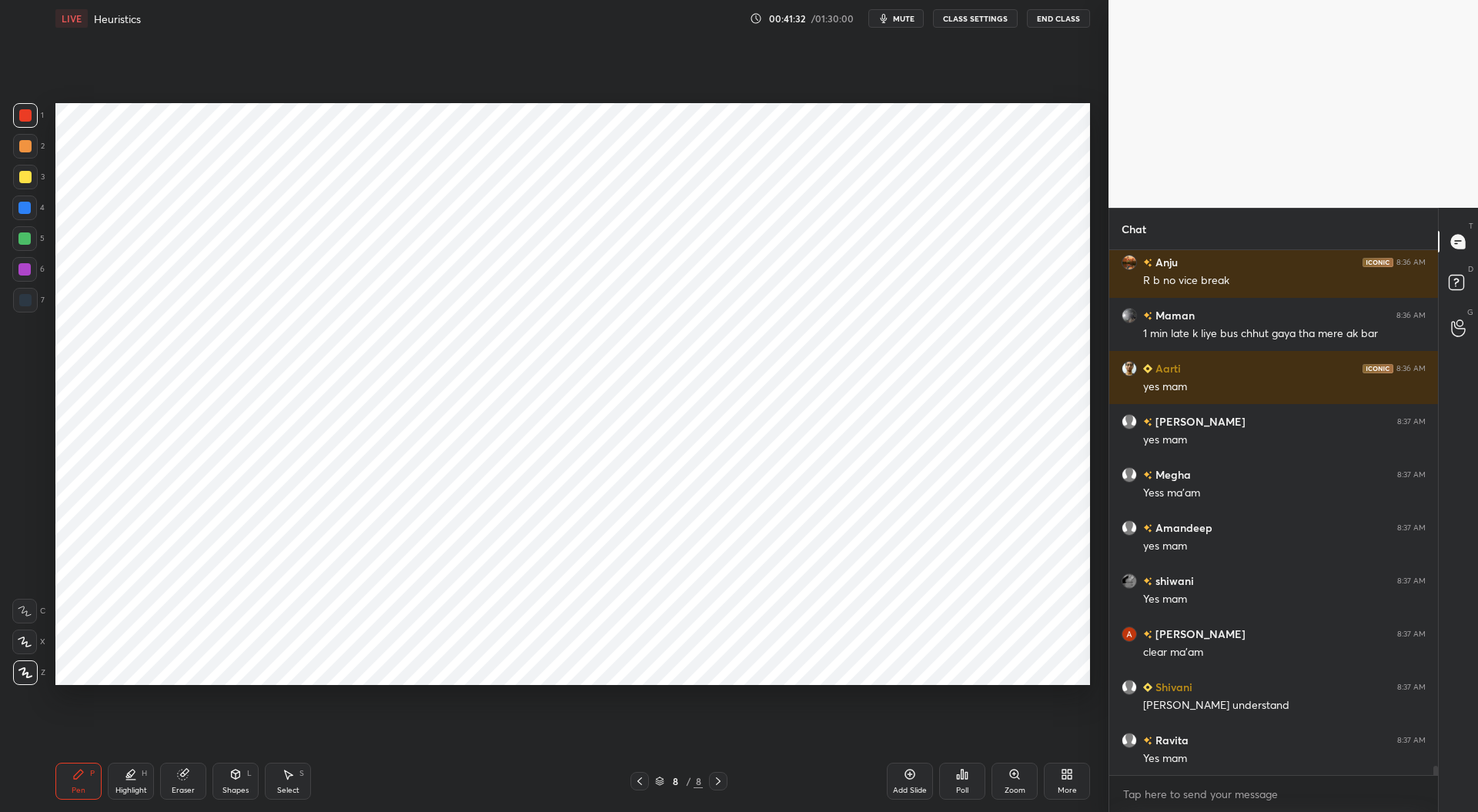
click at [921, 782] on div "Add Slide" at bounding box center [910, 781] width 46 height 37
click at [636, 784] on icon at bounding box center [640, 781] width 12 height 12
click at [639, 784] on icon at bounding box center [640, 781] width 12 height 12
click at [641, 784] on icon at bounding box center [640, 781] width 5 height 8
click at [641, 786] on icon at bounding box center [640, 781] width 12 height 12
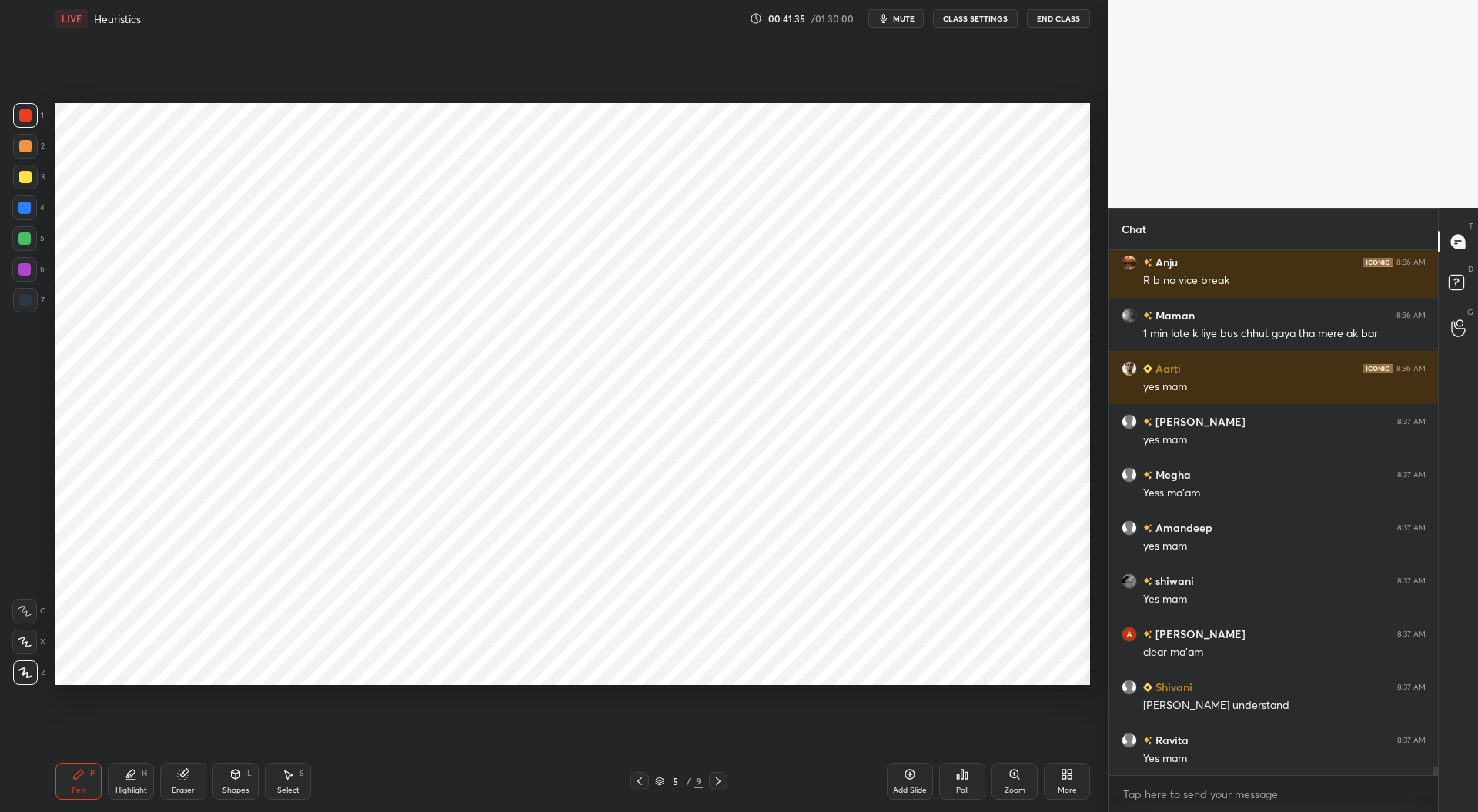
click at [642, 781] on icon at bounding box center [640, 781] width 12 height 12
click at [647, 775] on div at bounding box center [640, 781] width 19 height 19
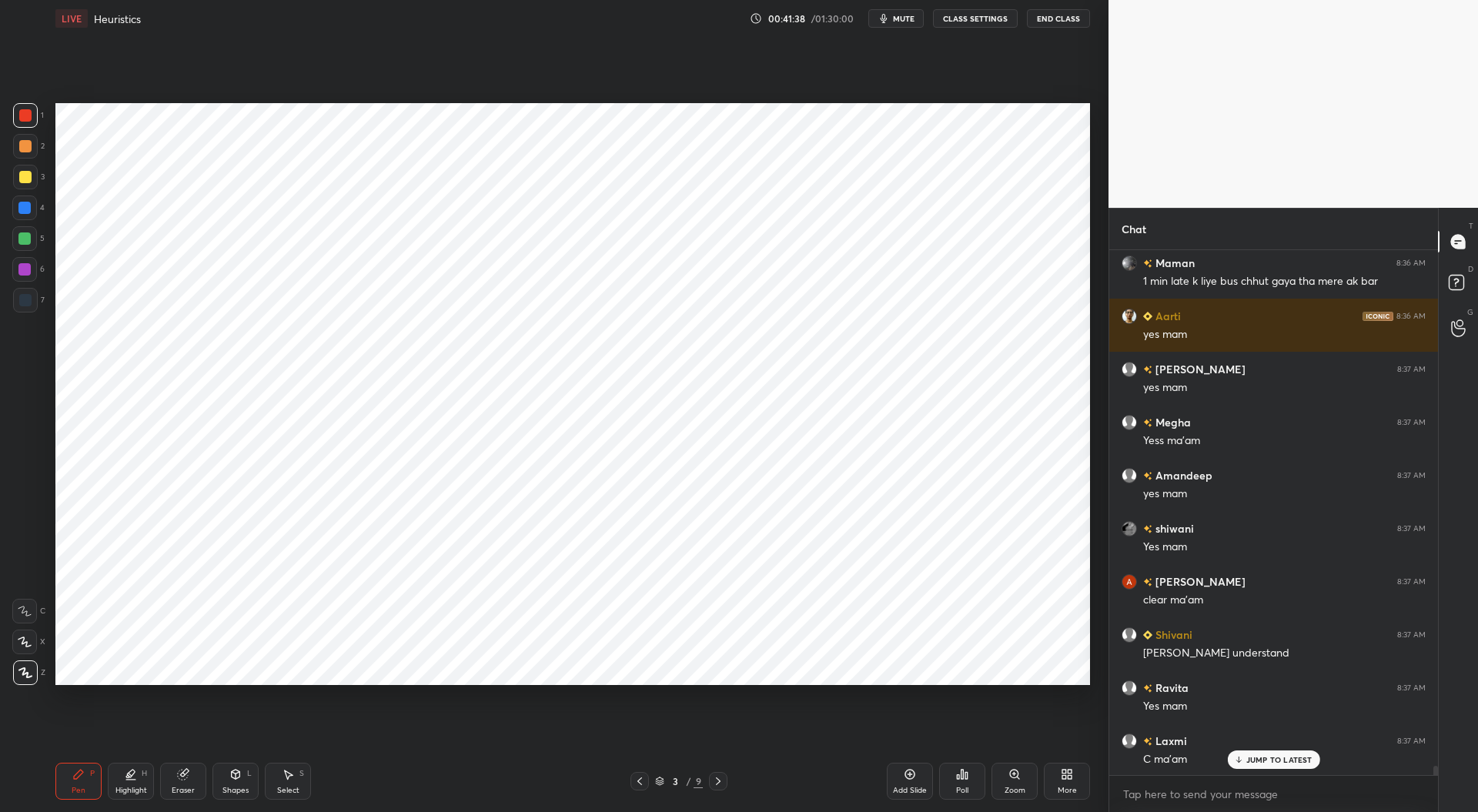
scroll to position [29889, 0]
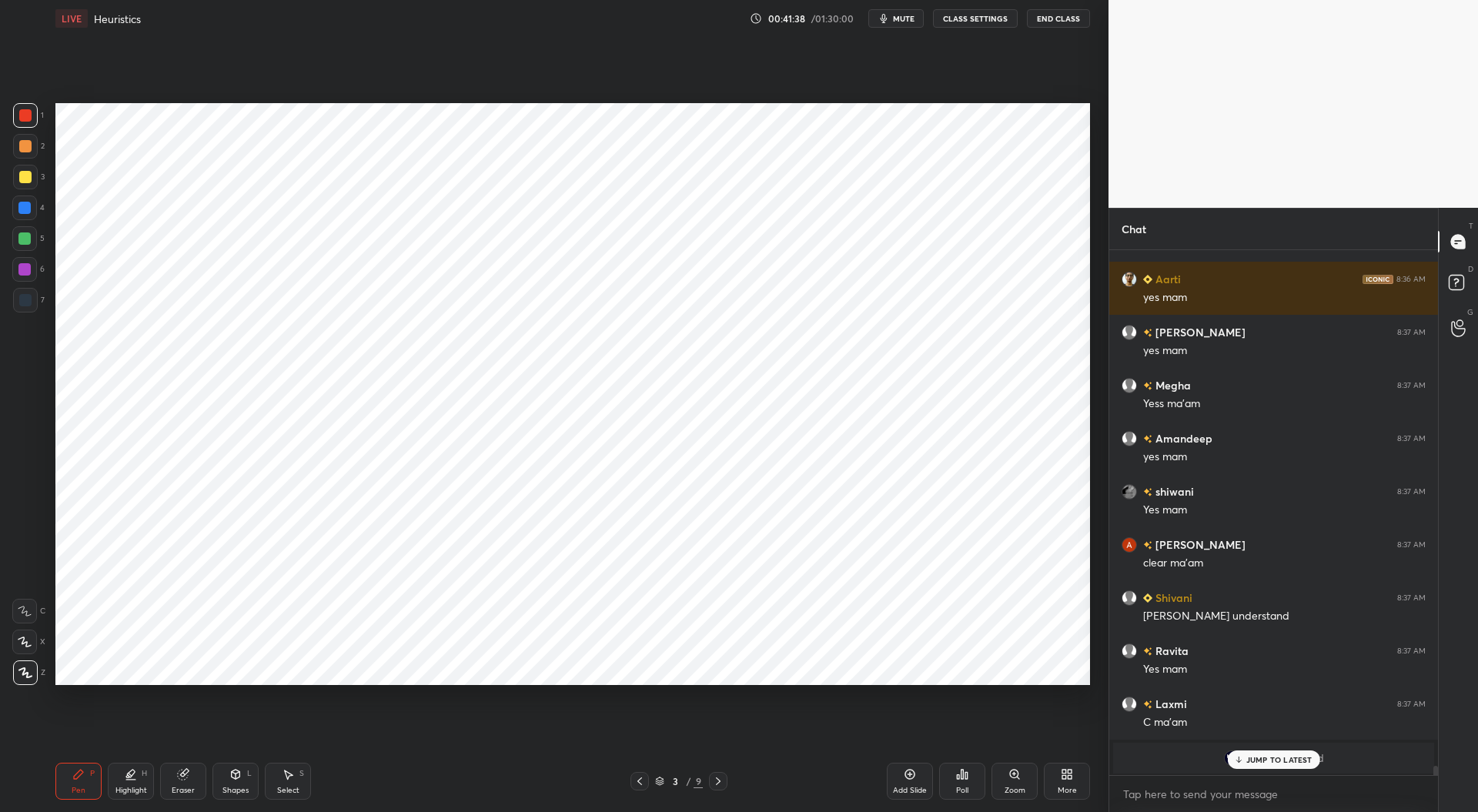
click at [722, 785] on icon at bounding box center [718, 781] width 12 height 12
click at [724, 783] on icon at bounding box center [718, 781] width 12 height 12
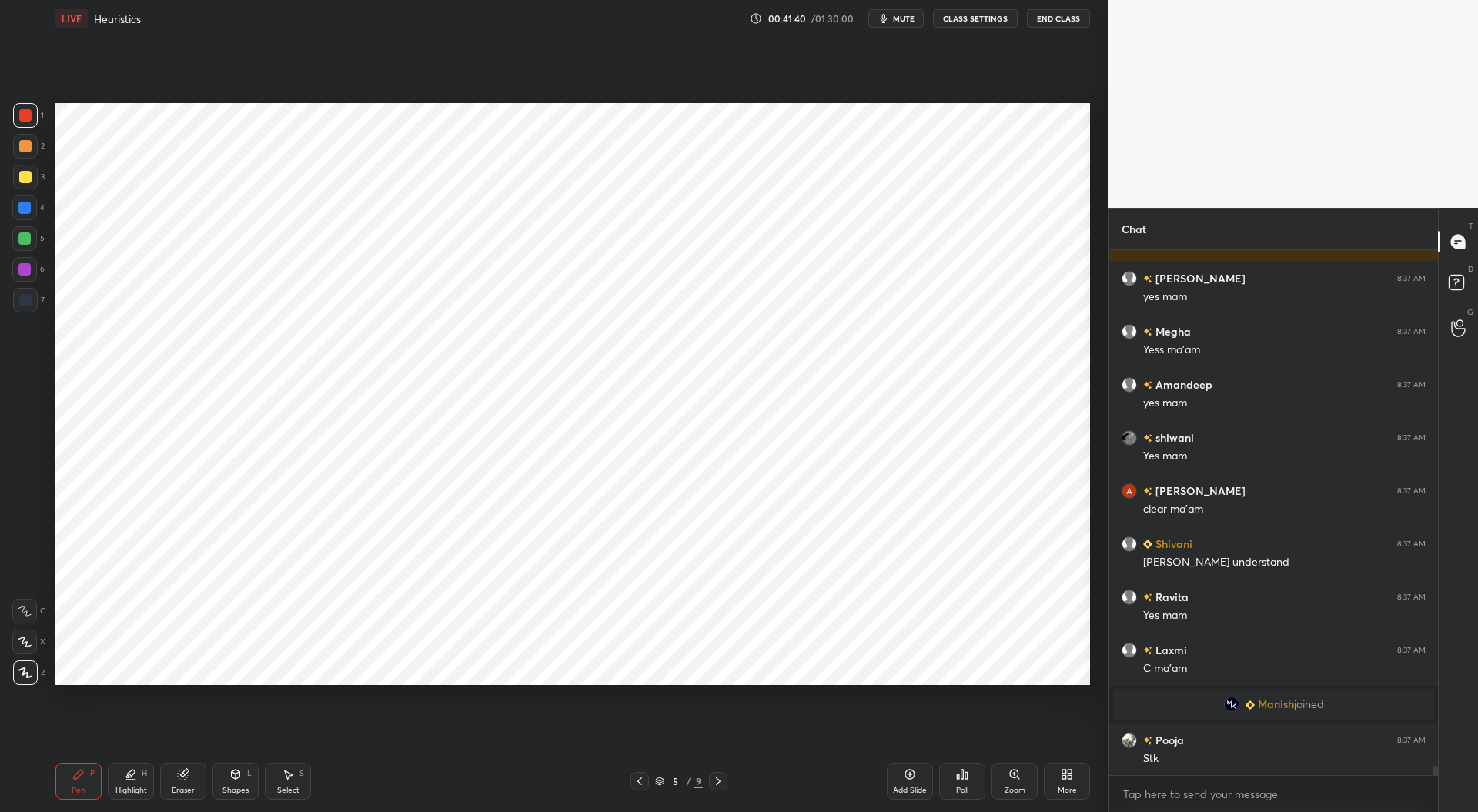
click at [718, 784] on icon at bounding box center [718, 781] width 12 height 12
click at [713, 785] on icon at bounding box center [718, 781] width 12 height 12
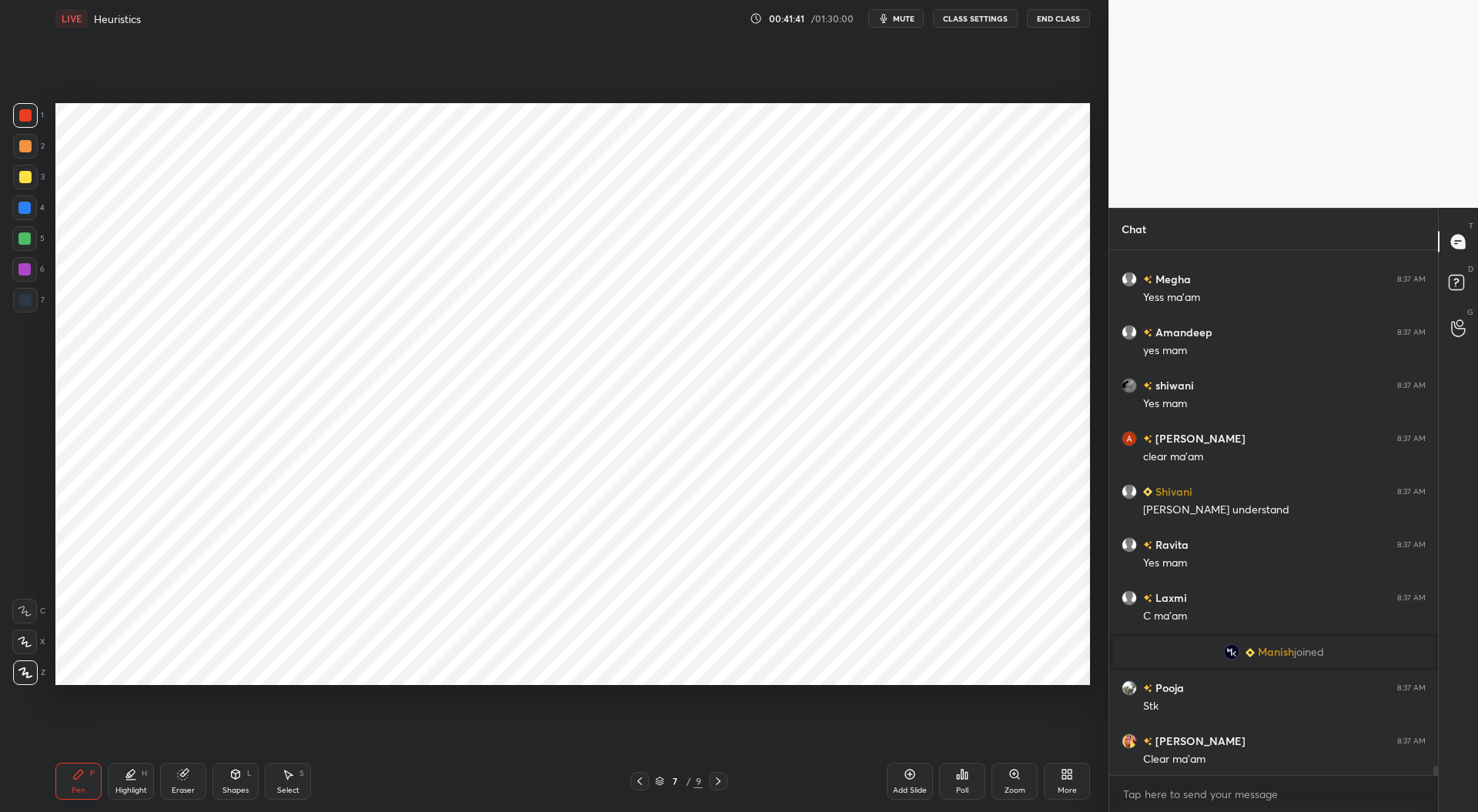
click at [711, 787] on div at bounding box center [718, 781] width 19 height 19
click at [715, 788] on div at bounding box center [718, 781] width 19 height 19
click at [646, 783] on div at bounding box center [640, 781] width 19 height 19
click at [722, 782] on icon at bounding box center [718, 781] width 12 height 12
click at [31, 299] on div at bounding box center [26, 300] width 12 height 12
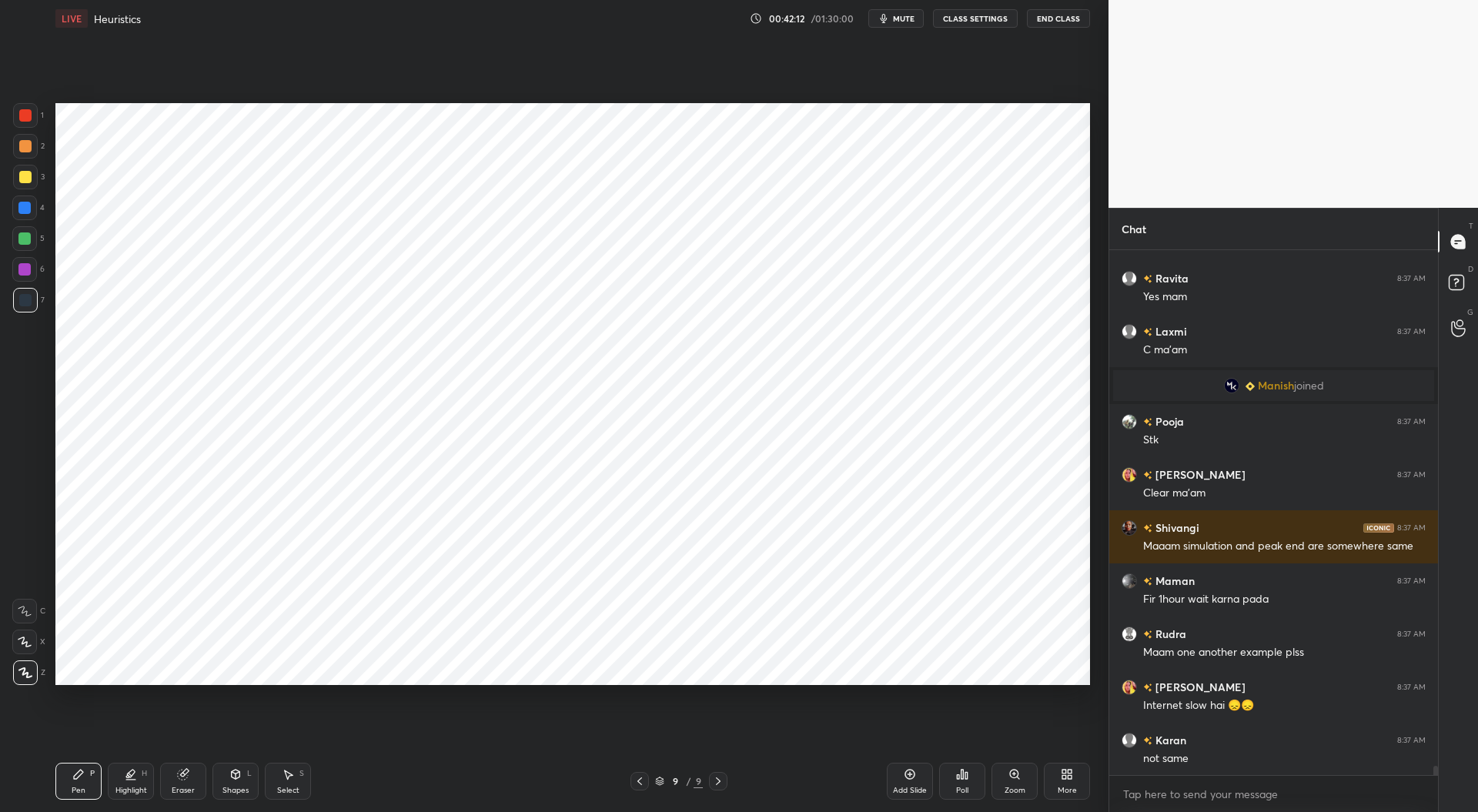
scroll to position [30314, 0]
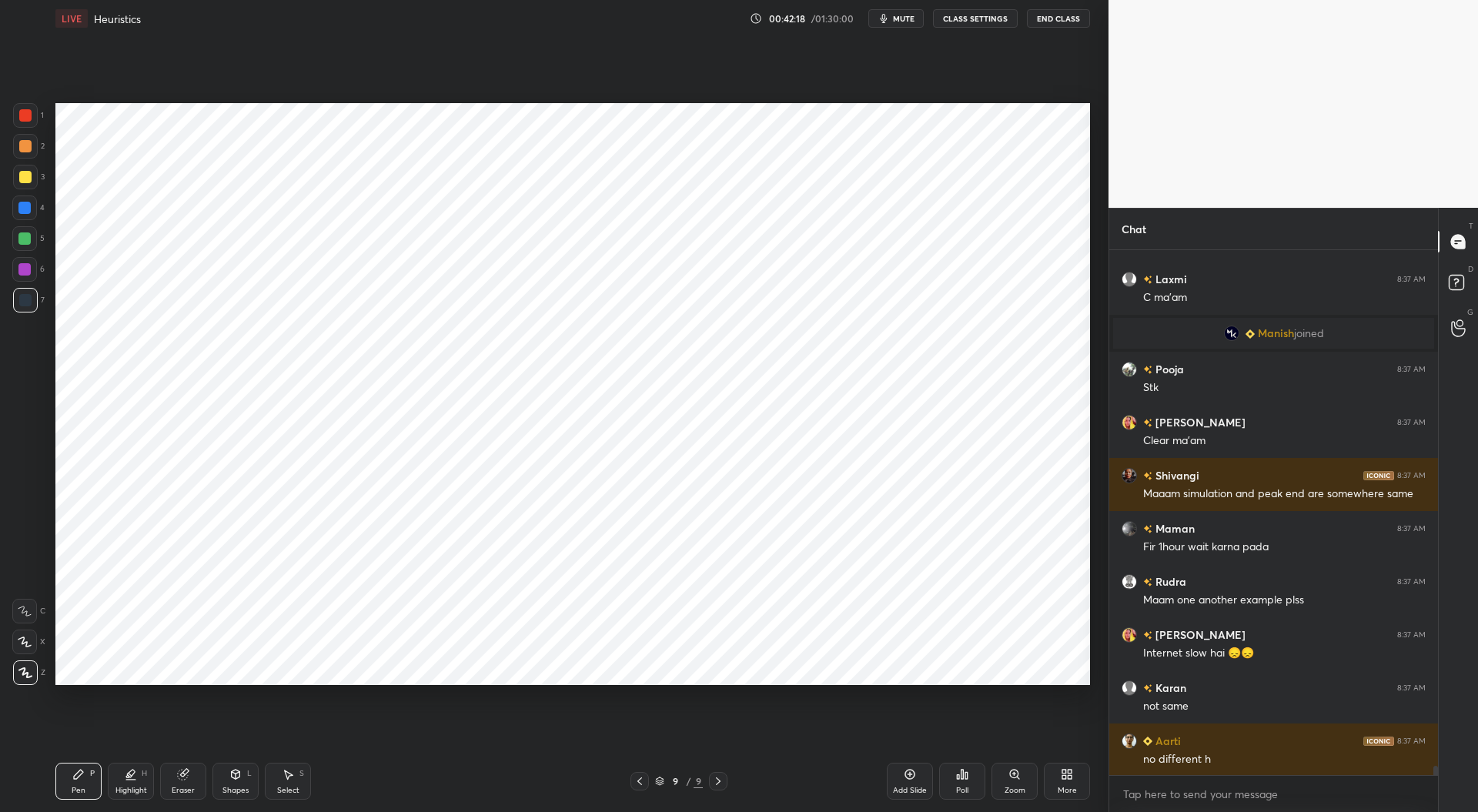
click at [642, 776] on icon at bounding box center [640, 781] width 12 height 12
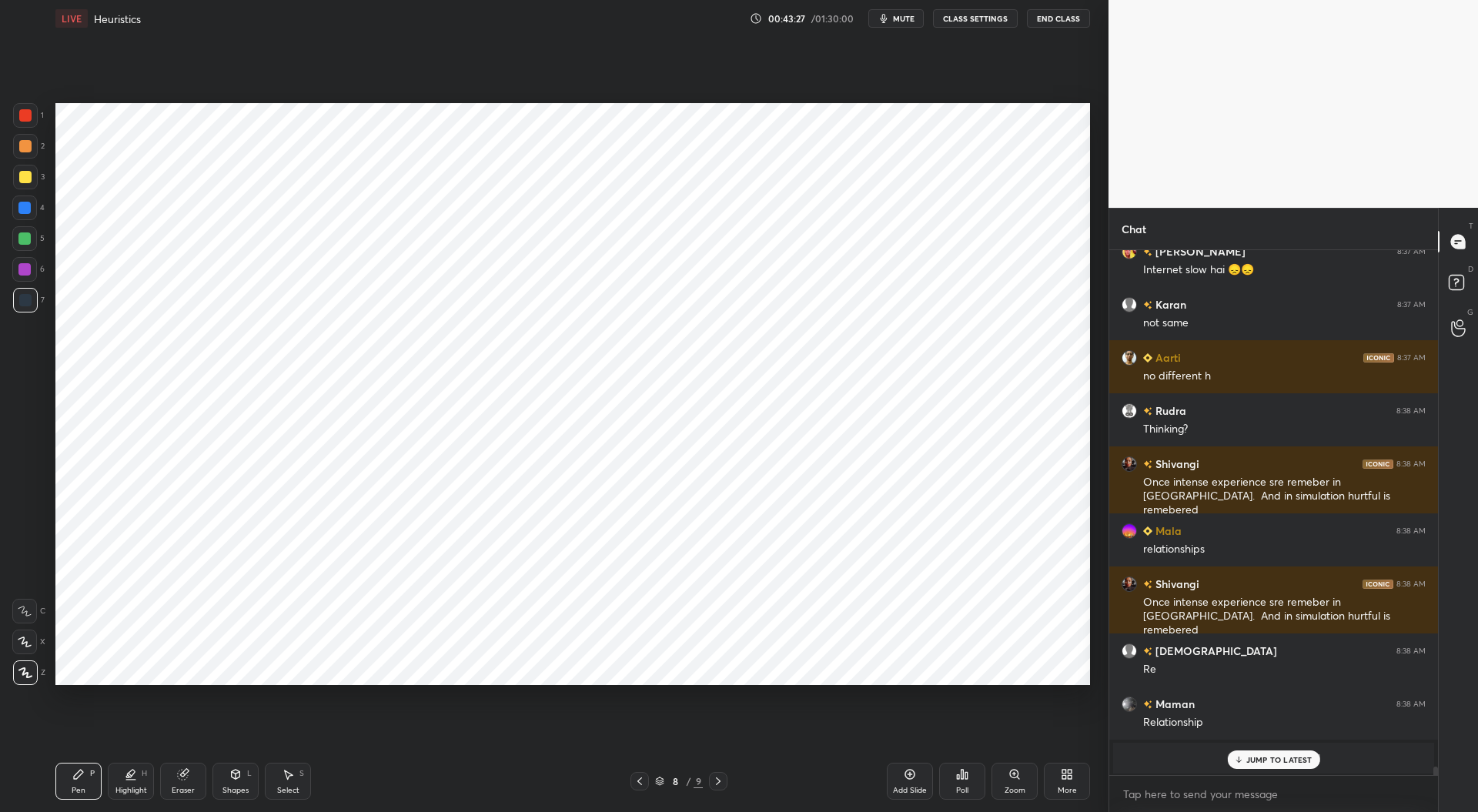
scroll to position [30752, 0]
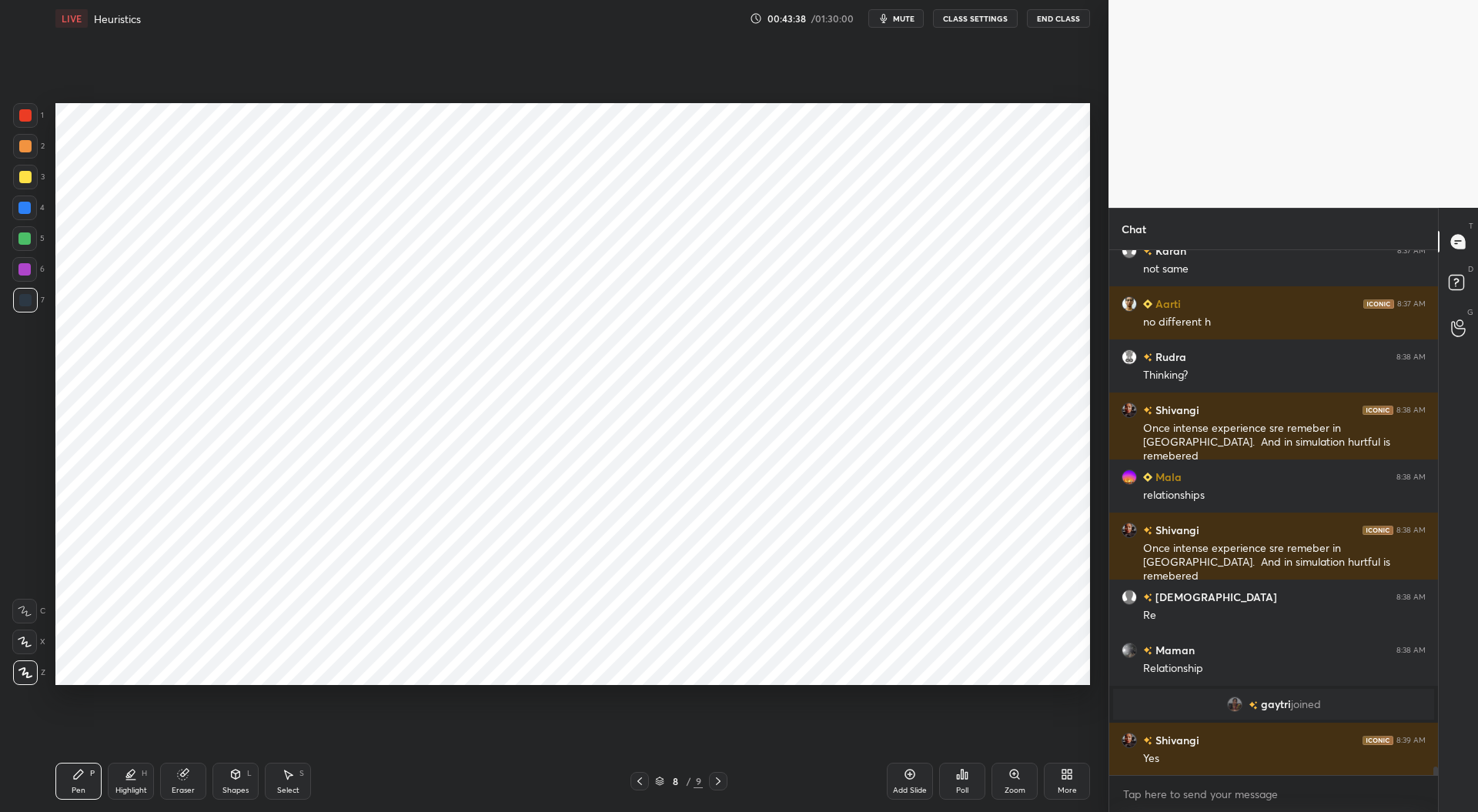
click at [724, 782] on icon at bounding box center [718, 781] width 12 height 12
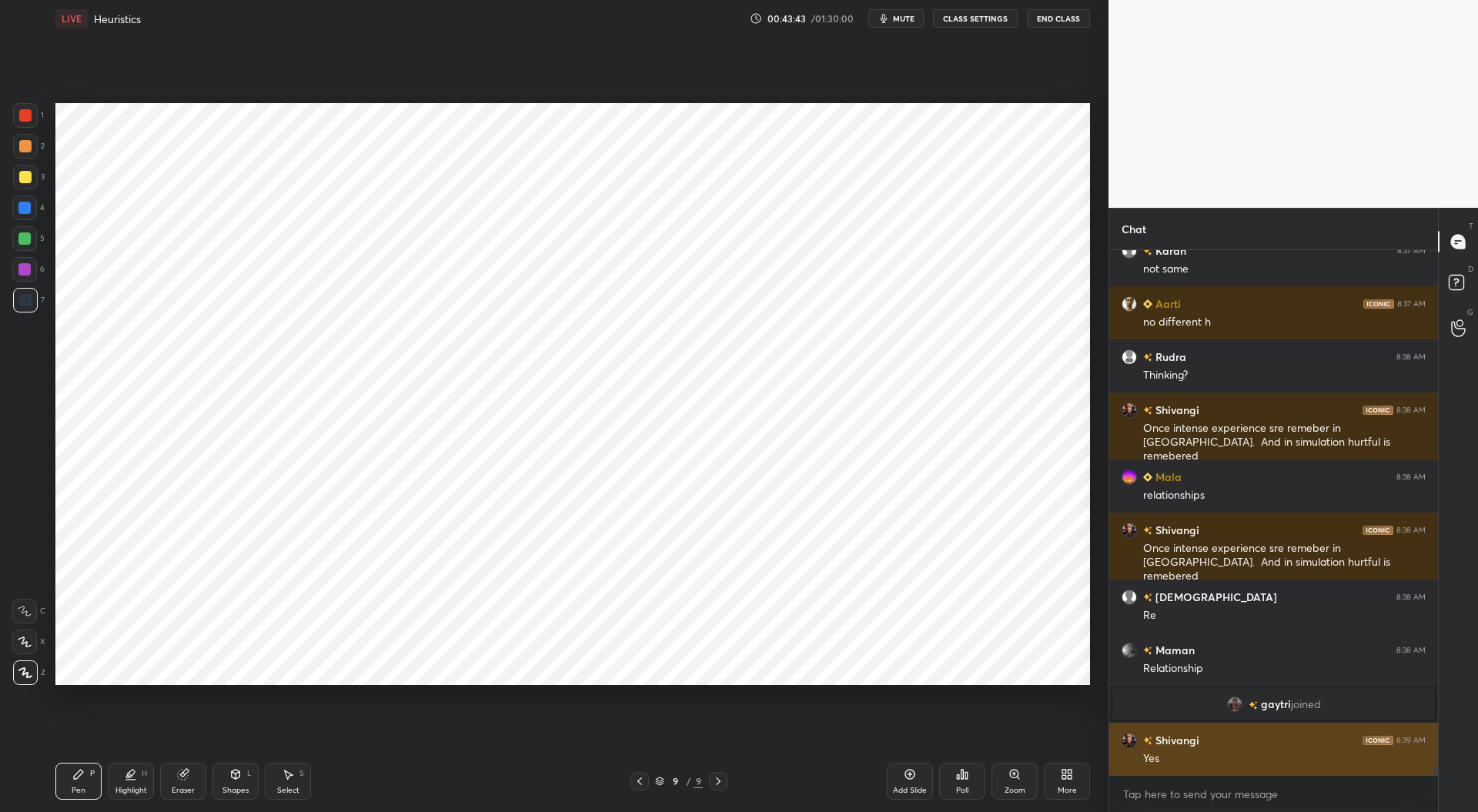
click at [1143, 748] on div "grid" at bounding box center [1148, 740] width 9 height 16
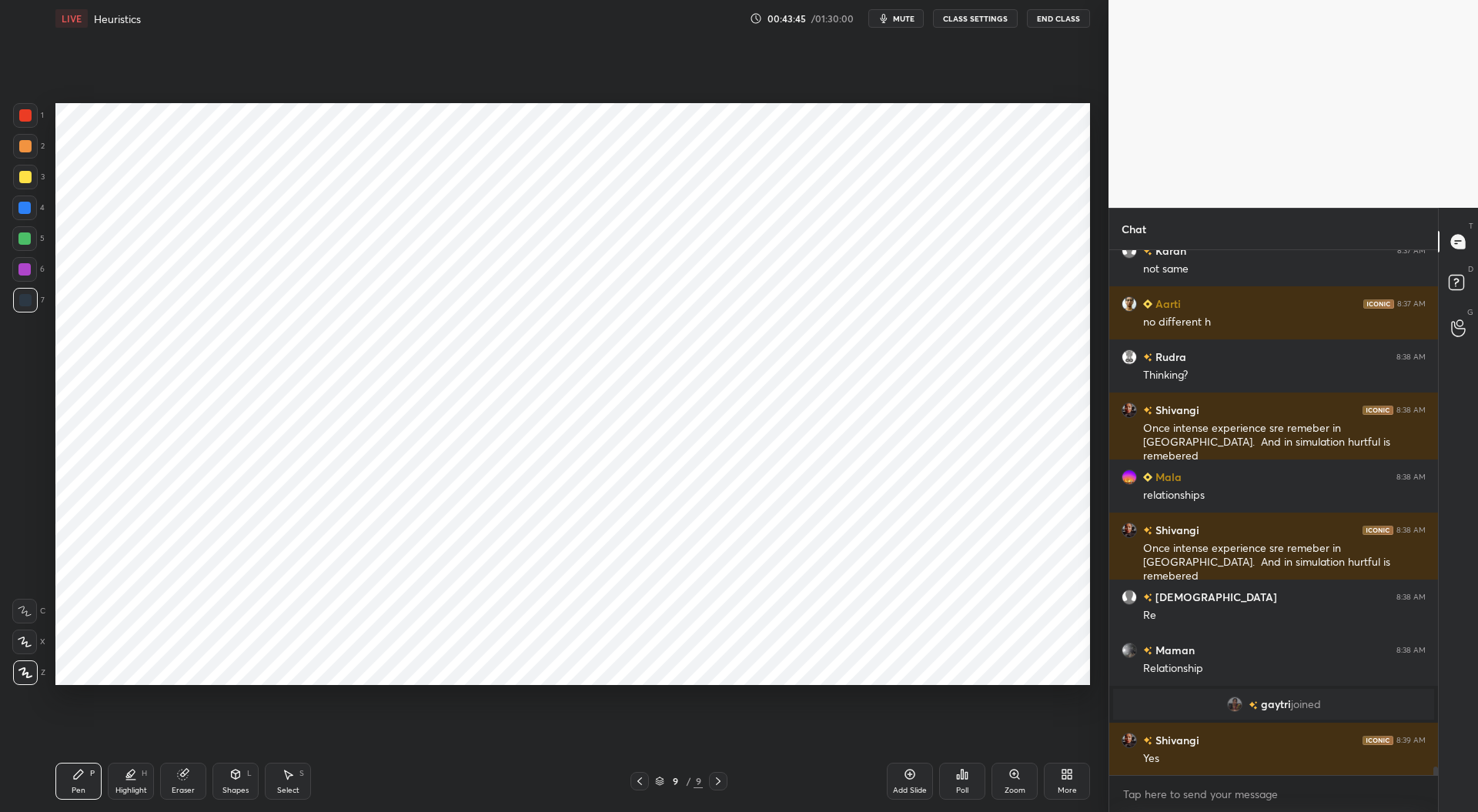
click at [638, 782] on icon at bounding box center [640, 781] width 12 height 12
click at [634, 781] on icon at bounding box center [640, 781] width 12 height 12
click at [642, 781] on icon at bounding box center [640, 781] width 12 height 12
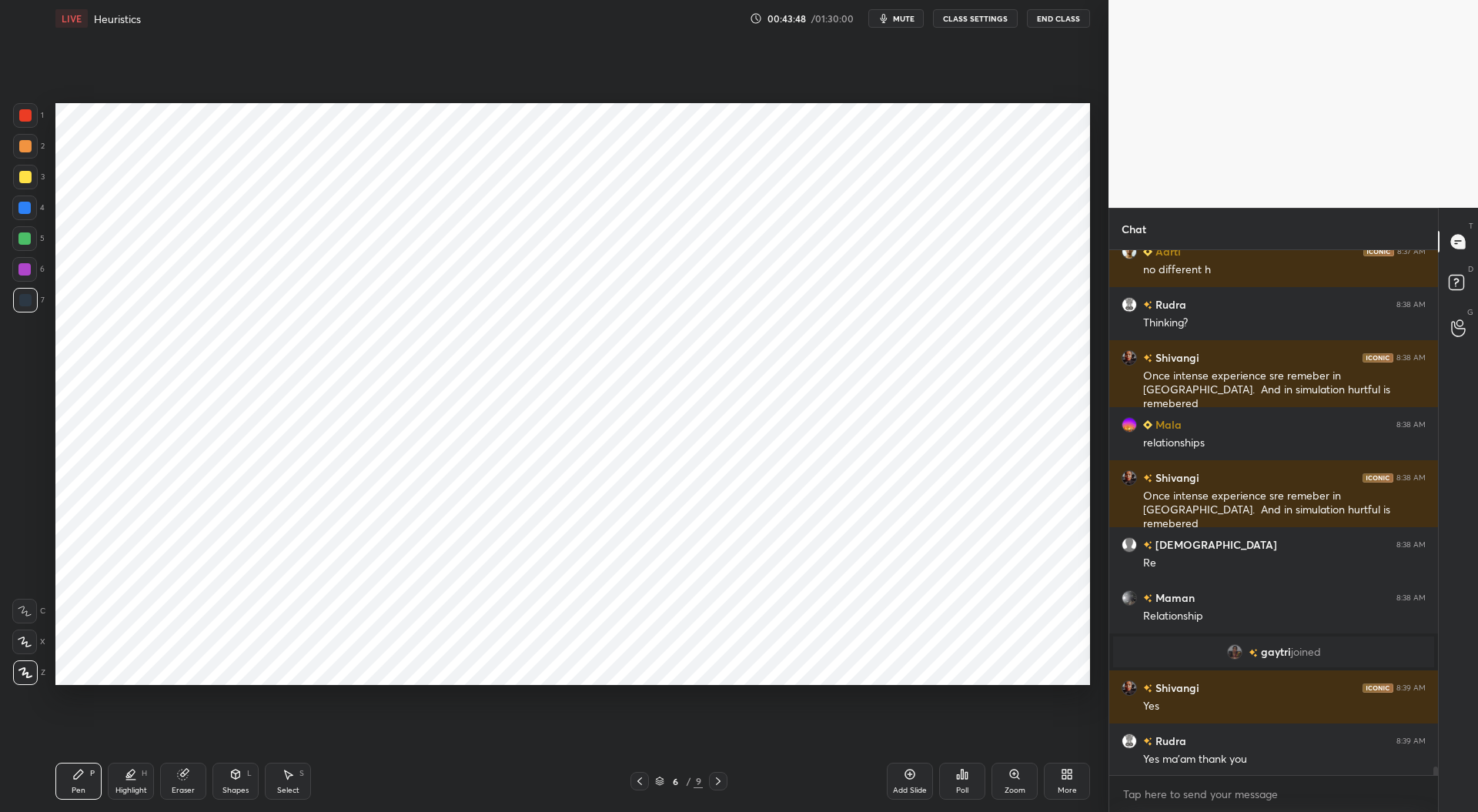
click at [644, 782] on icon at bounding box center [640, 781] width 12 height 12
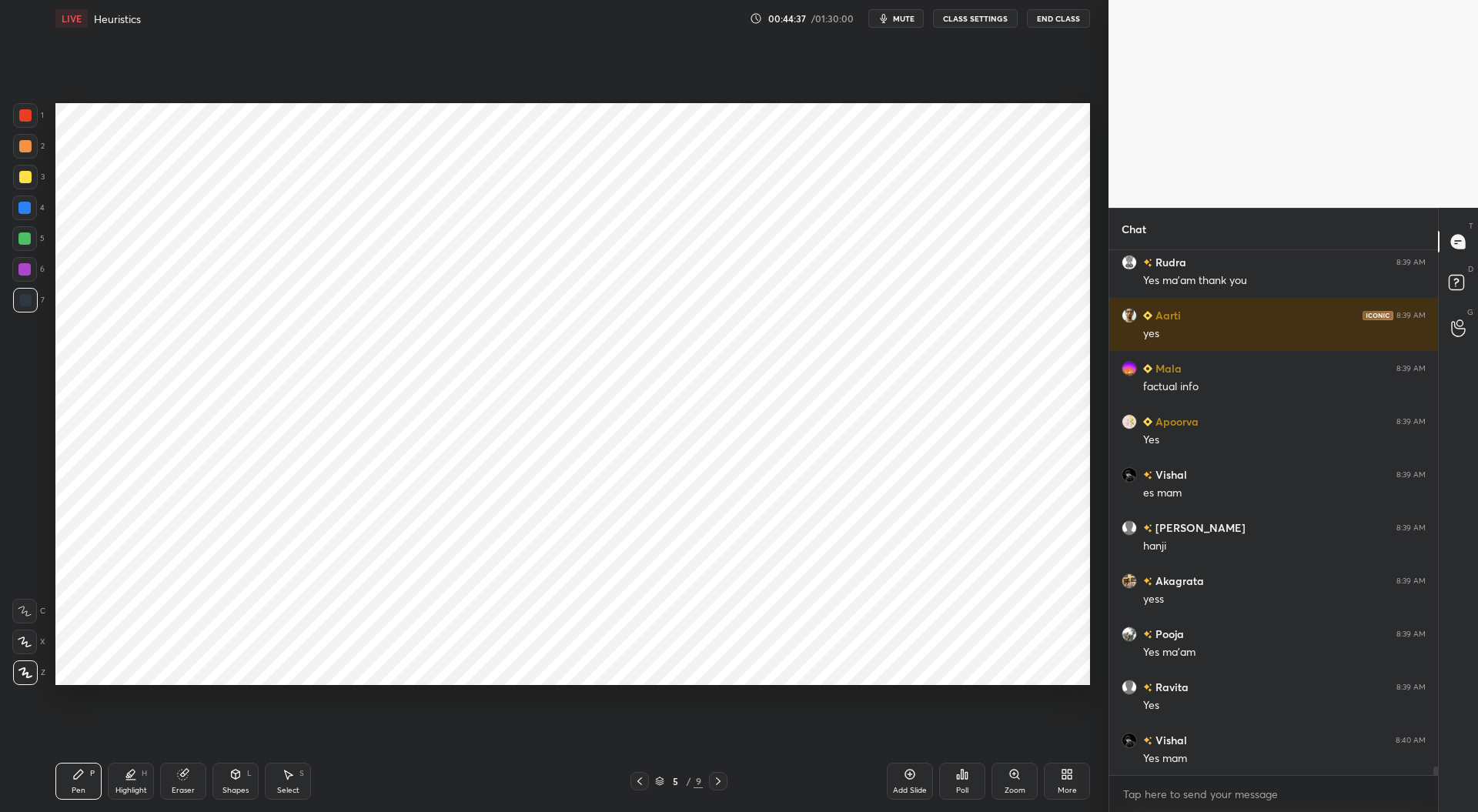
scroll to position [31335, 0]
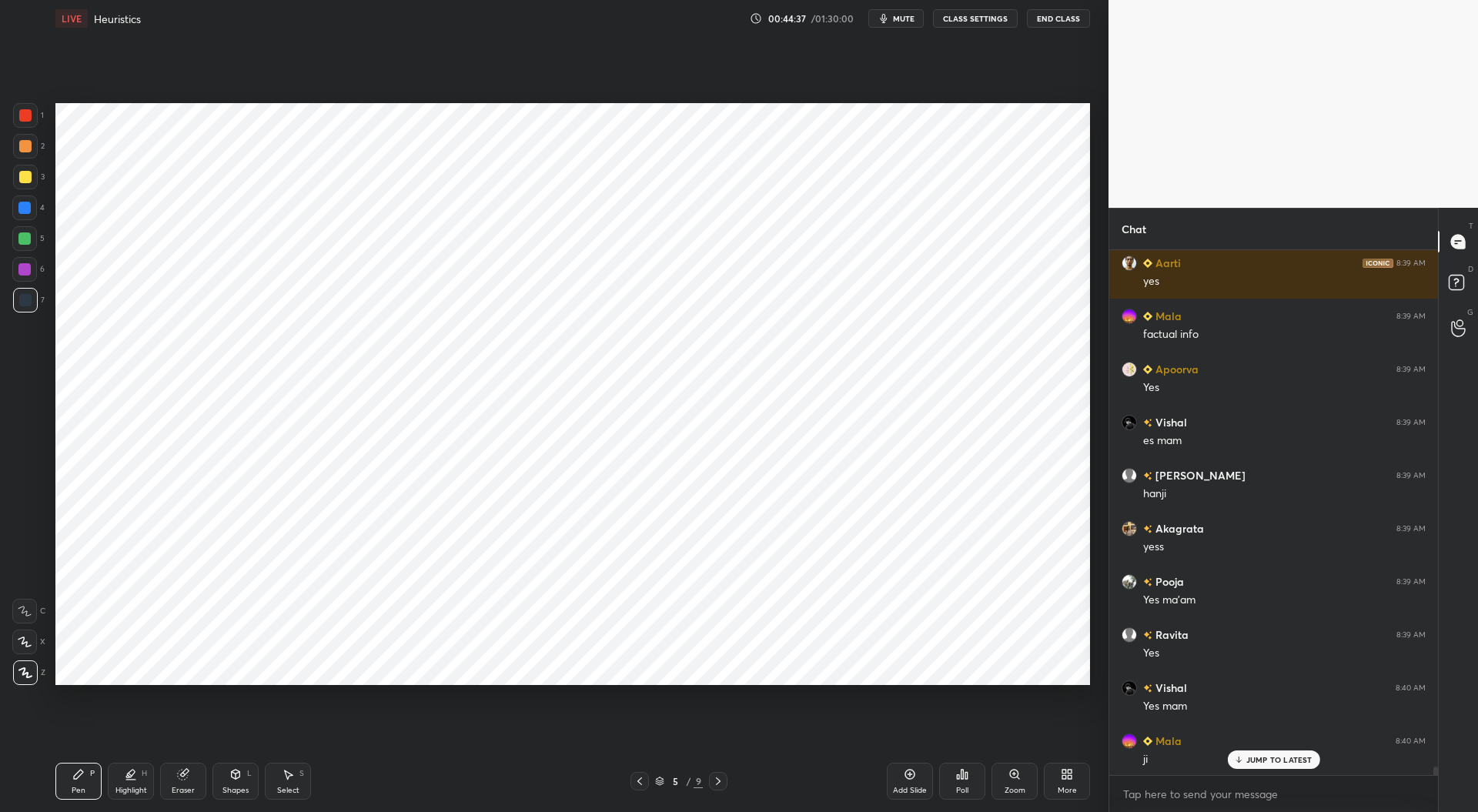
click at [723, 778] on icon at bounding box center [718, 781] width 12 height 12
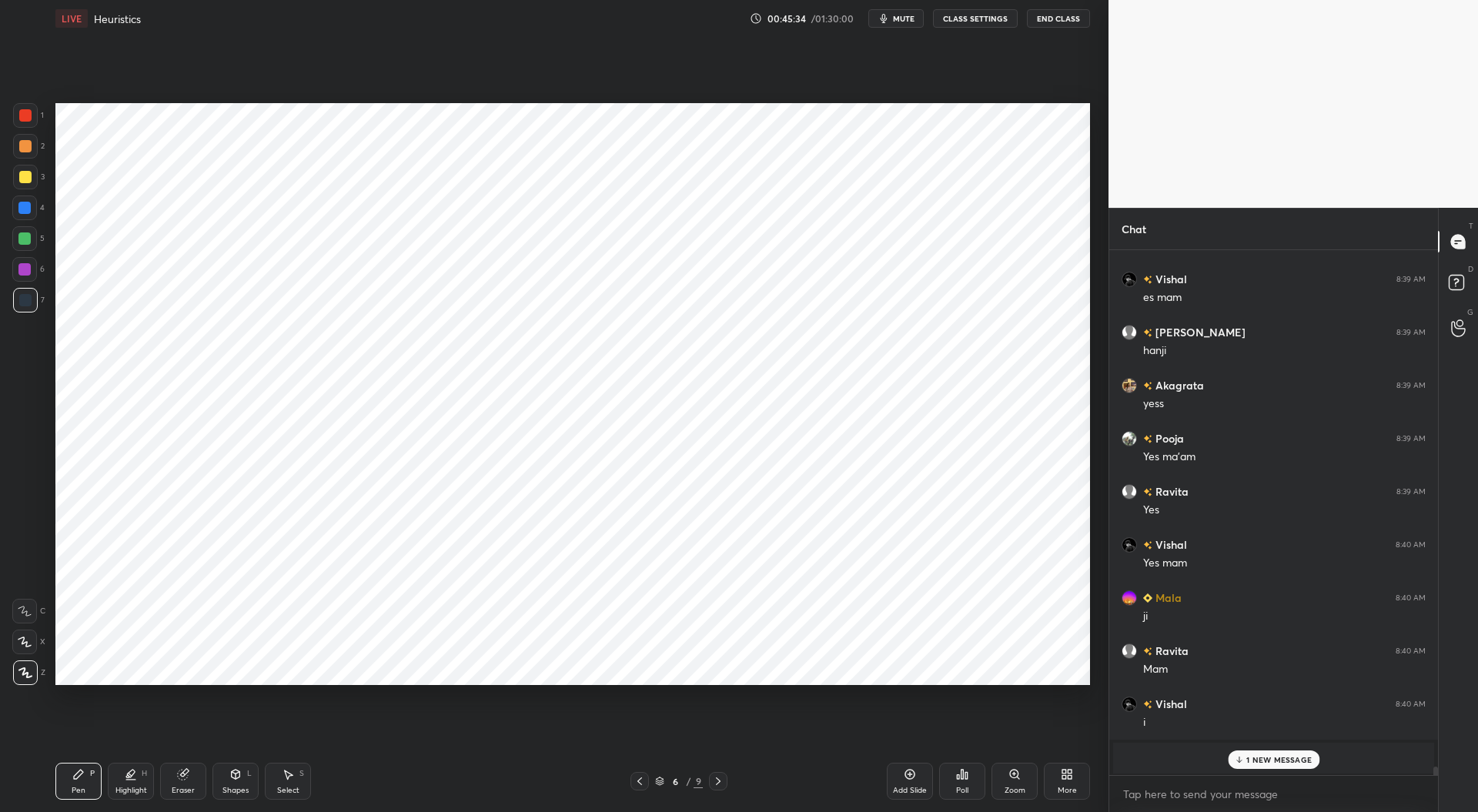
scroll to position [31532, 0]
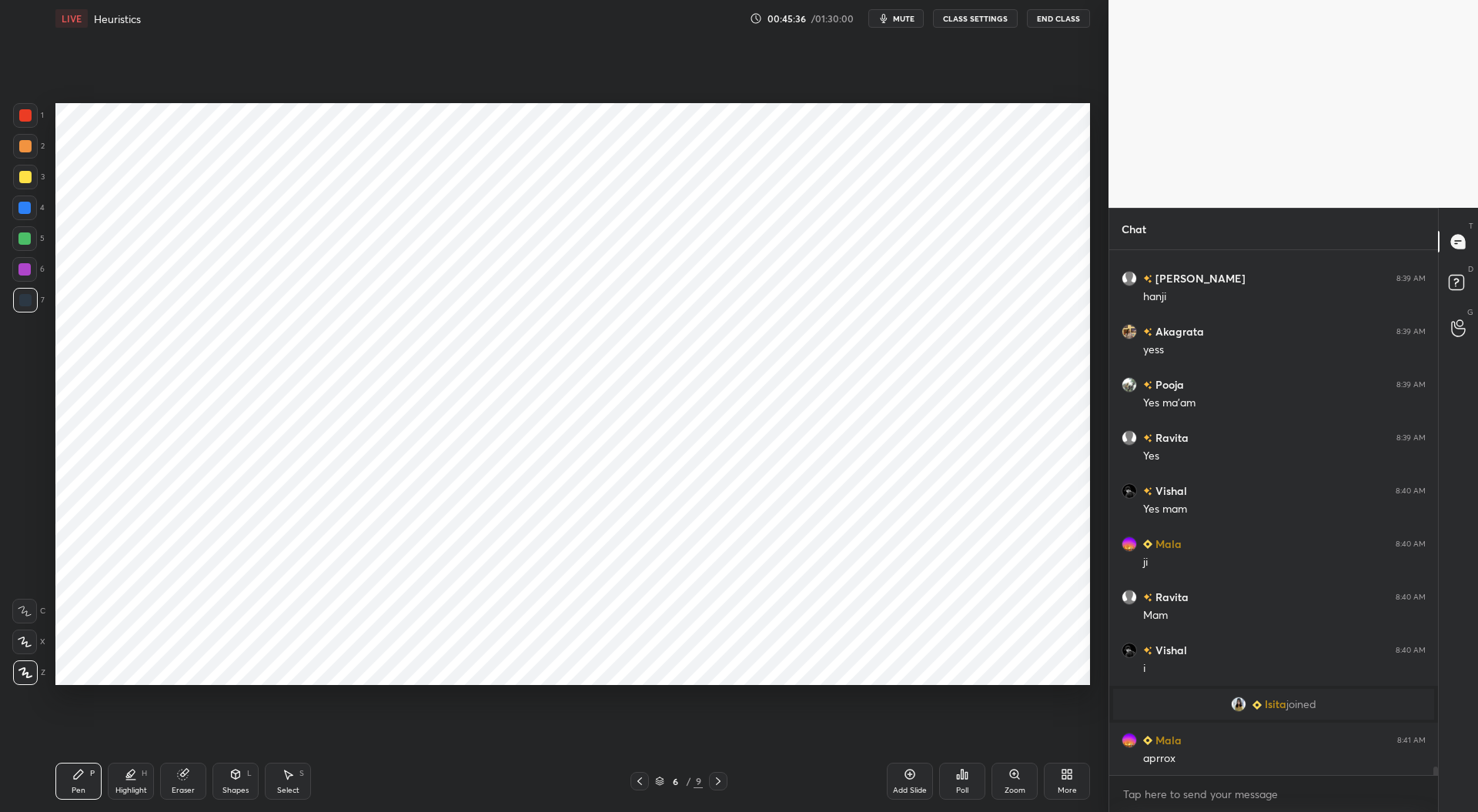
click at [720, 778] on icon at bounding box center [718, 781] width 12 height 12
click at [721, 782] on icon at bounding box center [718, 781] width 12 height 12
click at [722, 781] on icon at bounding box center [718, 781] width 12 height 12
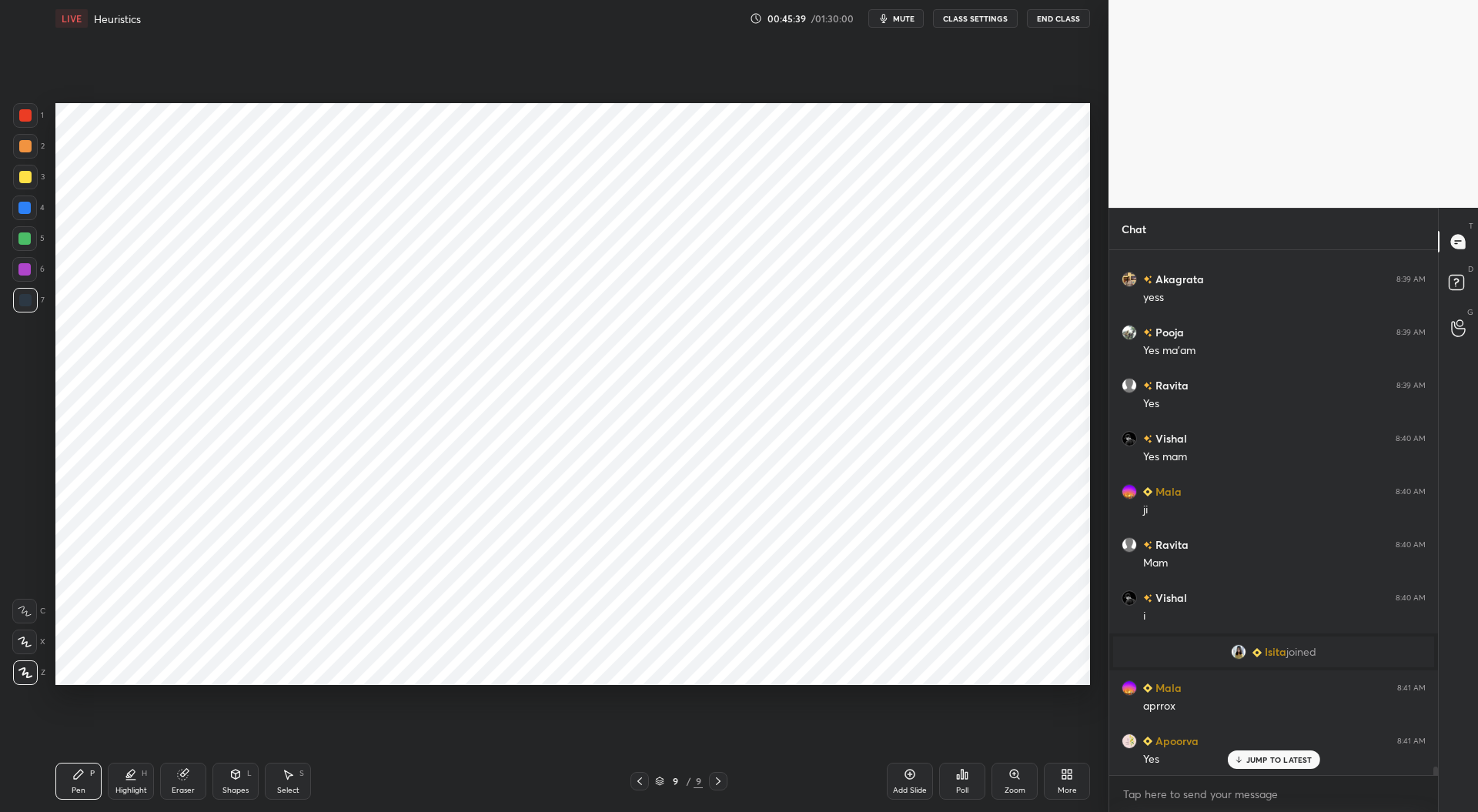
scroll to position [31638, 0]
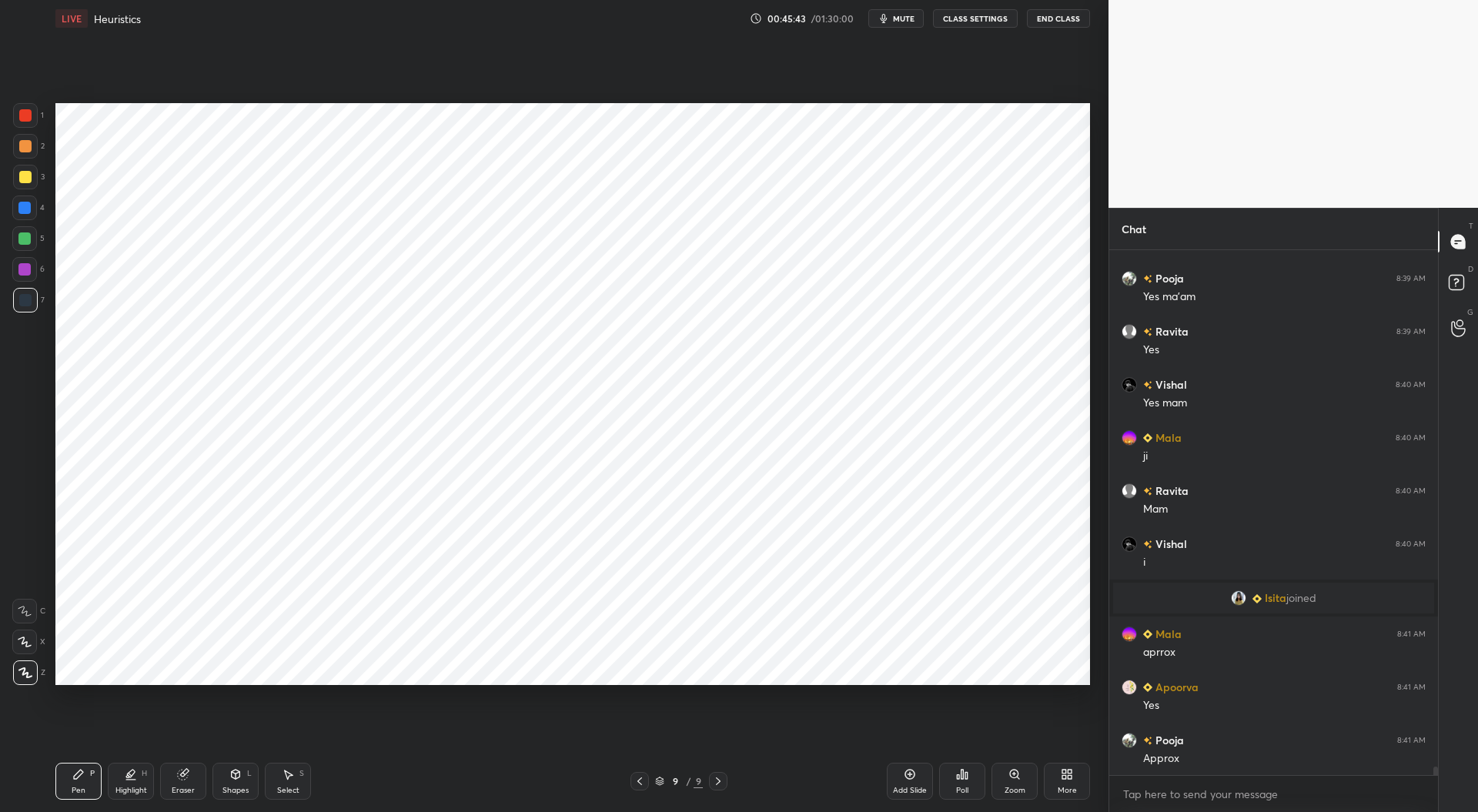
click at [26, 208] on div at bounding box center [25, 207] width 12 height 12
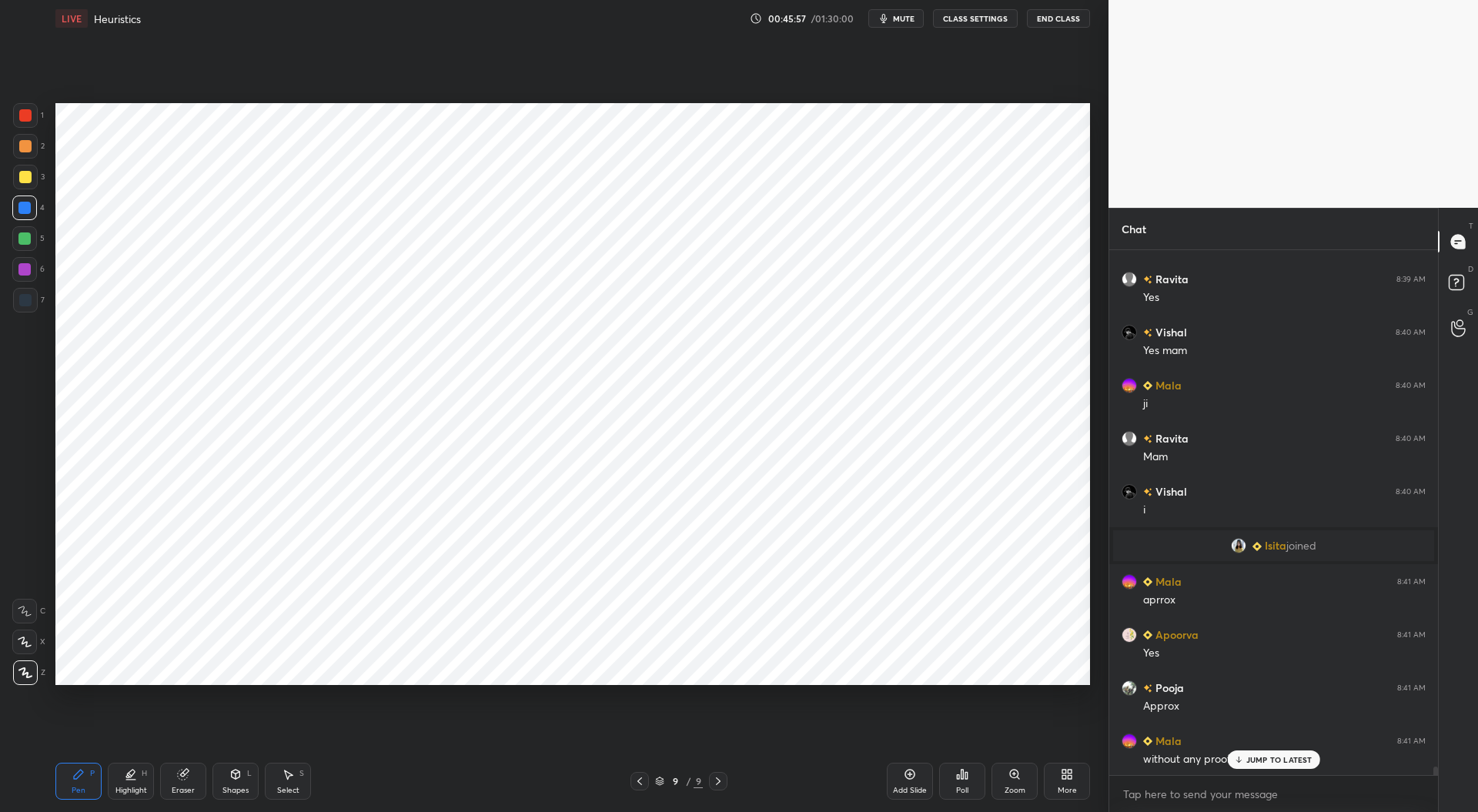
scroll to position [31727, 0]
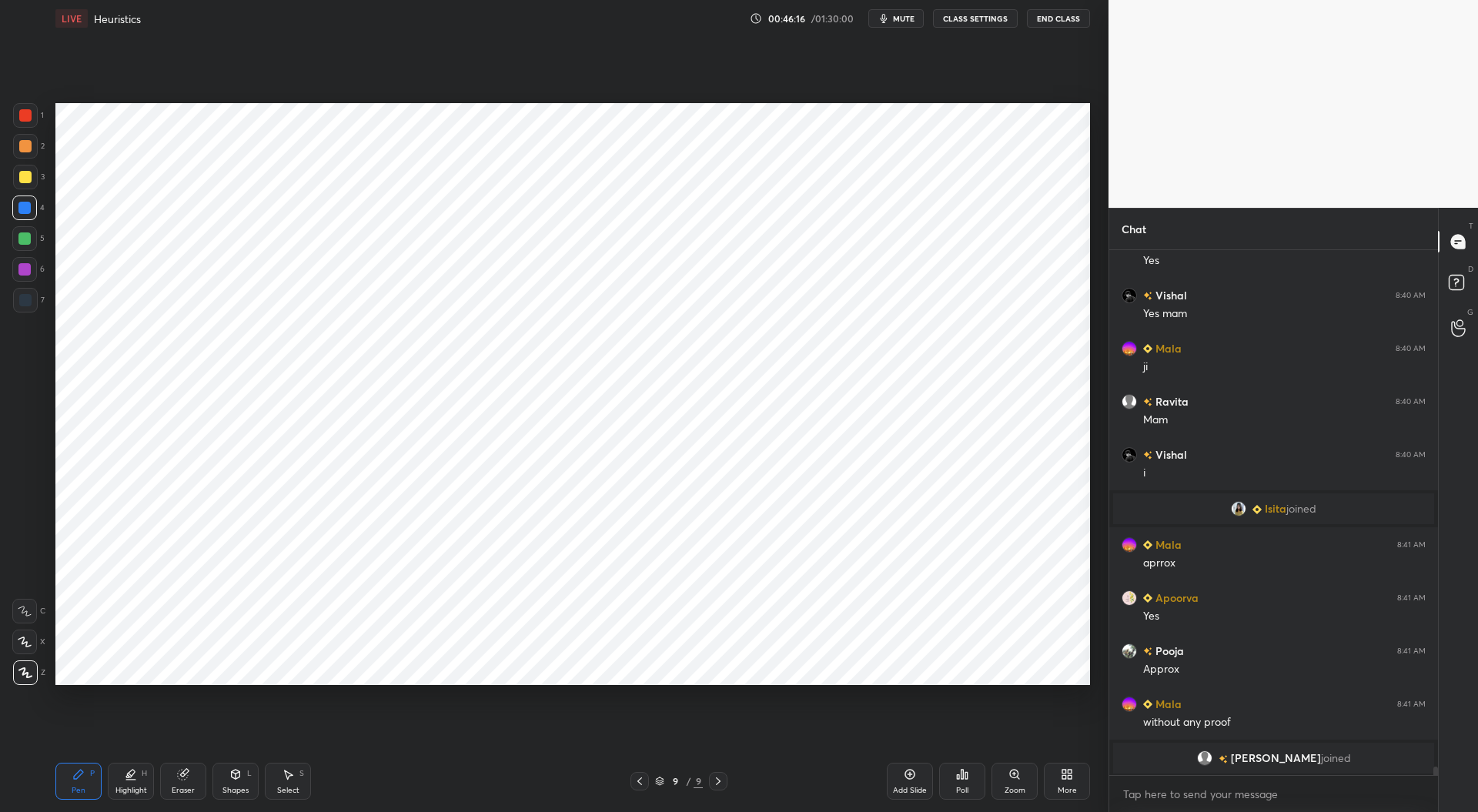
click at [28, 241] on div at bounding box center [25, 239] width 12 height 12
click at [181, 776] on icon at bounding box center [183, 774] width 10 height 10
click at [76, 786] on div "Pen" at bounding box center [79, 790] width 14 height 8
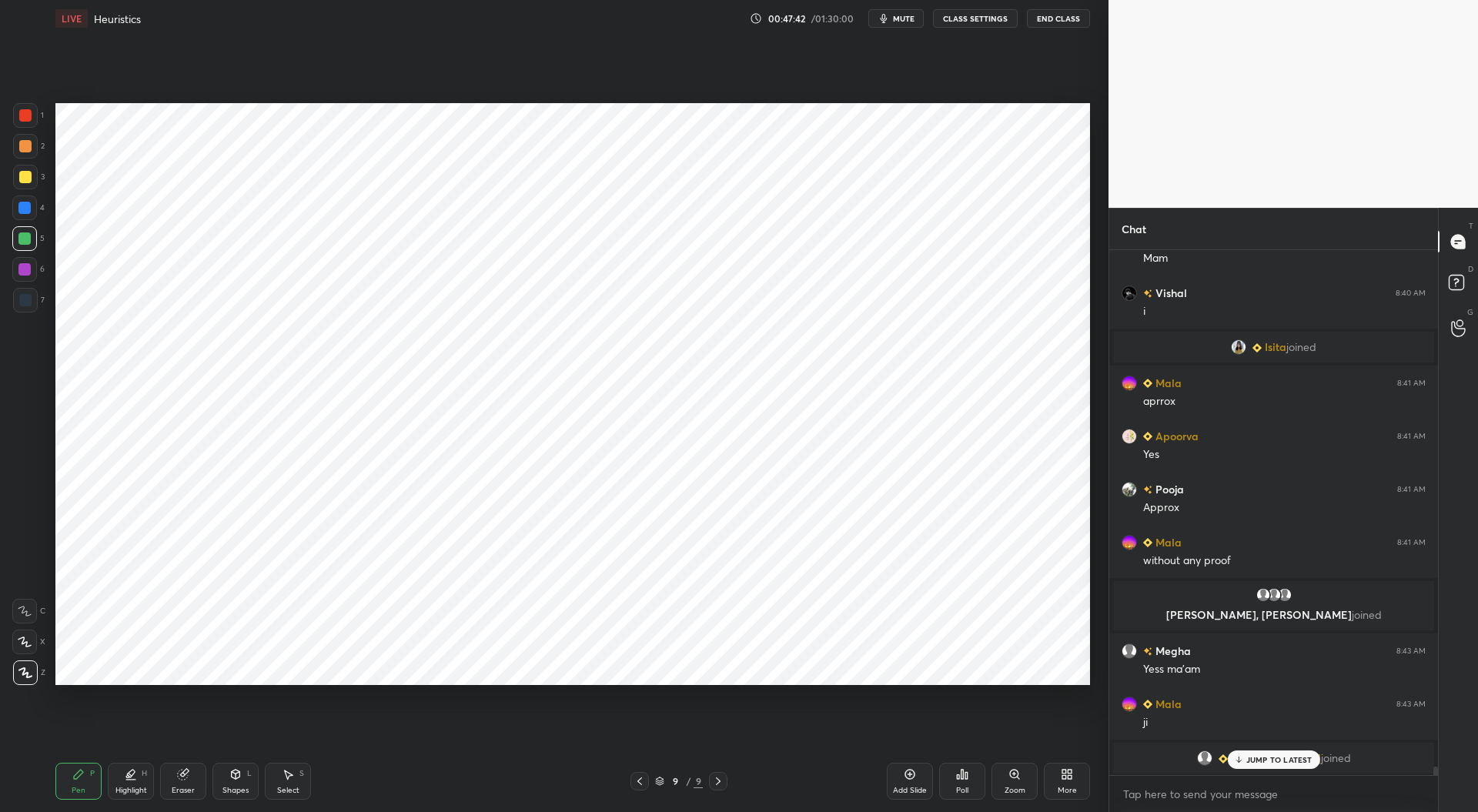
scroll to position [5, 5]
click at [914, 778] on icon at bounding box center [910, 774] width 12 height 12
click at [30, 301] on div at bounding box center [26, 300] width 12 height 12
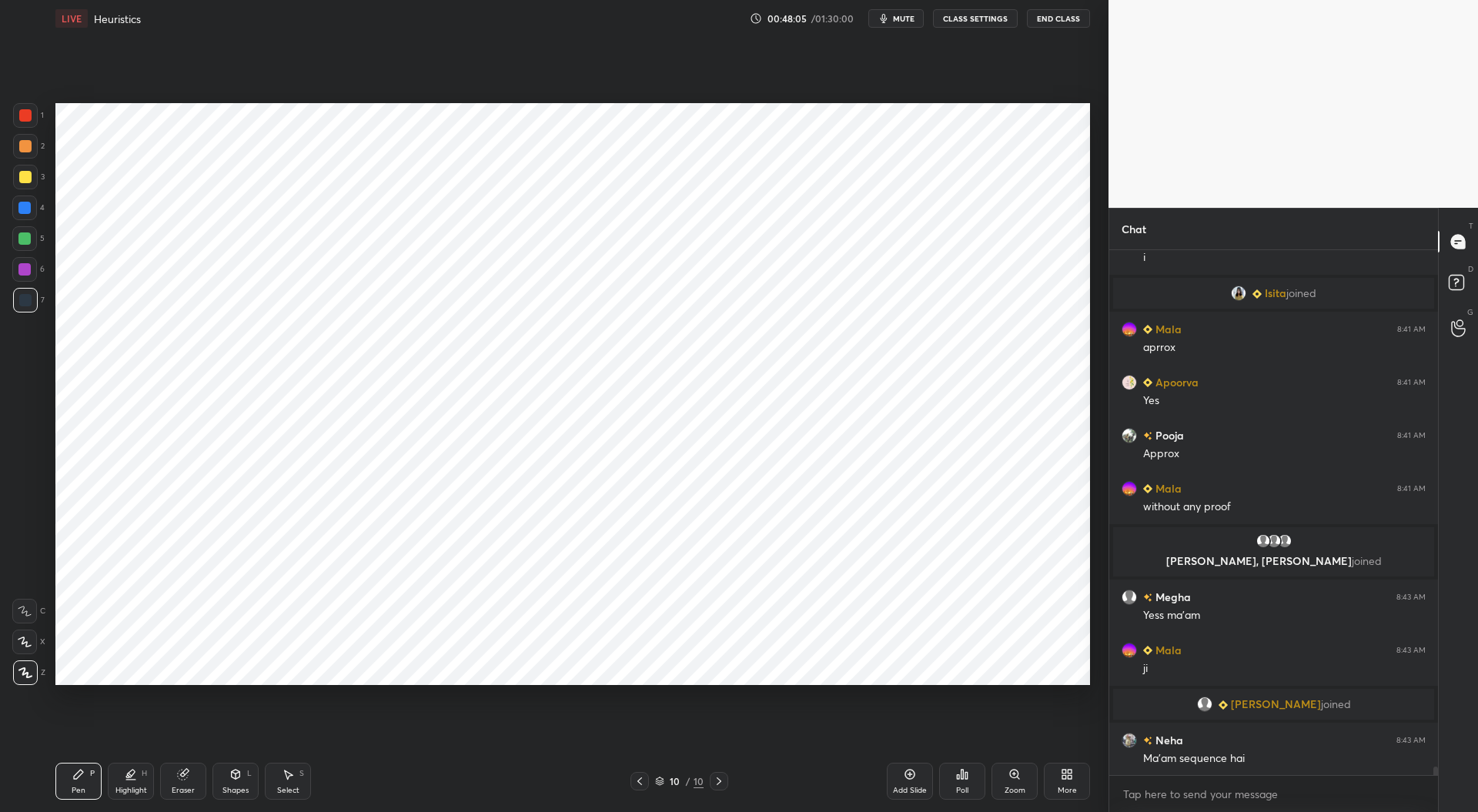
click at [26, 210] on div at bounding box center [25, 207] width 12 height 12
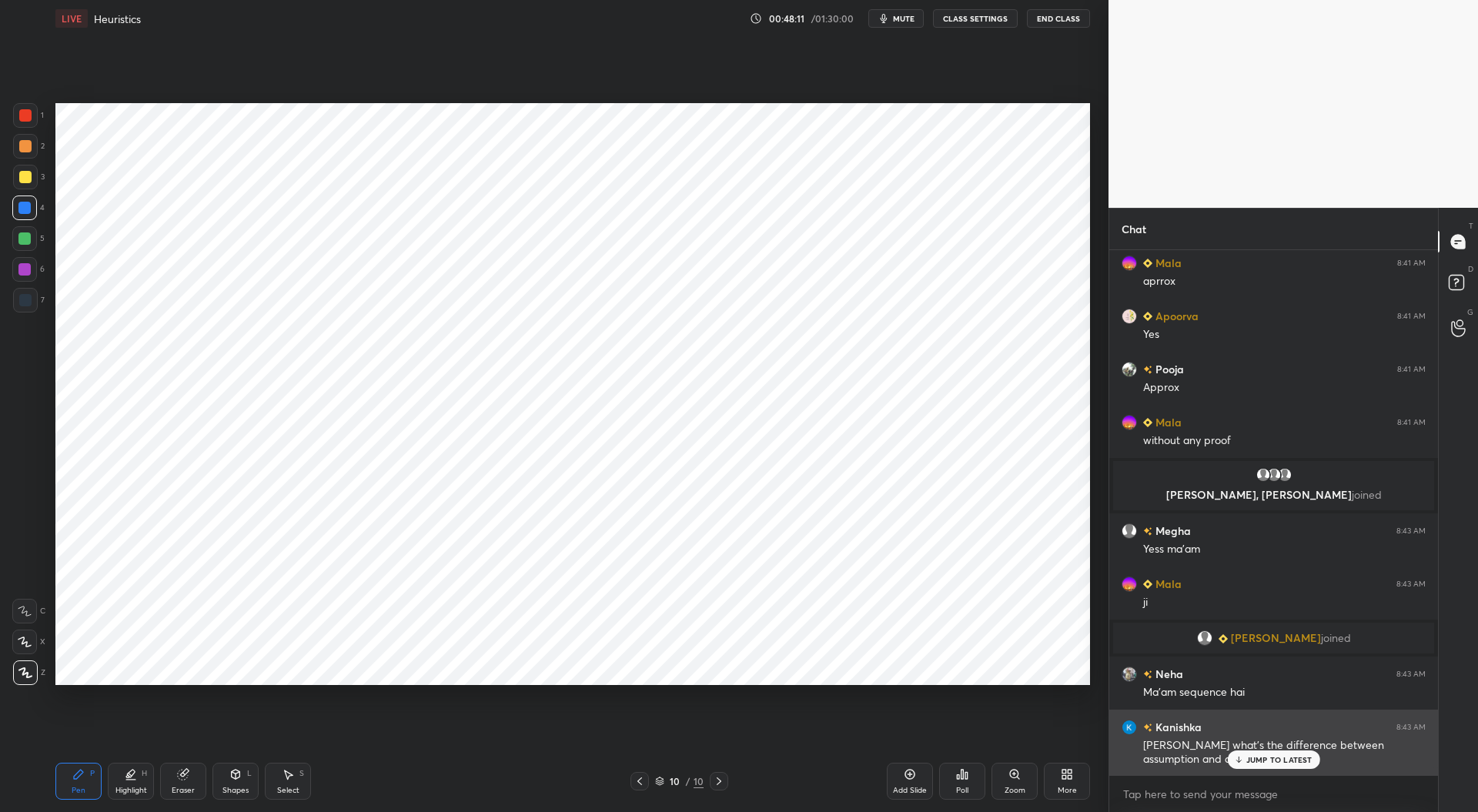
click at [1261, 753] on div "JUMP TO LATEST" at bounding box center [1273, 759] width 93 height 19
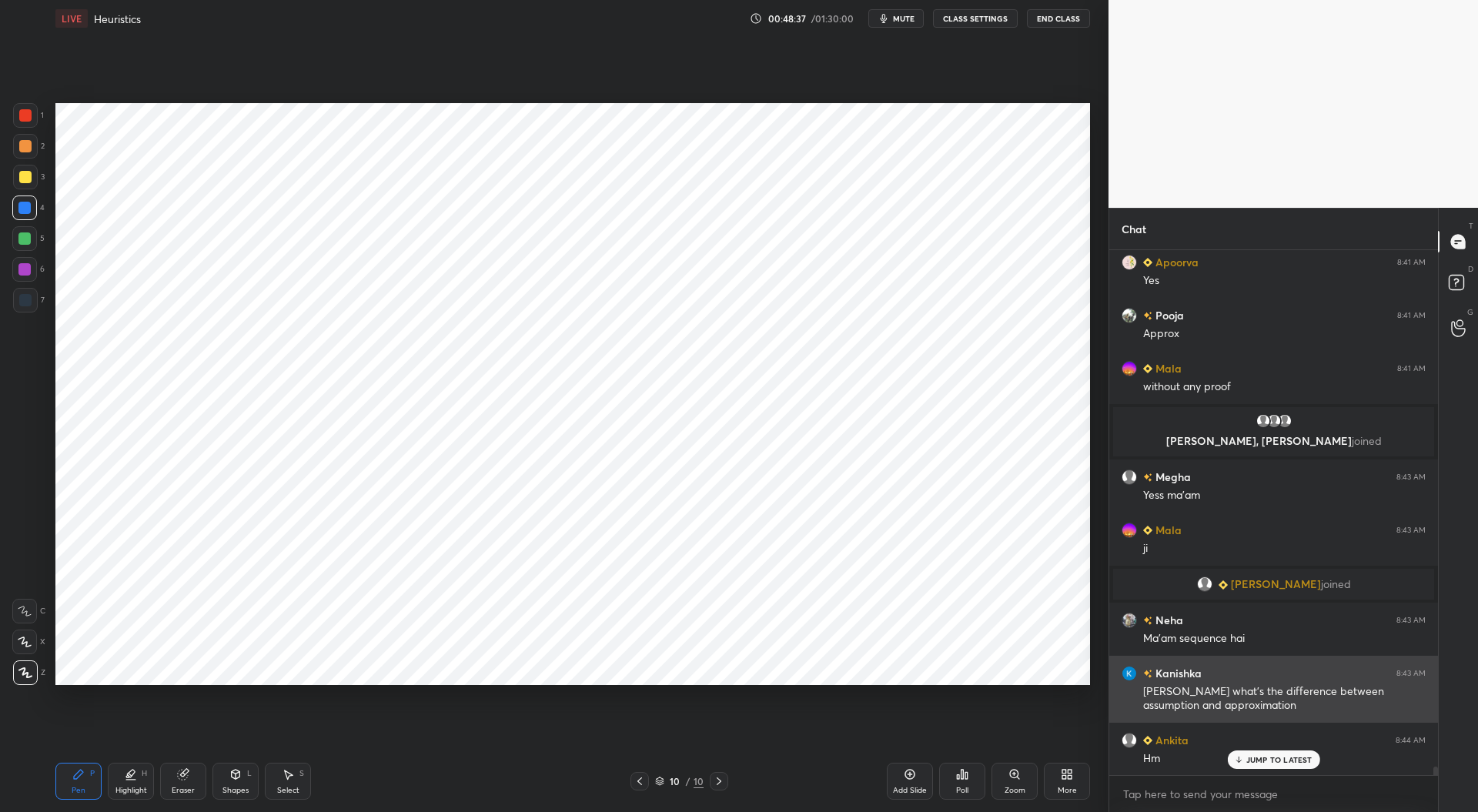
scroll to position [31244, 0]
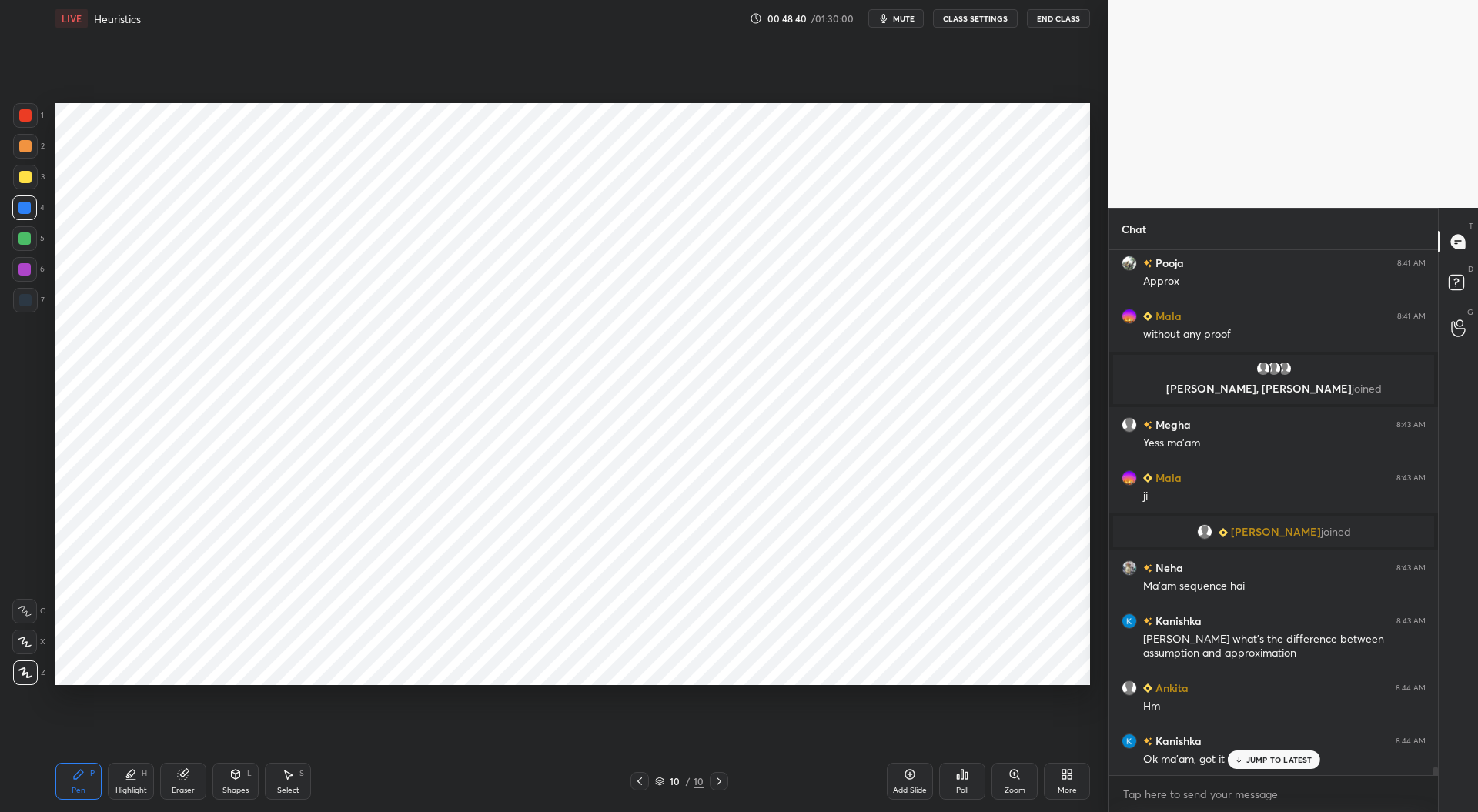
click at [30, 298] on div at bounding box center [26, 300] width 12 height 12
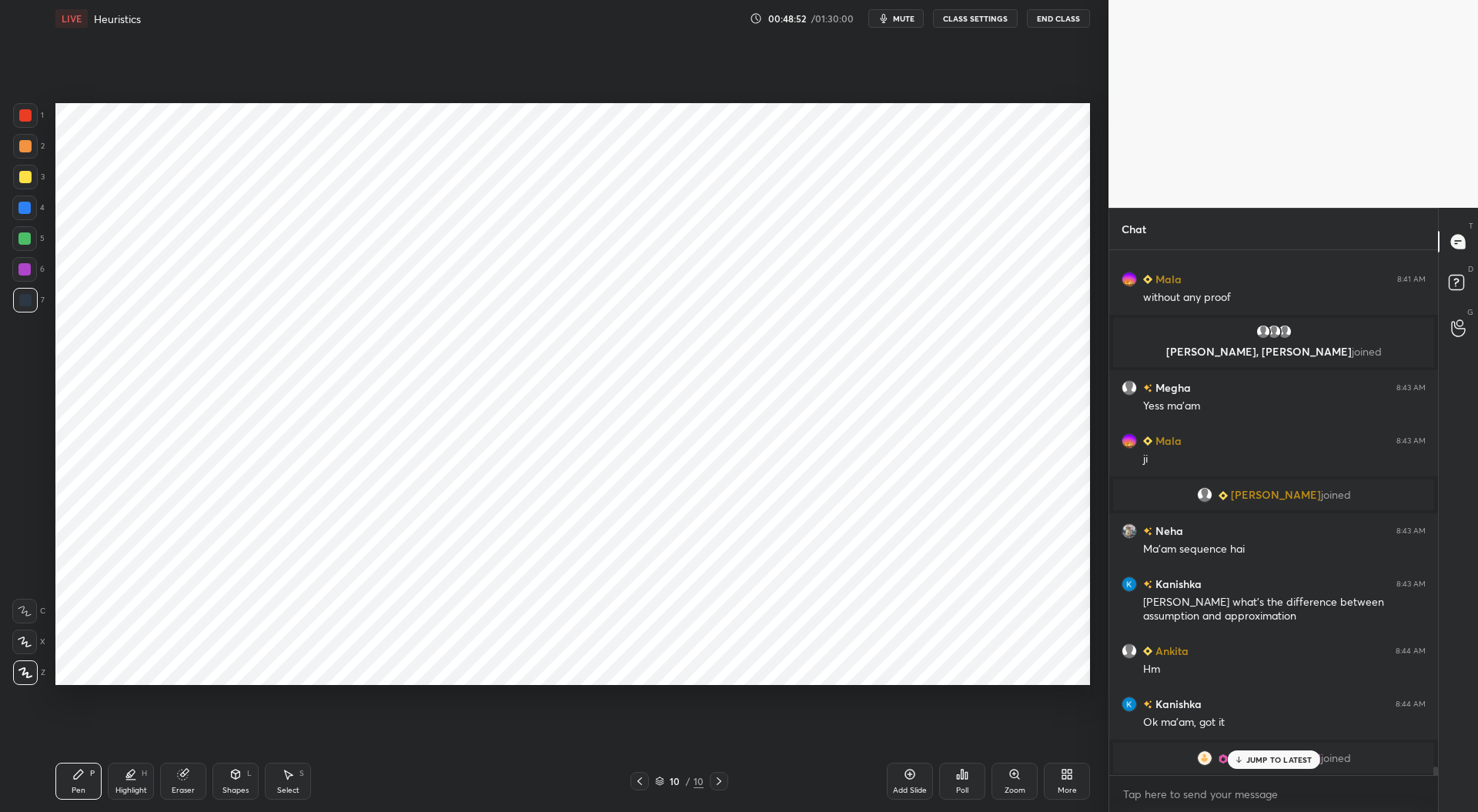
click at [1258, 758] on p "JUMP TO LATEST" at bounding box center [1279, 759] width 66 height 9
click at [23, 268] on div at bounding box center [25, 270] width 12 height 12
click at [22, 307] on div at bounding box center [26, 300] width 25 height 25
click at [25, 202] on div at bounding box center [25, 207] width 12 height 12
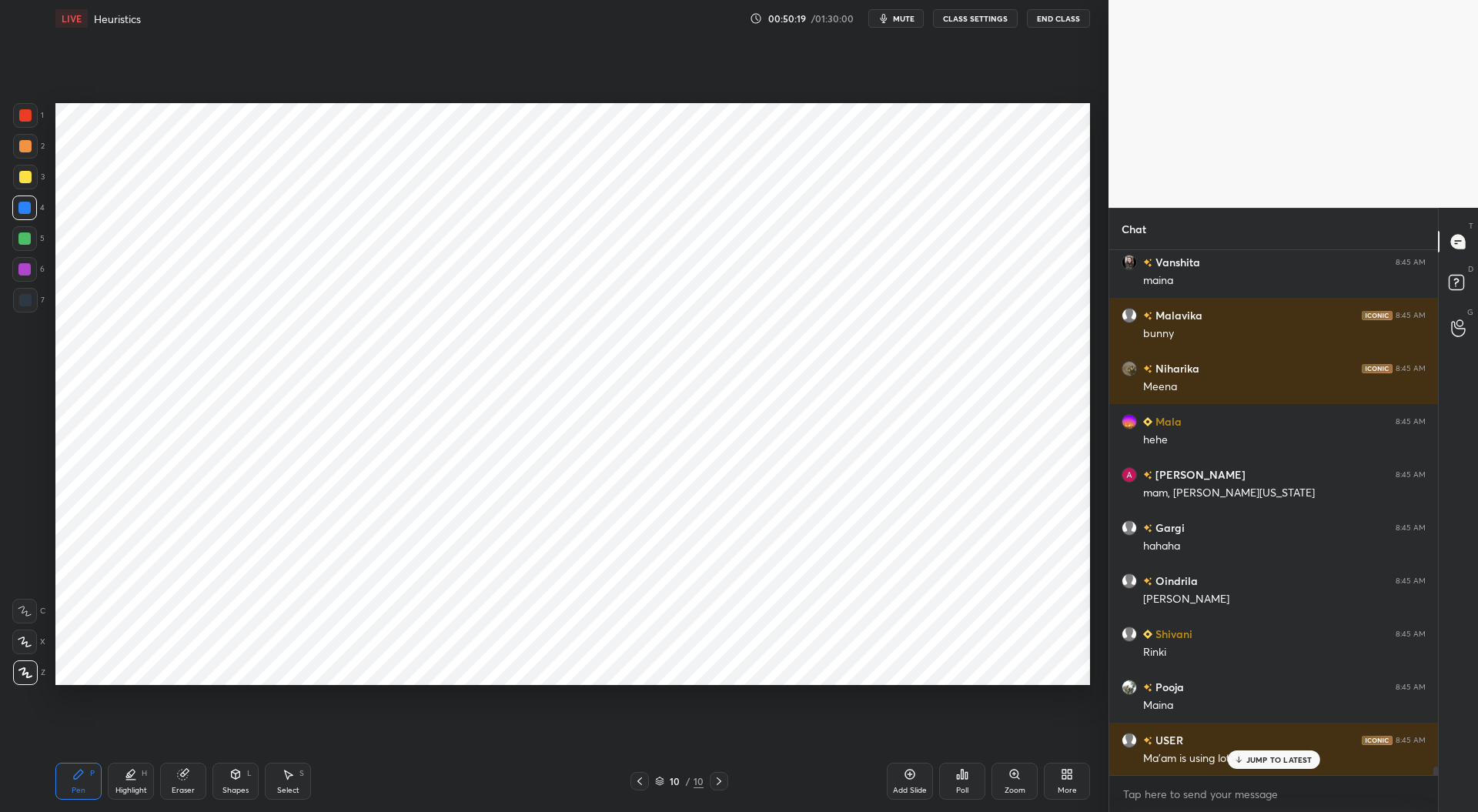
scroll to position [32356, 0]
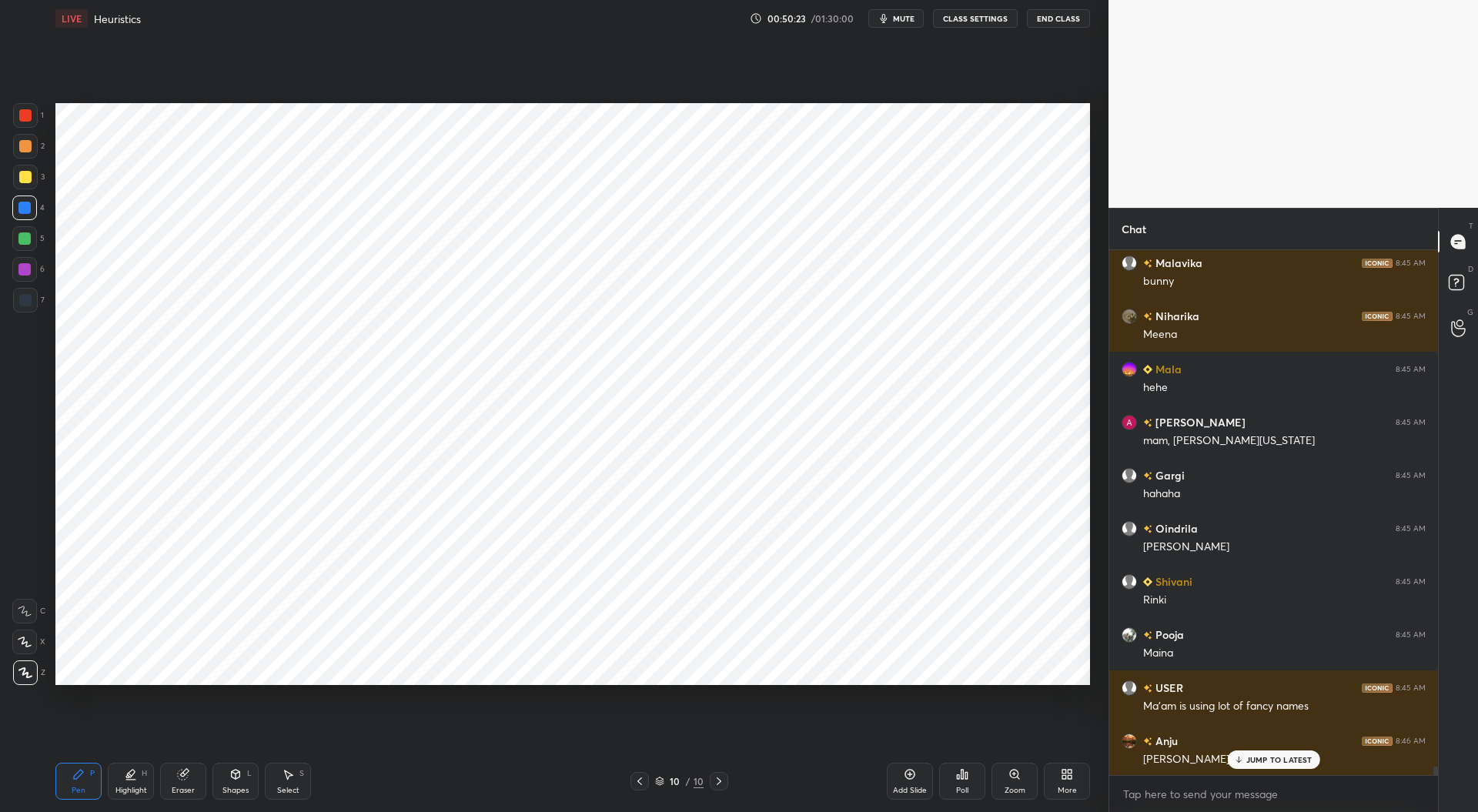
click at [634, 789] on div at bounding box center [640, 781] width 19 height 19
click at [719, 783] on icon at bounding box center [719, 781] width 12 height 12
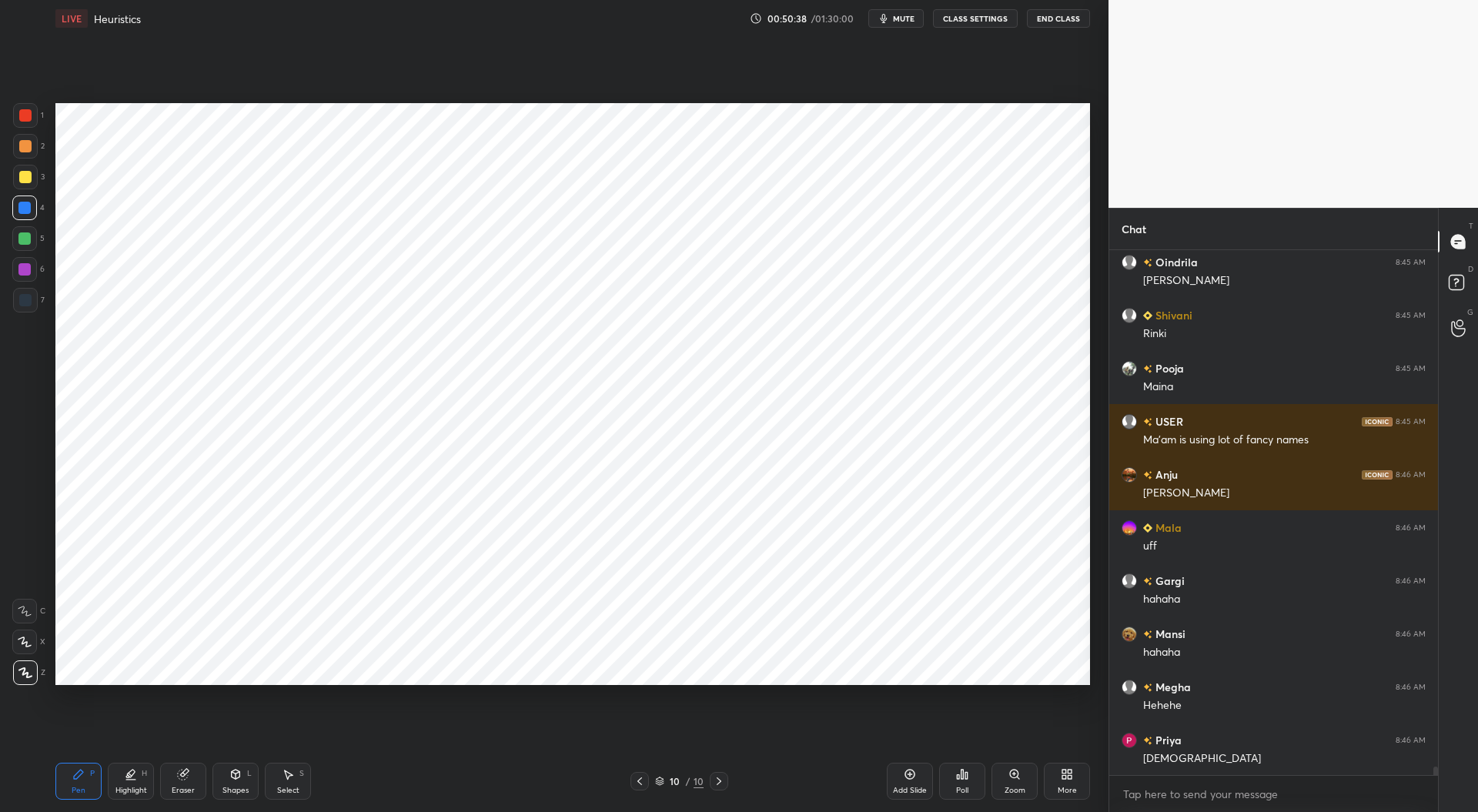
scroll to position [32675, 0]
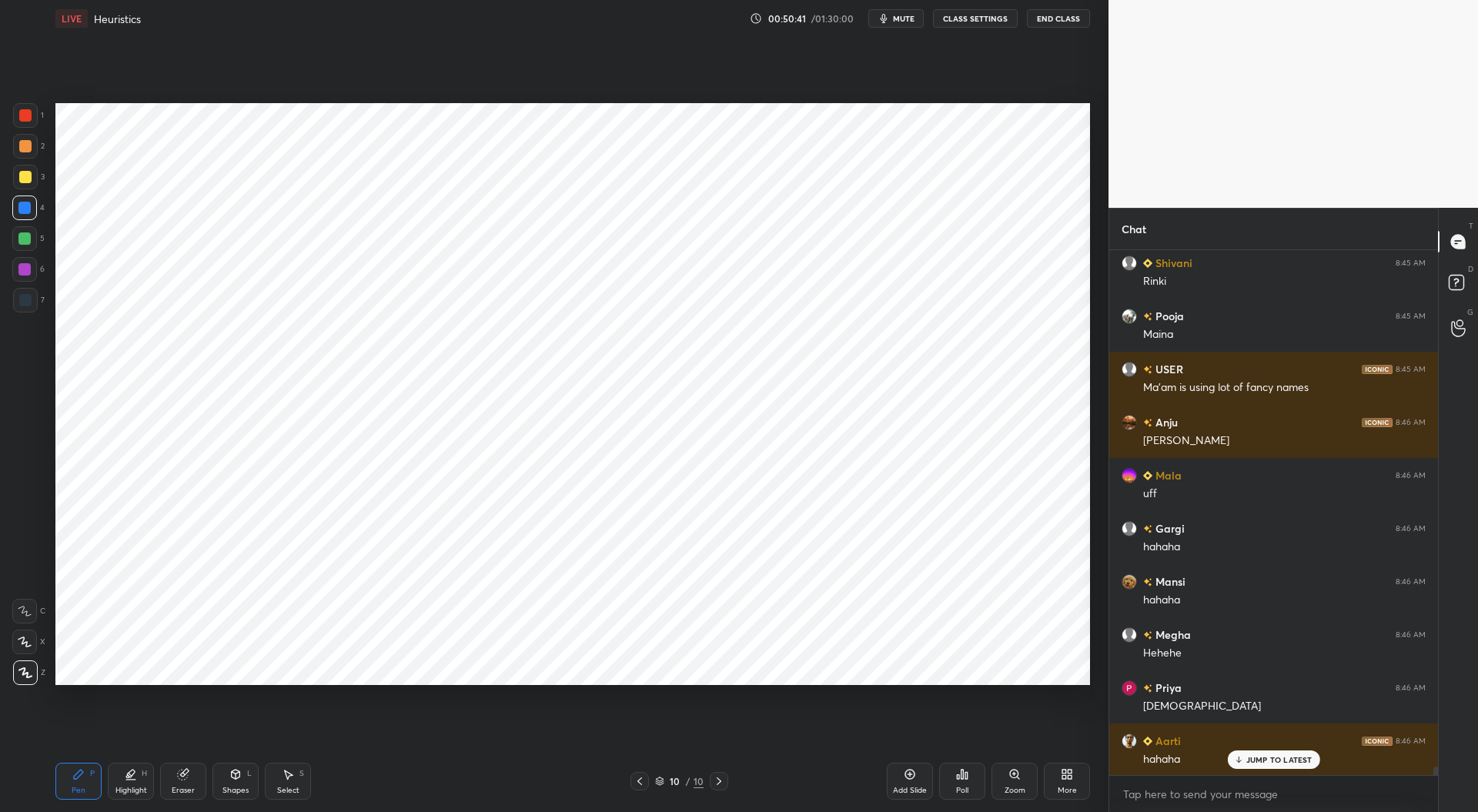
click at [30, 239] on div at bounding box center [25, 239] width 12 height 12
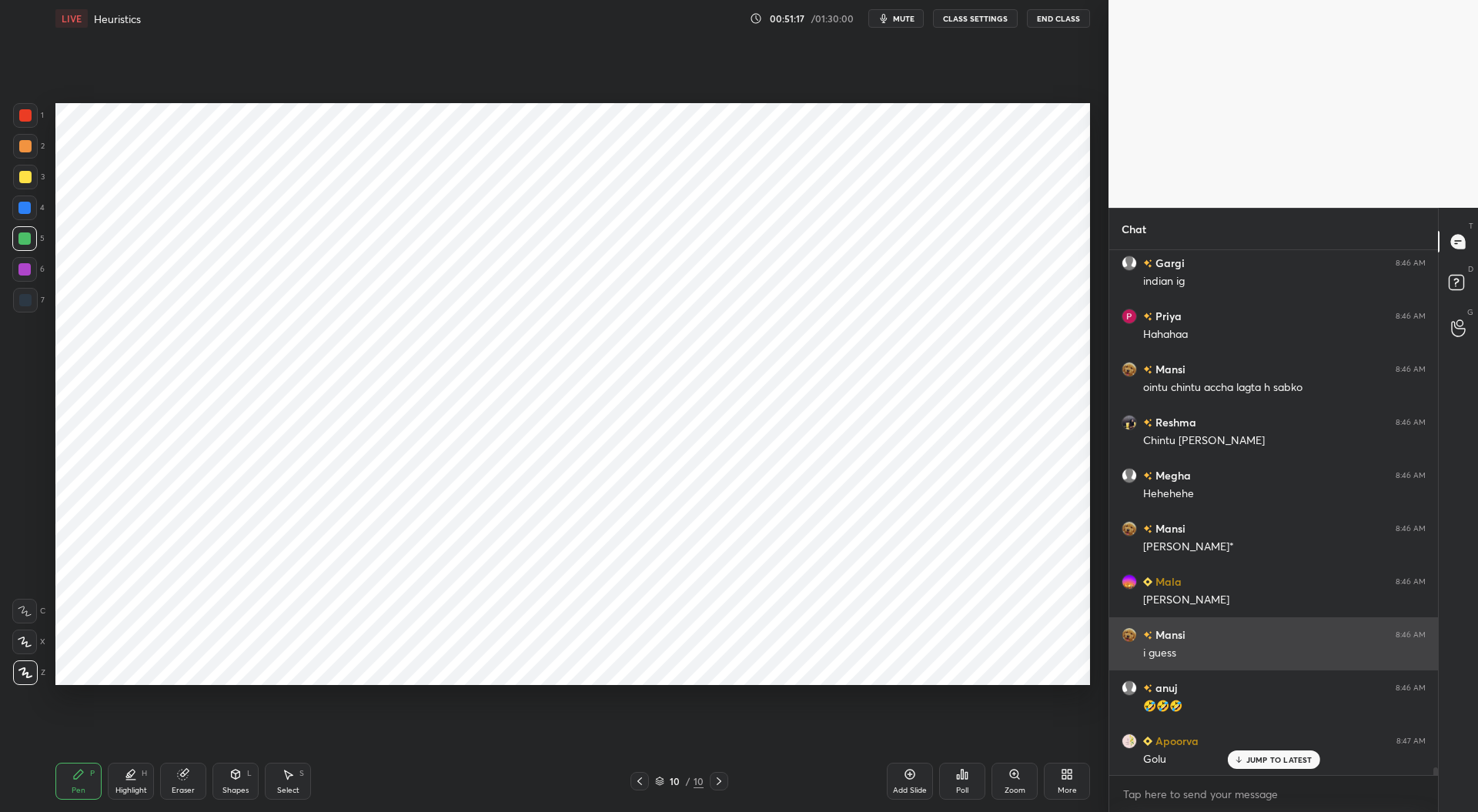
scroll to position [33737, 0]
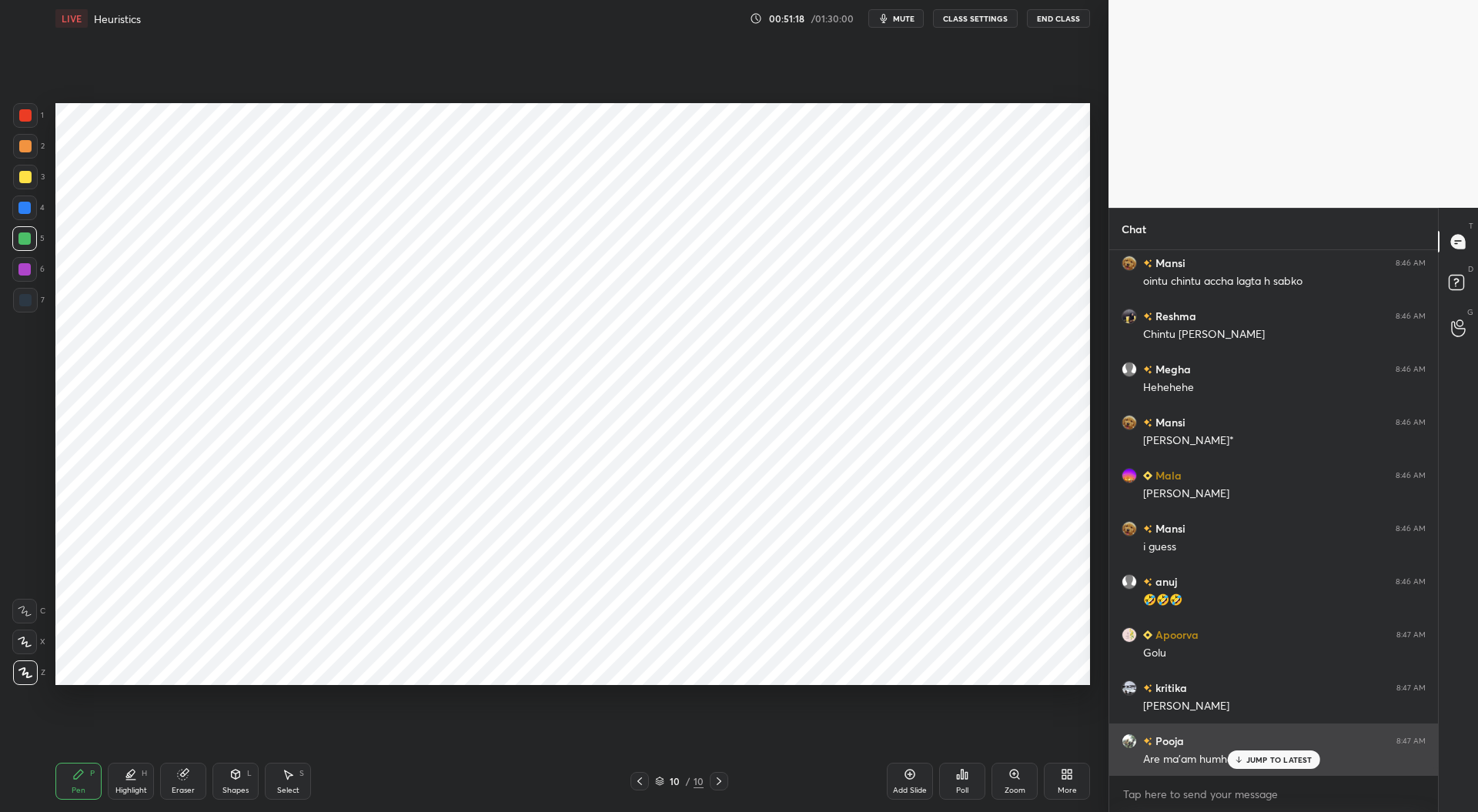
click at [1261, 758] on p "JUMP TO LATEST" at bounding box center [1279, 759] width 66 height 9
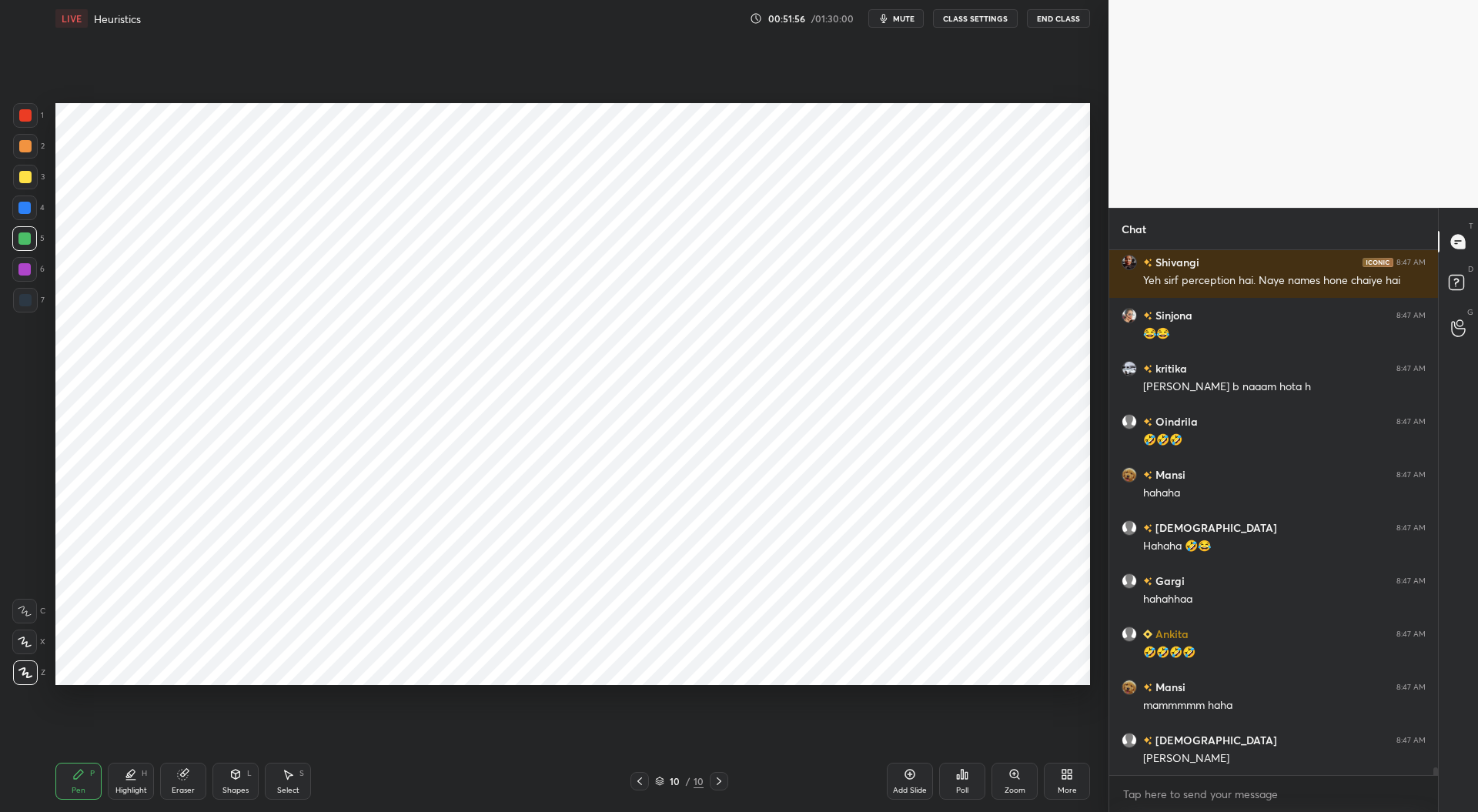
scroll to position [34799, 0]
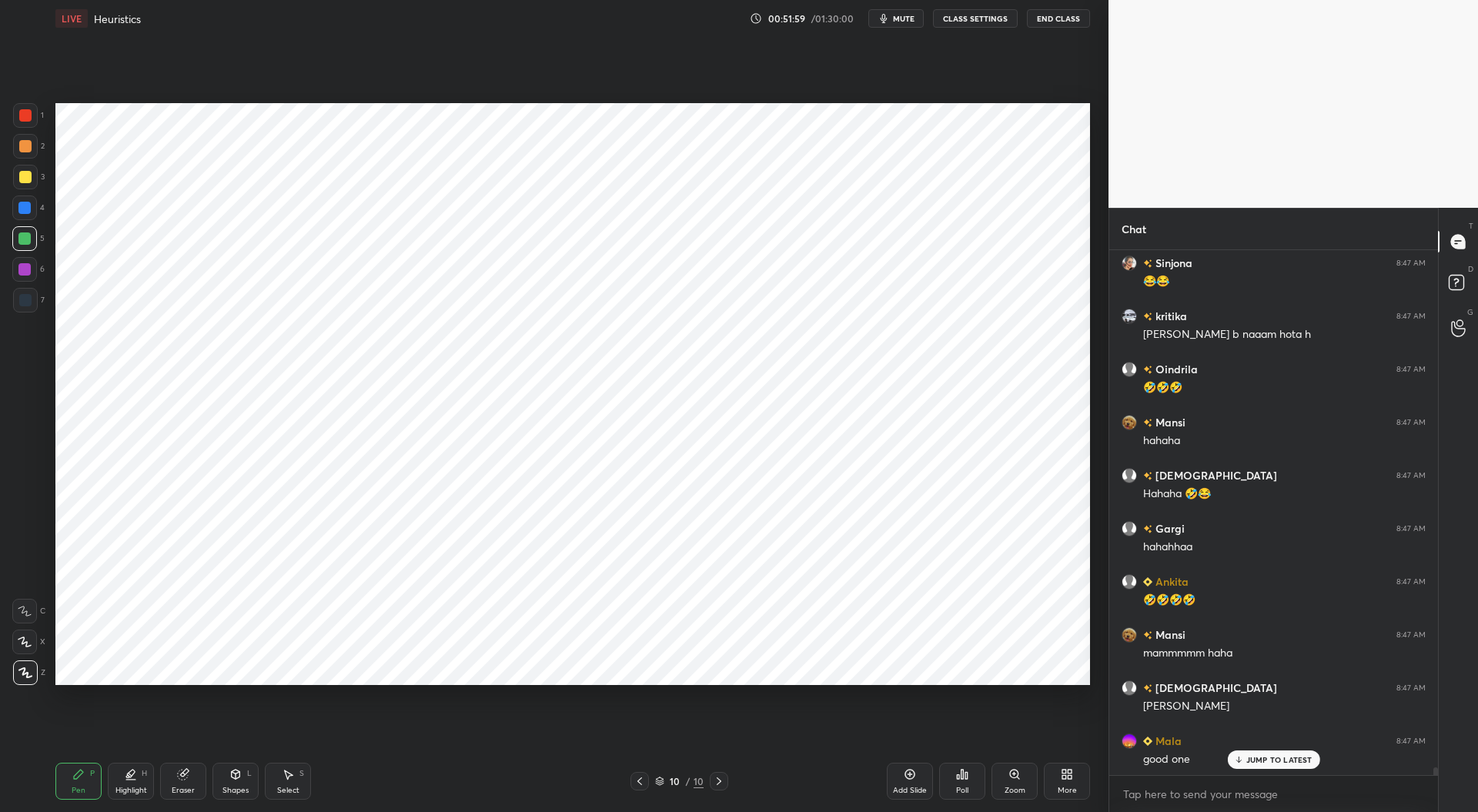
click at [1274, 761] on p "JUMP TO LATEST" at bounding box center [1279, 759] width 66 height 9
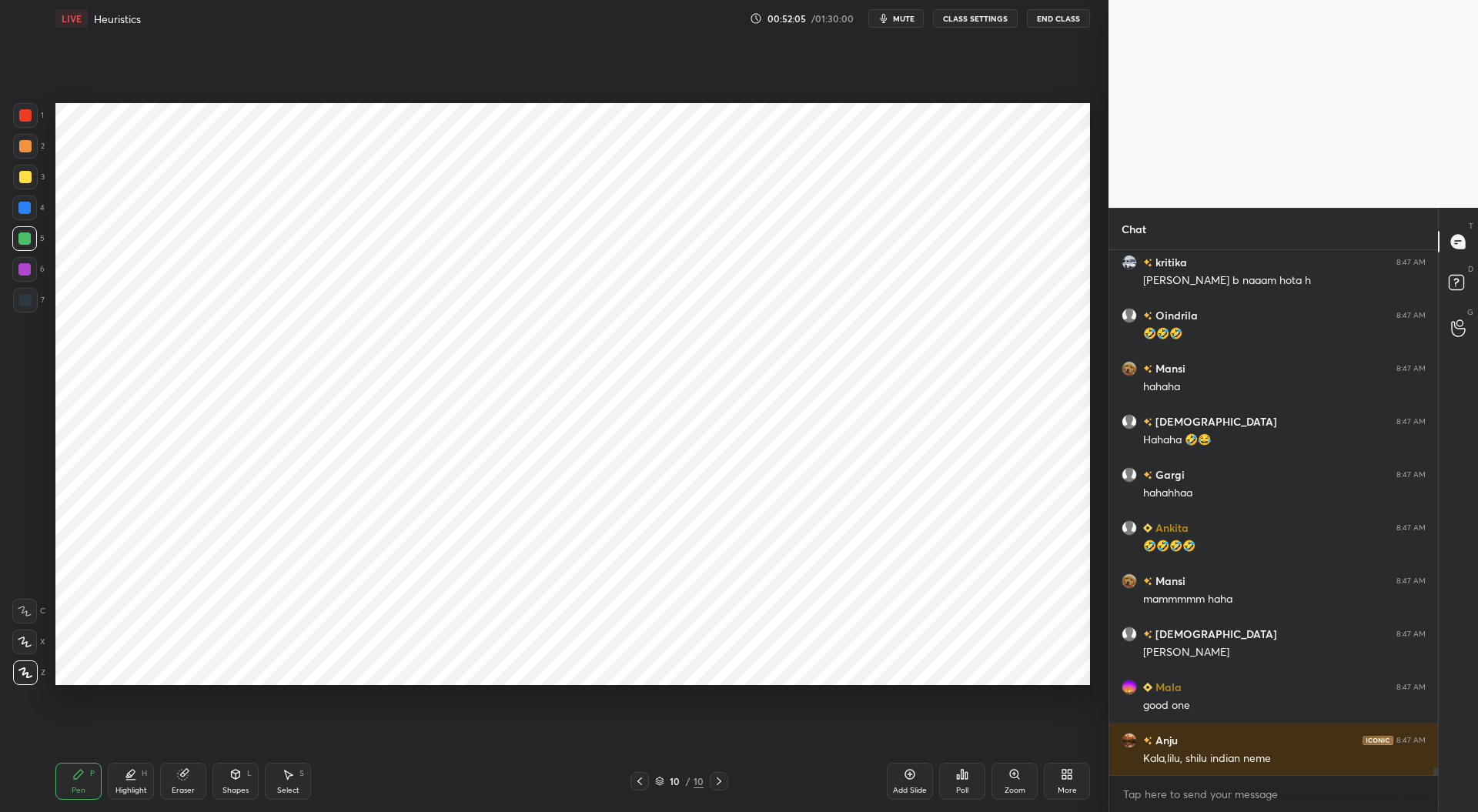
click at [23, 117] on div at bounding box center [26, 116] width 12 height 12
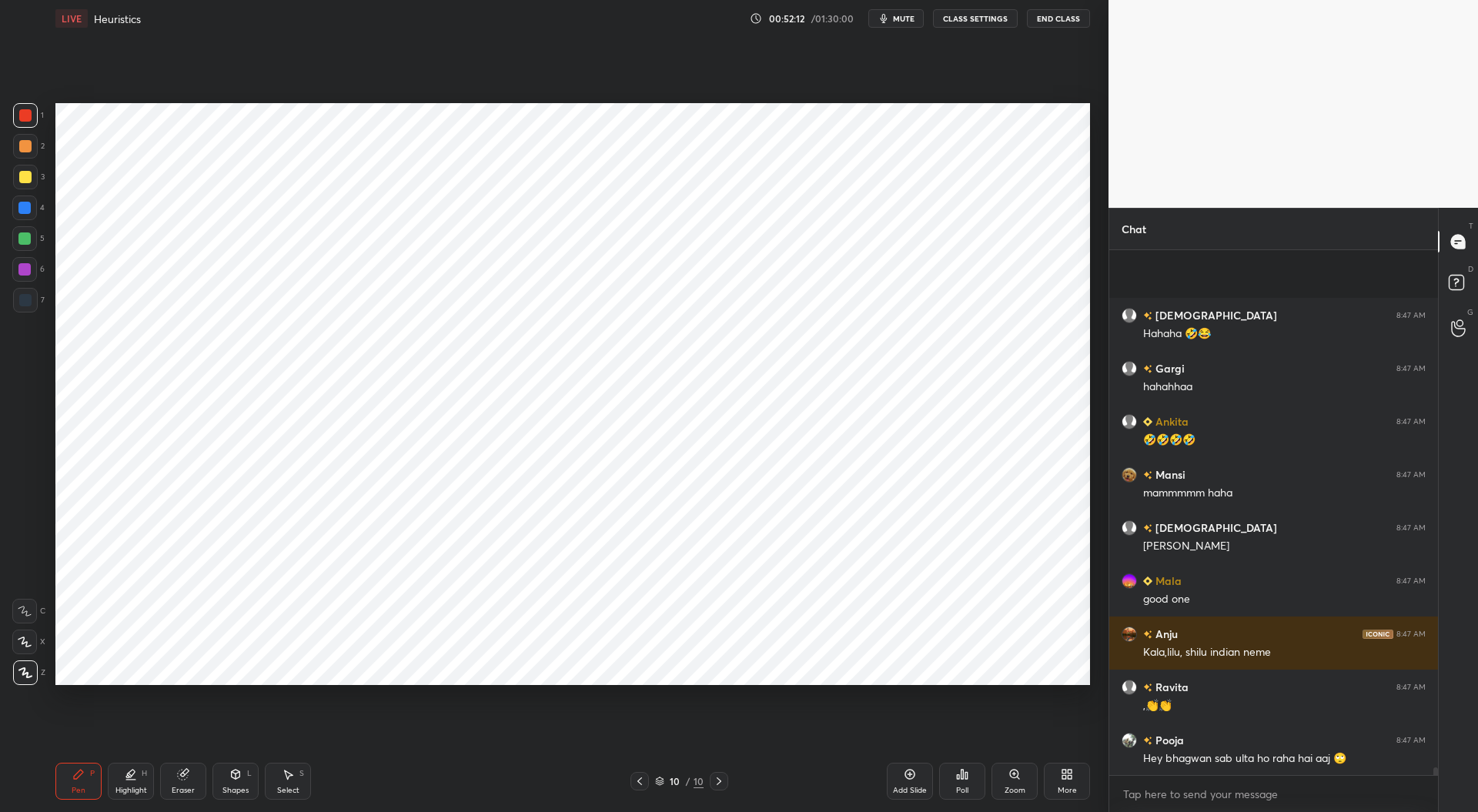
scroll to position [35065, 0]
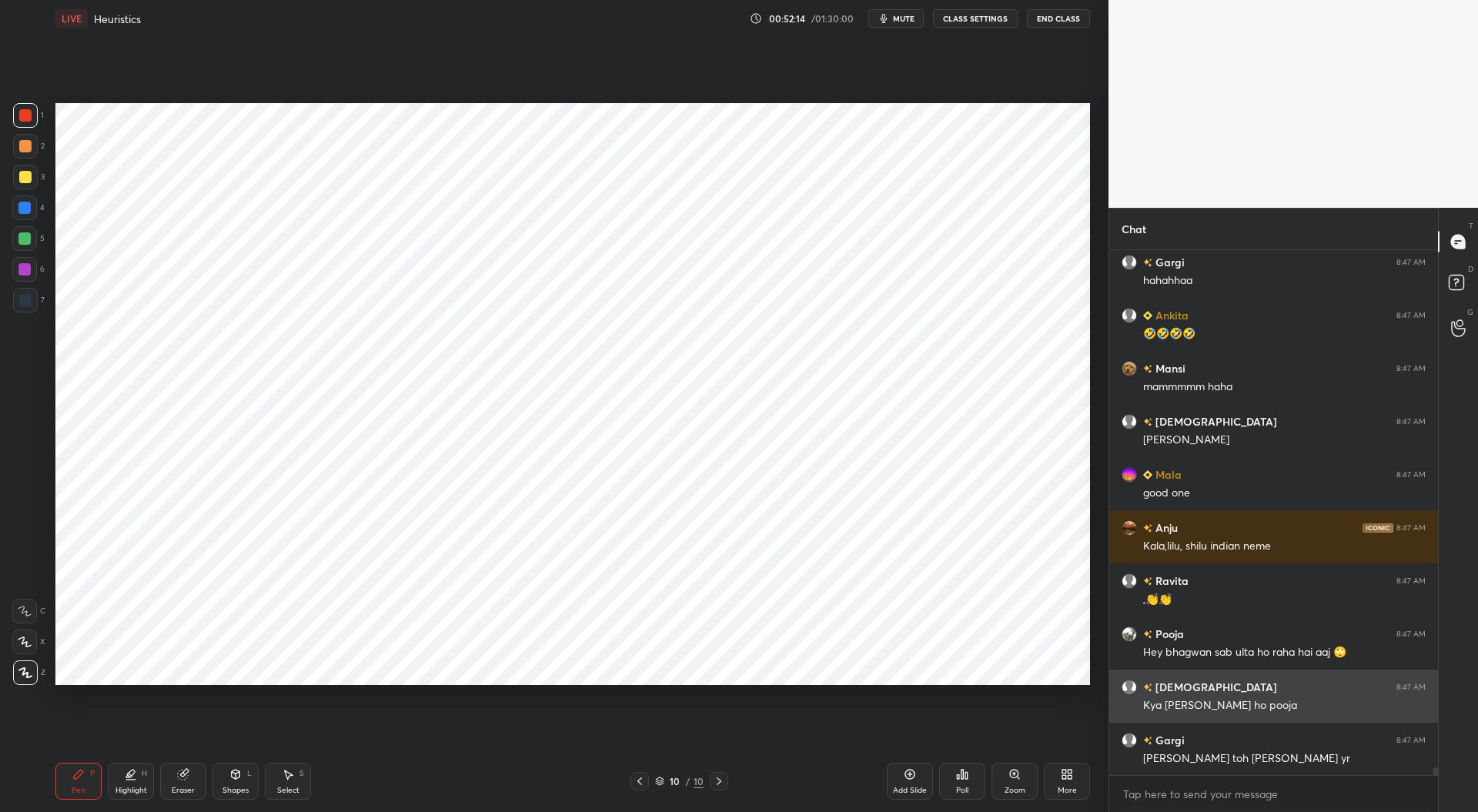
click at [1212, 745] on div "[PERSON_NAME] 8:47 AM" at bounding box center [1274, 740] width 304 height 16
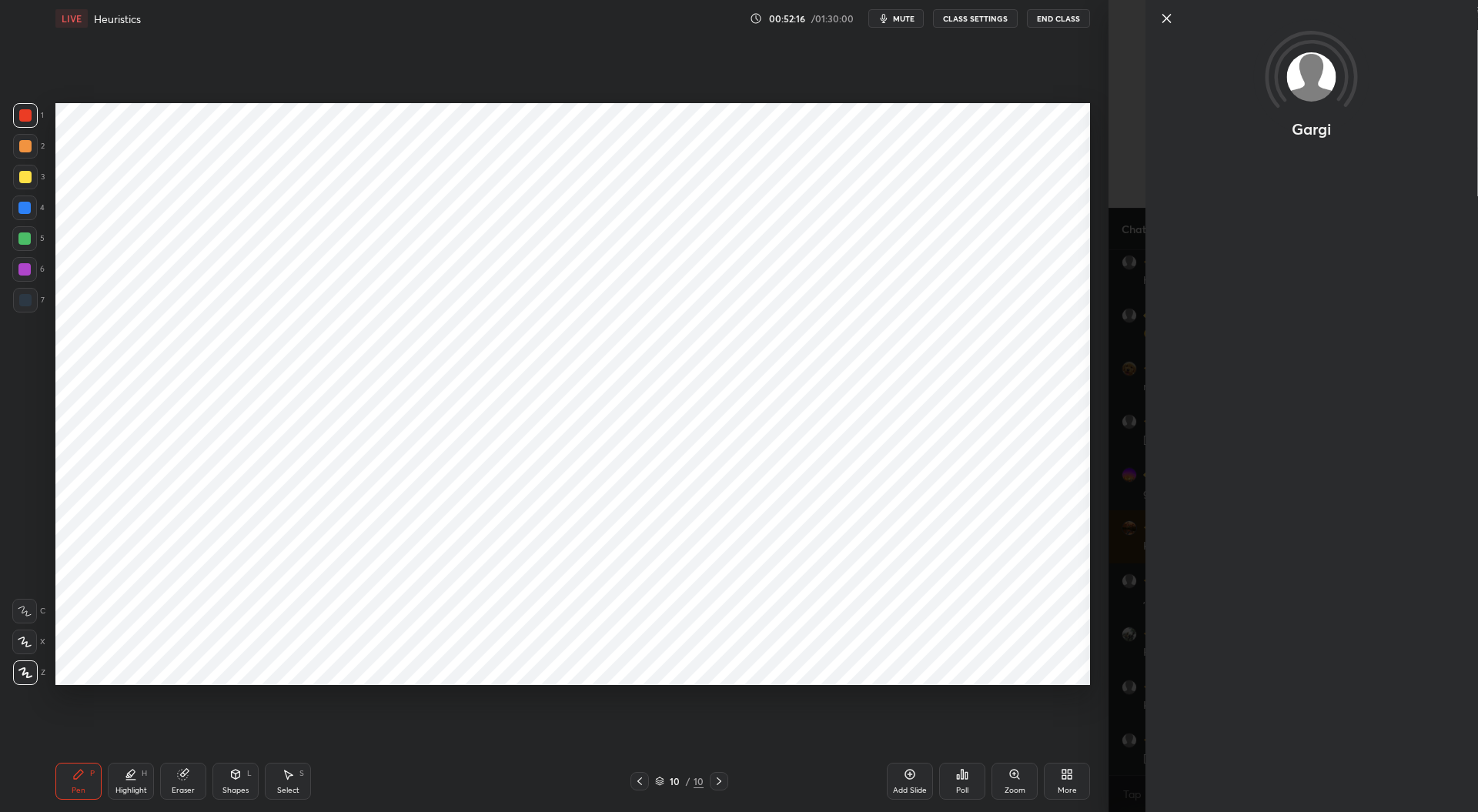
click at [996, 699] on div "Setting up your live class Poll for secs No correct answer Start poll" at bounding box center [572, 394] width 1047 height 713
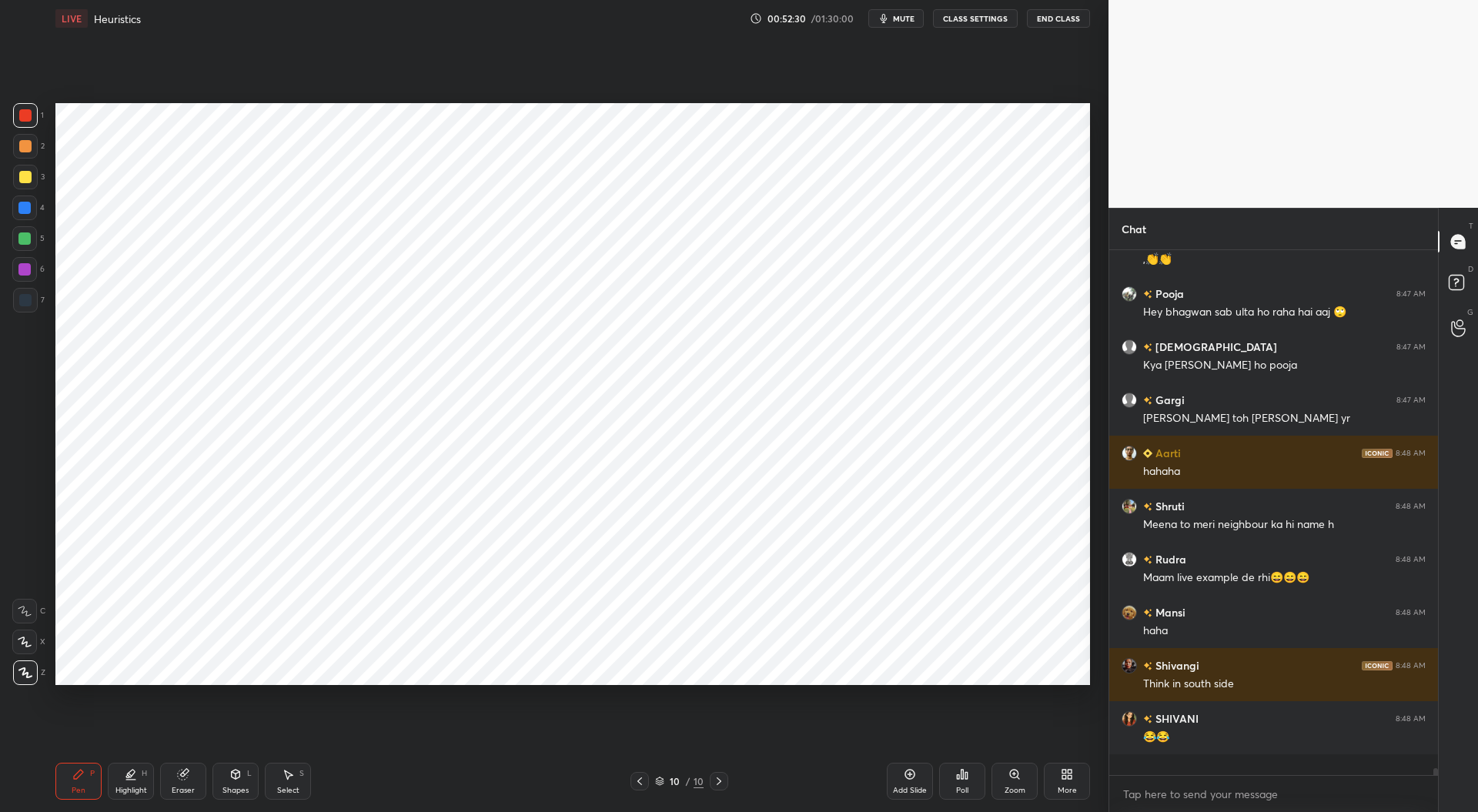
scroll to position [35384, 0]
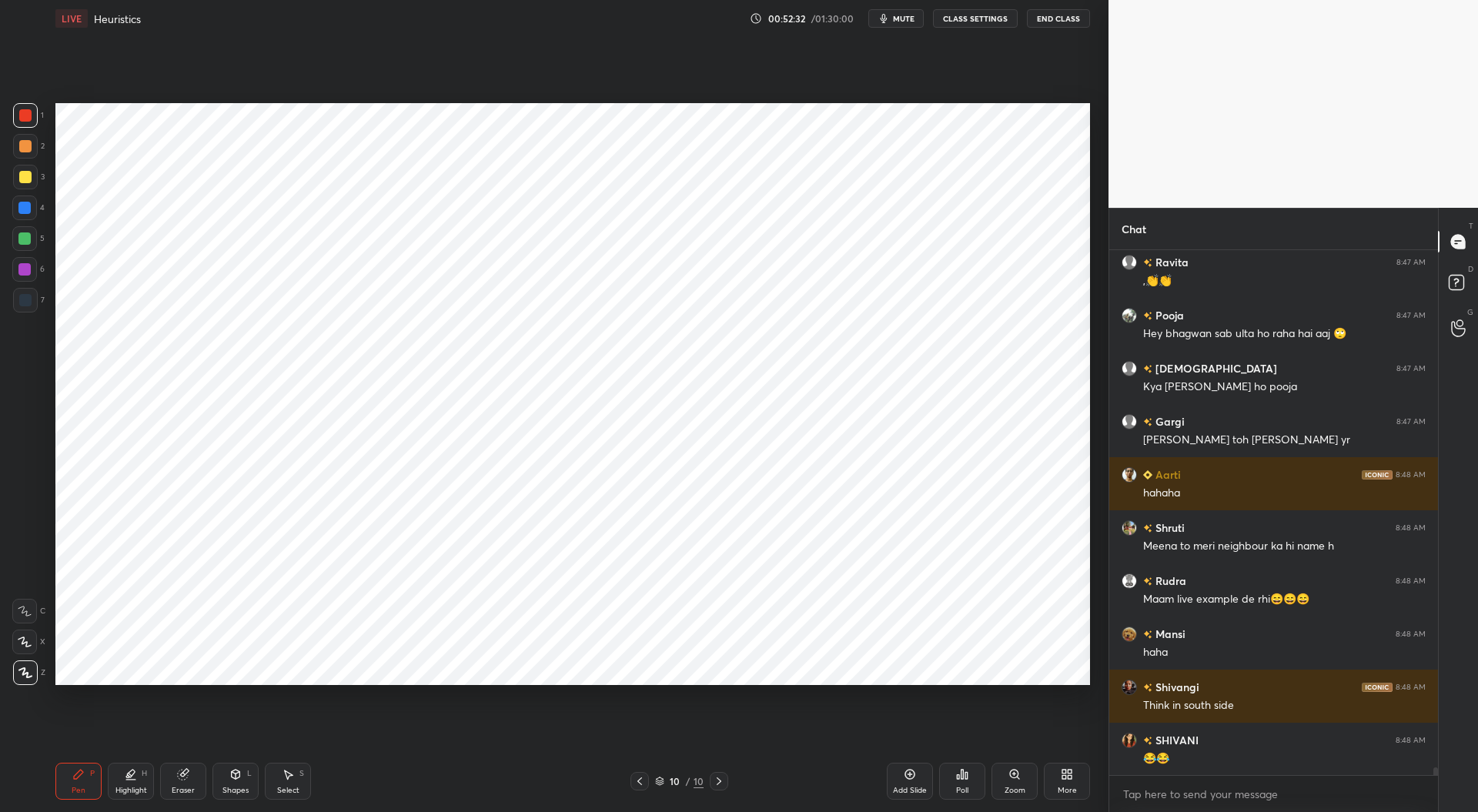
click at [29, 238] on div at bounding box center [25, 239] width 12 height 12
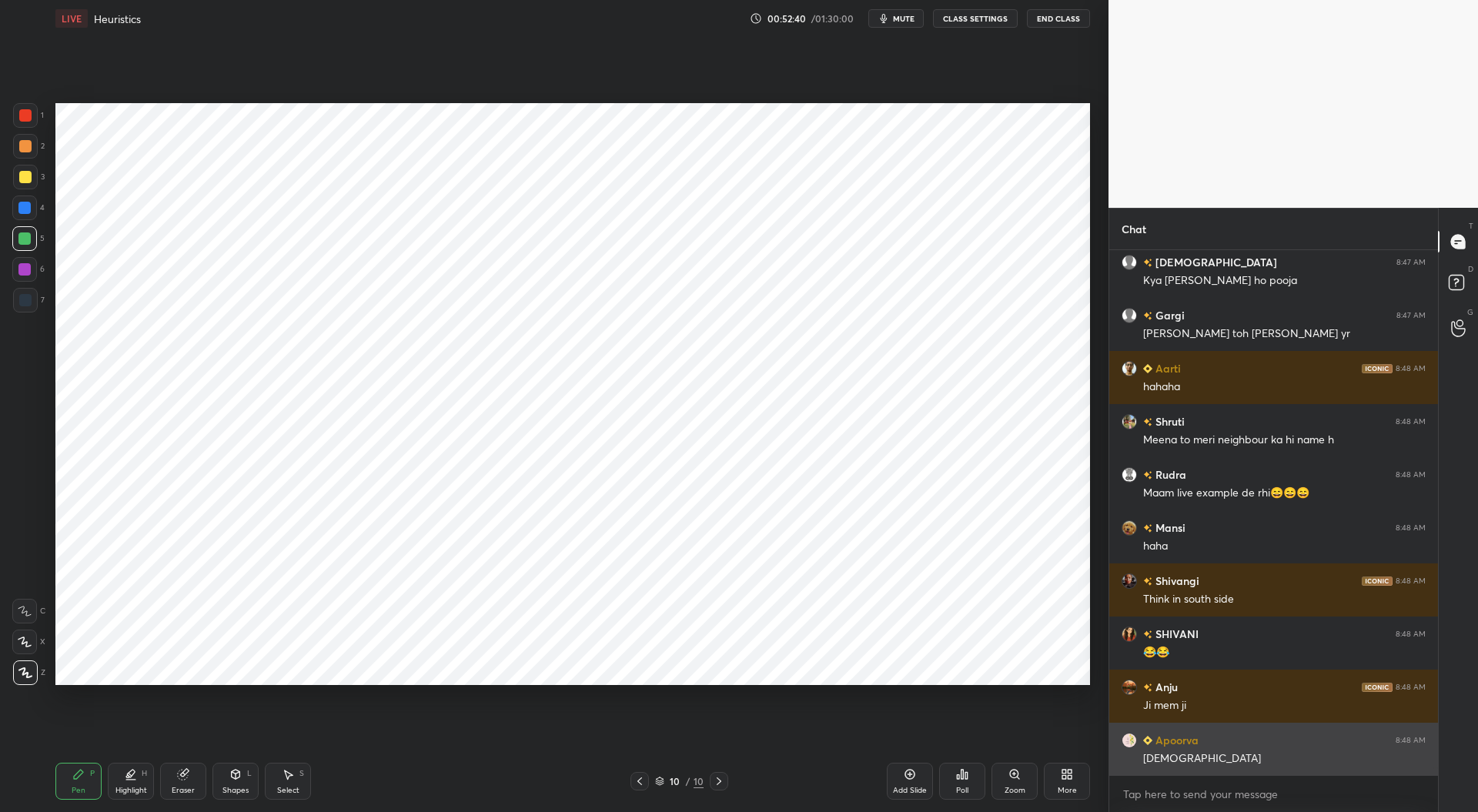
scroll to position [35542, 0]
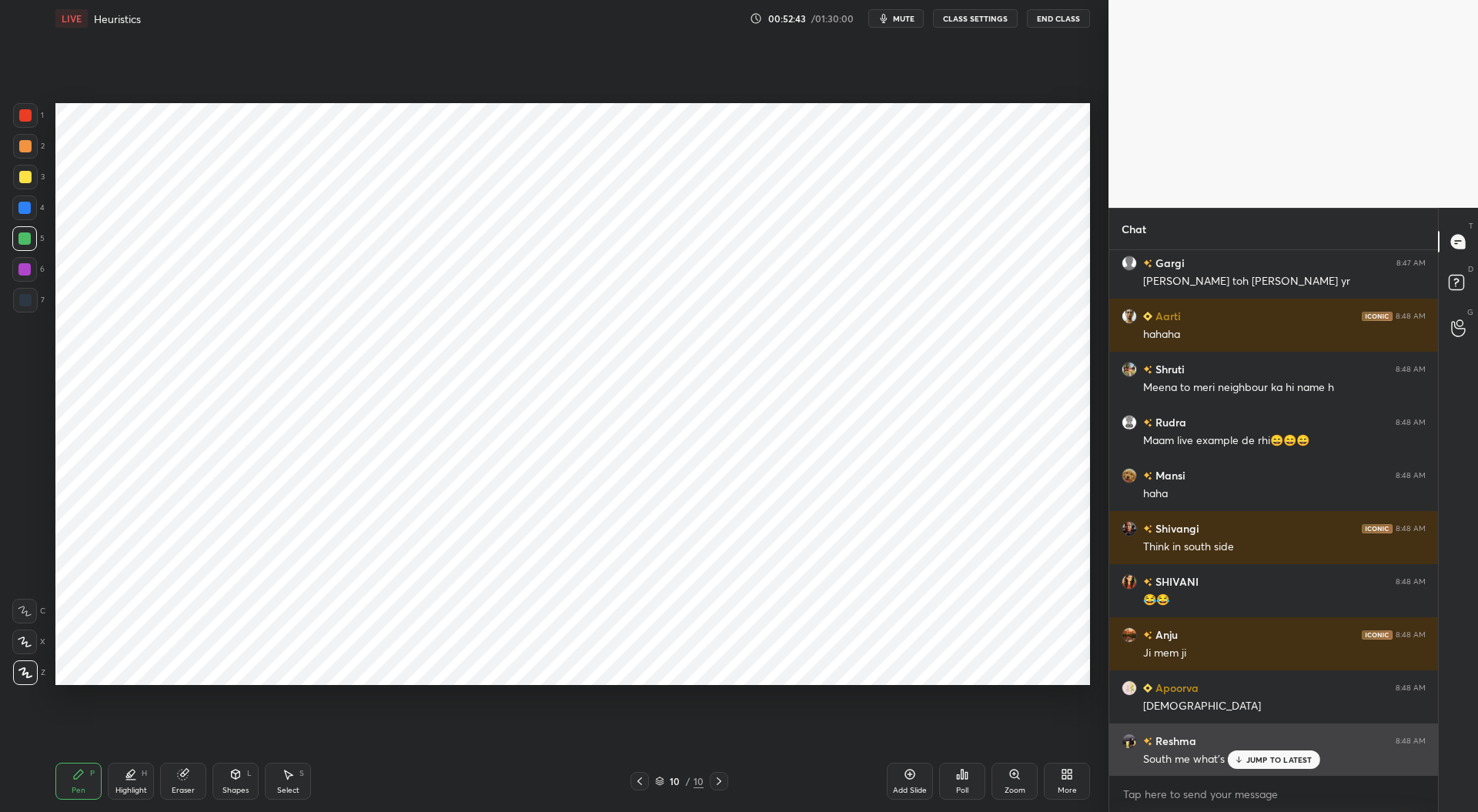
click at [1260, 760] on p "JUMP TO LATEST" at bounding box center [1279, 759] width 66 height 9
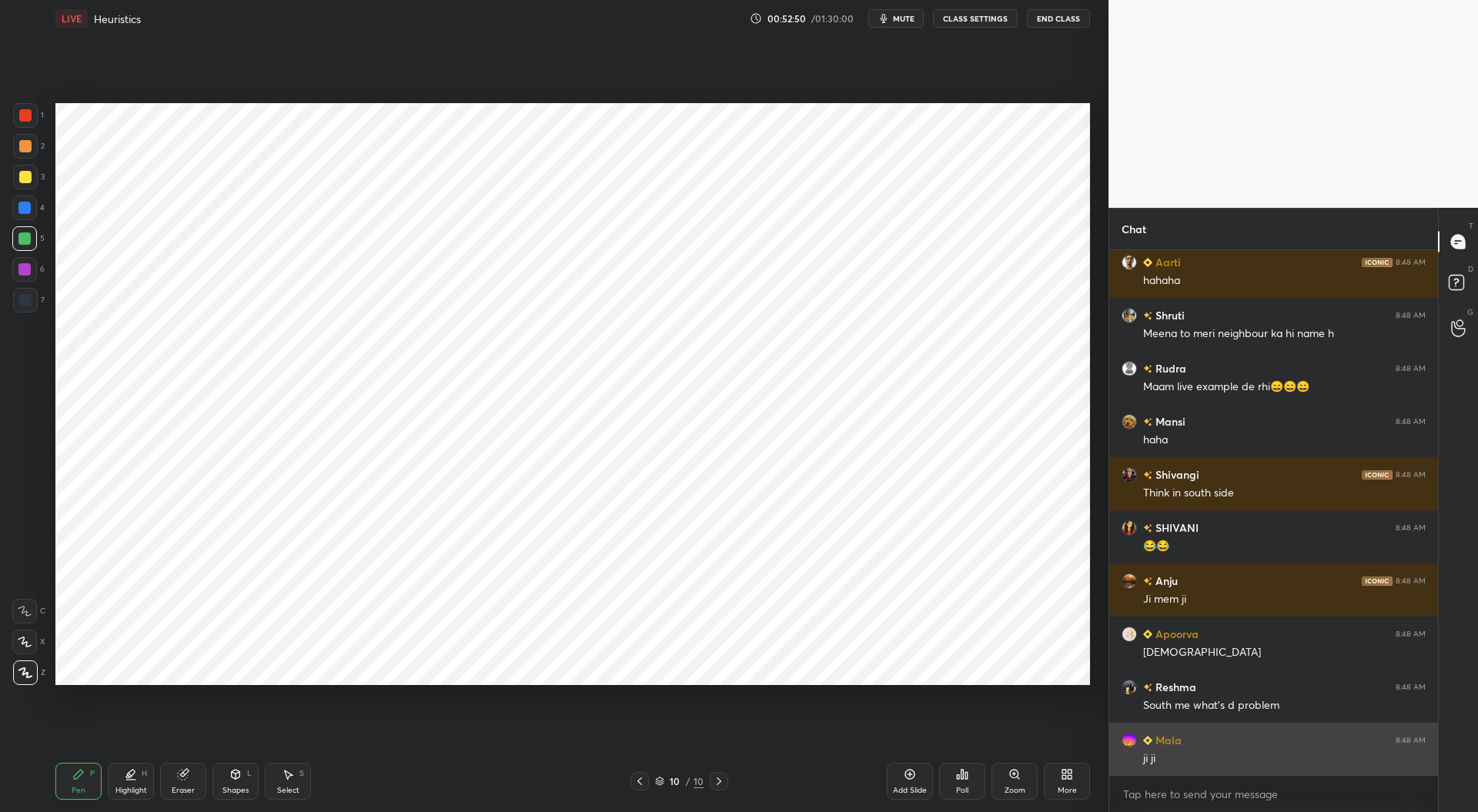
scroll to position [35648, 0]
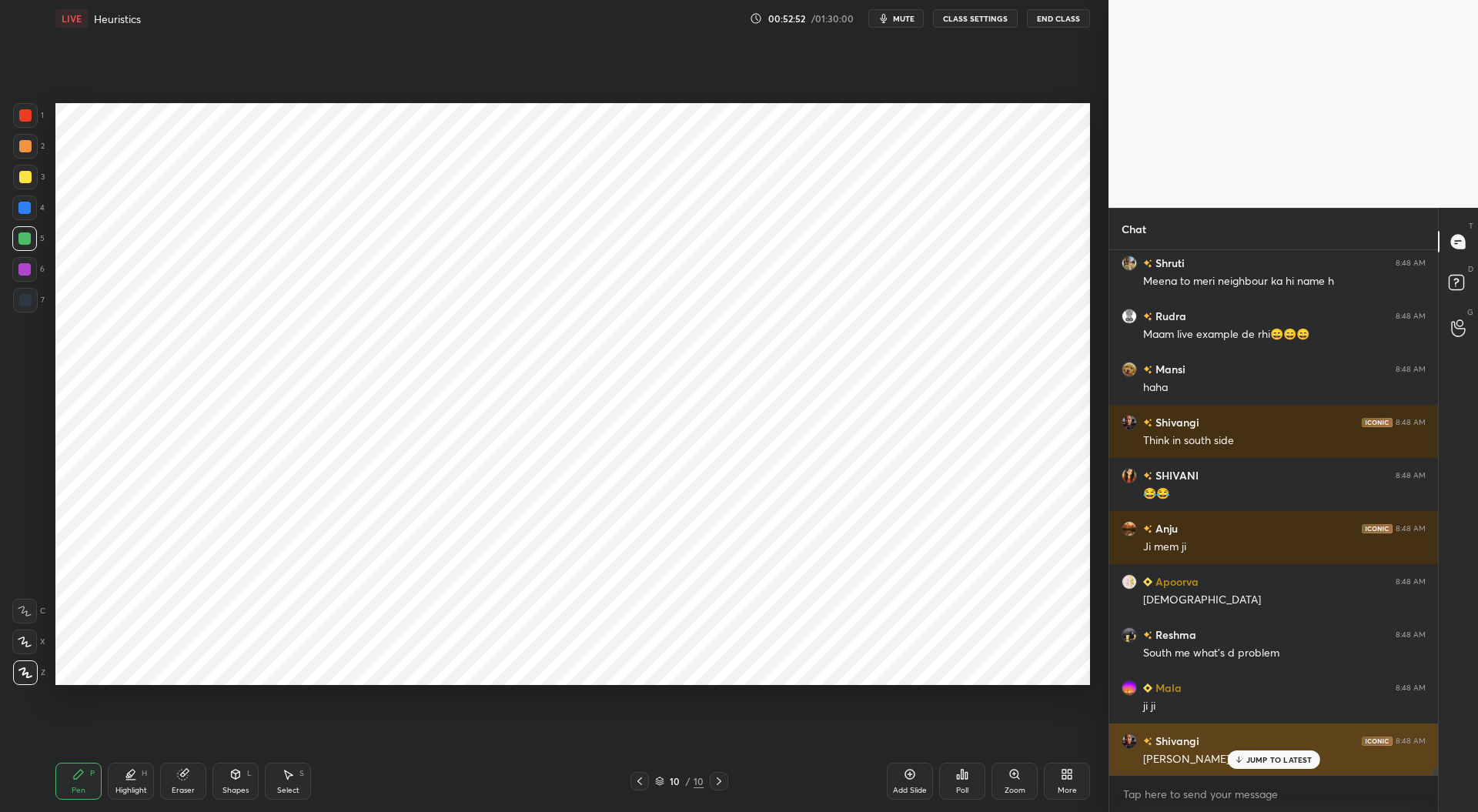
click at [1253, 754] on p "JUMP TO LATEST" at bounding box center [1279, 759] width 66 height 9
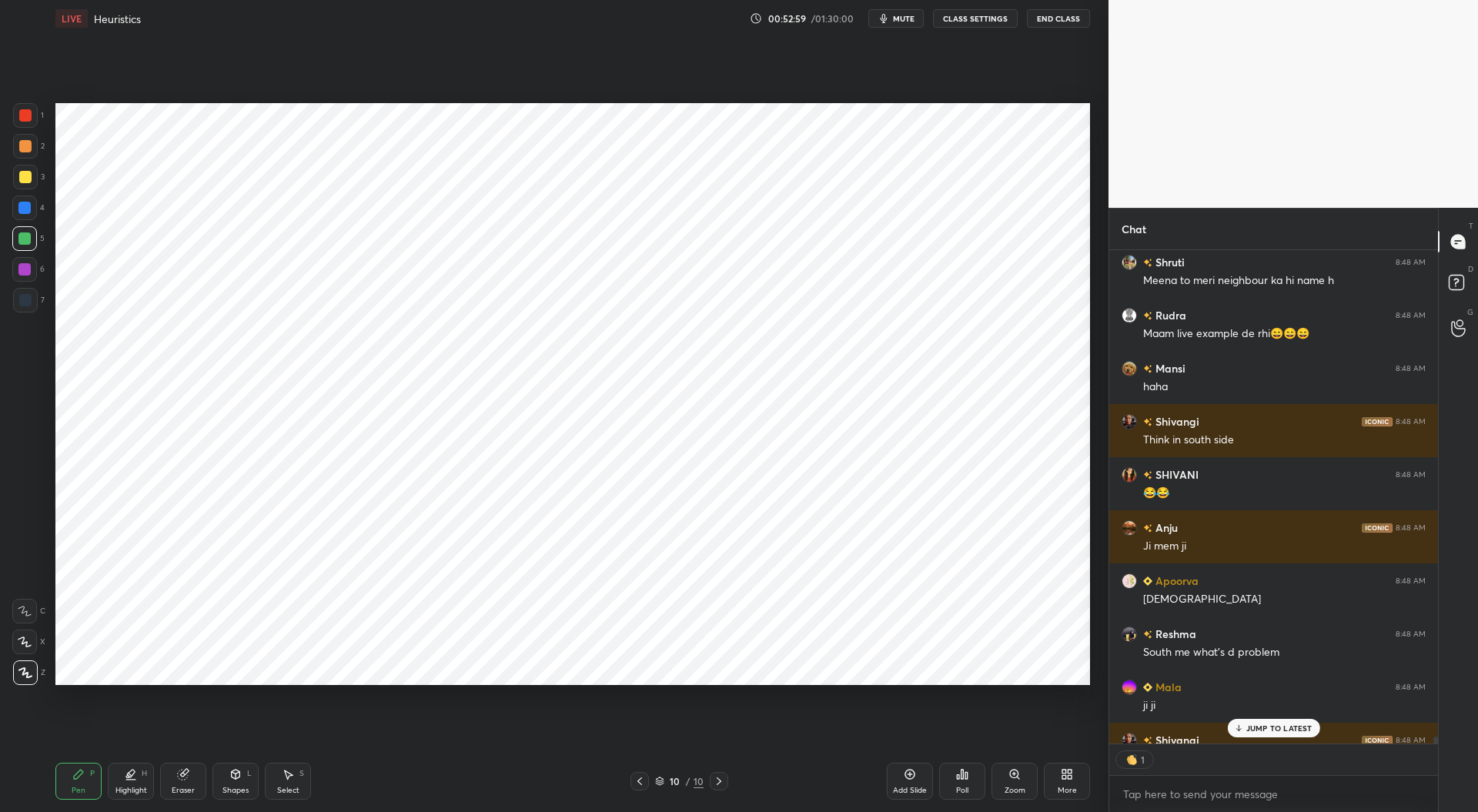
scroll to position [35681, 0]
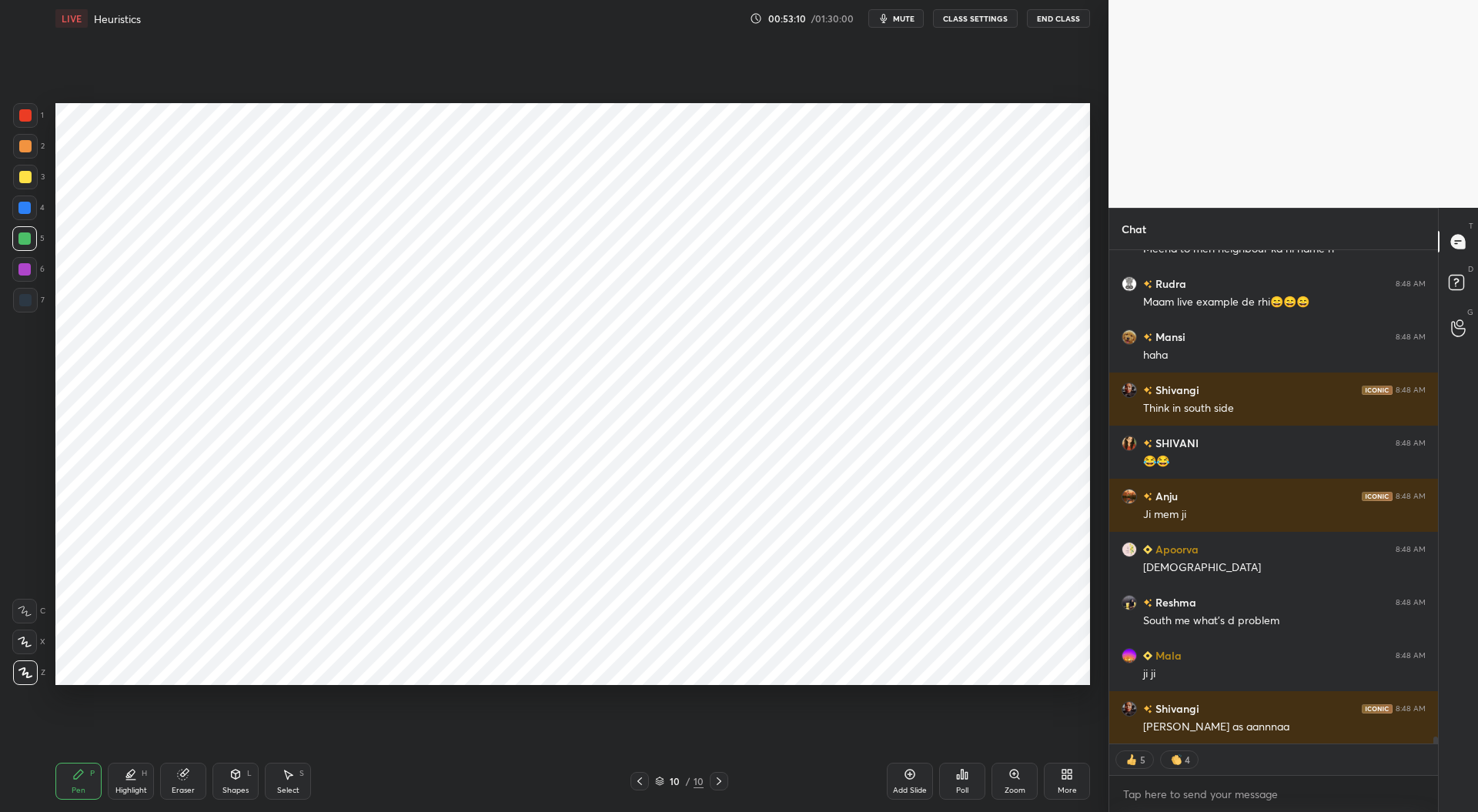
click at [31, 112] on div at bounding box center [26, 116] width 12 height 12
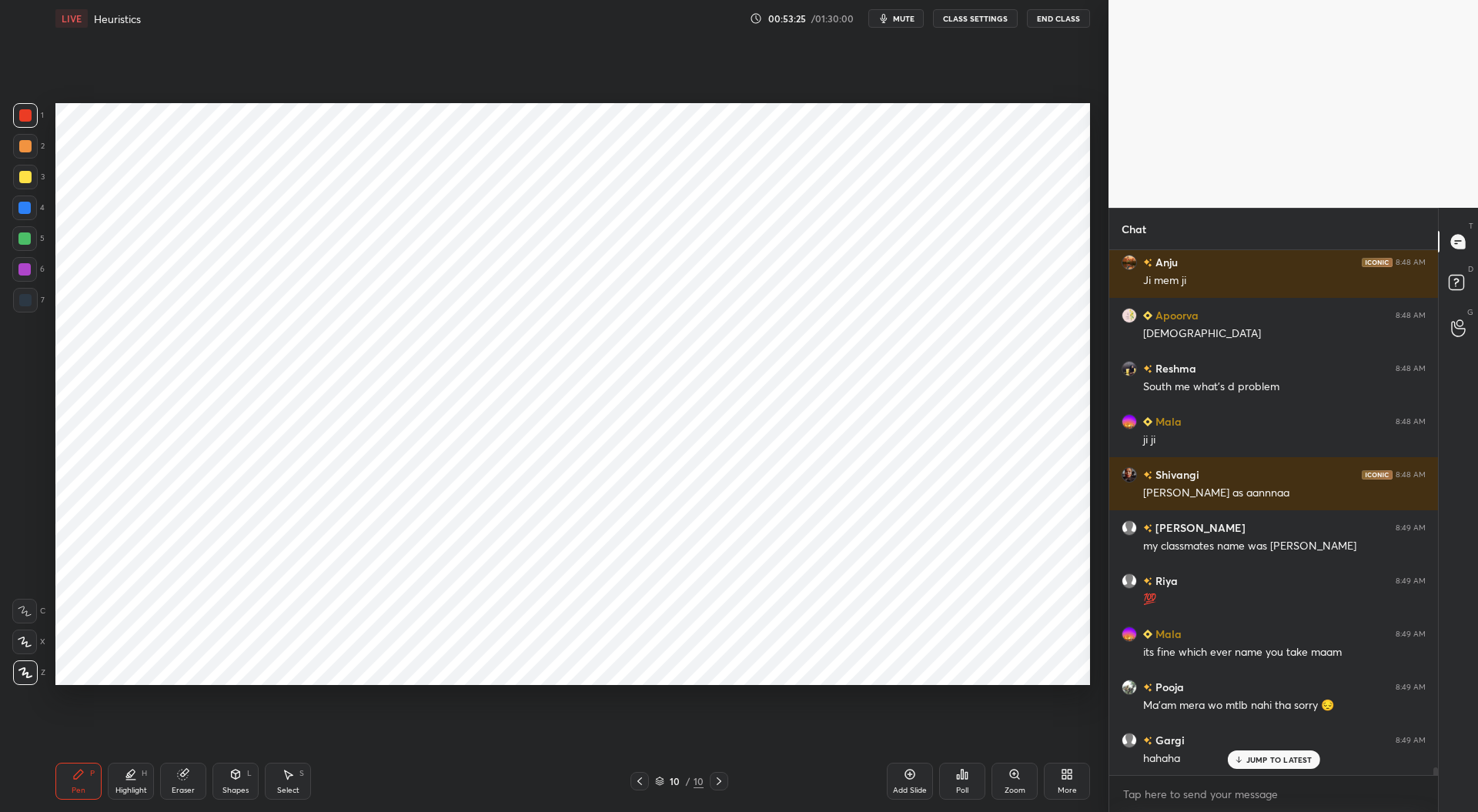
scroll to position [35967, 0]
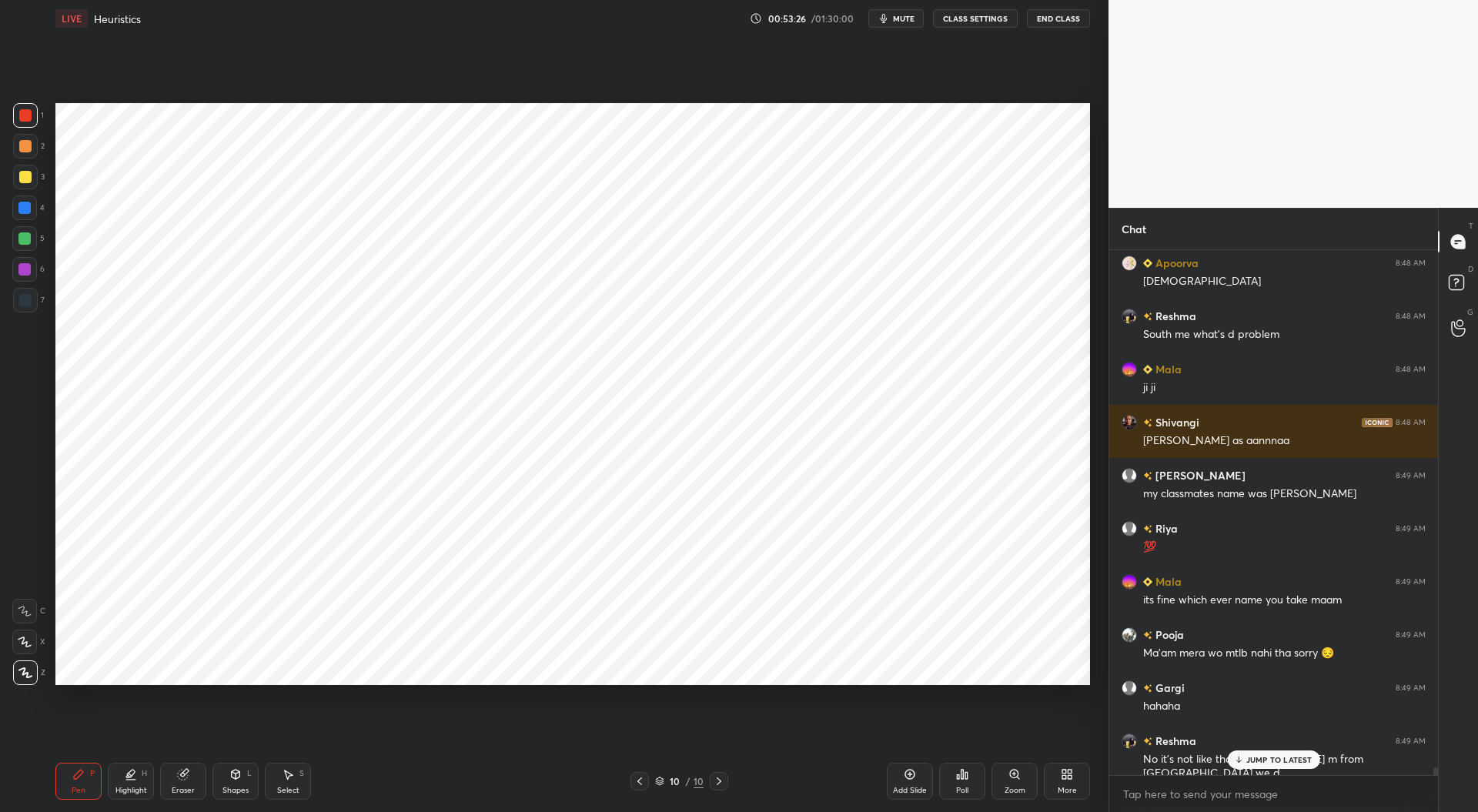
click at [1275, 758] on p "JUMP TO LATEST" at bounding box center [1279, 759] width 66 height 9
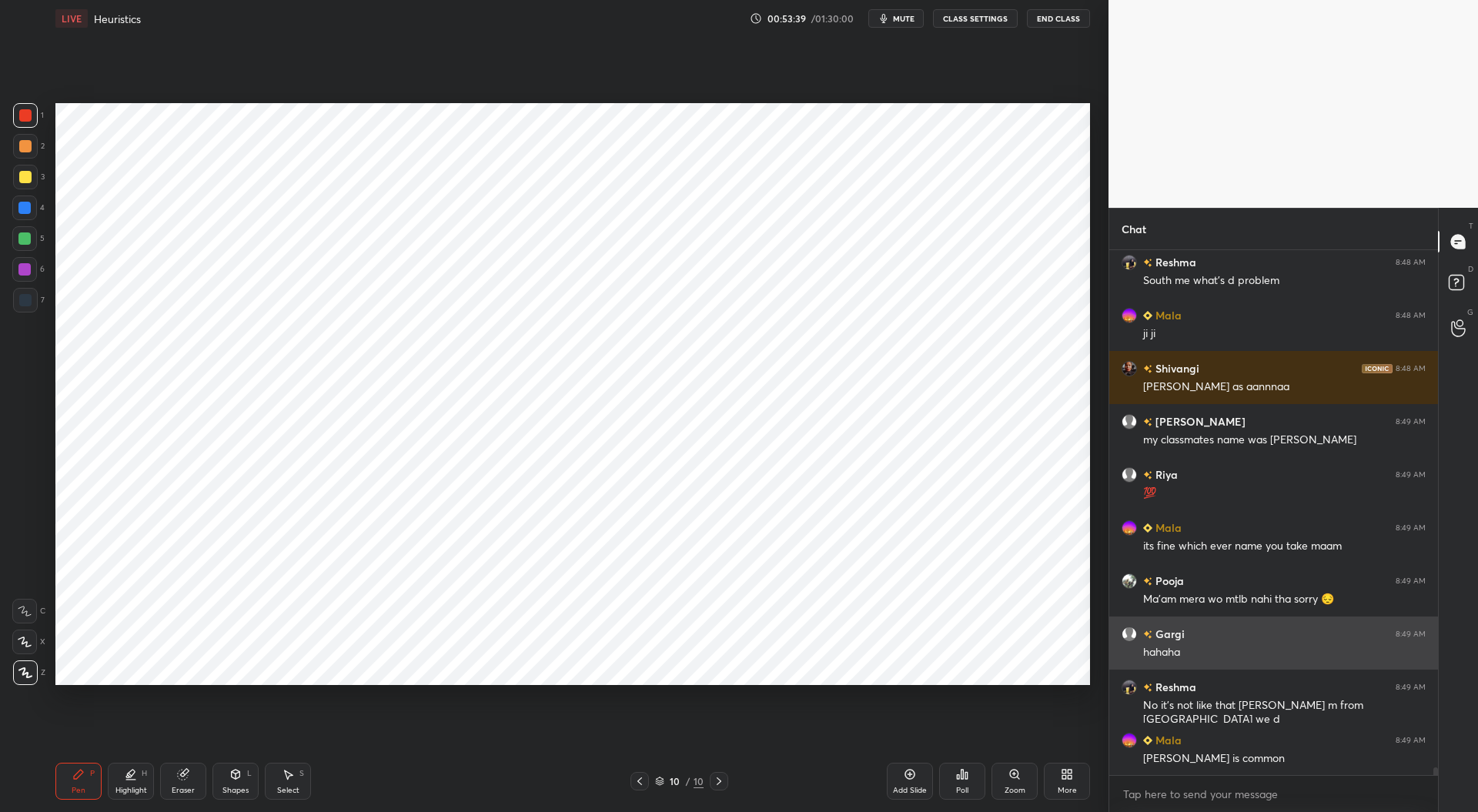
scroll to position [36073, 0]
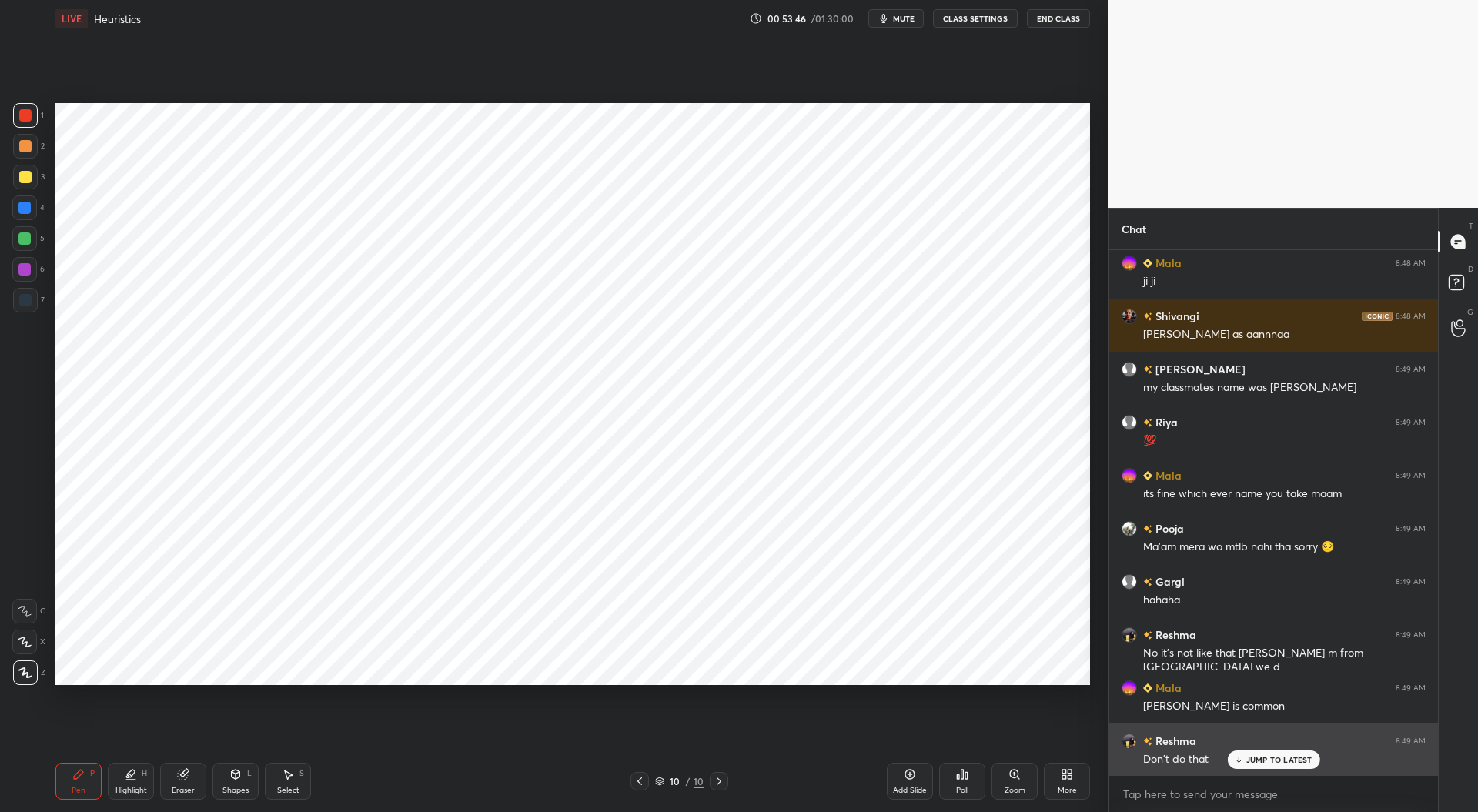
click at [1262, 758] on p "JUMP TO LATEST" at bounding box center [1279, 759] width 66 height 9
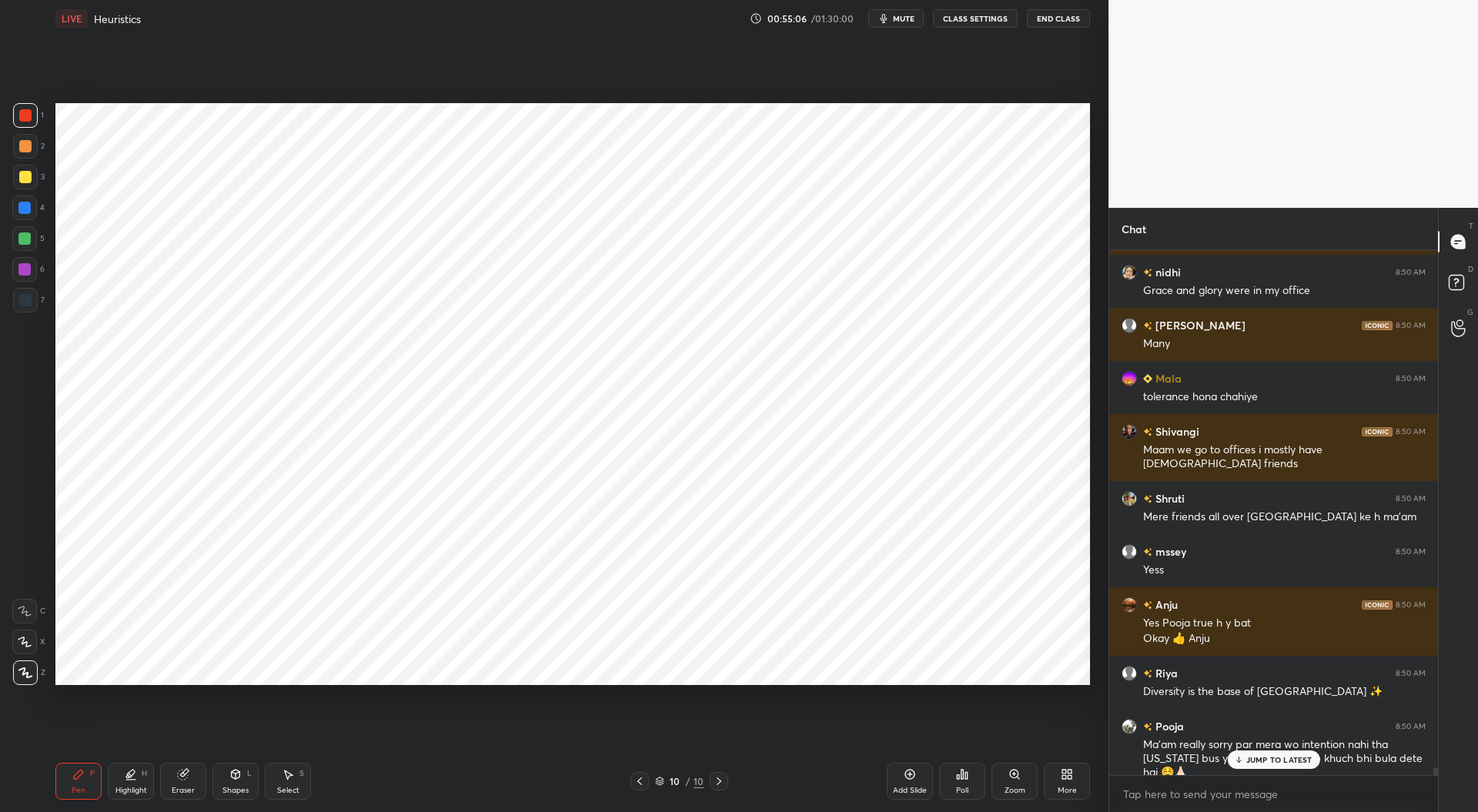
scroll to position [36800, 0]
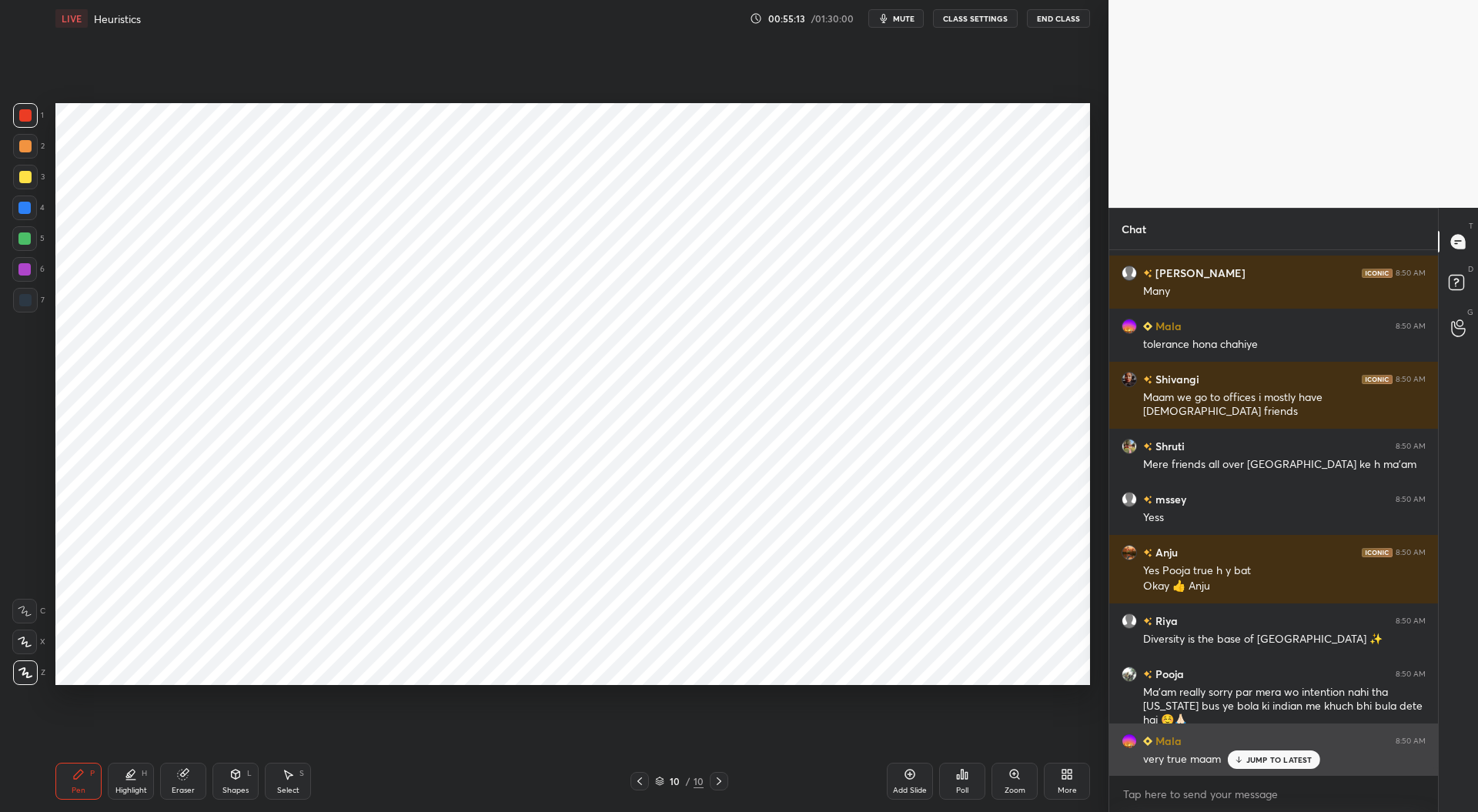
click at [1266, 756] on p "JUMP TO LATEST" at bounding box center [1279, 759] width 66 height 9
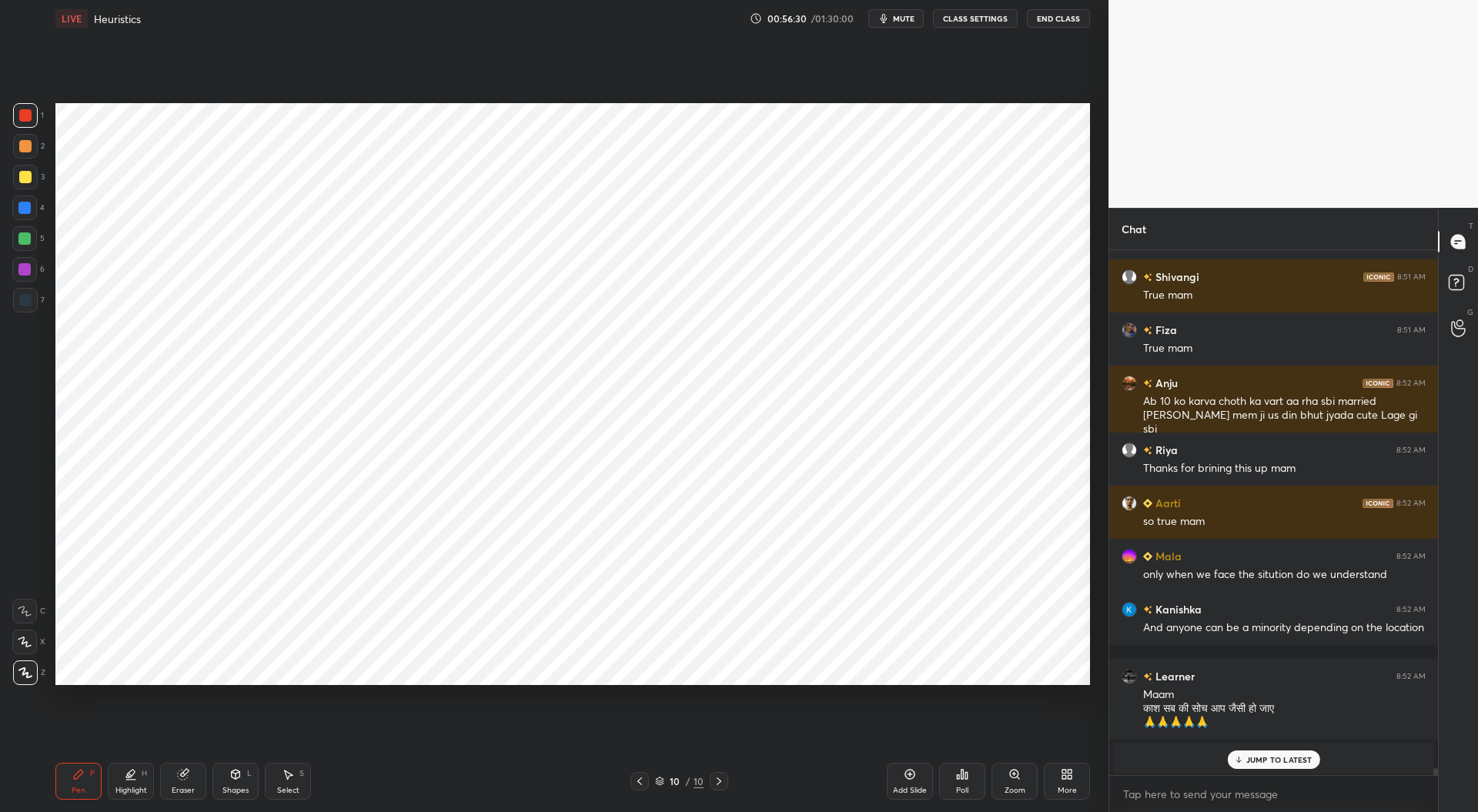
scroll to position [37861, 0]
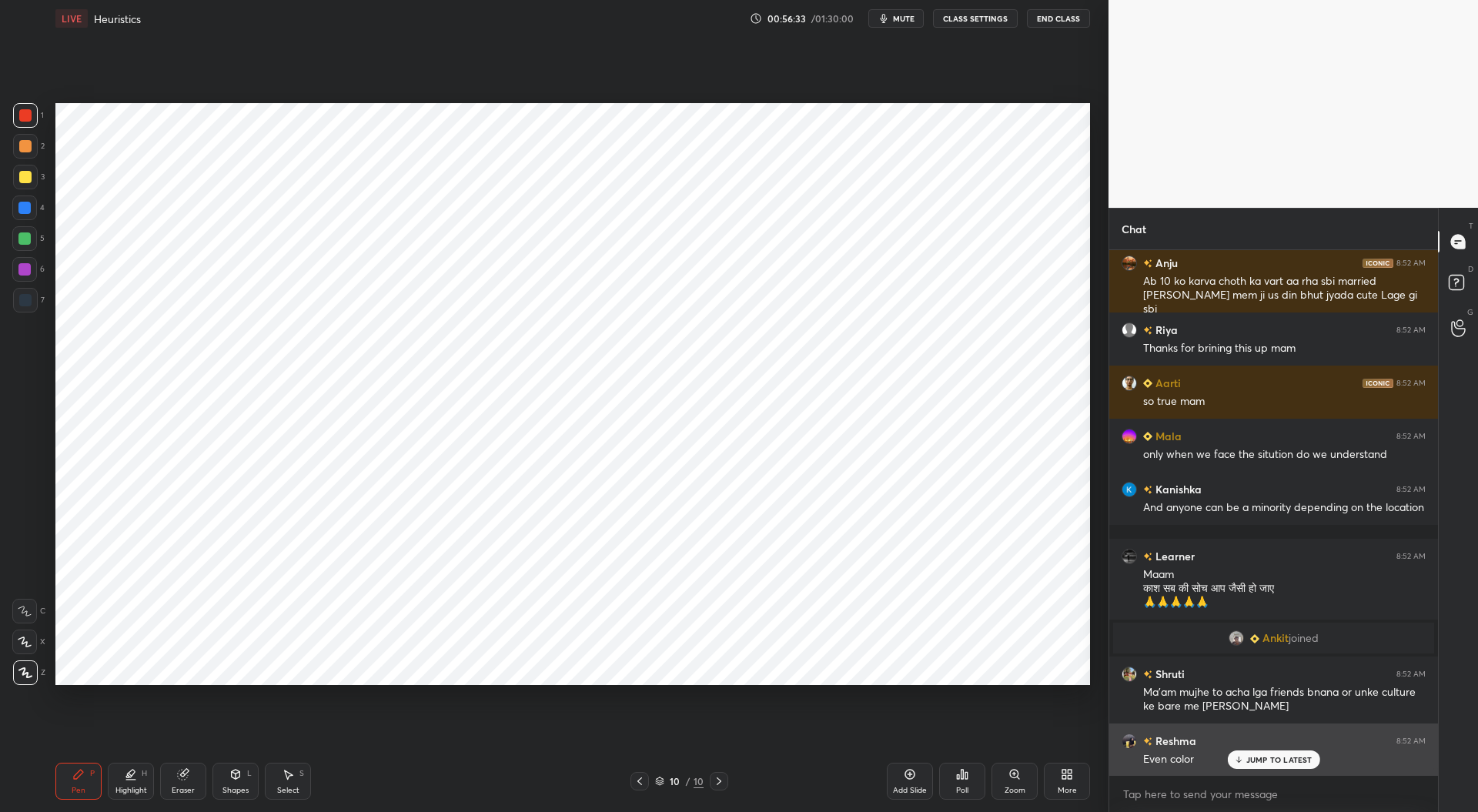
click at [1267, 755] on p "JUMP TO LATEST" at bounding box center [1279, 759] width 66 height 9
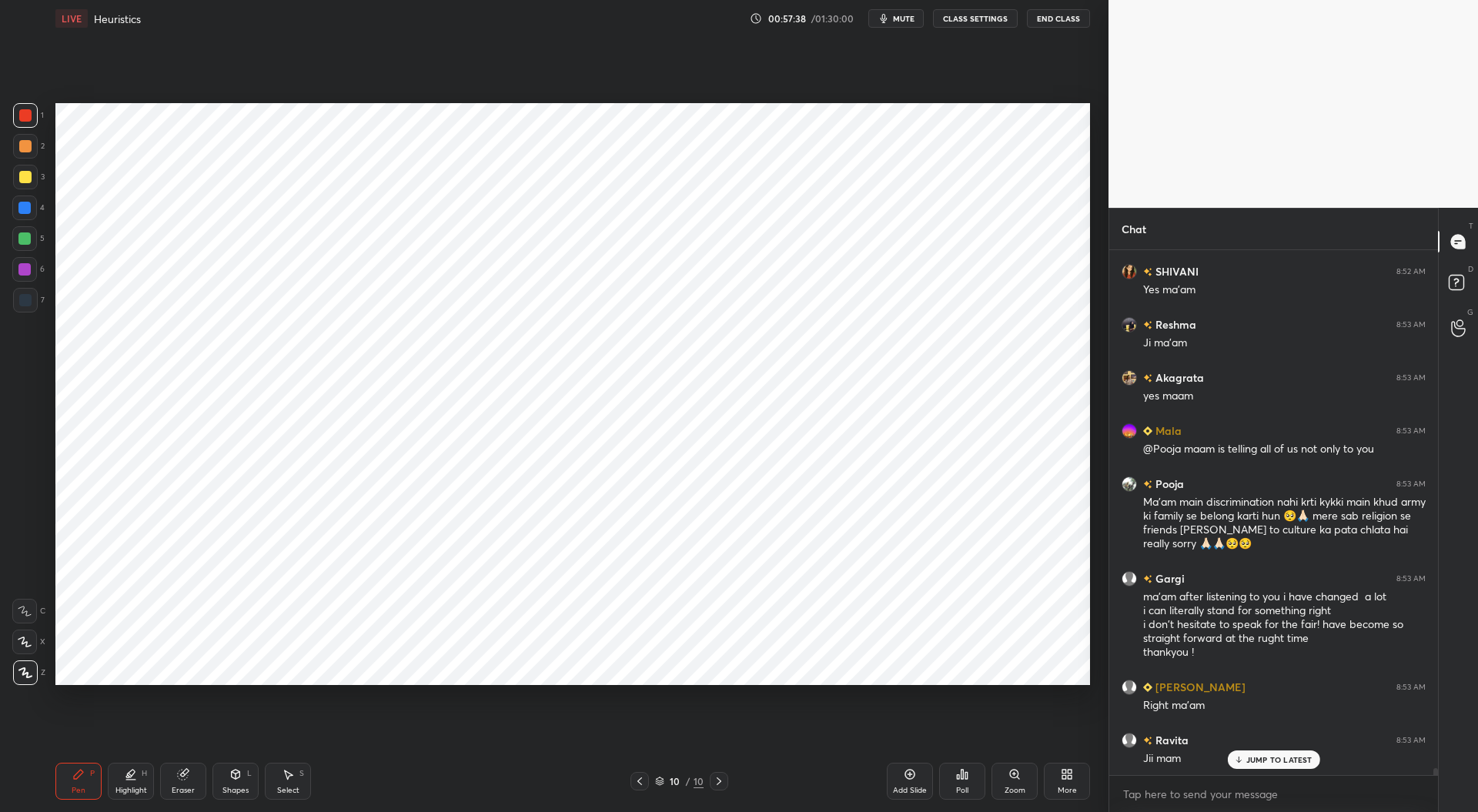
scroll to position [38609, 0]
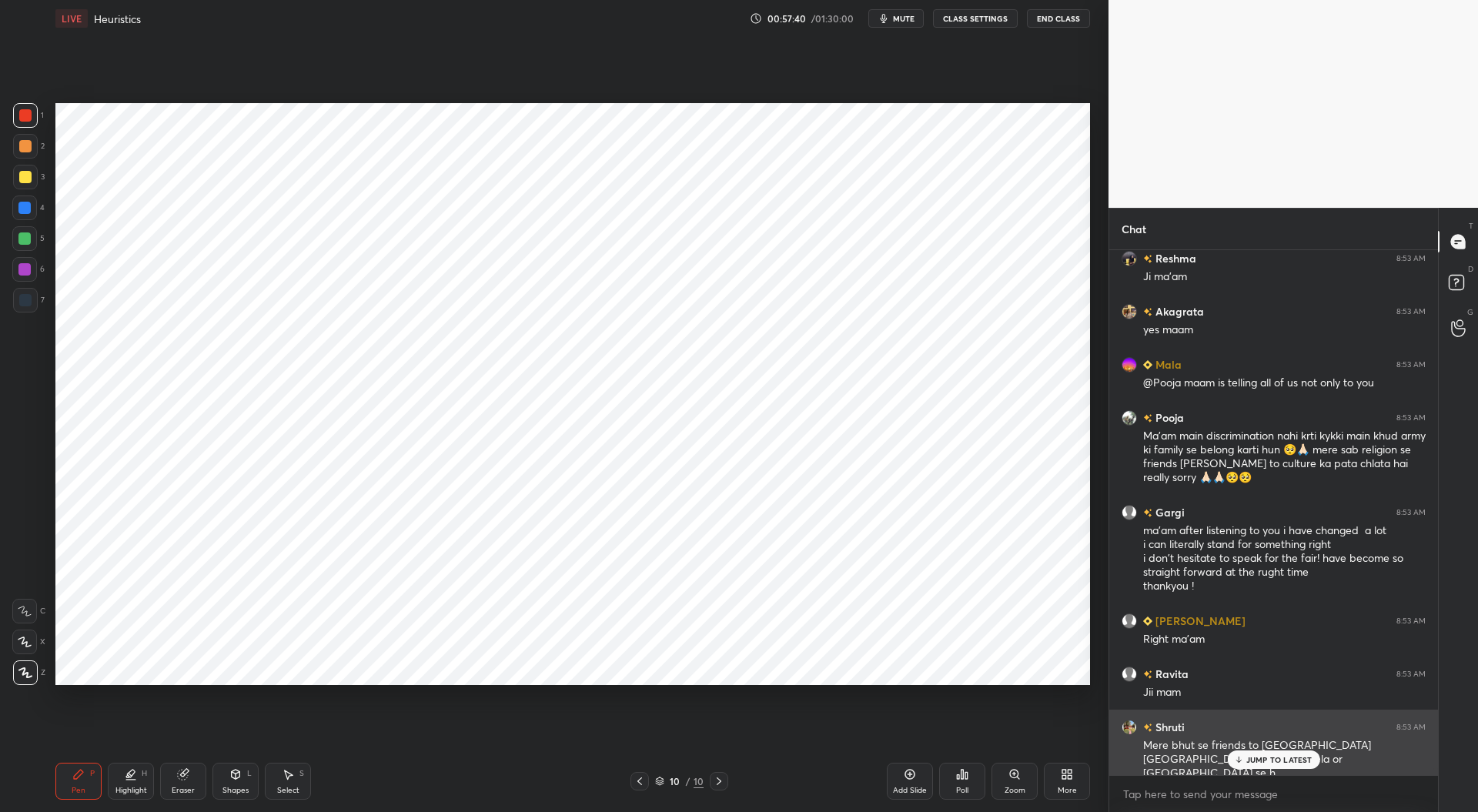
click at [1256, 759] on p "JUMP TO LATEST" at bounding box center [1279, 759] width 66 height 9
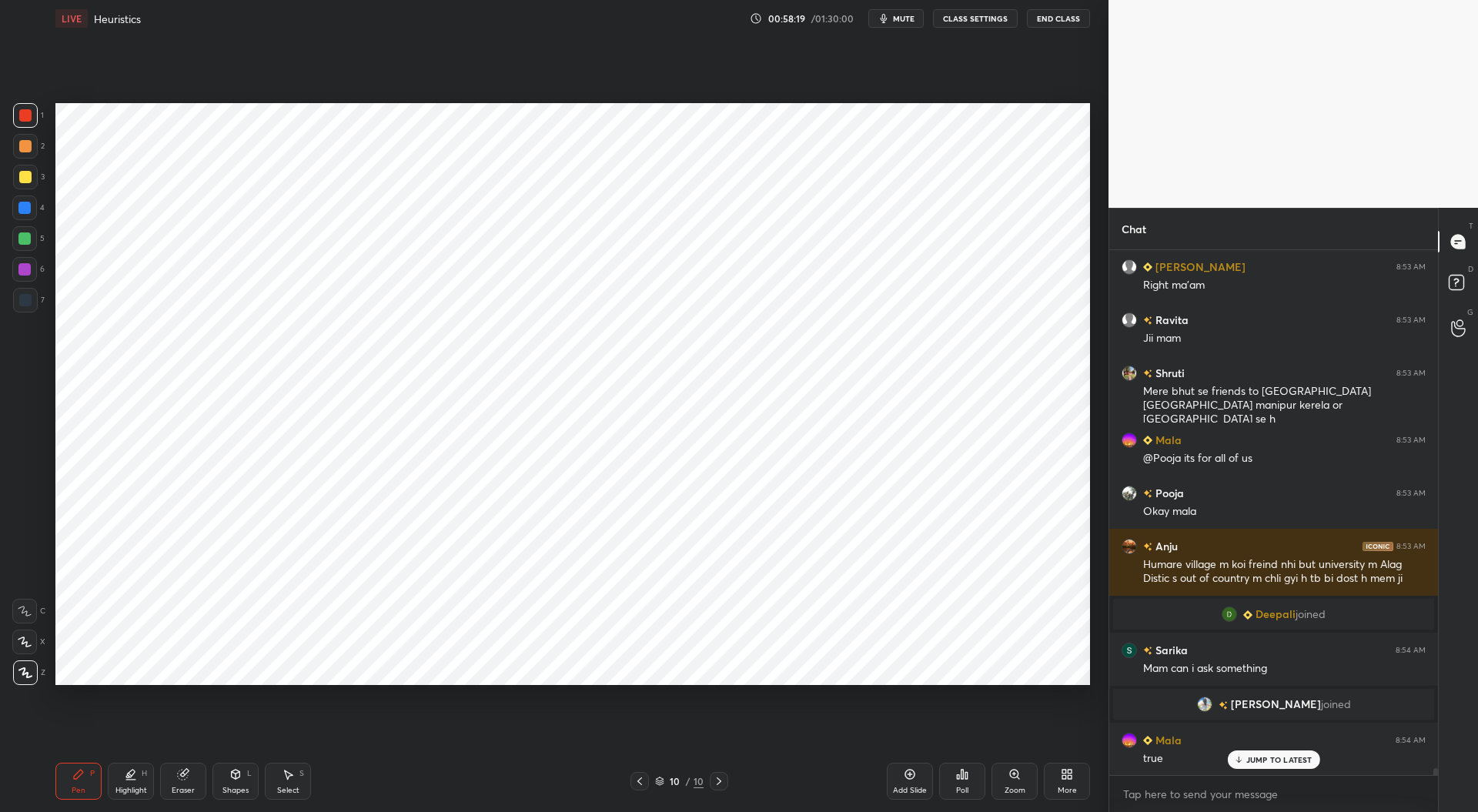
scroll to position [37866, 0]
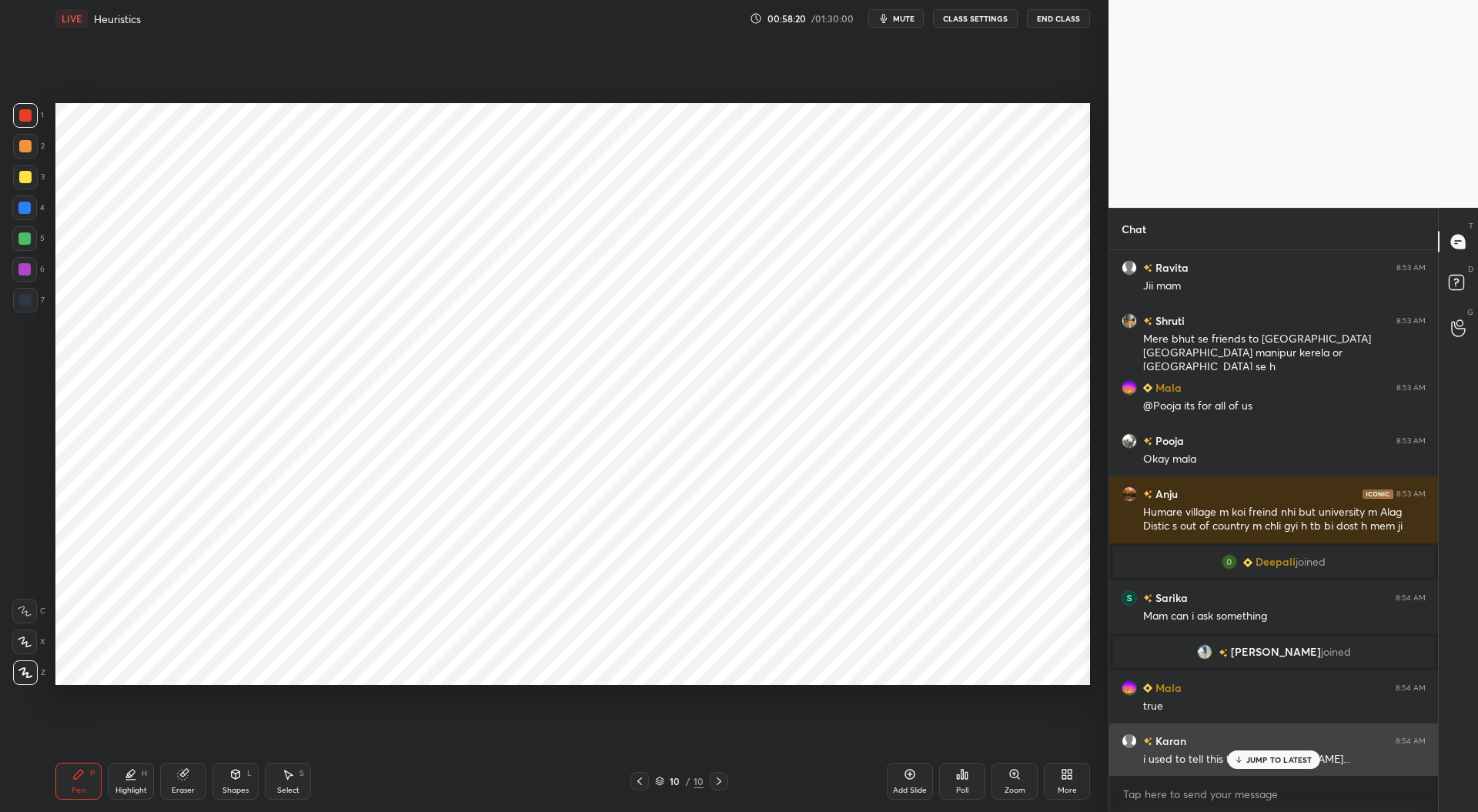
click at [1267, 758] on p "JUMP TO LATEST" at bounding box center [1279, 759] width 66 height 9
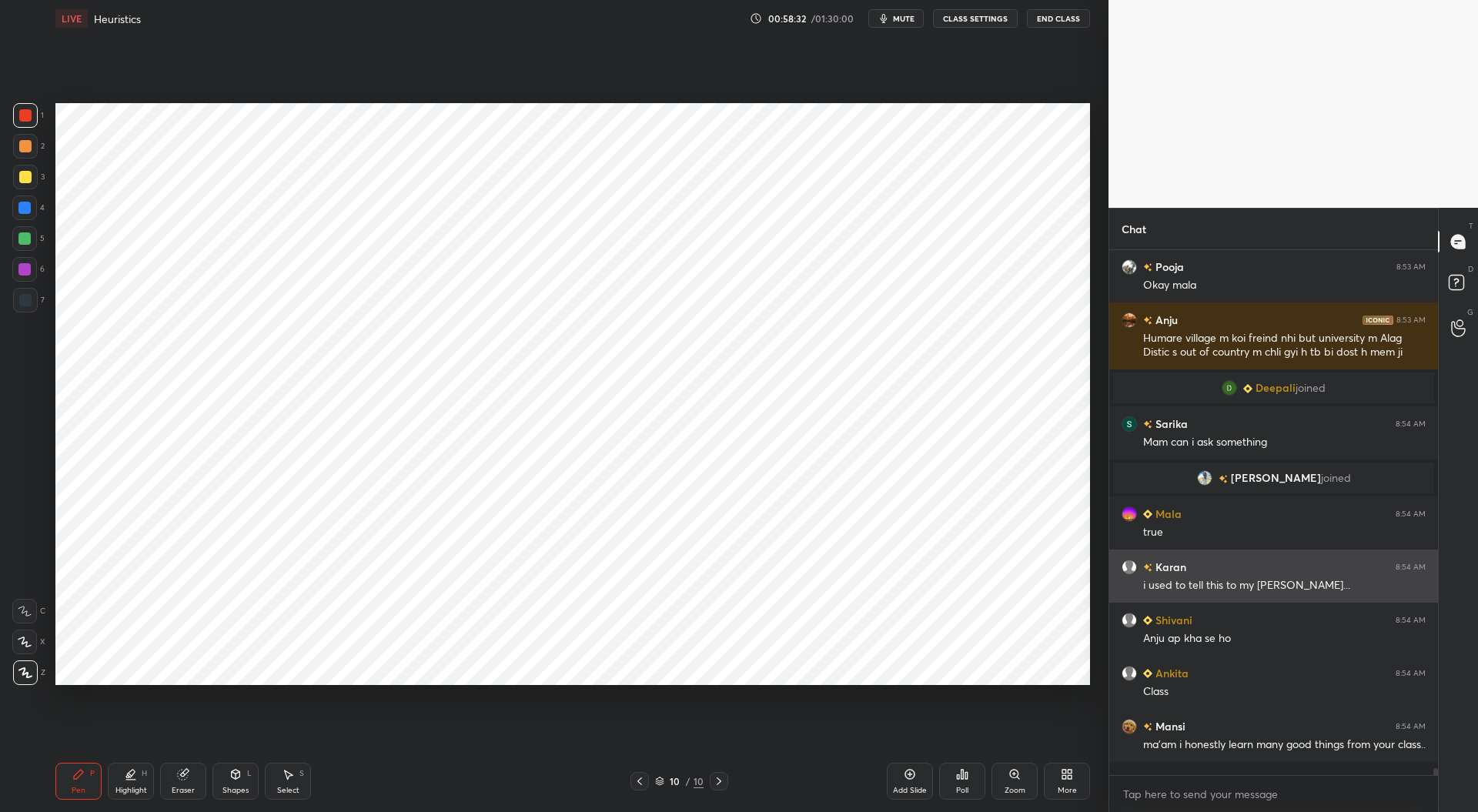
scroll to position [38106, 0]
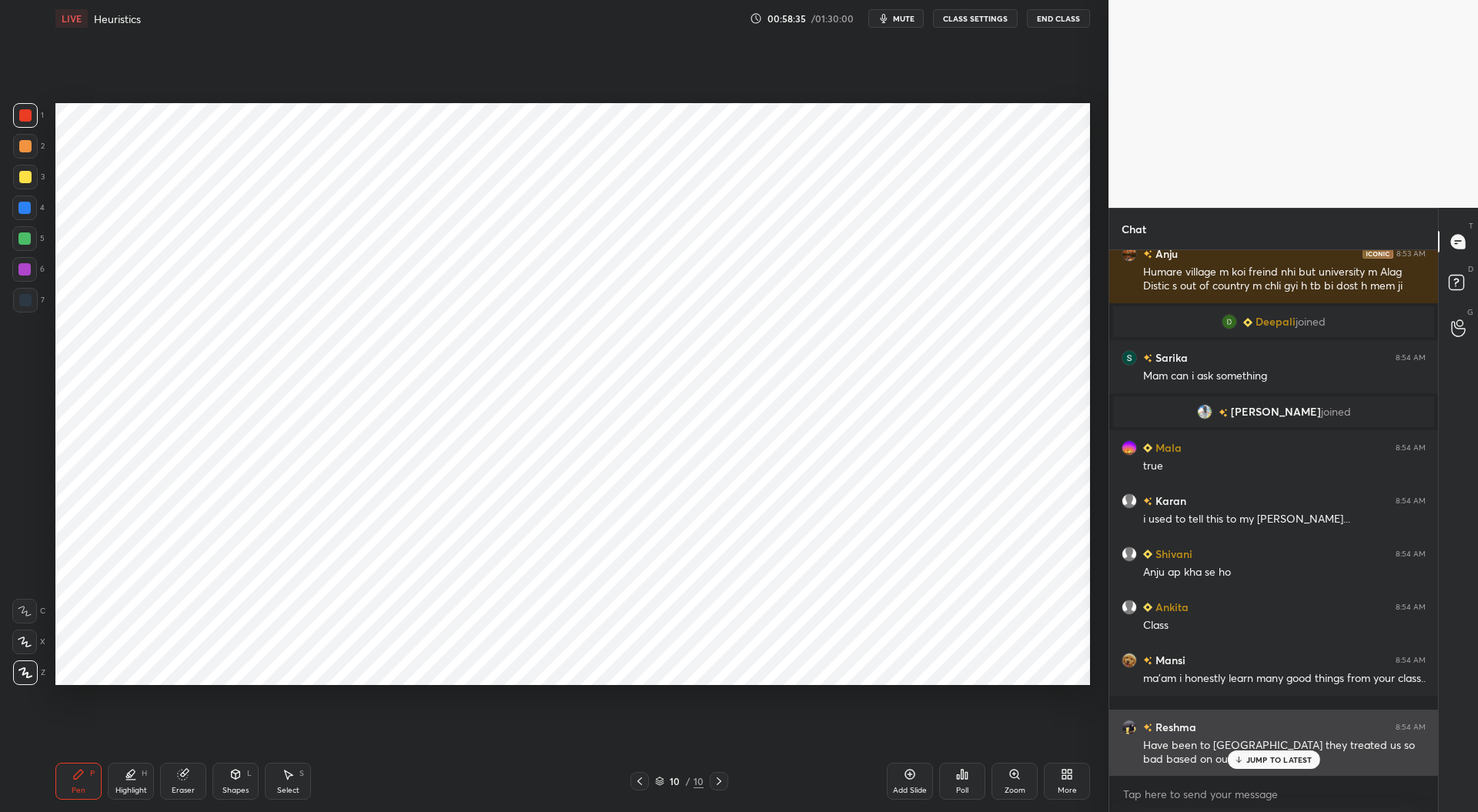
click at [1260, 753] on div "JUMP TO LATEST" at bounding box center [1273, 759] width 93 height 19
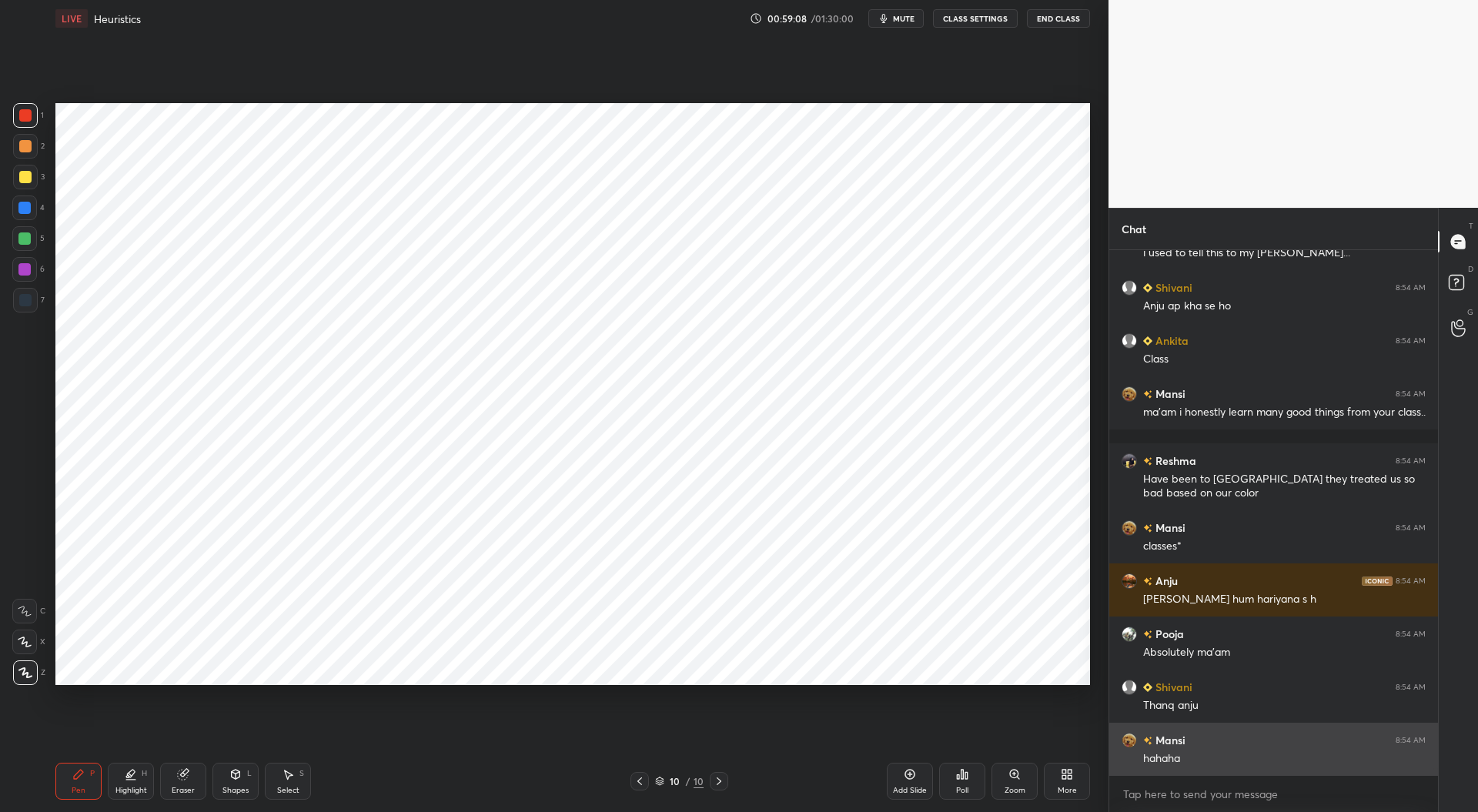
scroll to position [38424, 0]
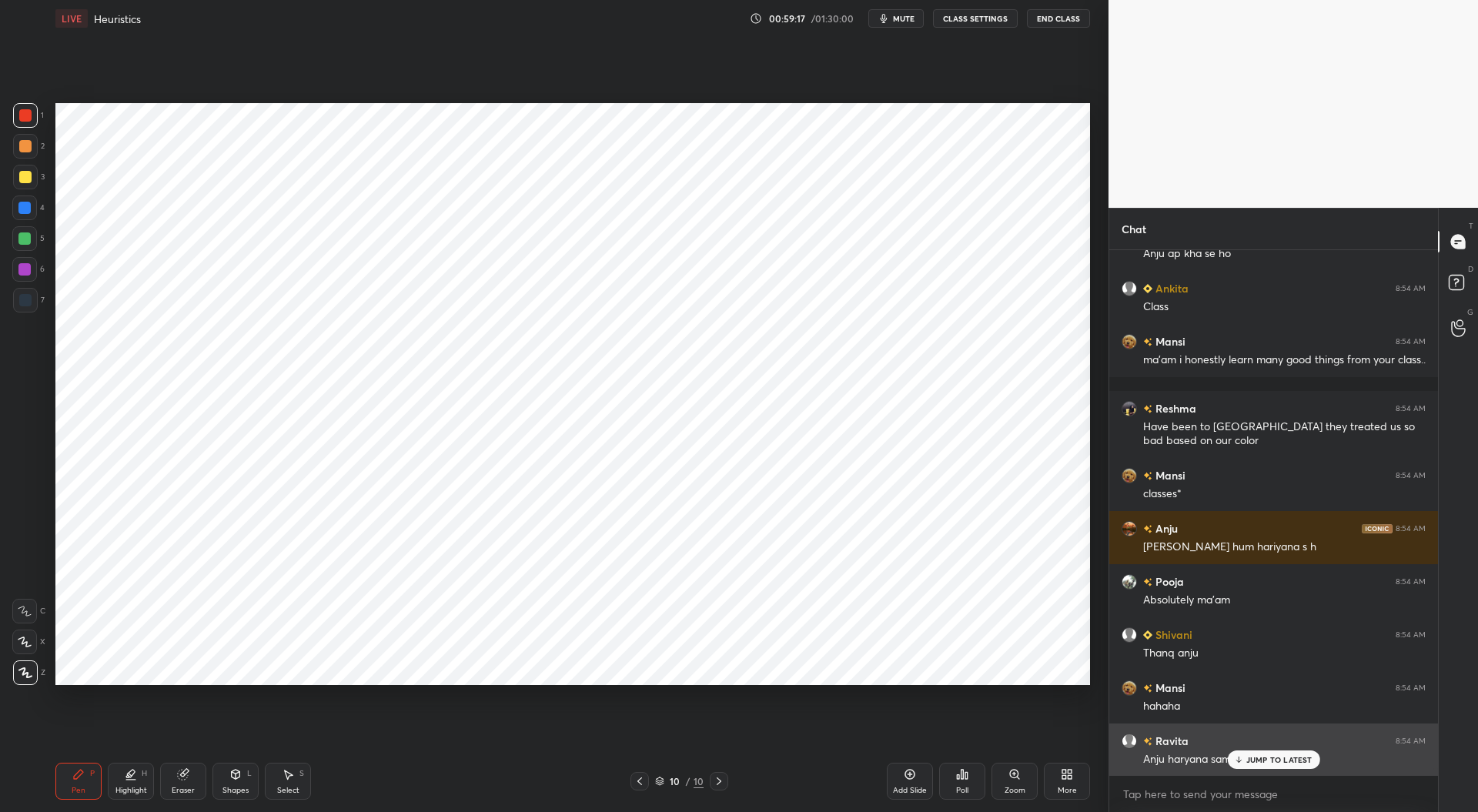
click at [1262, 758] on p "JUMP TO LATEST" at bounding box center [1279, 759] width 66 height 9
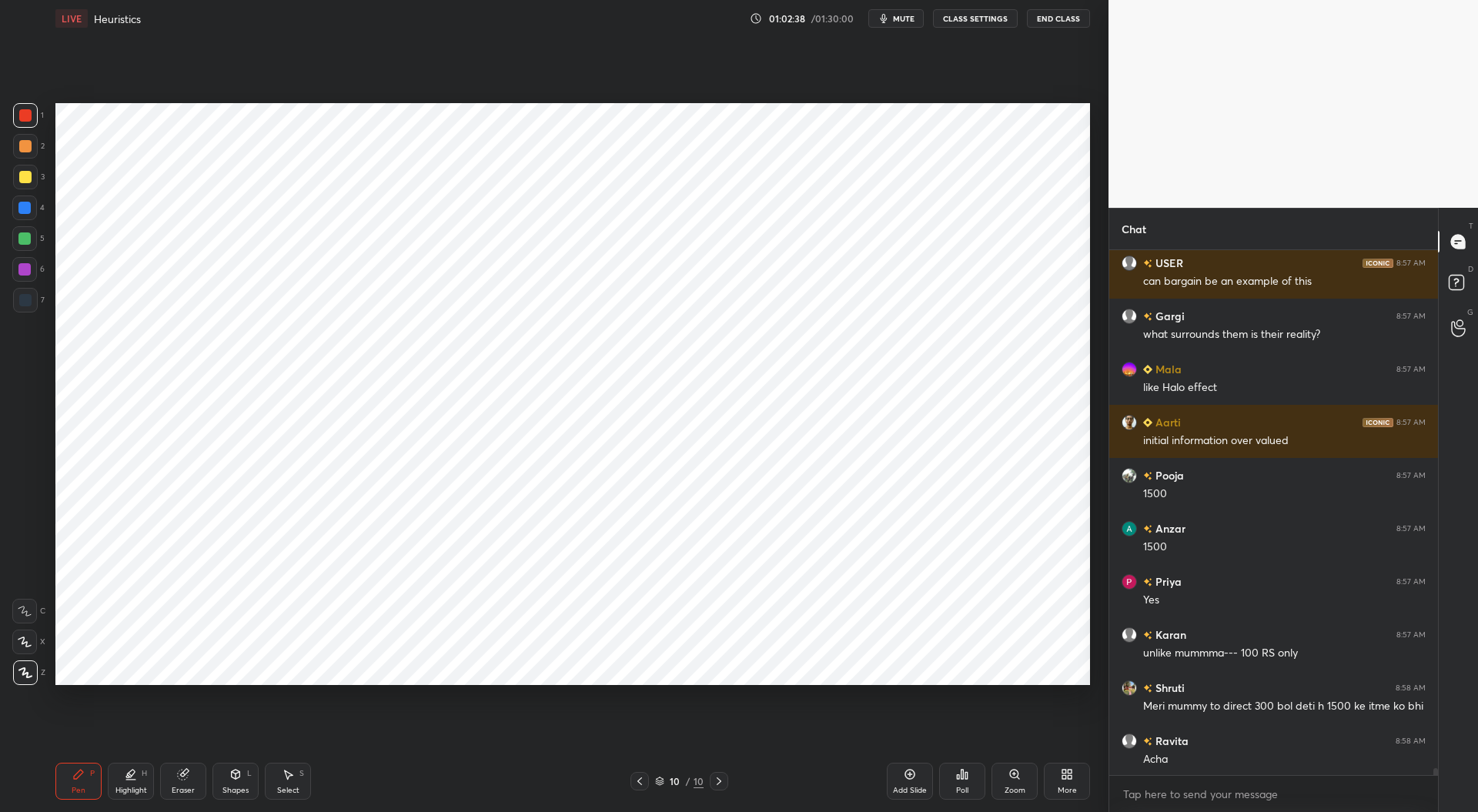
scroll to position [40165, 0]
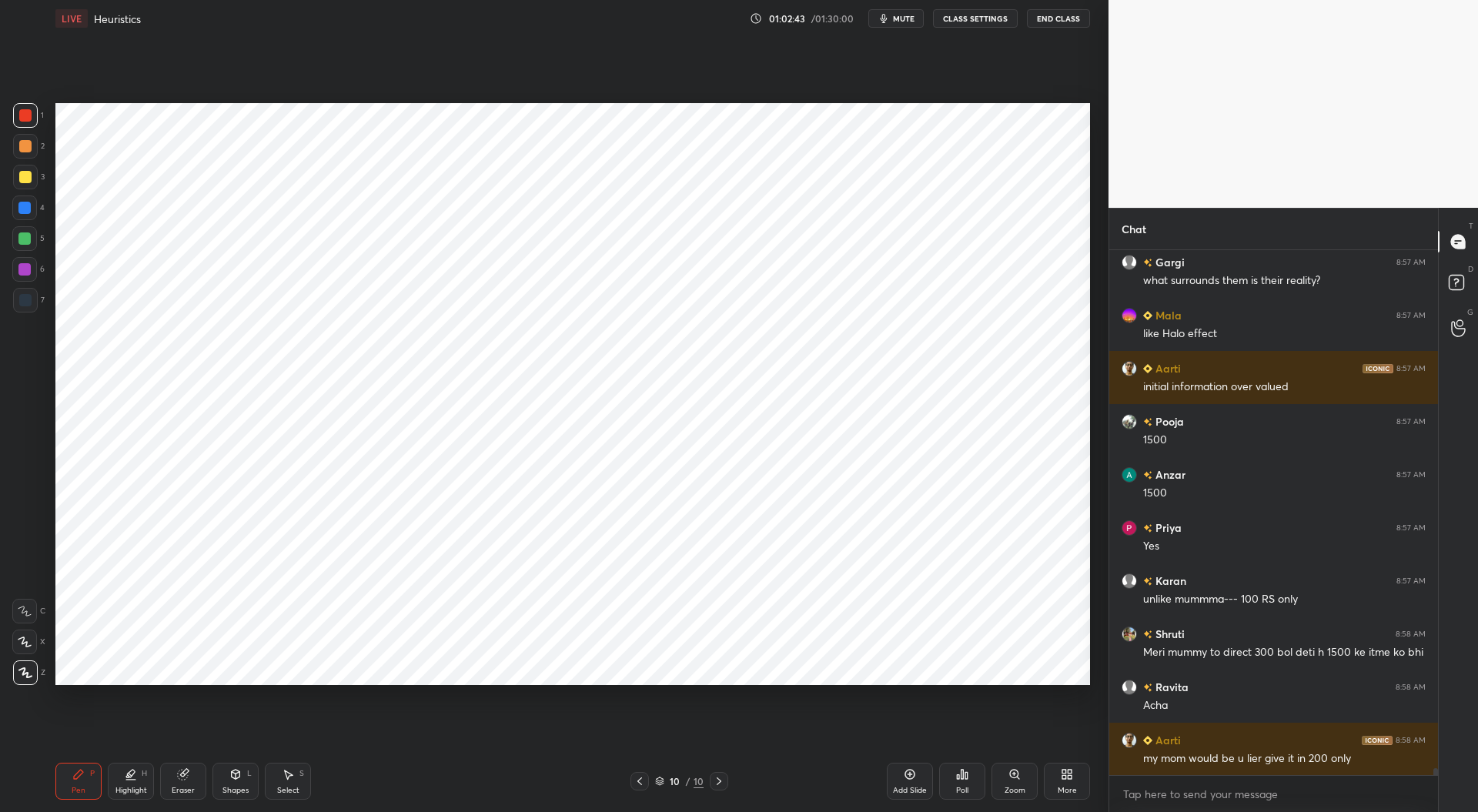
click at [28, 204] on div at bounding box center [25, 207] width 12 height 12
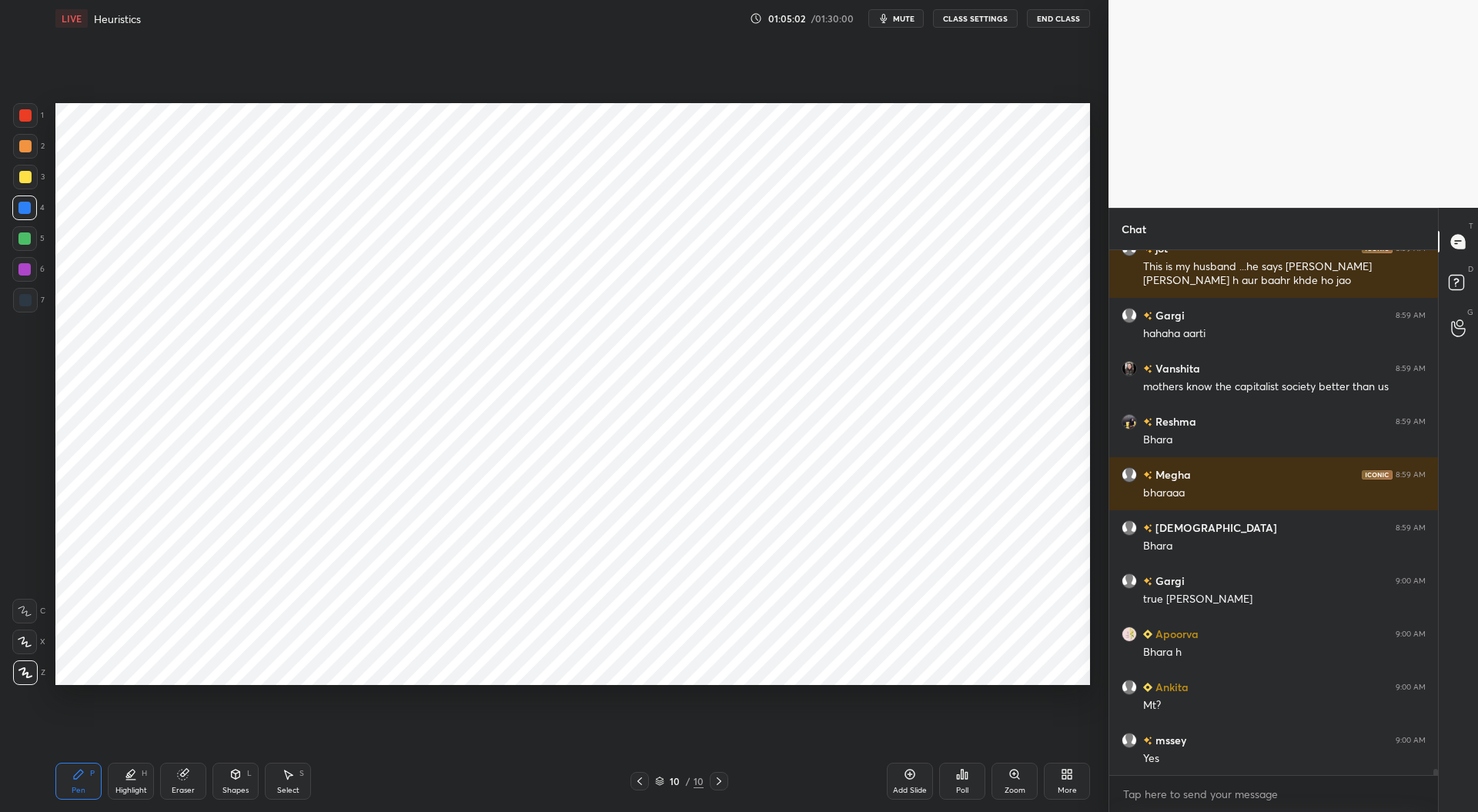
scroll to position [42078, 0]
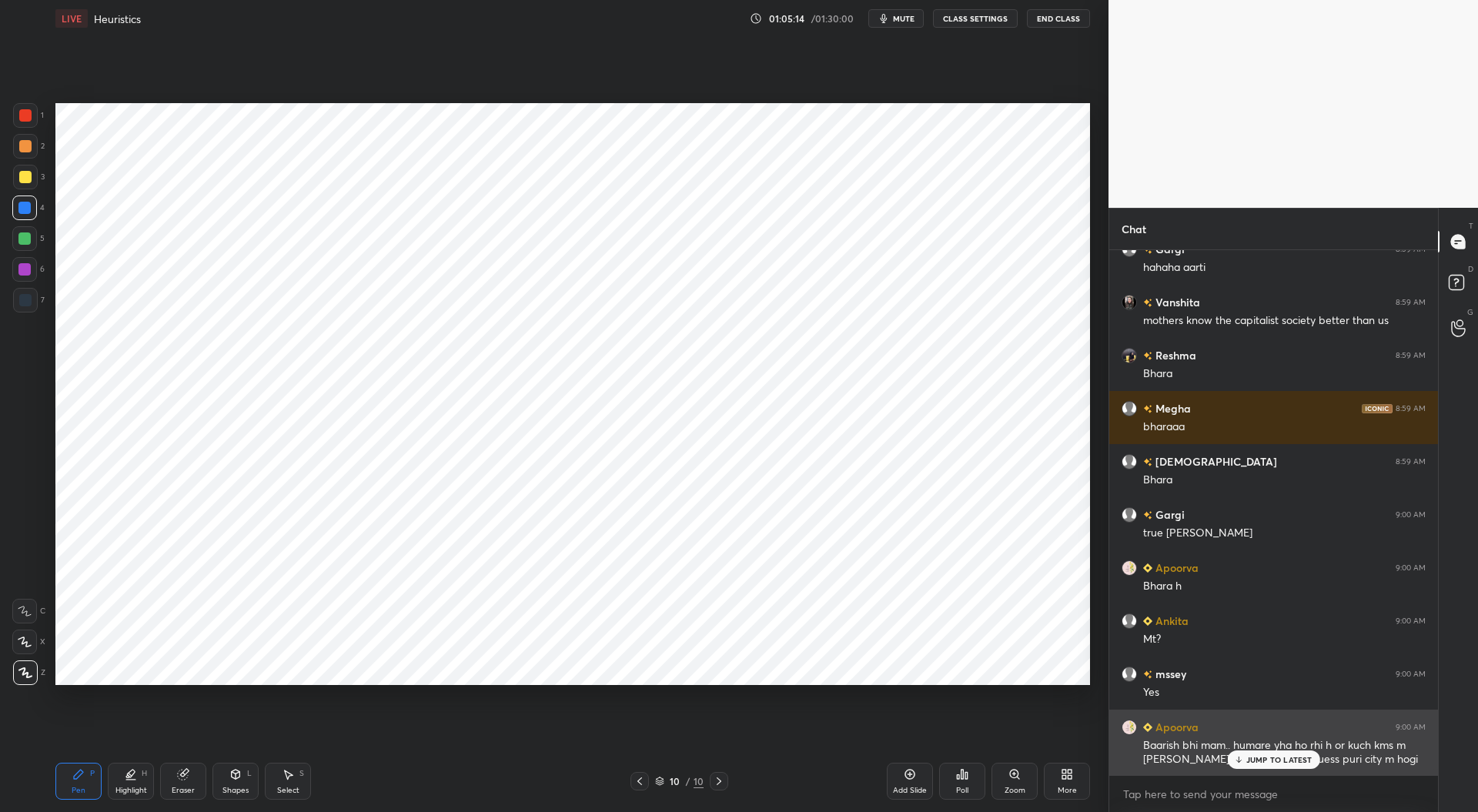
click at [1258, 754] on p "JUMP TO LATEST" at bounding box center [1279, 759] width 66 height 9
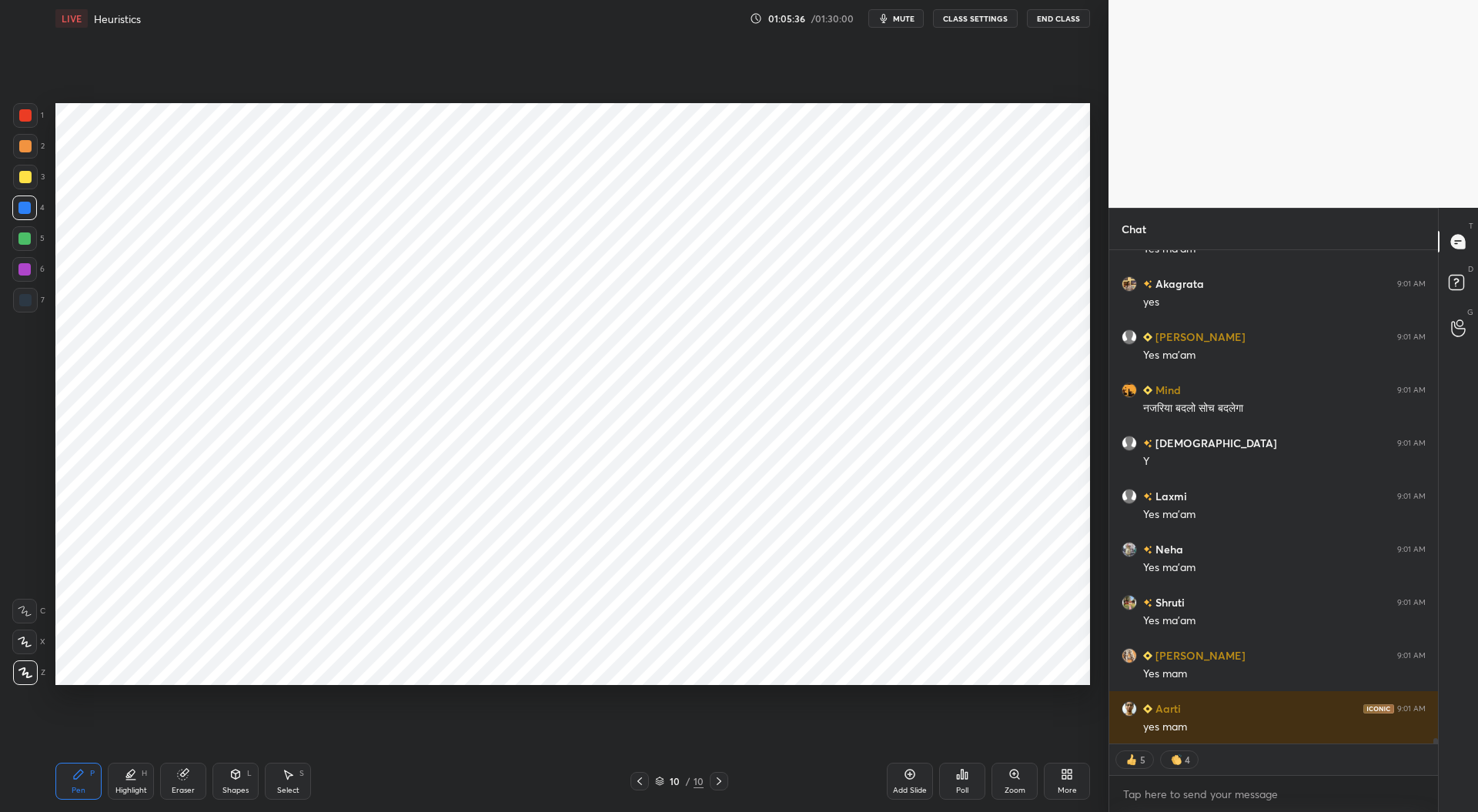
scroll to position [42814, 0]
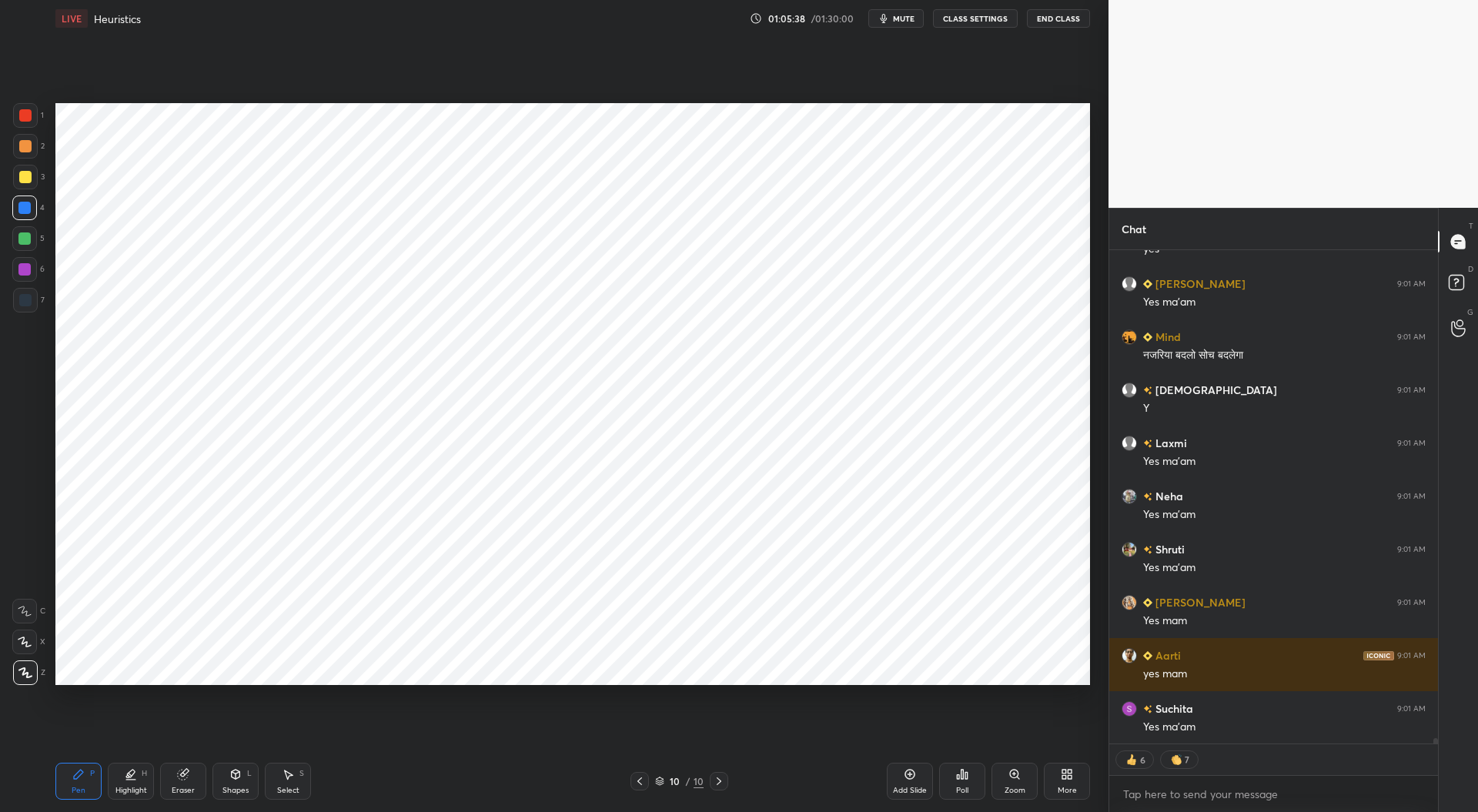
click at [658, 780] on icon at bounding box center [660, 779] width 8 height 4
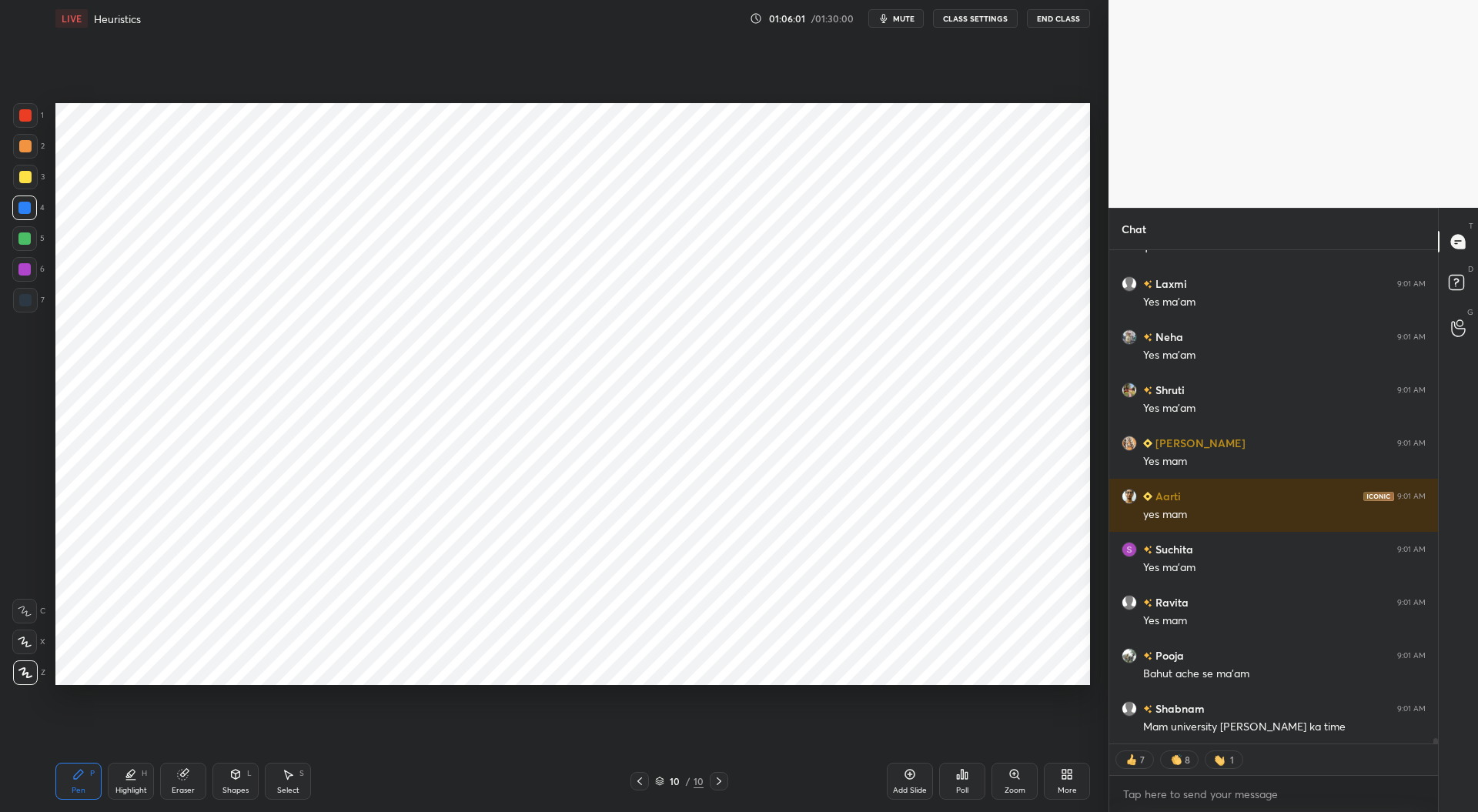
scroll to position [42941, 0]
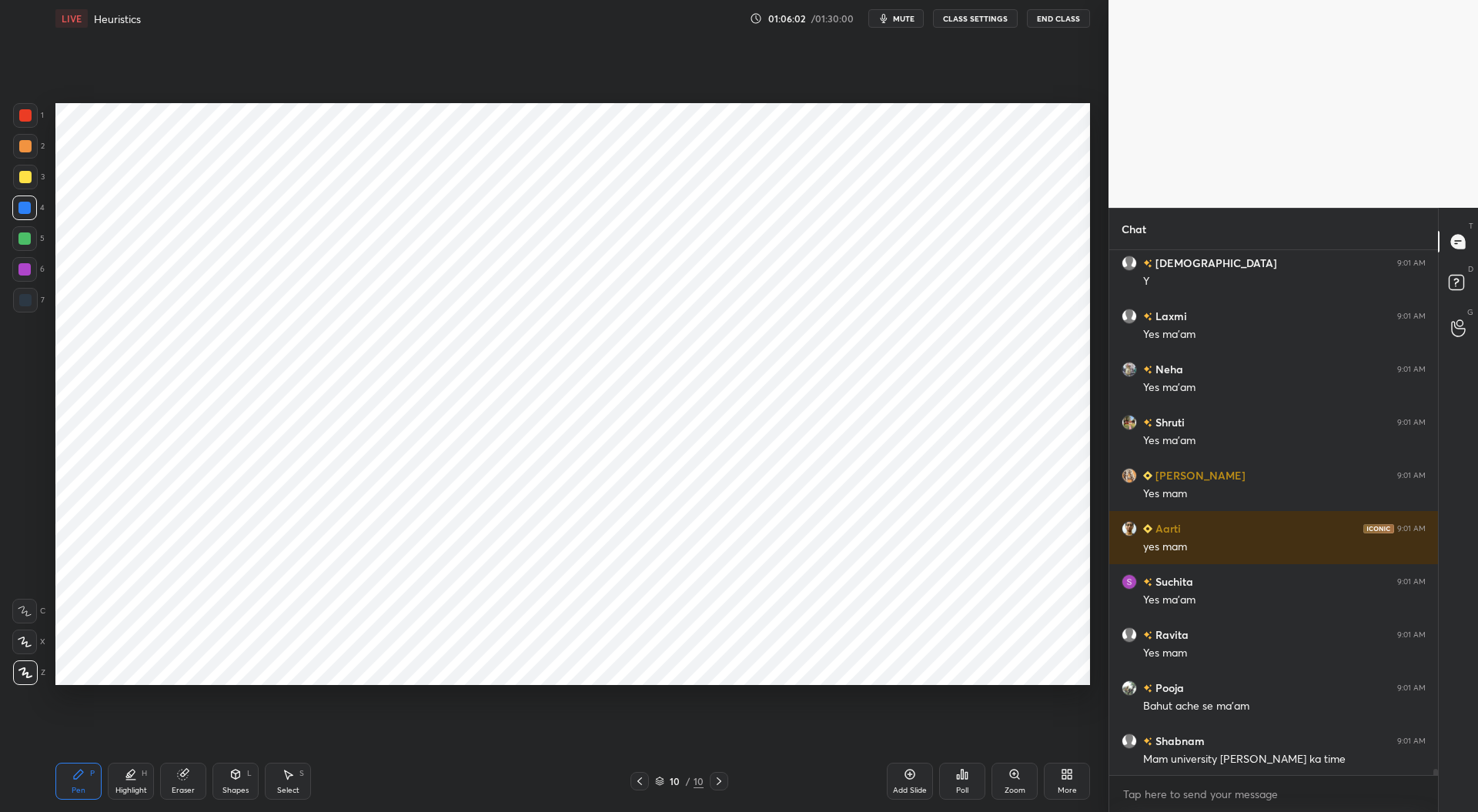
click at [721, 788] on div at bounding box center [719, 781] width 19 height 19
click at [921, 778] on div "Add Slide" at bounding box center [910, 781] width 46 height 37
click at [22, 304] on div at bounding box center [26, 300] width 12 height 12
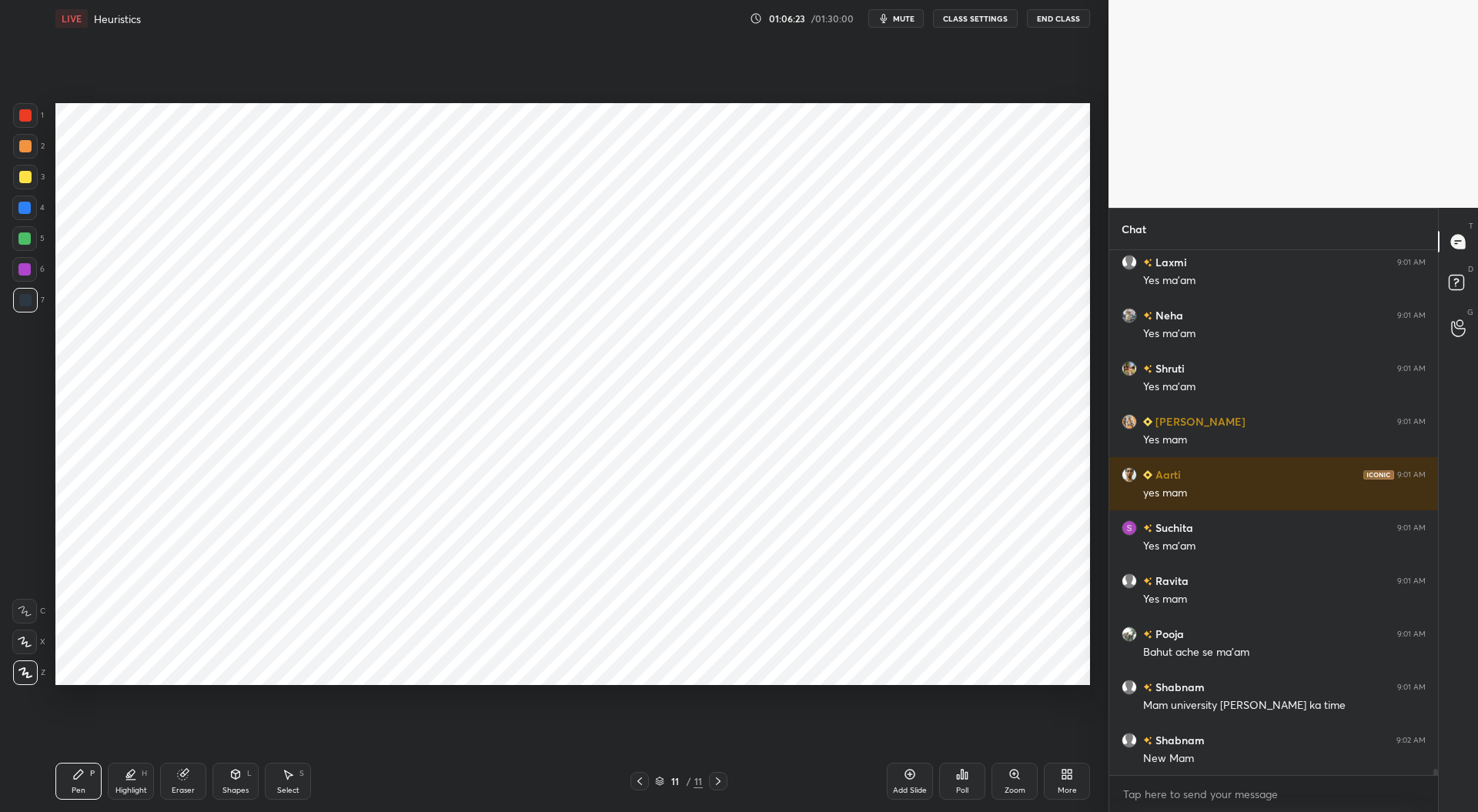
click at [20, 267] on div at bounding box center [25, 270] width 12 height 12
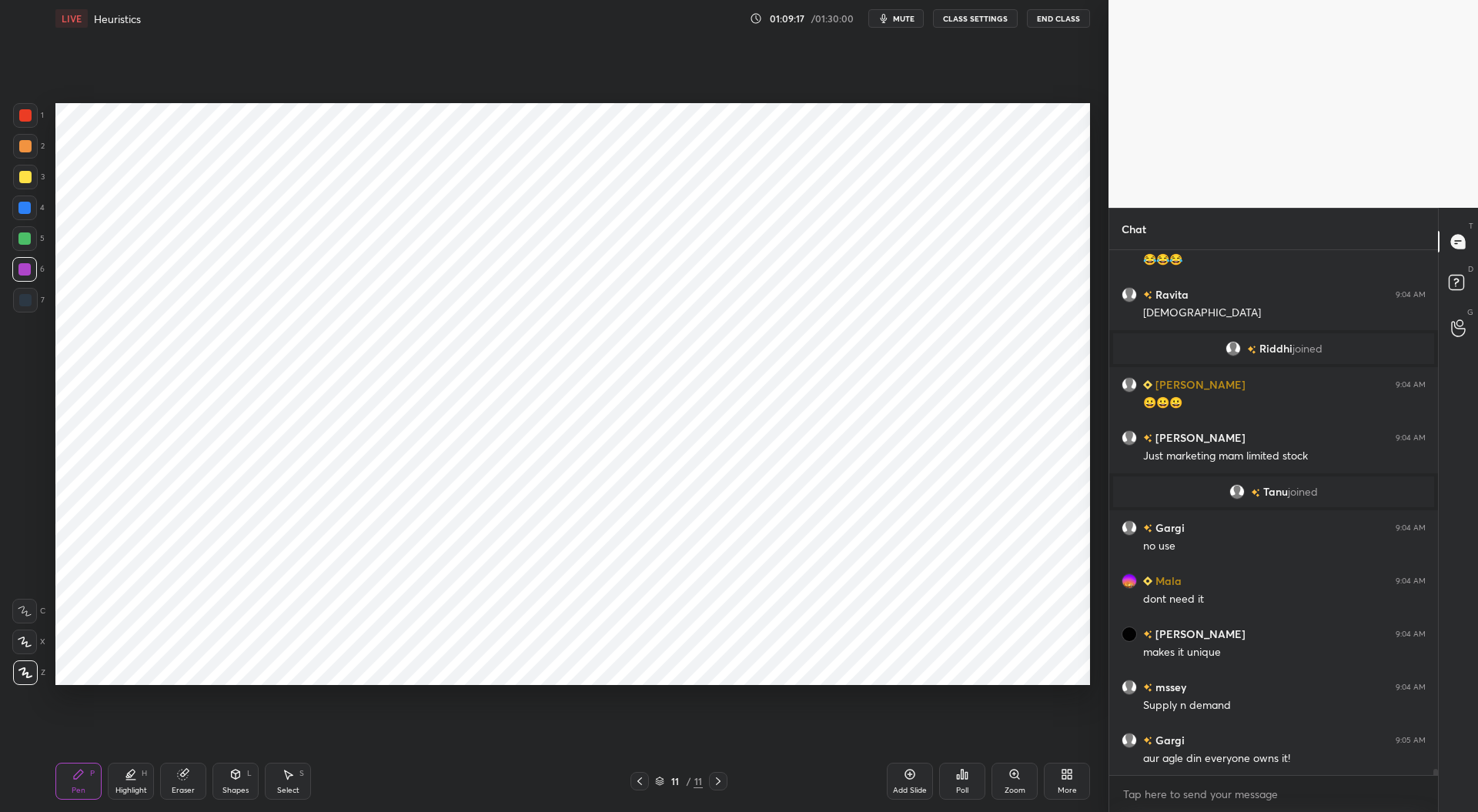
scroll to position [43735, 0]
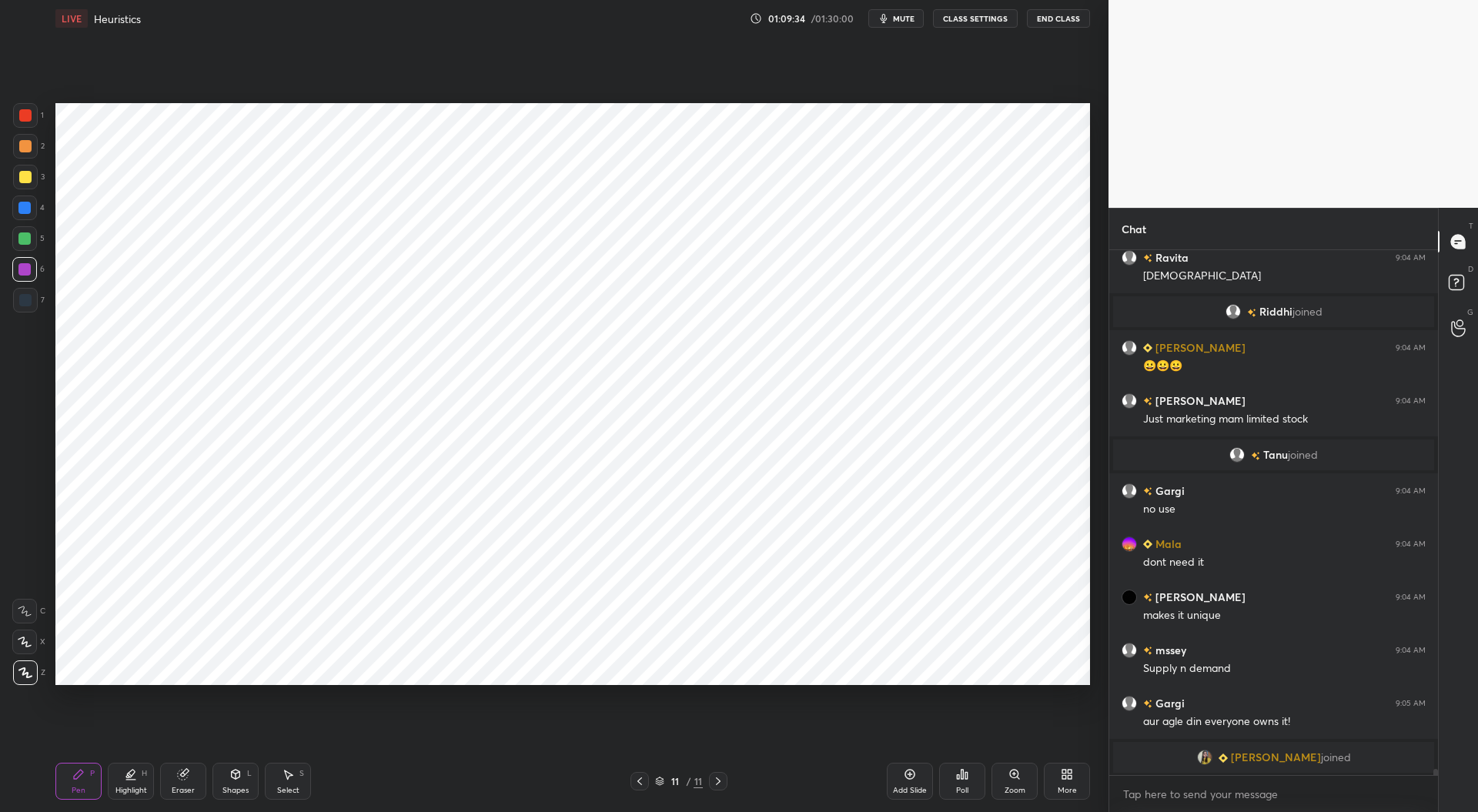
click at [25, 302] on div at bounding box center [26, 300] width 12 height 12
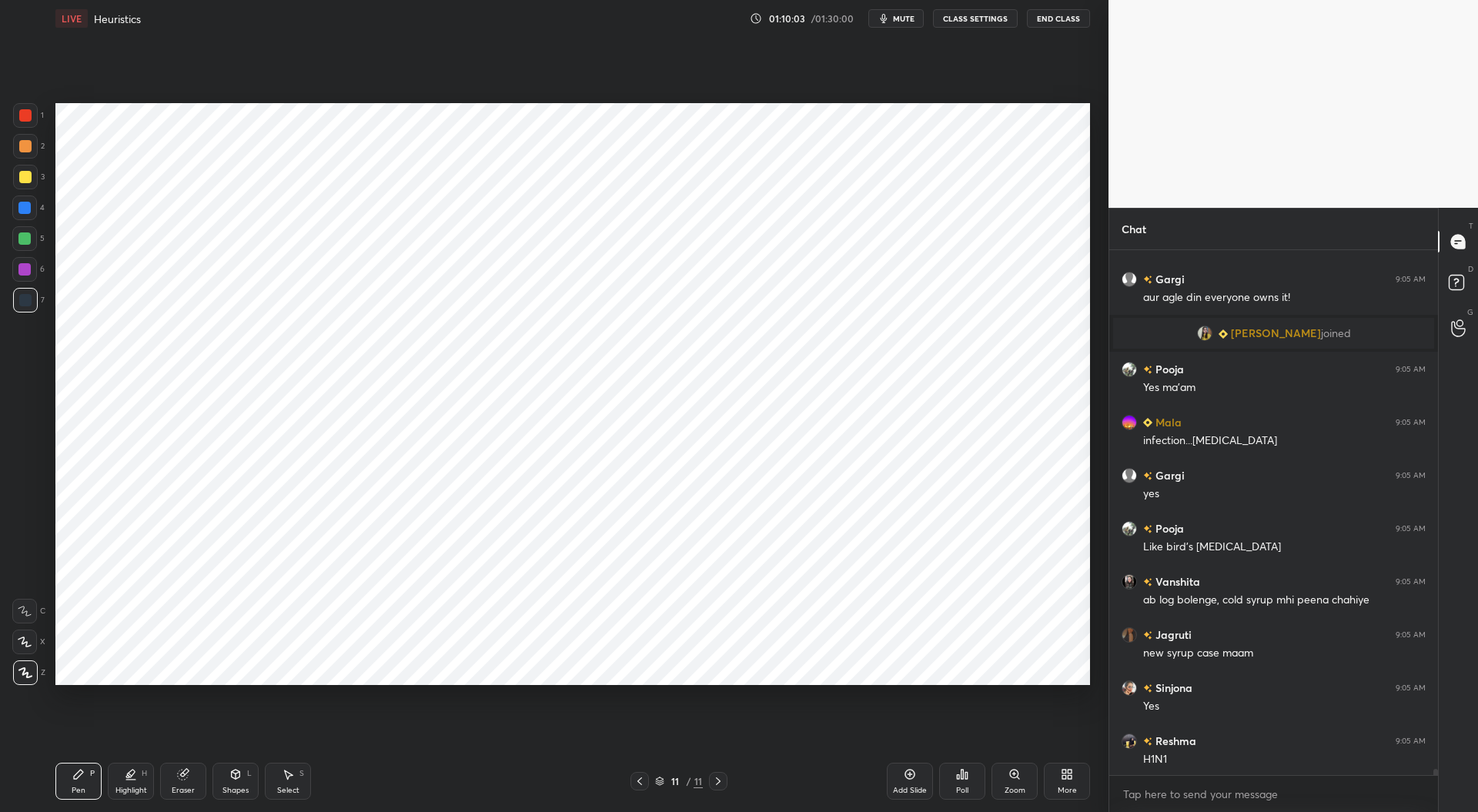
scroll to position [44112, 0]
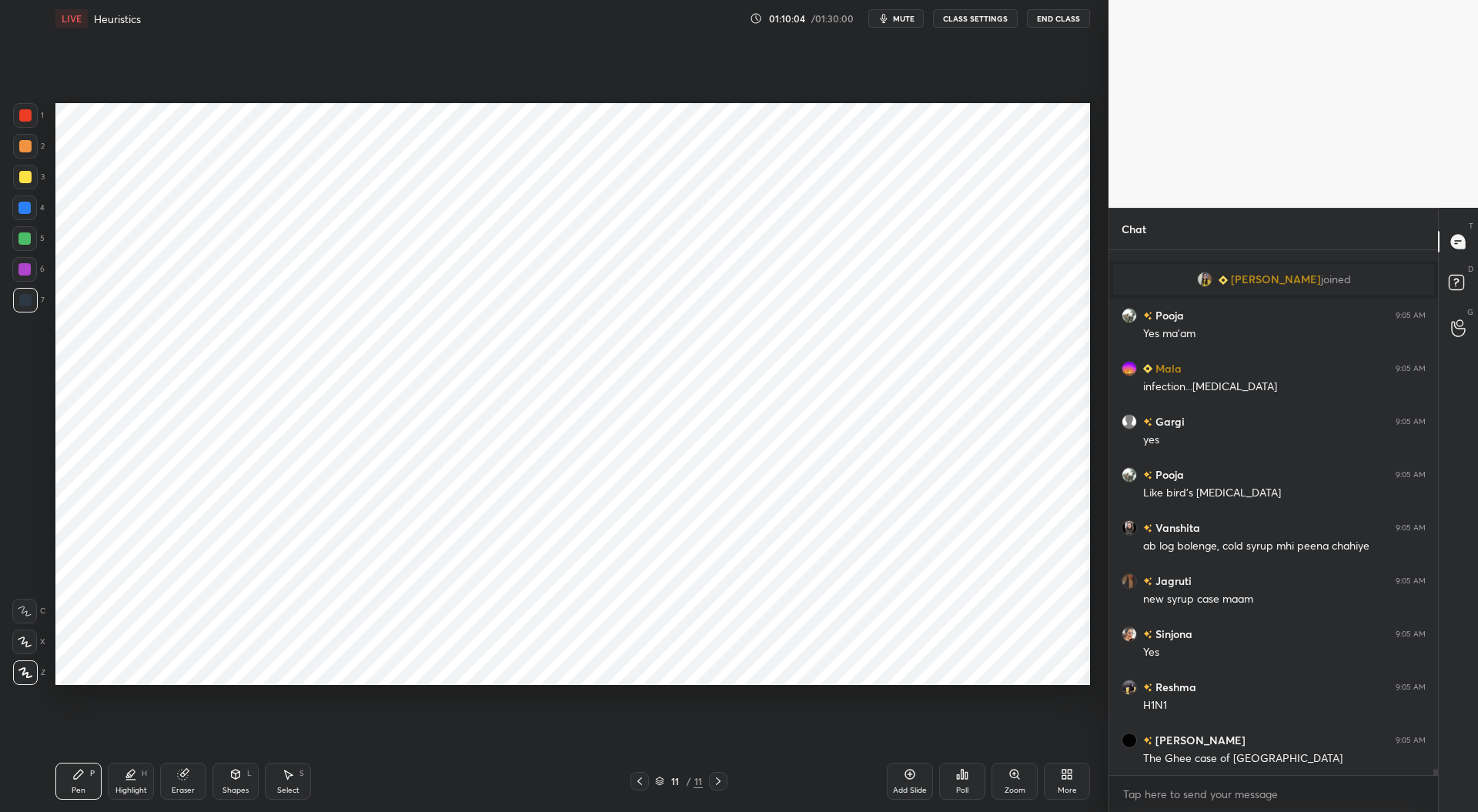
click at [25, 264] on div at bounding box center [25, 270] width 12 height 12
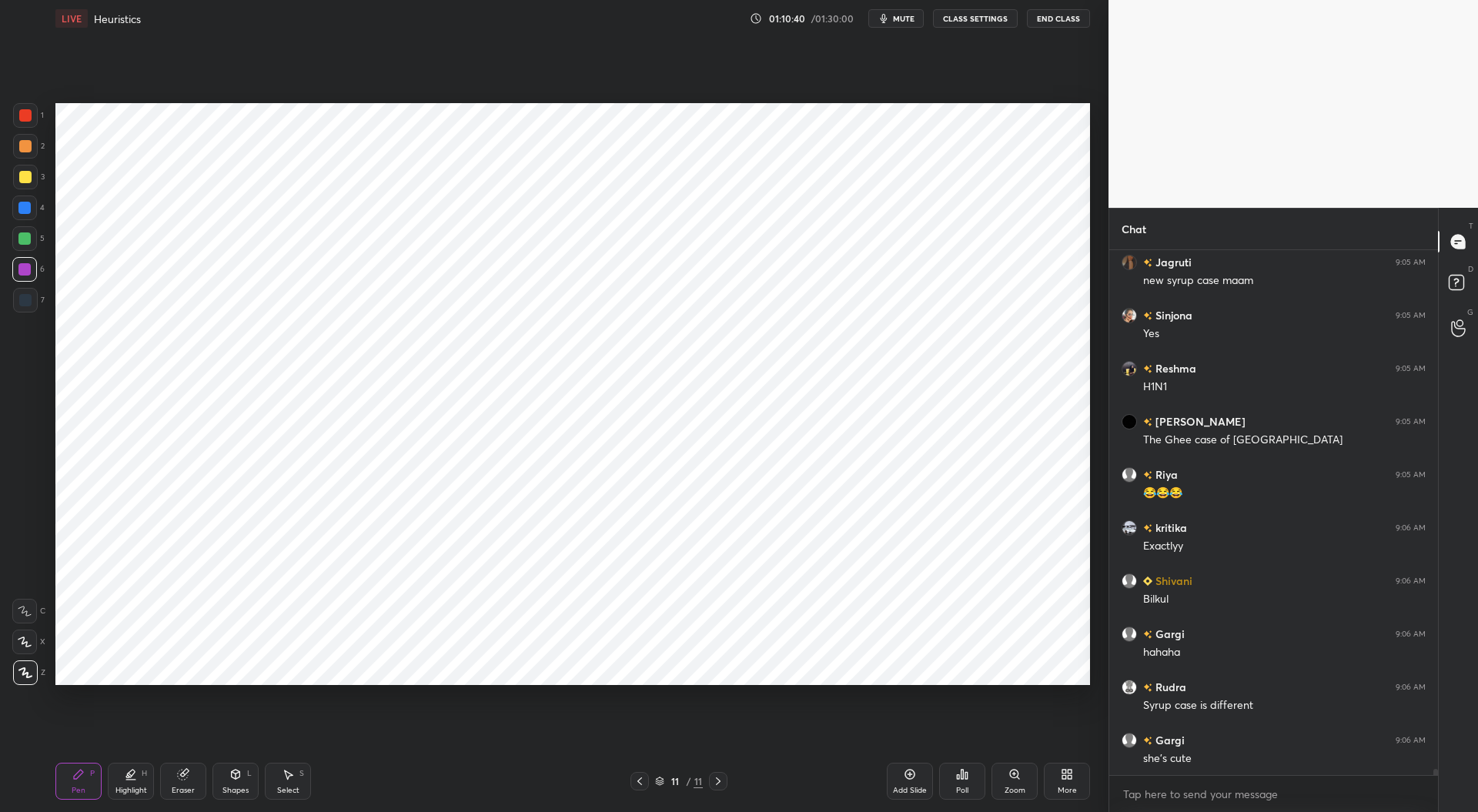
scroll to position [44483, 0]
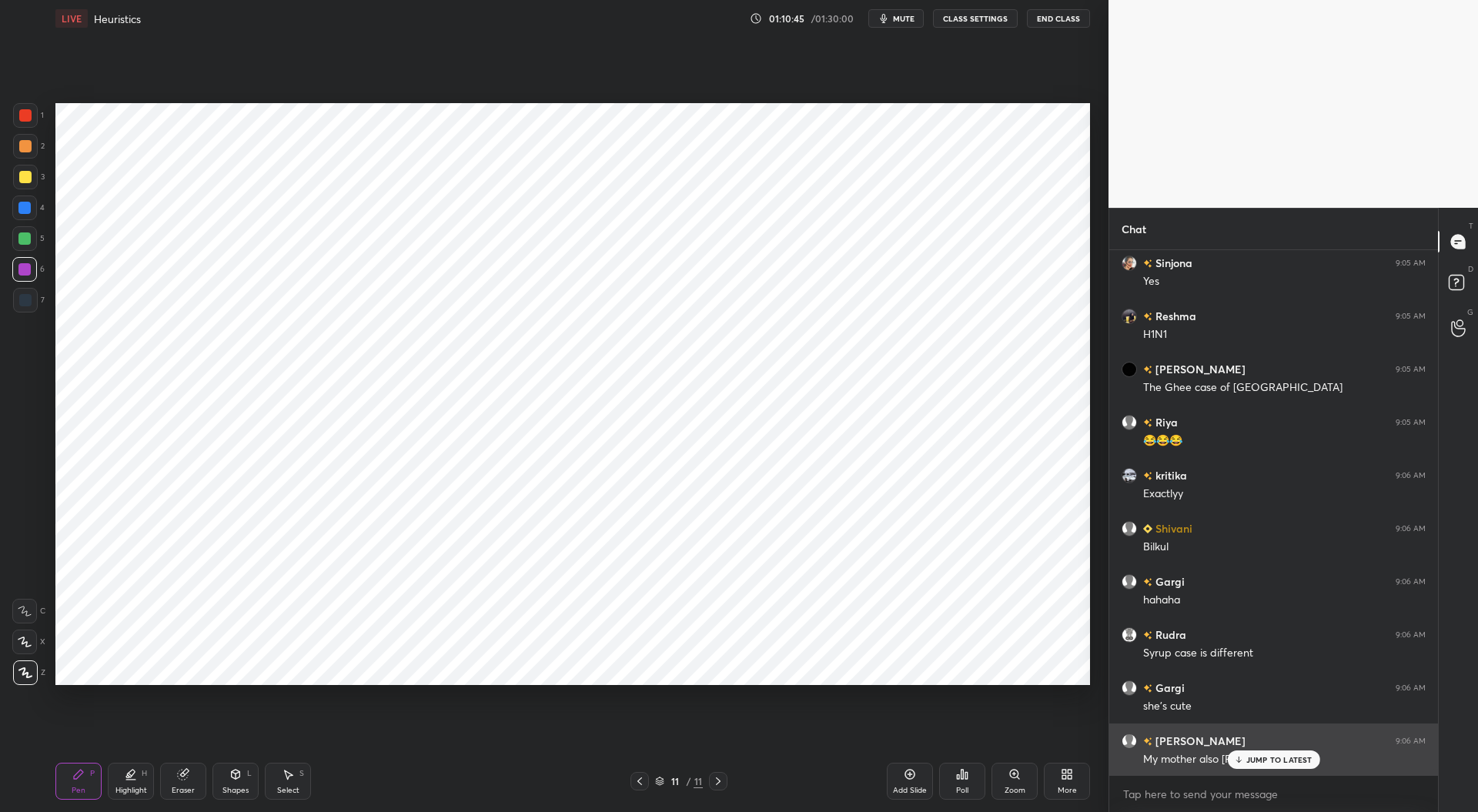
click at [1254, 755] on p "JUMP TO LATEST" at bounding box center [1279, 759] width 66 height 9
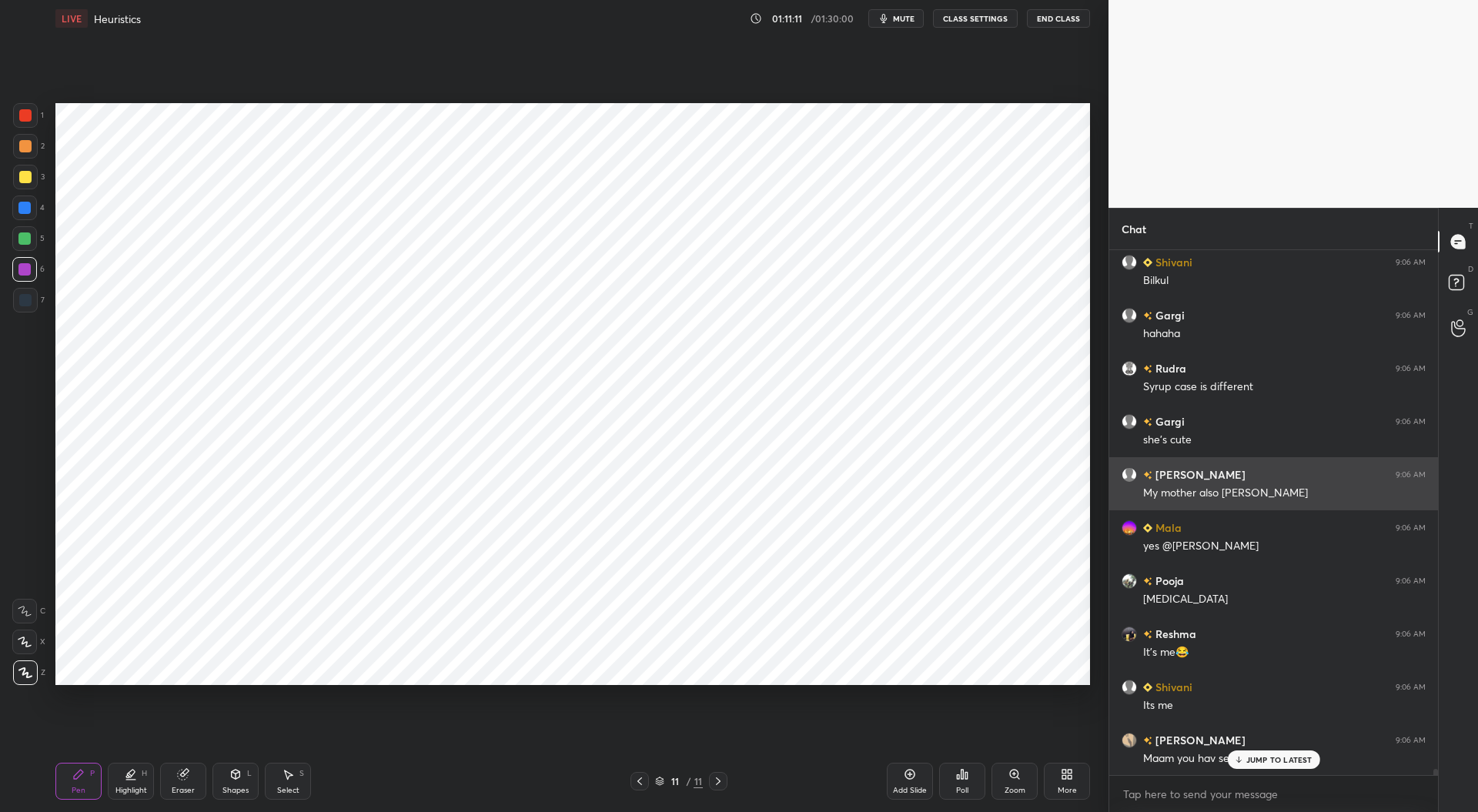
scroll to position [44801, 0]
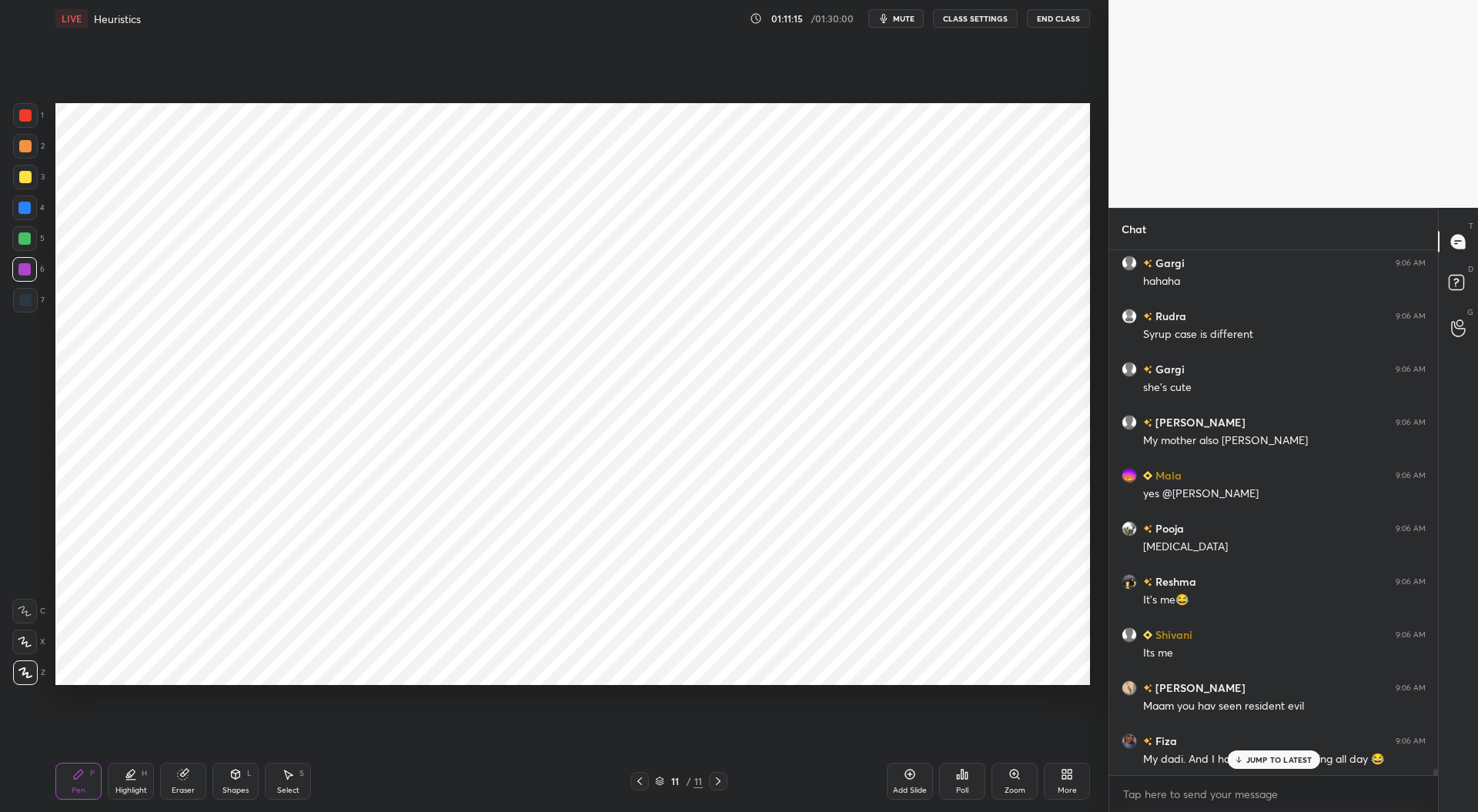
click at [1266, 751] on div "JUMP TO LATEST" at bounding box center [1273, 759] width 93 height 19
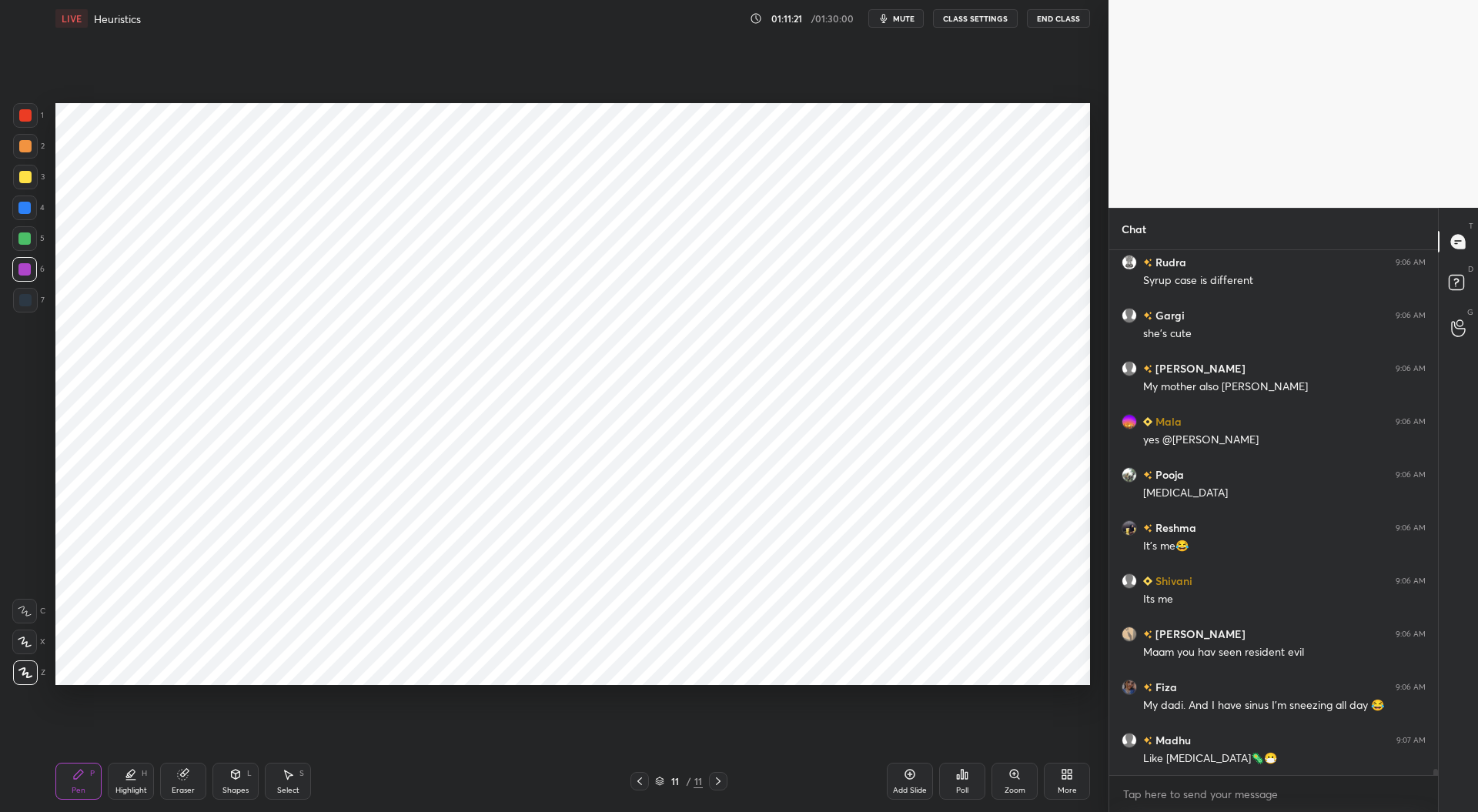
scroll to position [44908, 0]
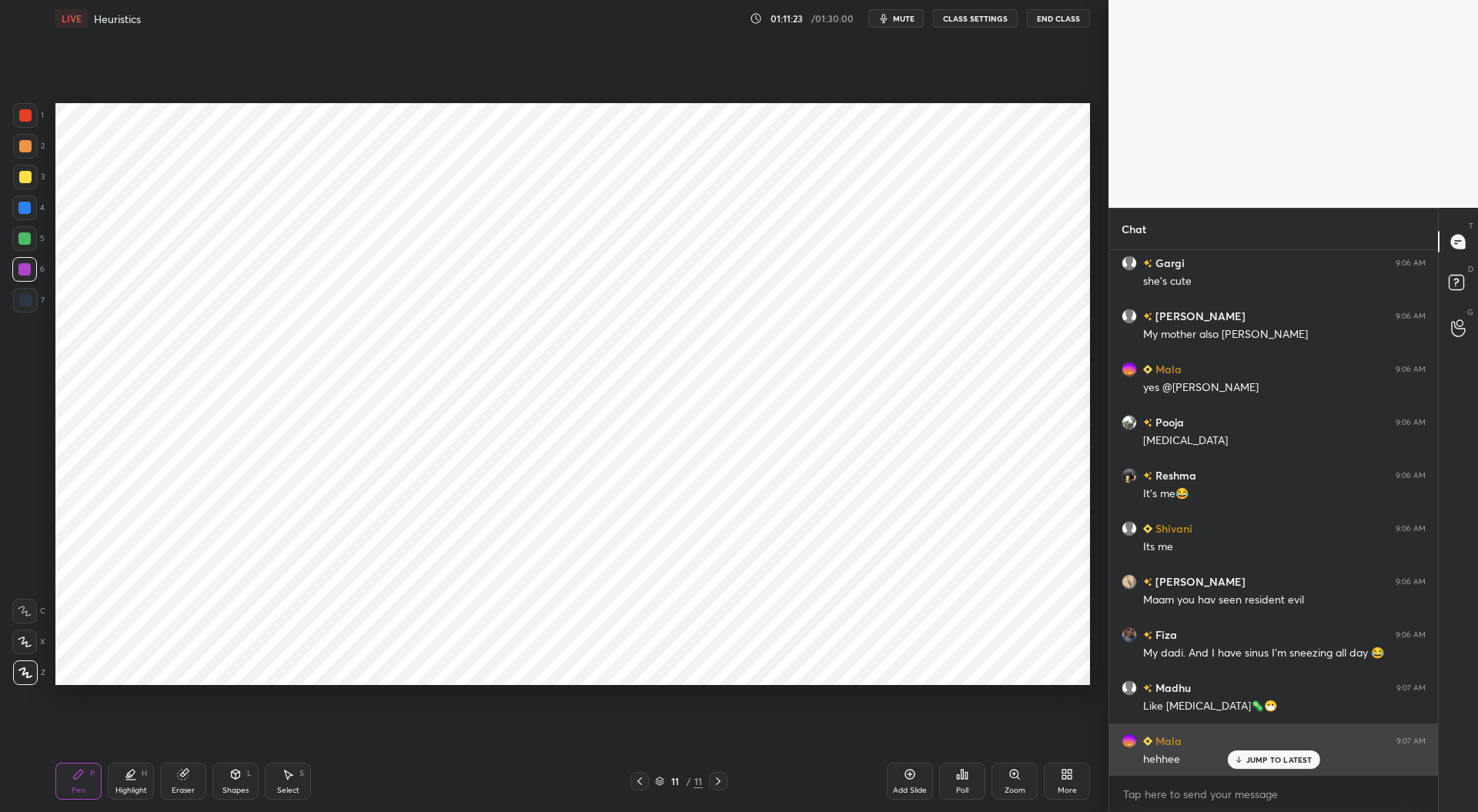
click at [1263, 758] on p "JUMP TO LATEST" at bounding box center [1279, 759] width 66 height 9
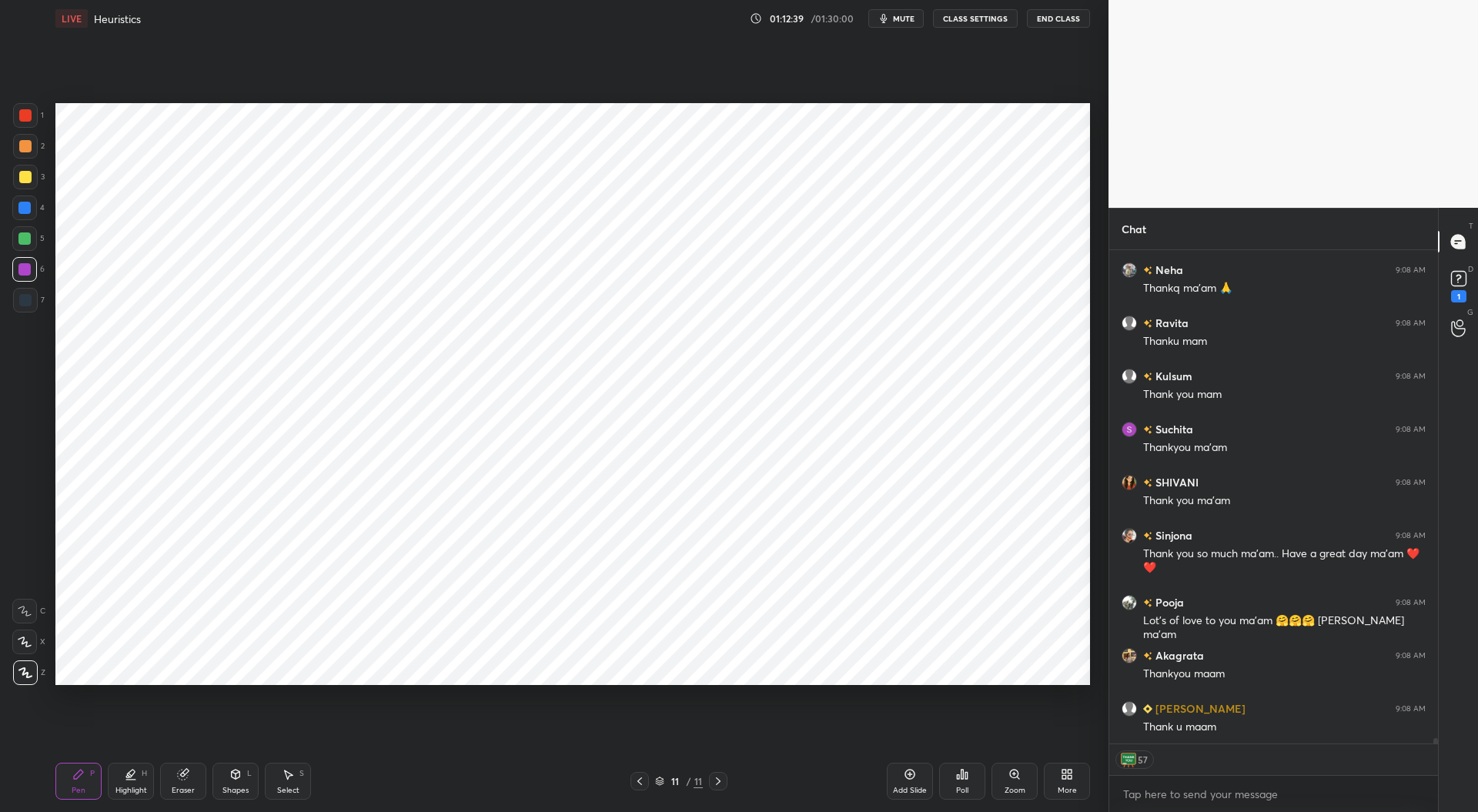
scroll to position [46853, 0]
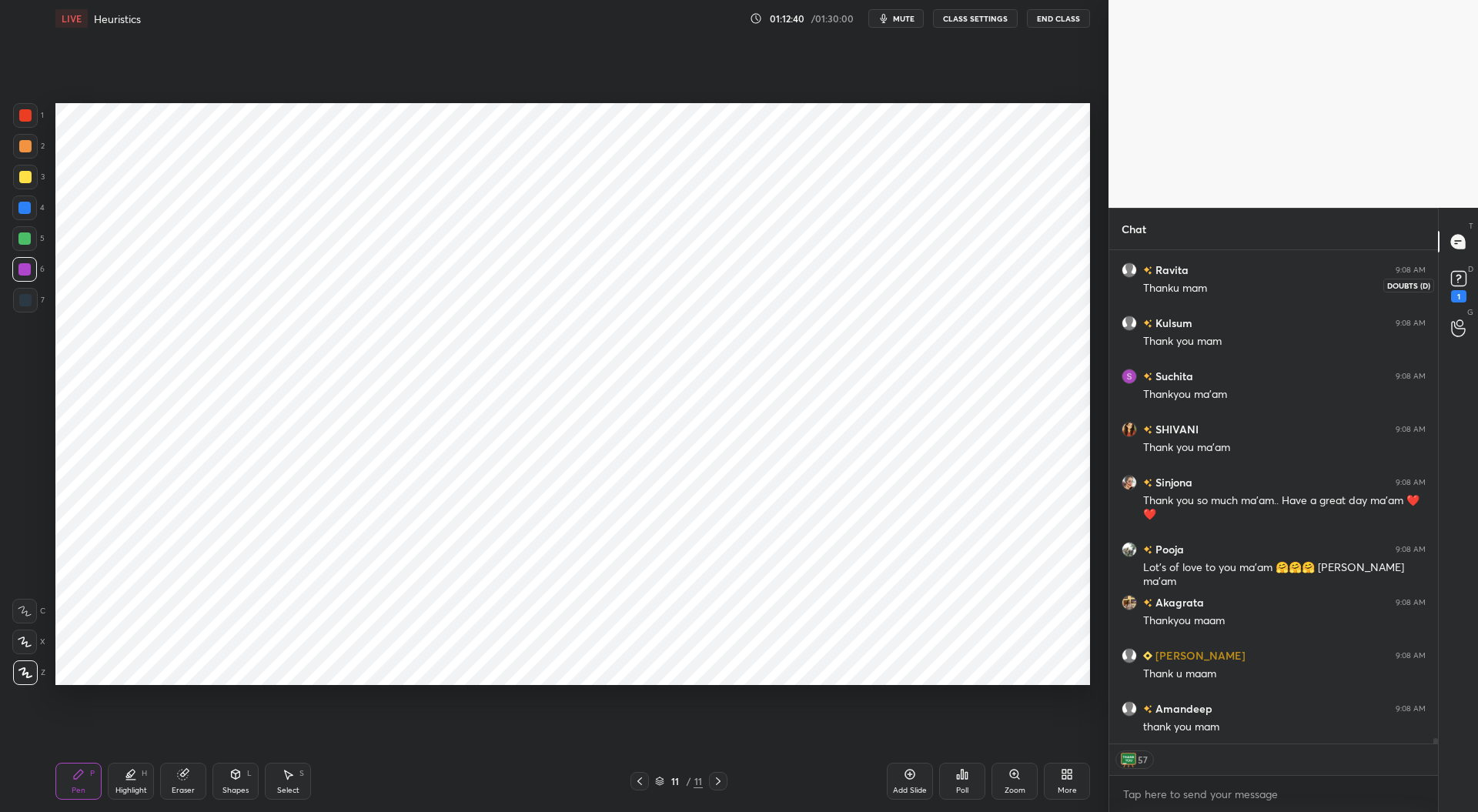
click at [1460, 279] on rect at bounding box center [1459, 279] width 15 height 15
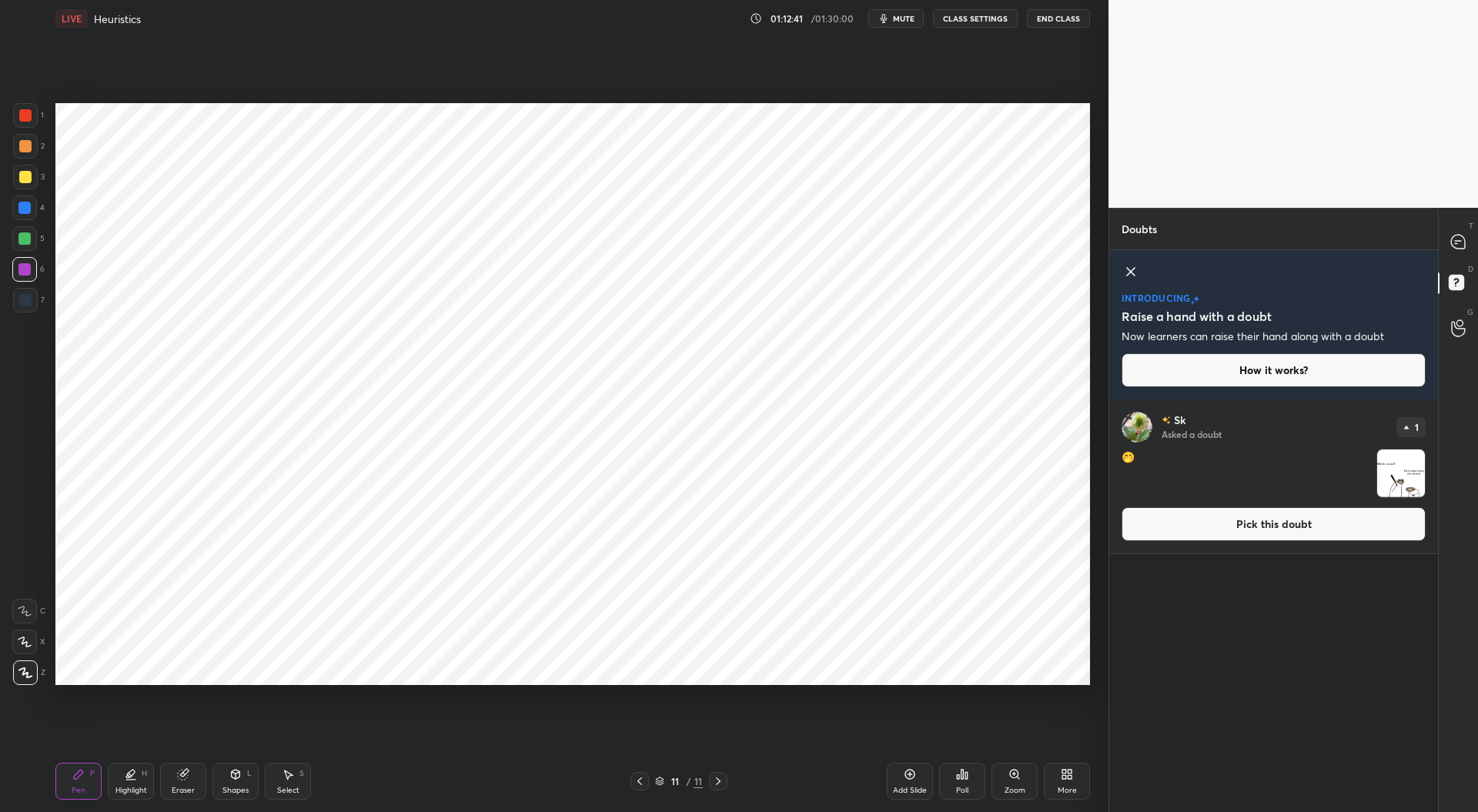
click at [1287, 531] on button "Pick this doubt" at bounding box center [1274, 524] width 304 height 34
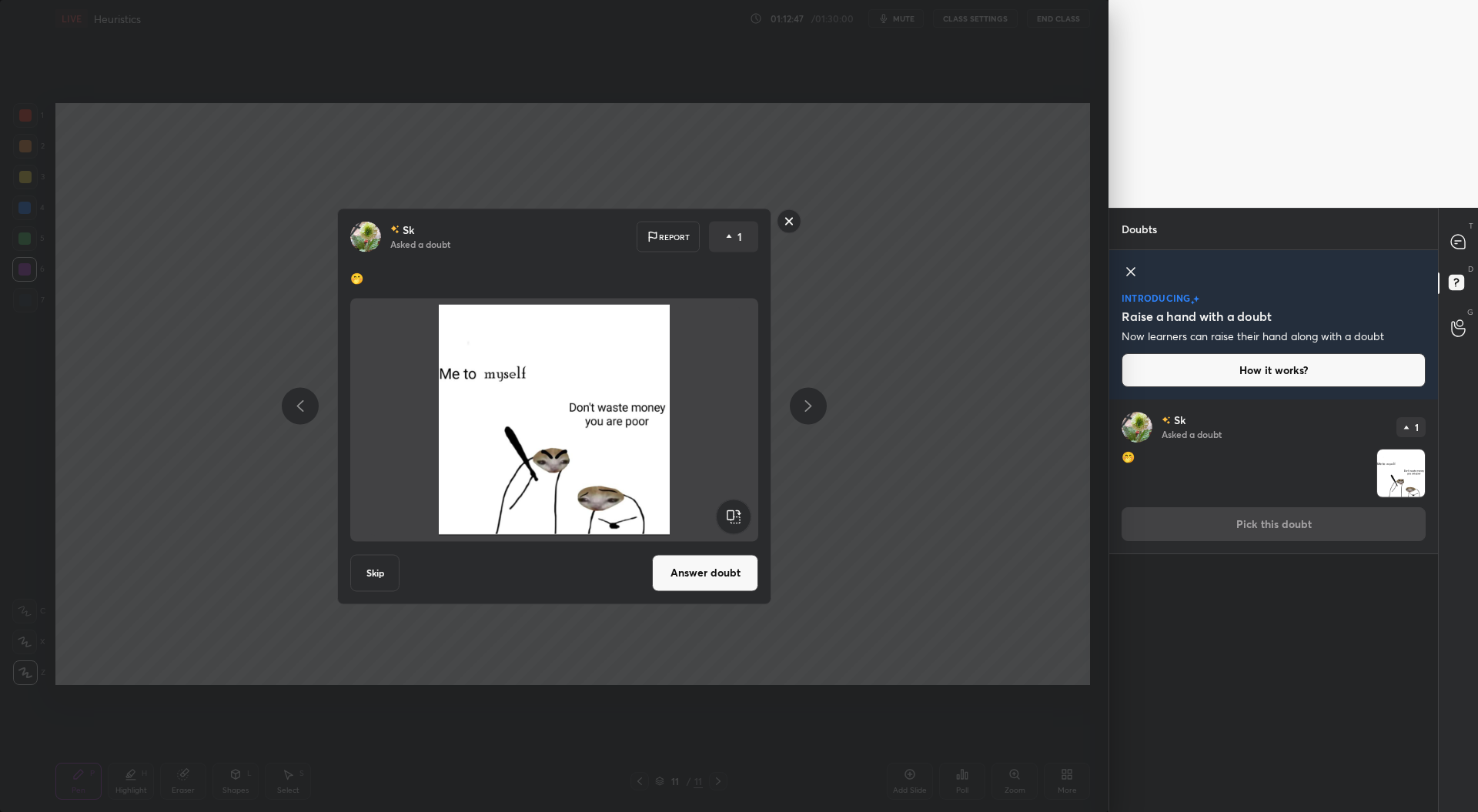
click at [793, 216] on rect at bounding box center [789, 221] width 24 height 24
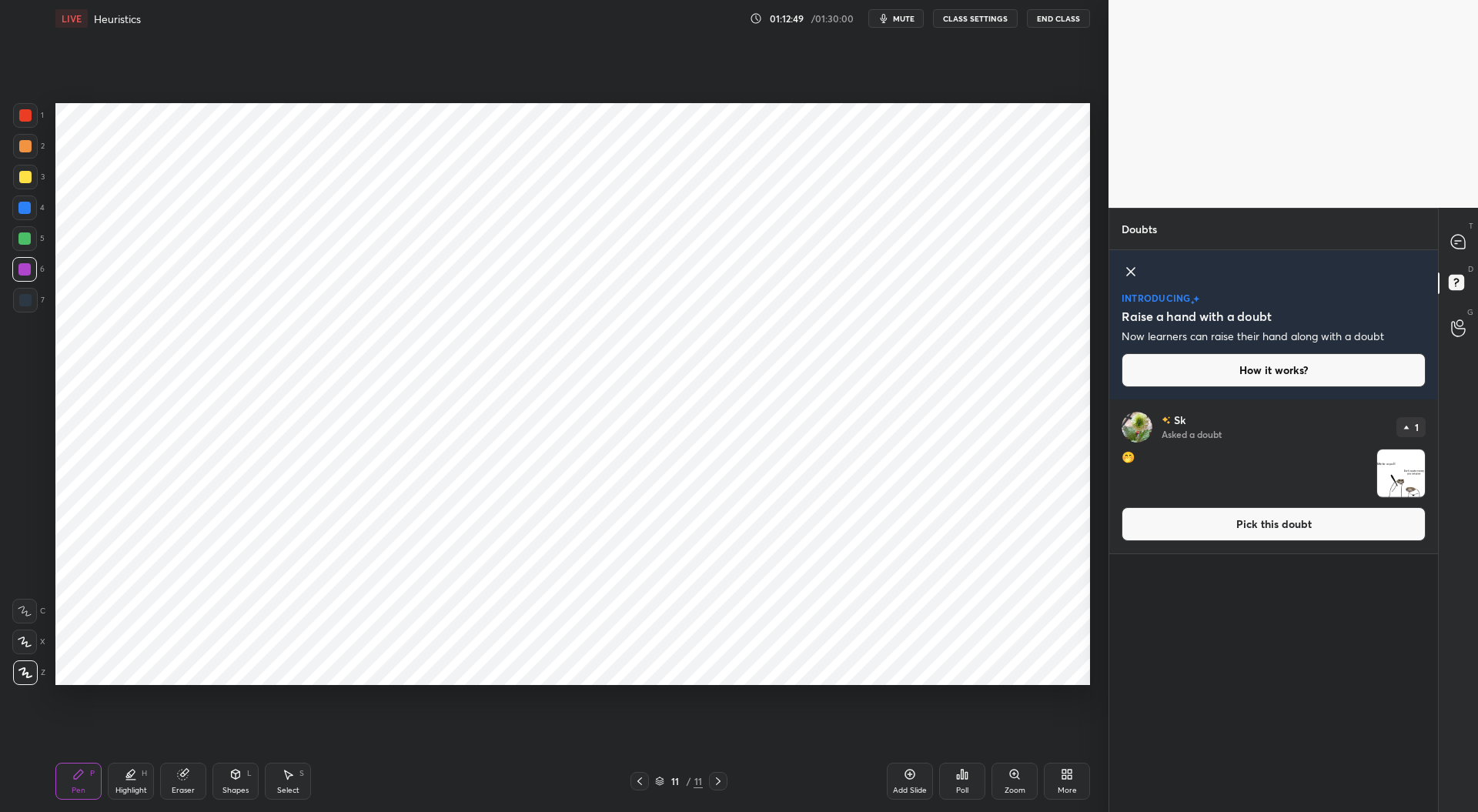
click at [1130, 273] on icon at bounding box center [1131, 272] width 8 height 8
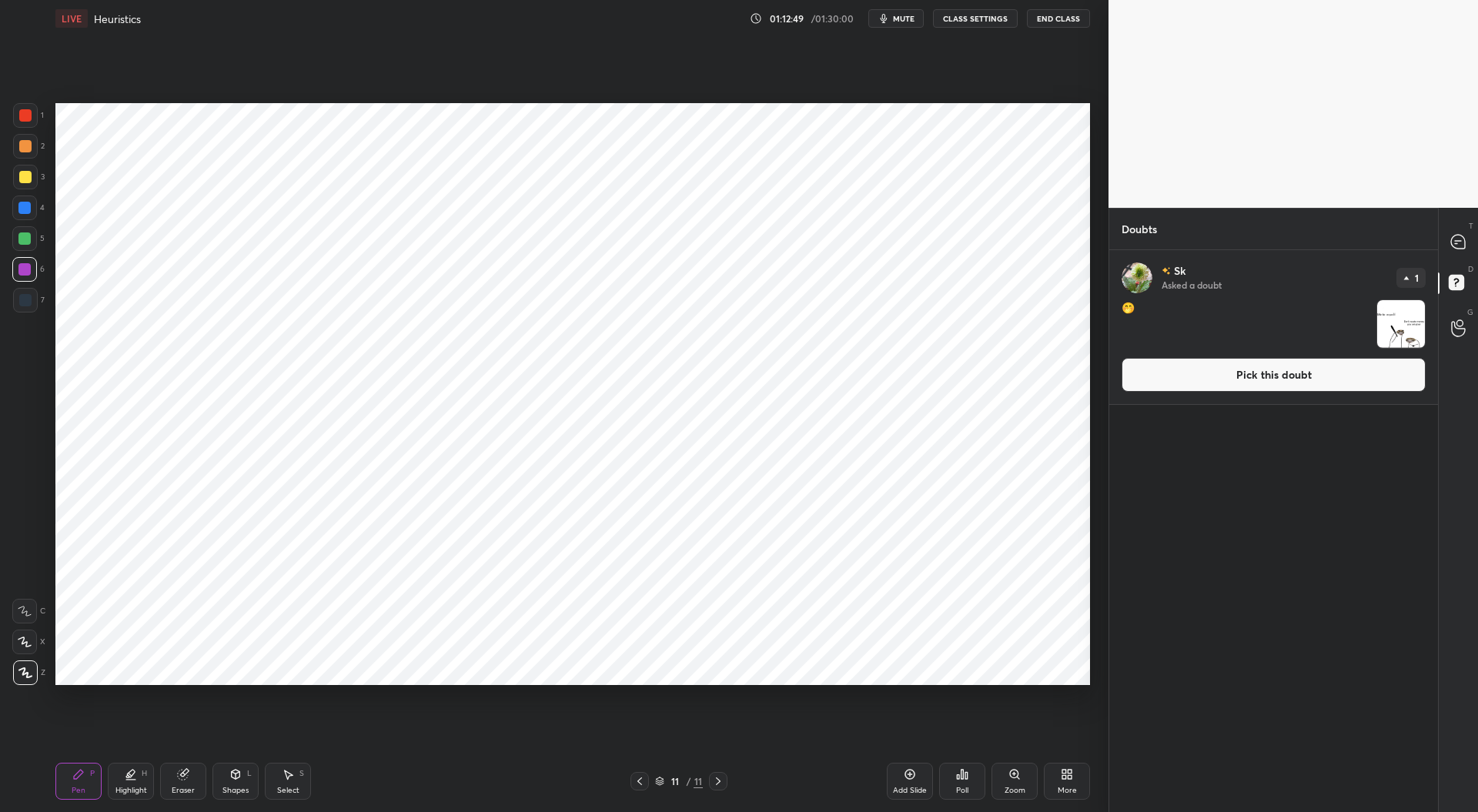
scroll to position [557, 324]
click at [1459, 243] on icon at bounding box center [1459, 242] width 14 height 14
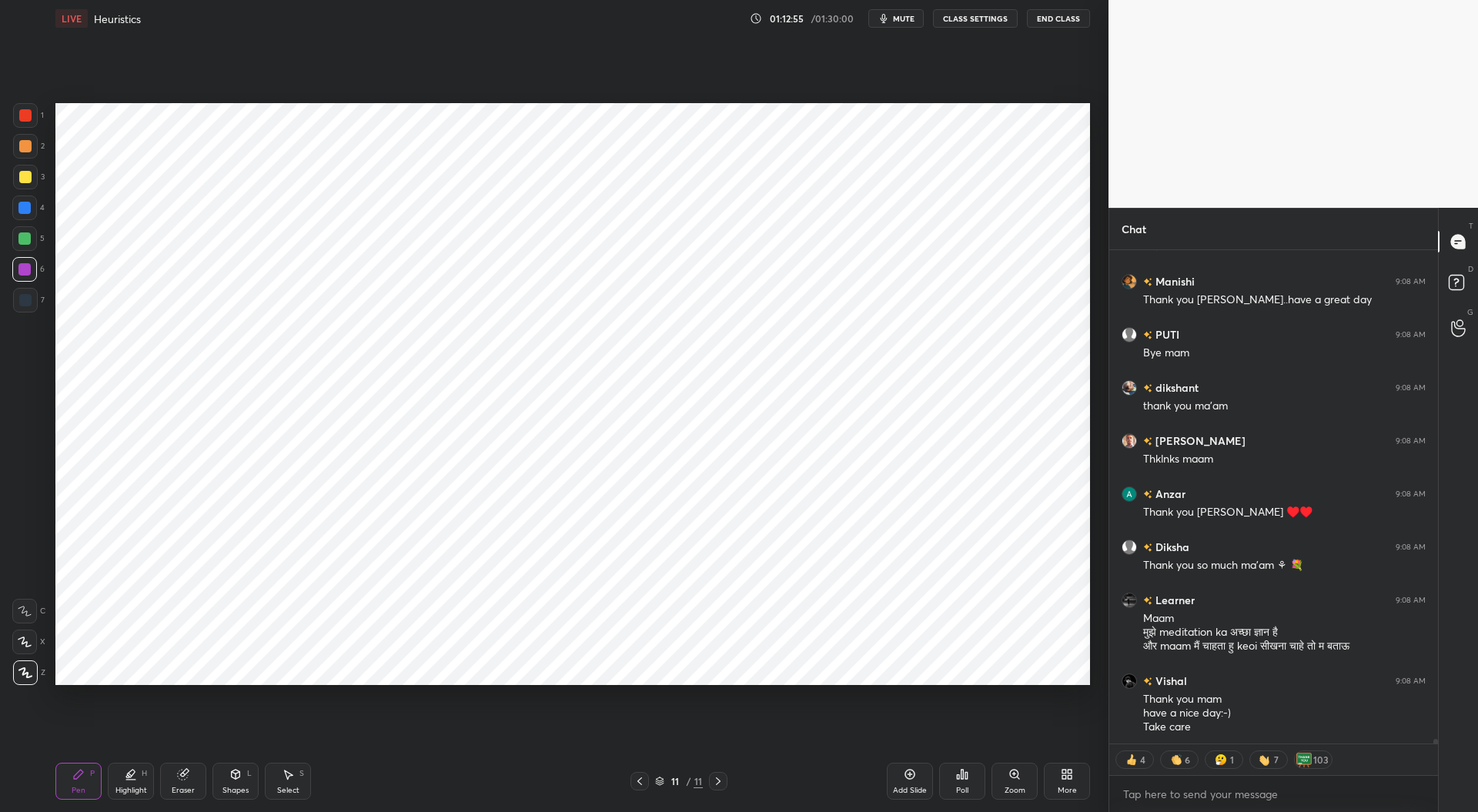
scroll to position [48437, 0]
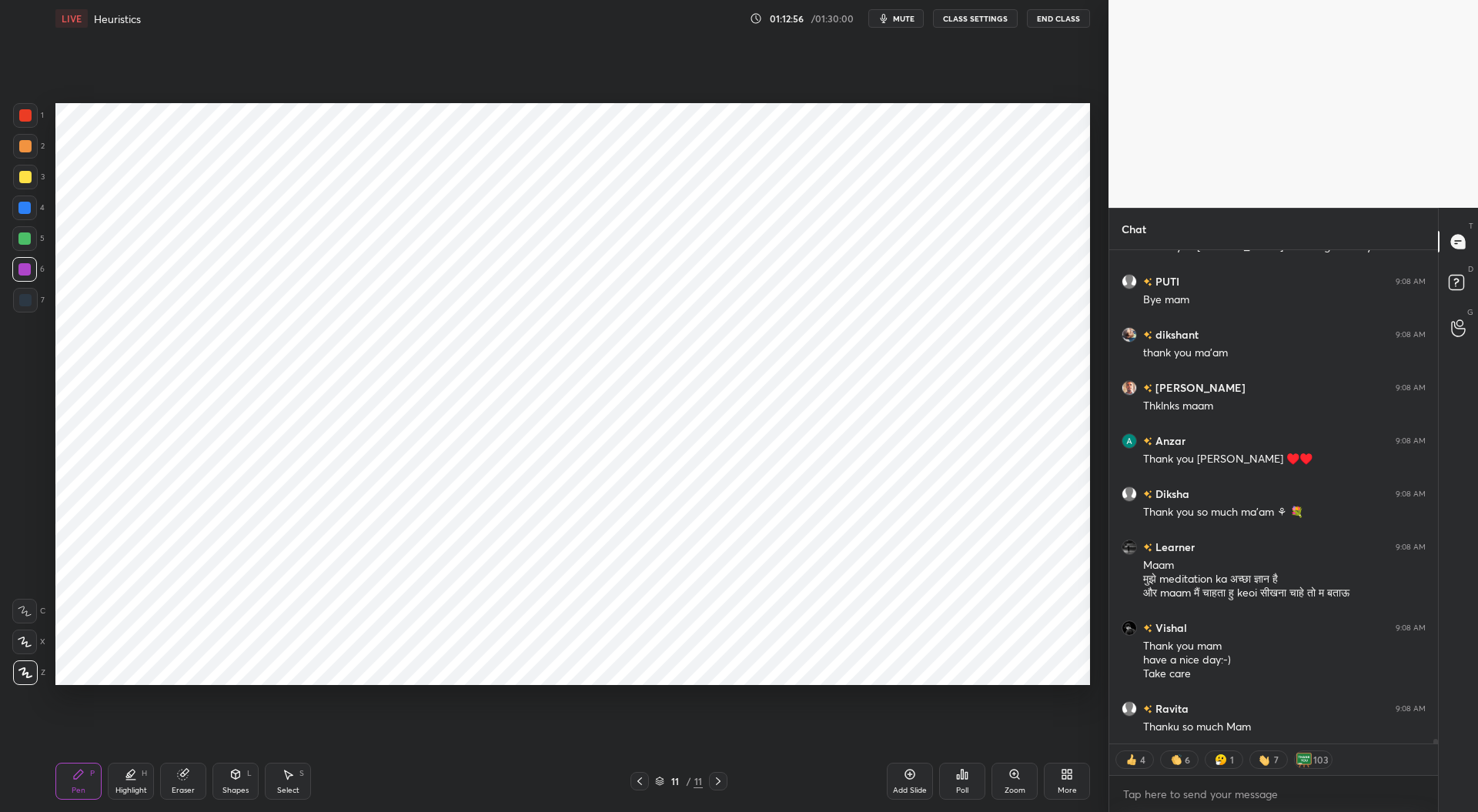
click at [1061, 19] on button "End Class" at bounding box center [1058, 19] width 63 height 19
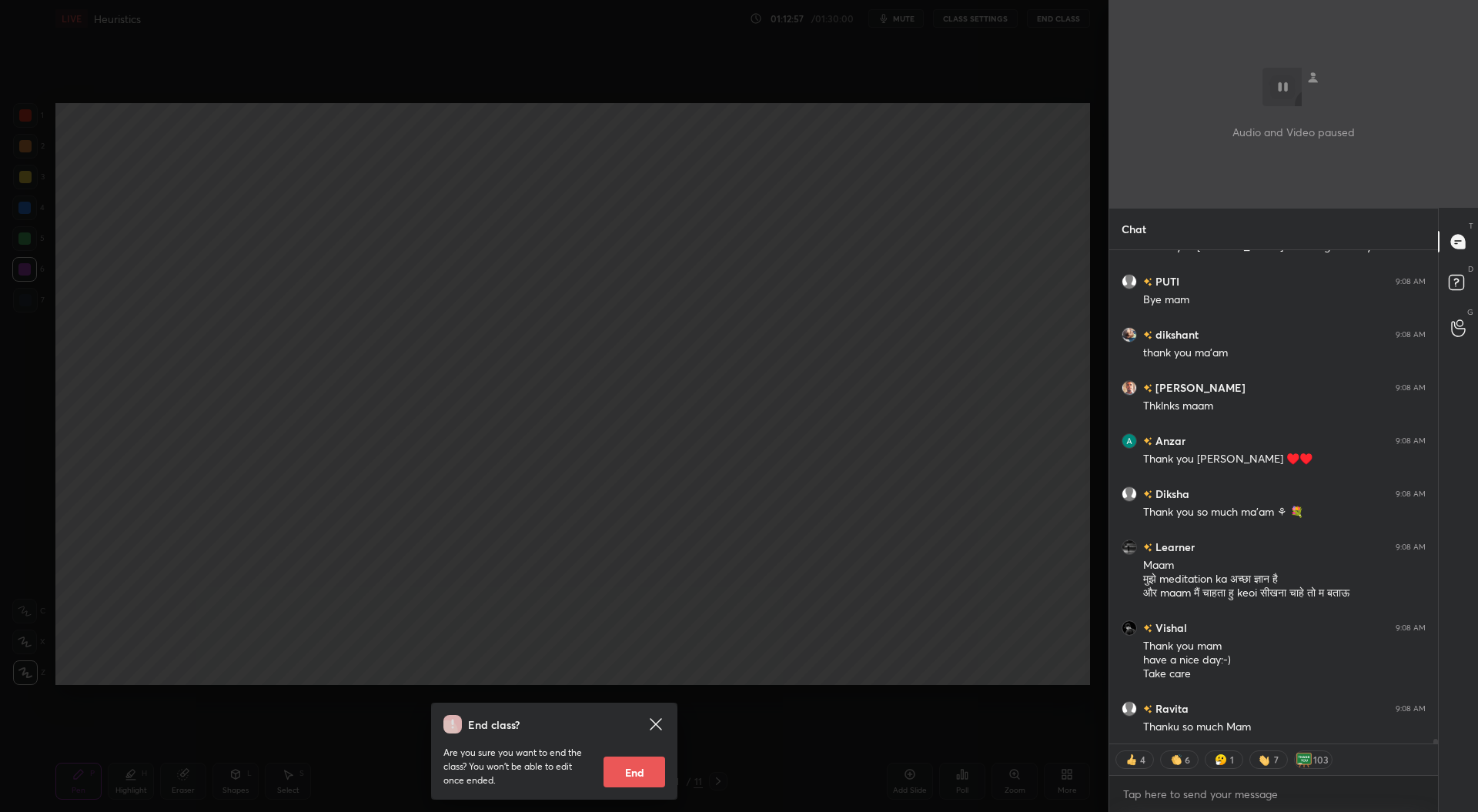
click at [626, 773] on button "End" at bounding box center [634, 772] width 61 height 31
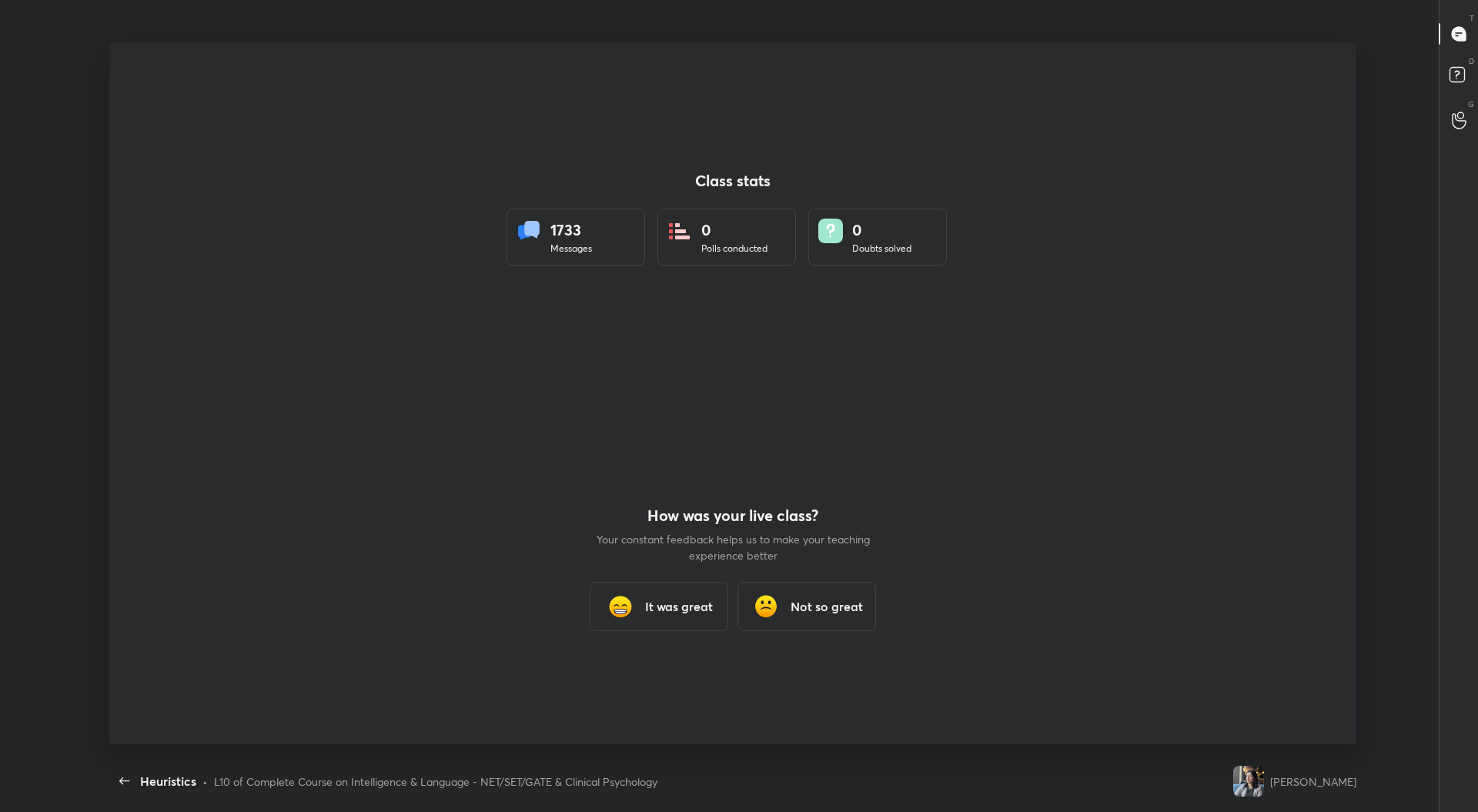
scroll to position [76230, 75729]
click at [693, 612] on h3 "It was great" at bounding box center [679, 609] width 68 height 19
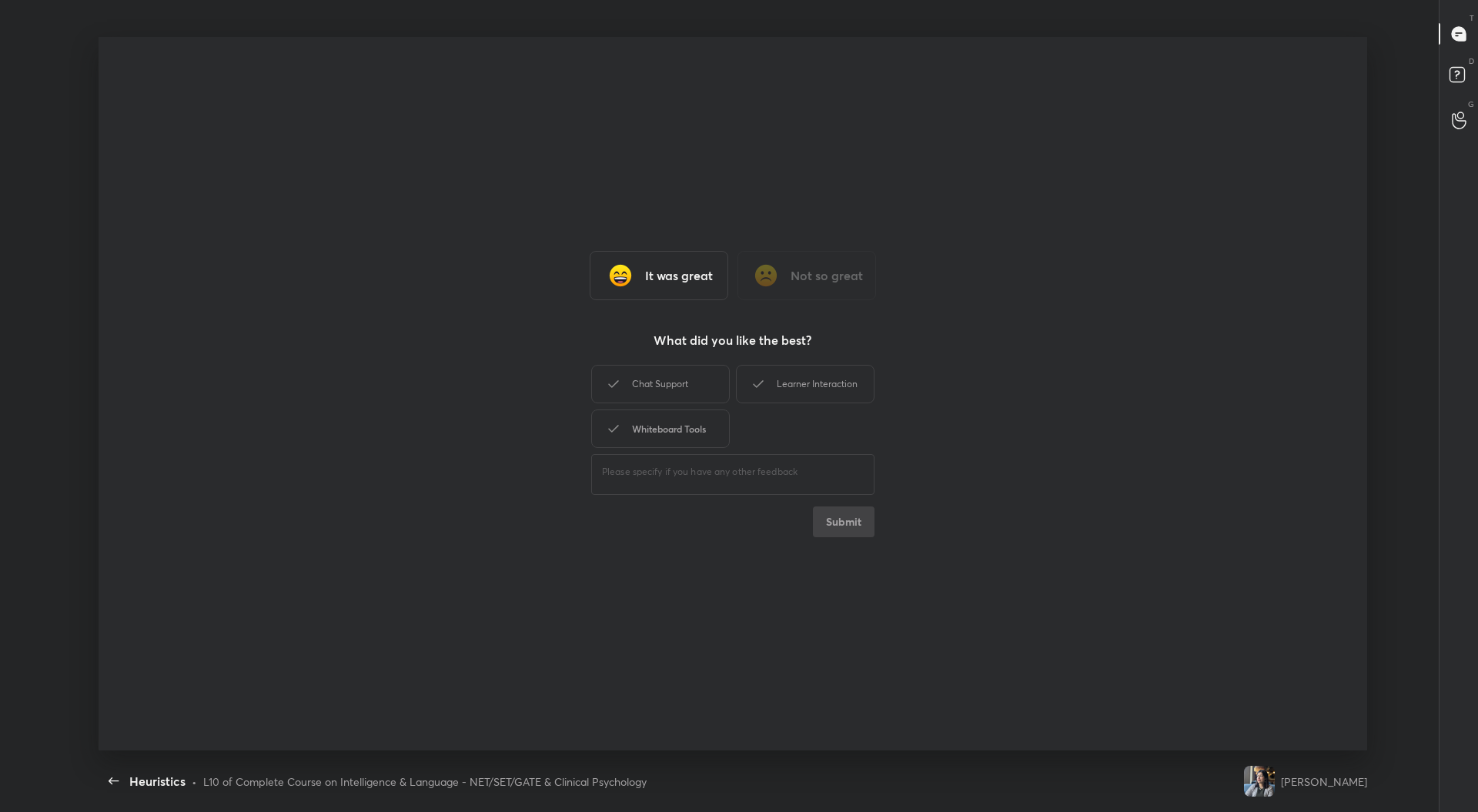
click at [686, 383] on div "Chat Support" at bounding box center [660, 384] width 138 height 39
click at [680, 422] on div "Whiteboard Tools" at bounding box center [660, 429] width 138 height 39
click at [809, 395] on div "Learner Interaction" at bounding box center [805, 384] width 138 height 39
click at [845, 525] on button "Submit" at bounding box center [844, 522] width 61 height 31
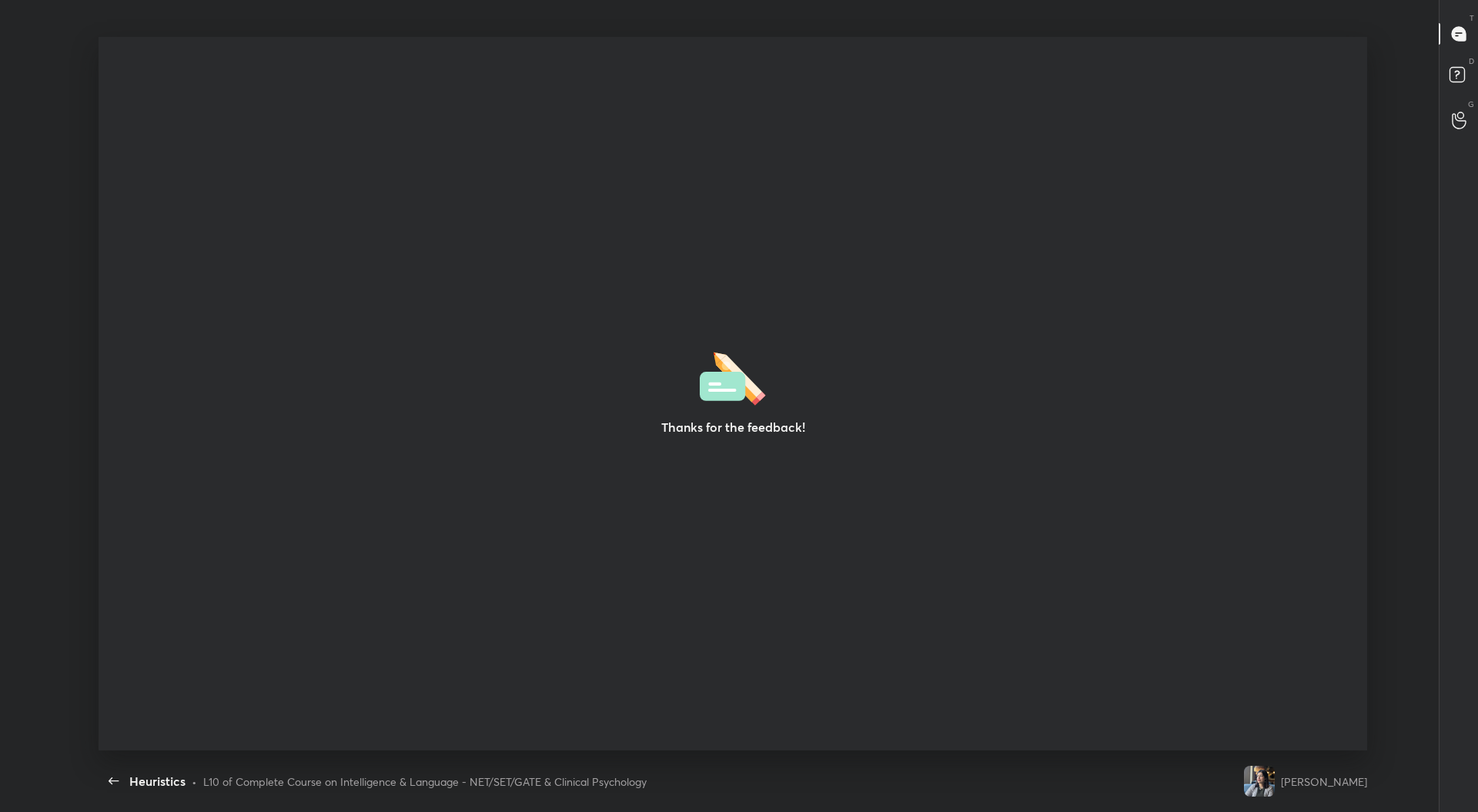
type textarea "x"
